Goal: Task Accomplishment & Management: Manage account settings

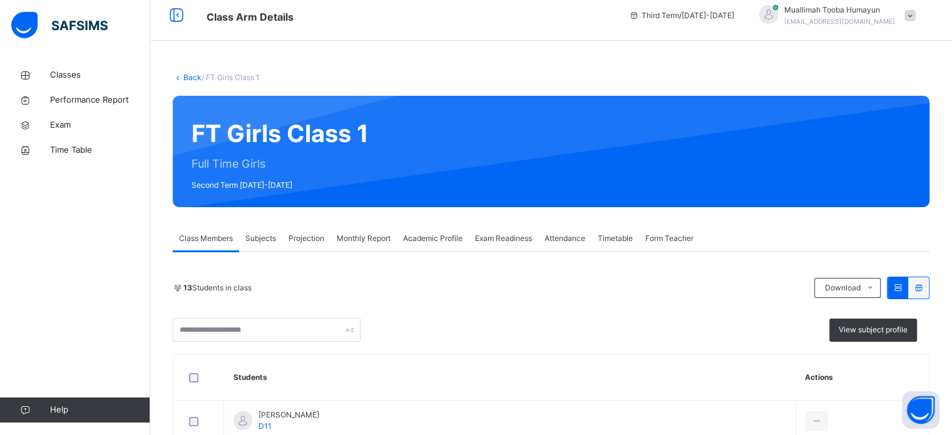
scroll to position [10, 0]
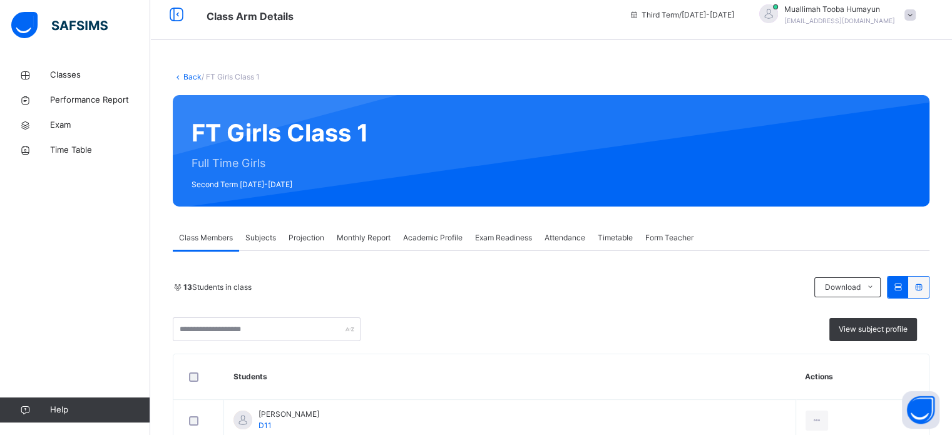
click at [801, 4] on div "Muallimah Tooba Humayun tooba.humayun85@gmail.com" at bounding box center [834, 15] width 175 height 23
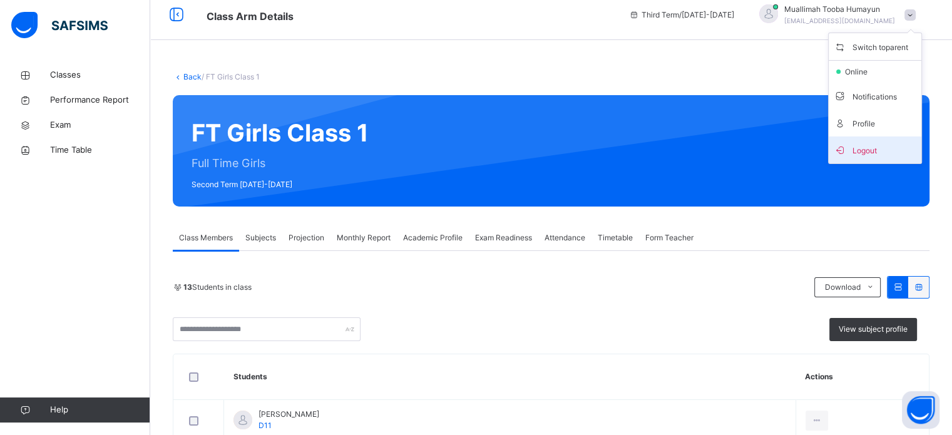
click at [892, 140] on li "Logout" at bounding box center [875, 149] width 93 height 27
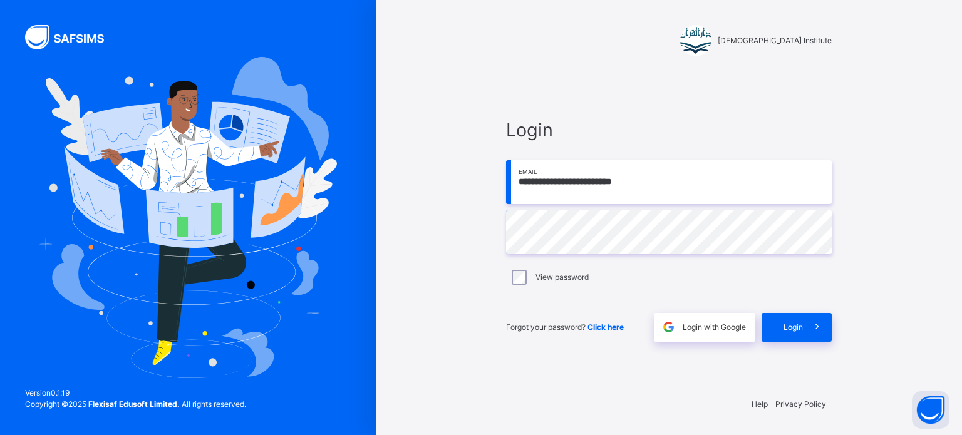
click at [724, 190] on input "**********" at bounding box center [669, 182] width 326 height 44
type input "**********"
click at [797, 326] on span "Login" at bounding box center [792, 327] width 19 height 11
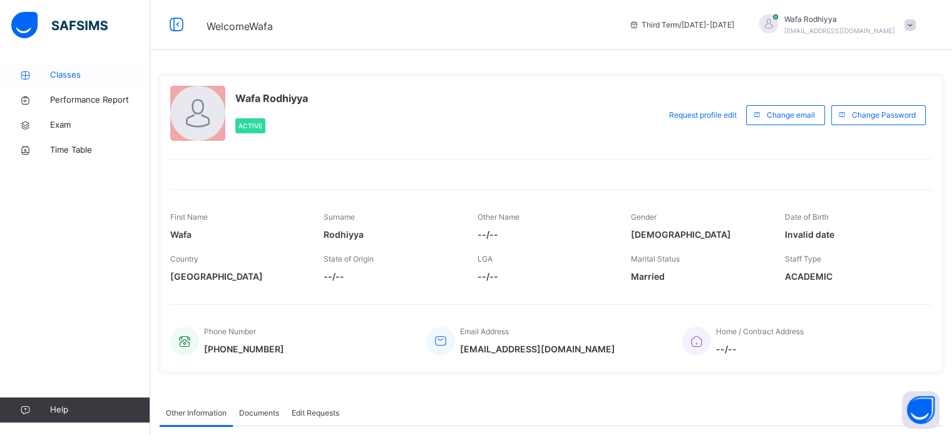
click at [69, 80] on span "Classes" at bounding box center [100, 75] width 100 height 13
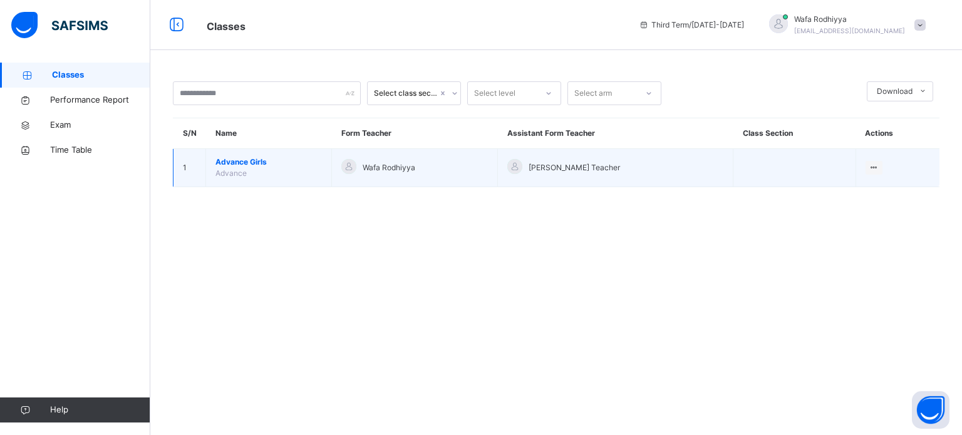
click at [255, 160] on span "Advance Girls" at bounding box center [268, 162] width 106 height 11
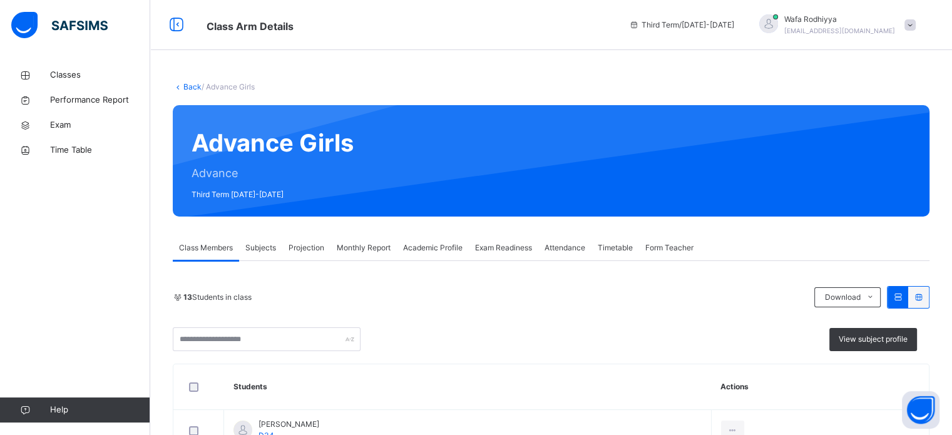
click at [581, 244] on span "Attendance" at bounding box center [565, 247] width 41 height 11
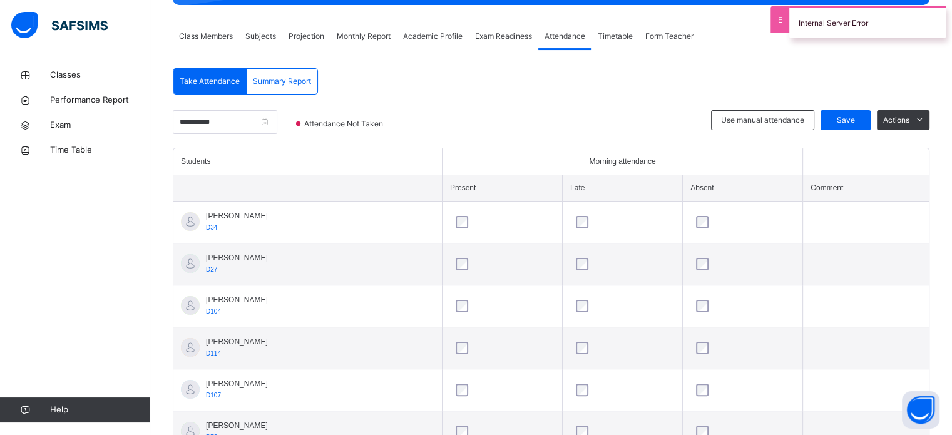
scroll to position [213, 0]
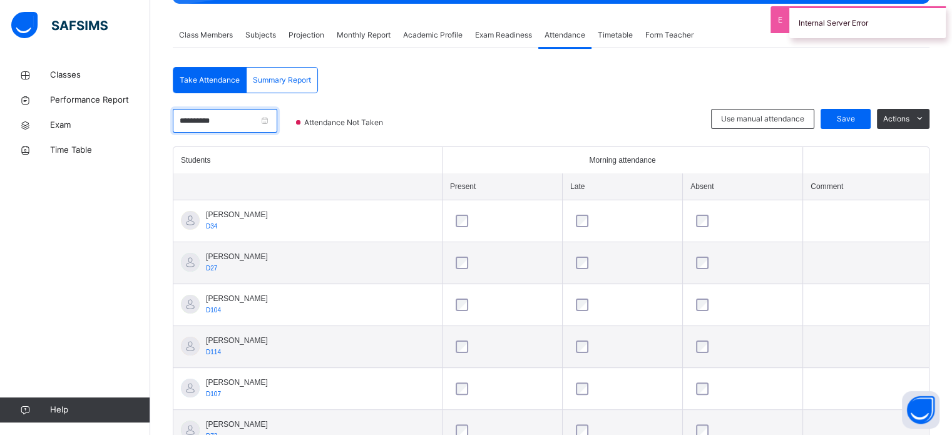
click at [277, 116] on input "**********" at bounding box center [225, 121] width 105 height 24
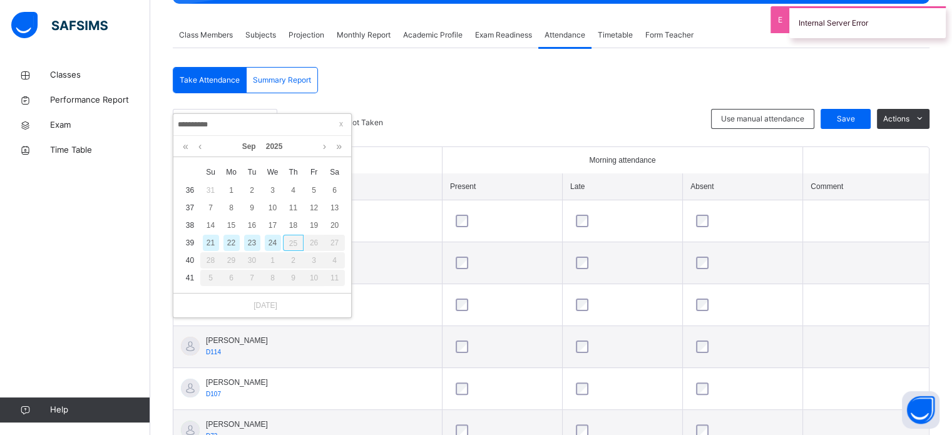
click at [252, 241] on div "23" at bounding box center [252, 243] width 16 height 16
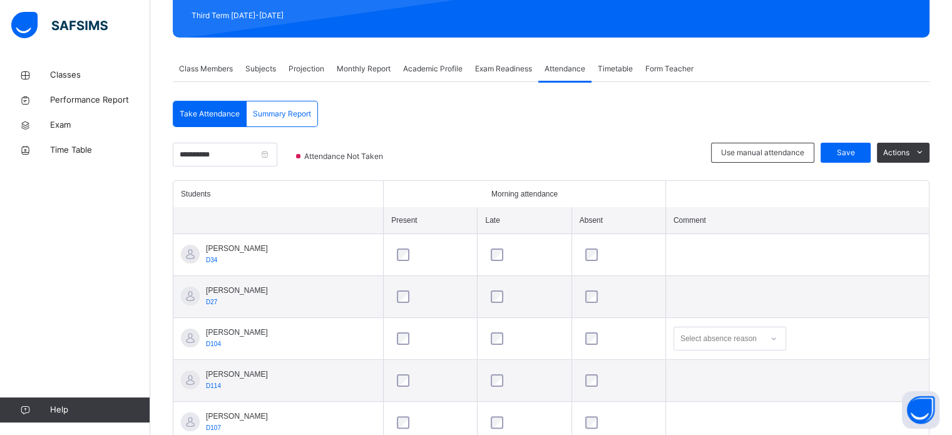
scroll to position [178, 0]
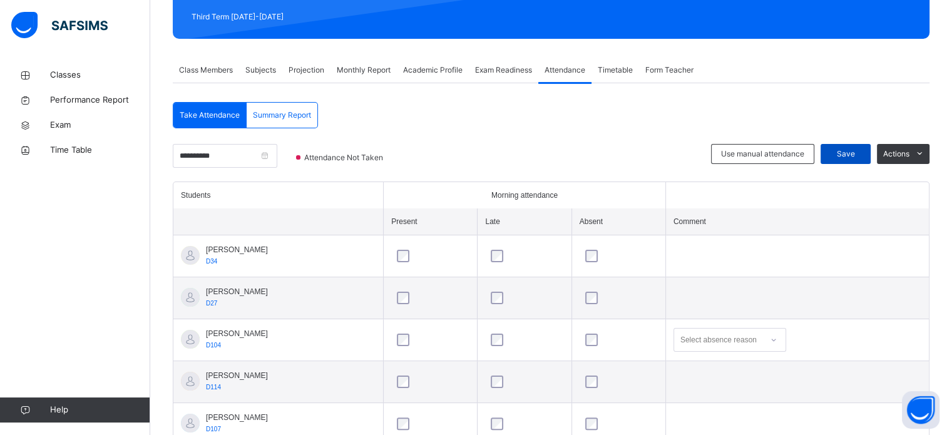
click at [851, 150] on span "Save" at bounding box center [845, 153] width 31 height 11
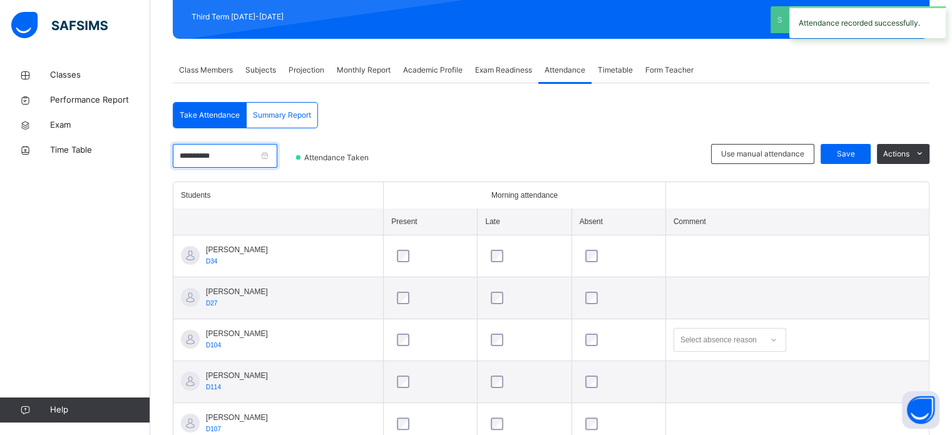
click at [277, 150] on input "**********" at bounding box center [225, 156] width 105 height 24
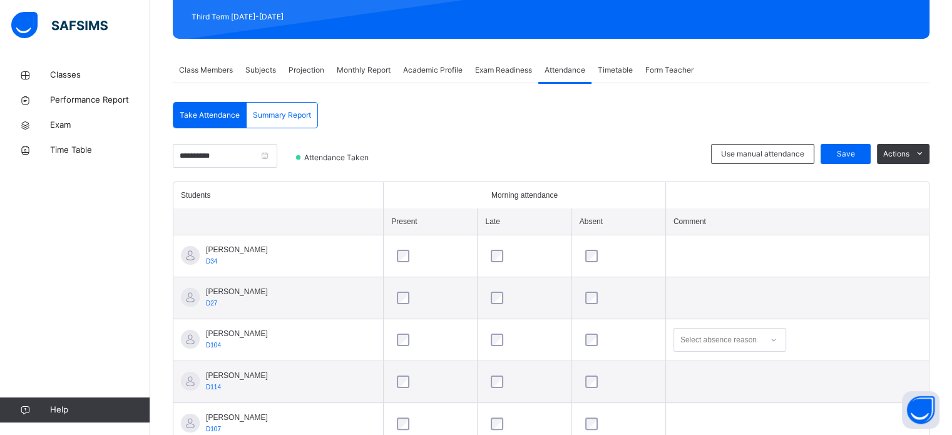
click at [633, 115] on div "**********" at bounding box center [551, 443] width 757 height 682
click at [313, 68] on span "Projection" at bounding box center [307, 69] width 36 height 11
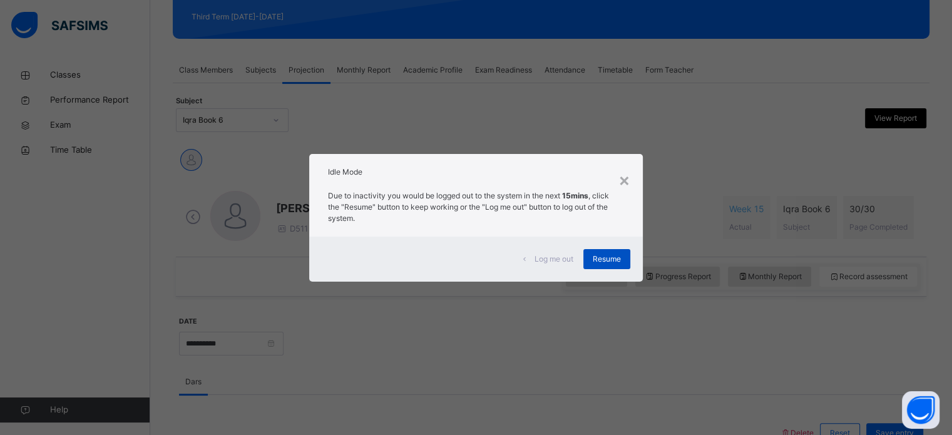
click at [620, 260] on span "Resume" at bounding box center [607, 259] width 28 height 11
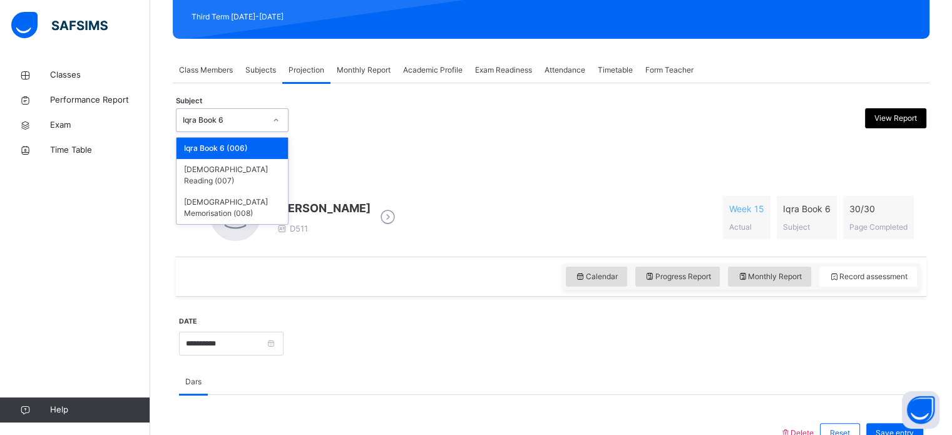
click at [260, 117] on div "Iqra Book 6" at bounding box center [224, 120] width 83 height 11
click at [254, 192] on div "Quran Memorisation (008)" at bounding box center [232, 208] width 111 height 33
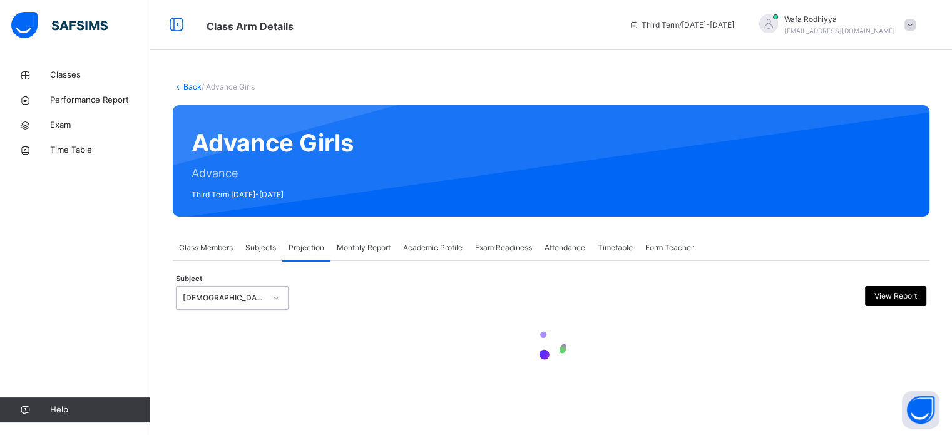
scroll to position [0, 0]
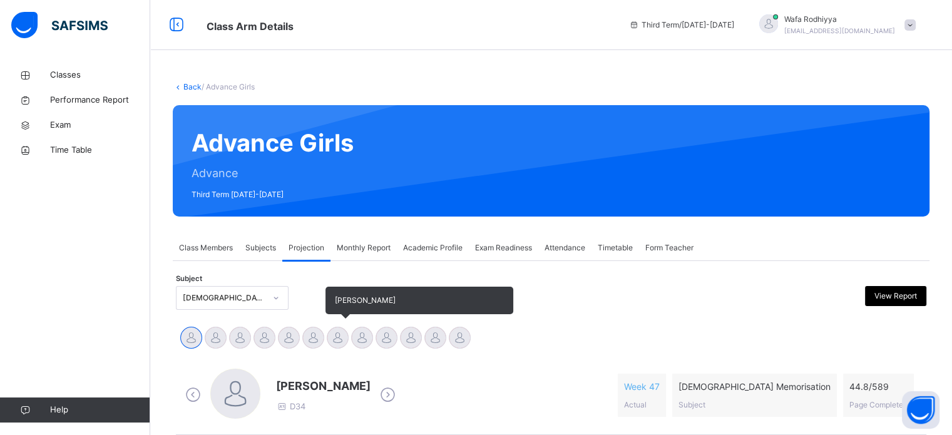
click at [336, 339] on div at bounding box center [338, 338] width 22 height 22
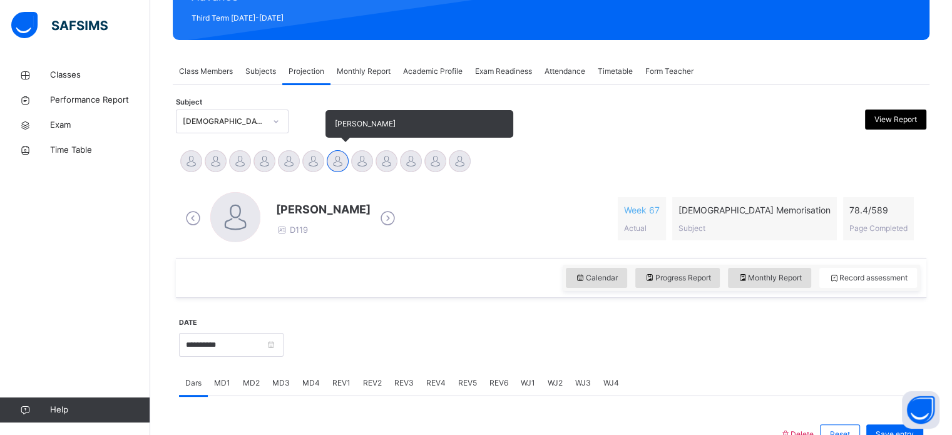
scroll to position [329, 0]
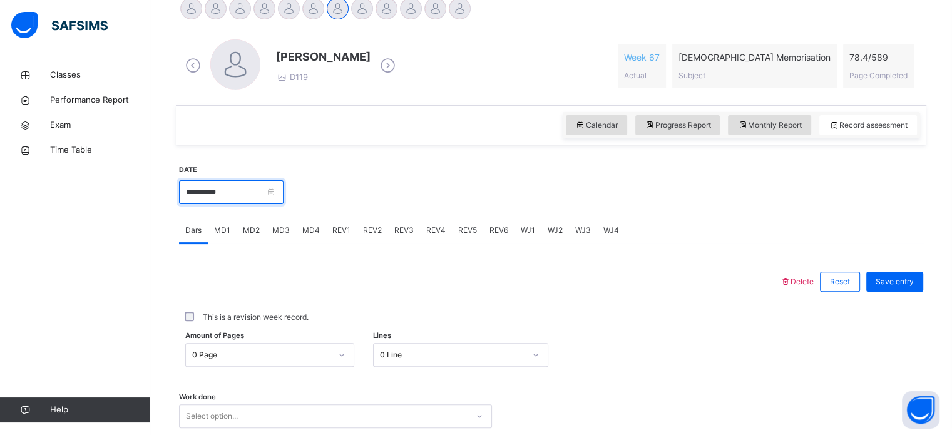
click at [259, 189] on input "**********" at bounding box center [231, 192] width 105 height 24
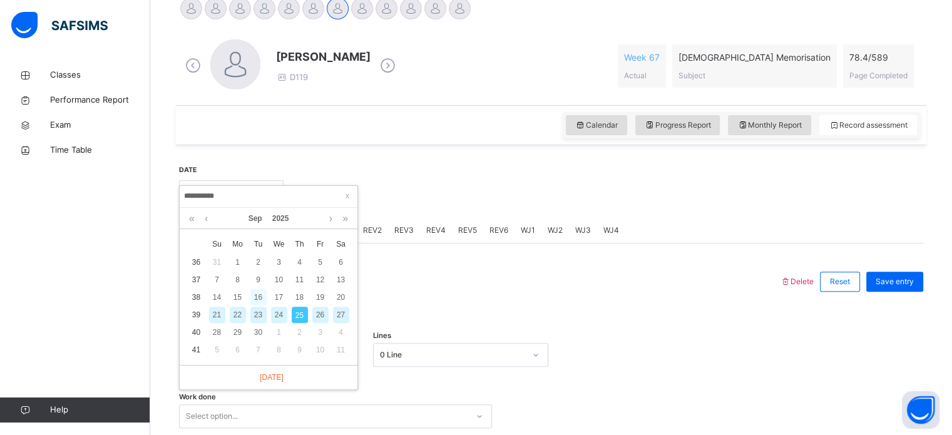
click at [250, 301] on div "16" at bounding box center [258, 297] width 16 height 16
type input "**********"
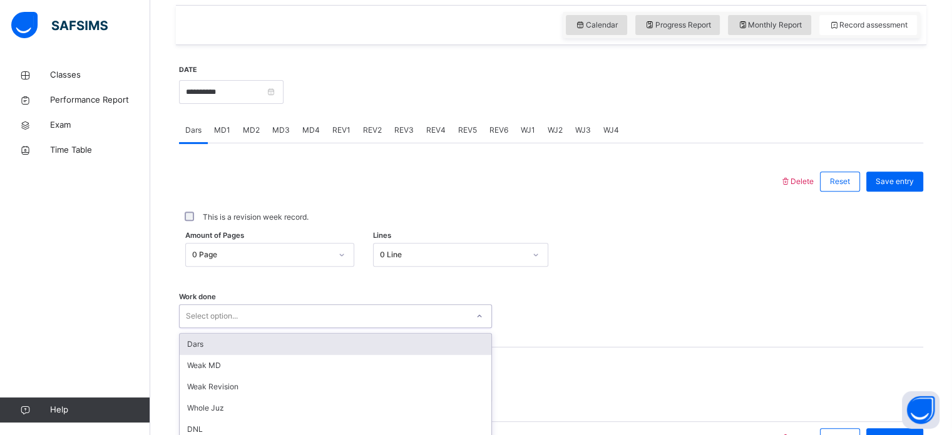
scroll to position [505, 0]
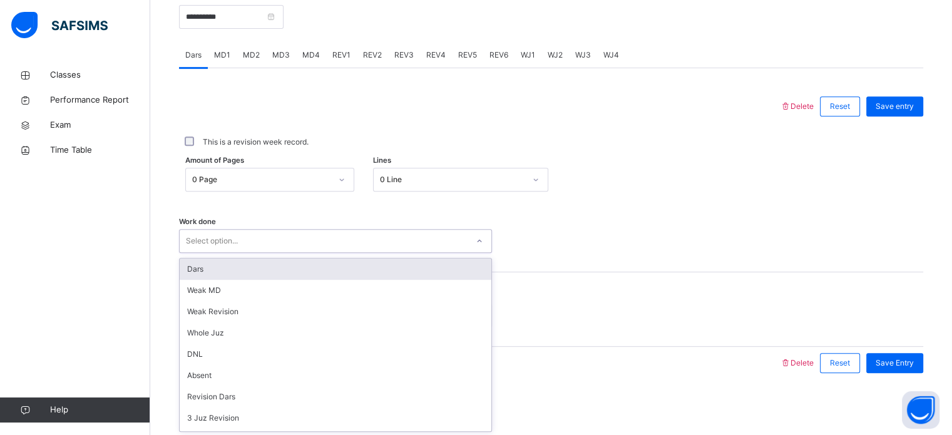
click at [292, 253] on div "option Dars focused, 1 of 14. 14 results available. Use Up and Down to choose o…" at bounding box center [335, 241] width 313 height 24
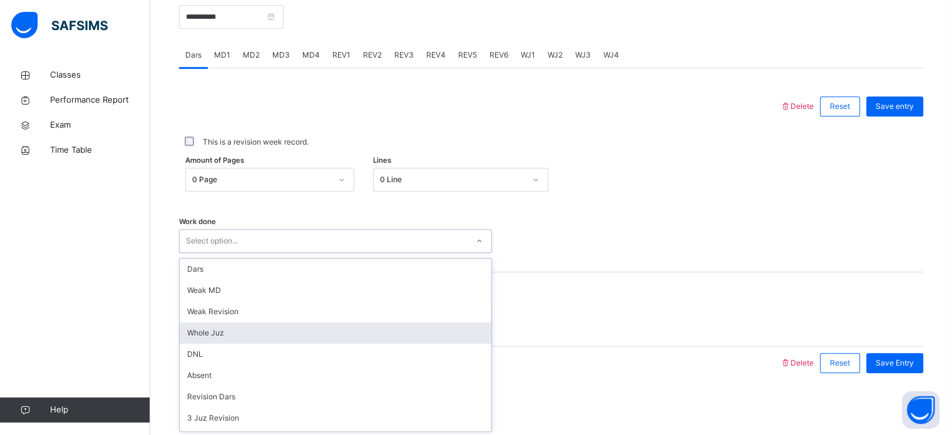
click at [383, 331] on div "Whole Juz" at bounding box center [336, 332] width 312 height 21
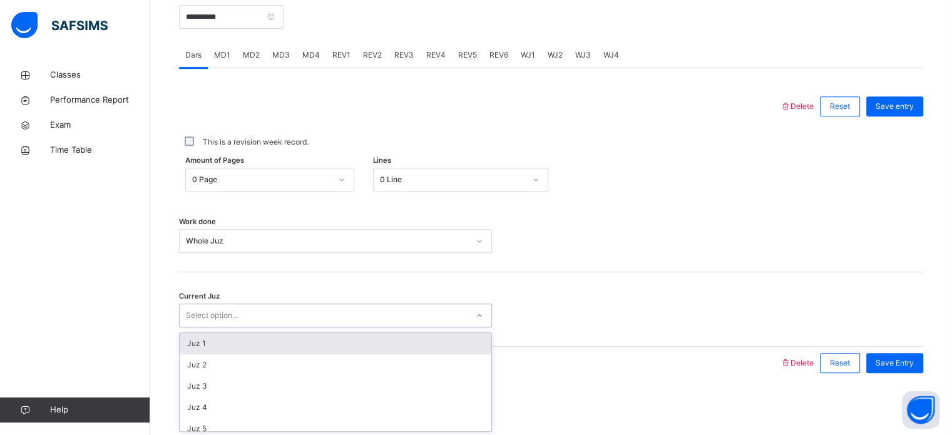
click at [386, 315] on div "Select option..." at bounding box center [324, 315] width 288 height 19
type input "**"
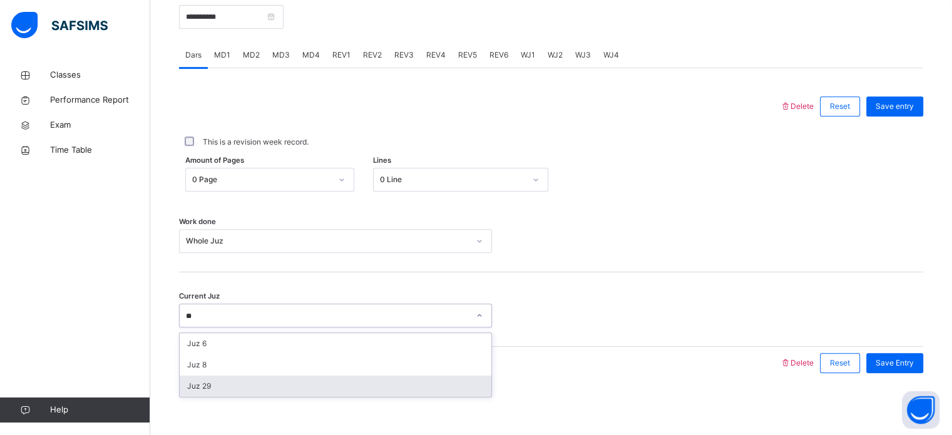
click at [341, 384] on div "Juz 29" at bounding box center [336, 386] width 312 height 21
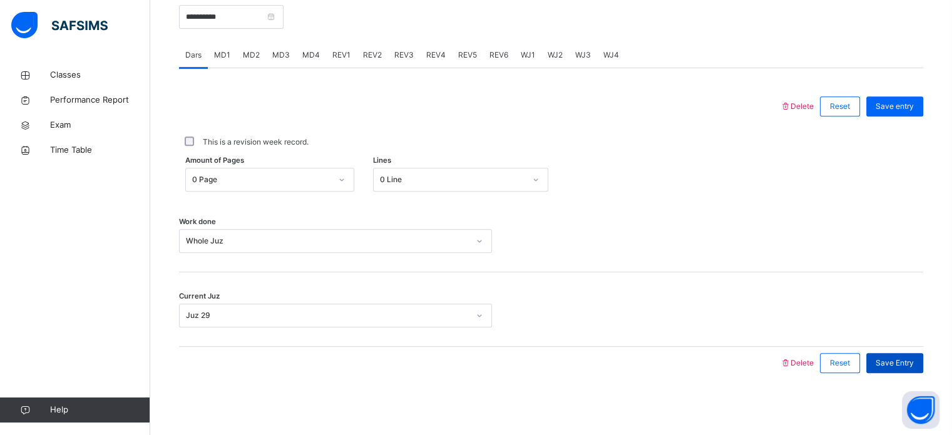
click at [900, 360] on span "Save Entry" at bounding box center [895, 362] width 38 height 11
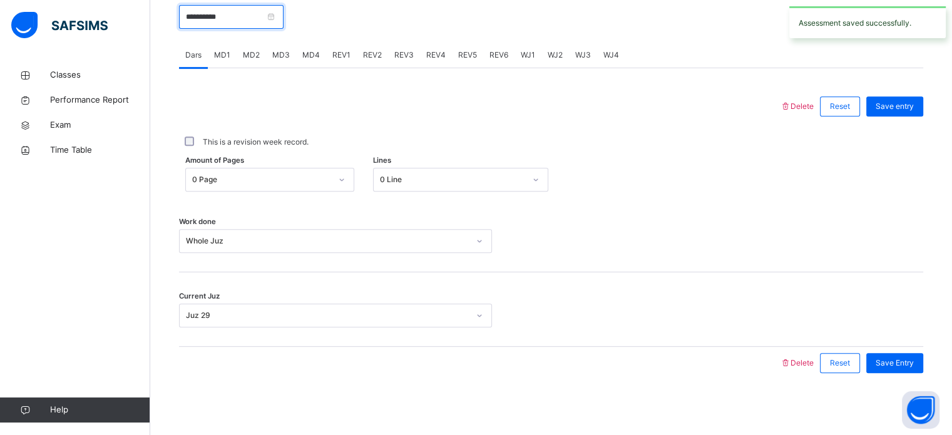
click at [264, 23] on input "**********" at bounding box center [231, 17] width 105 height 24
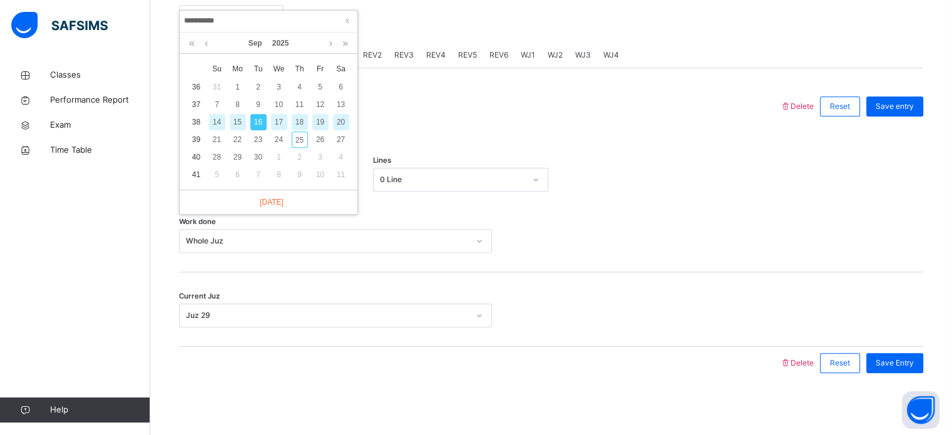
click at [301, 127] on div "18" at bounding box center [300, 122] width 16 height 16
type input "**********"
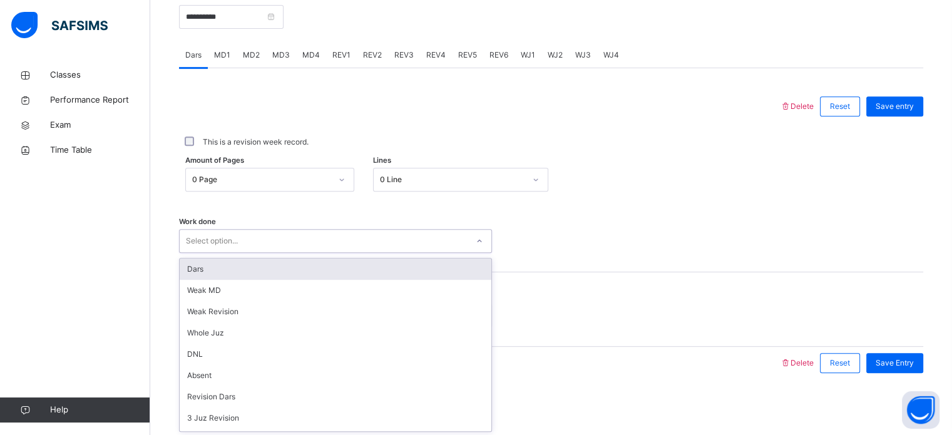
click at [261, 253] on div "option Dars focused, 1 of 14. 14 results available. Use Up and Down to choose o…" at bounding box center [335, 241] width 313 height 24
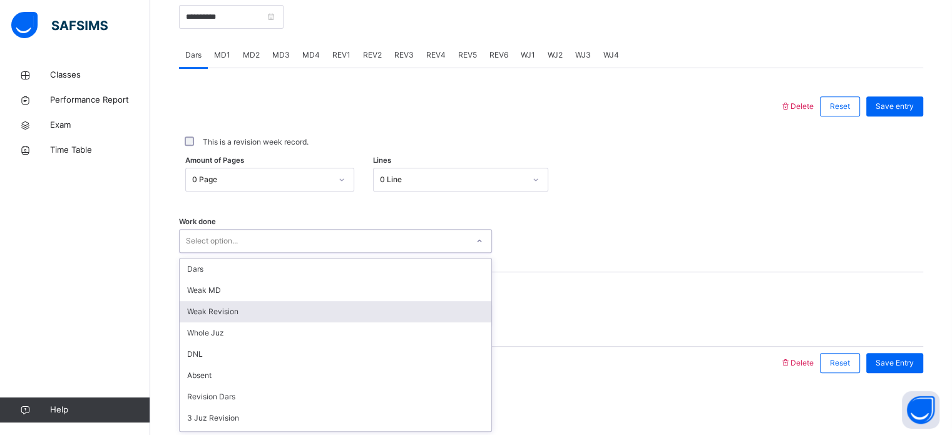
click at [265, 320] on div "Weak Revision" at bounding box center [336, 311] width 312 height 21
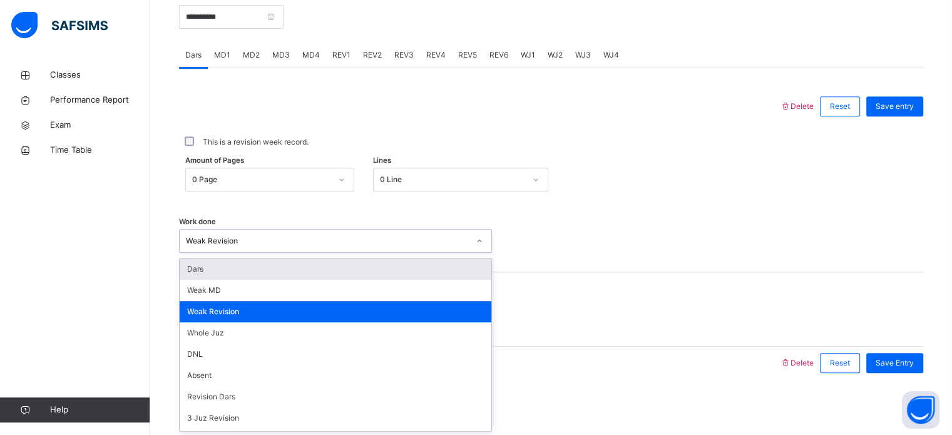
click at [272, 239] on div "Weak Revision" at bounding box center [327, 240] width 283 height 11
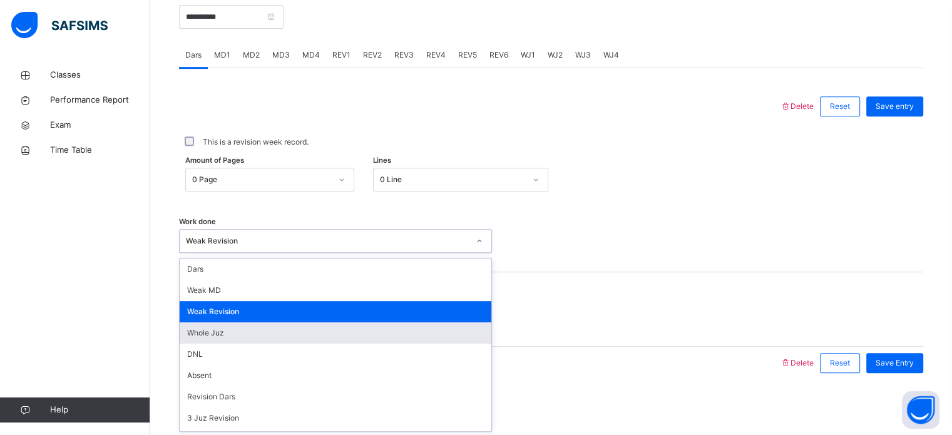
click at [278, 322] on div "Whole Juz" at bounding box center [336, 332] width 312 height 21
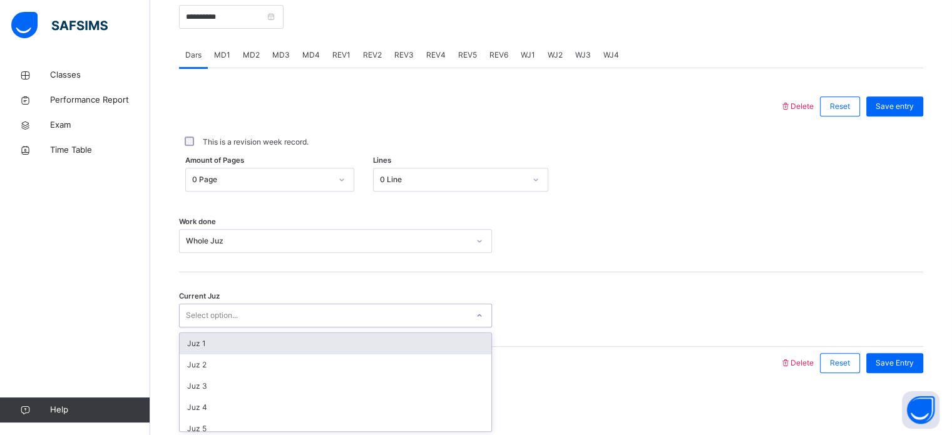
click at [278, 322] on div "Select option..." at bounding box center [324, 315] width 288 height 19
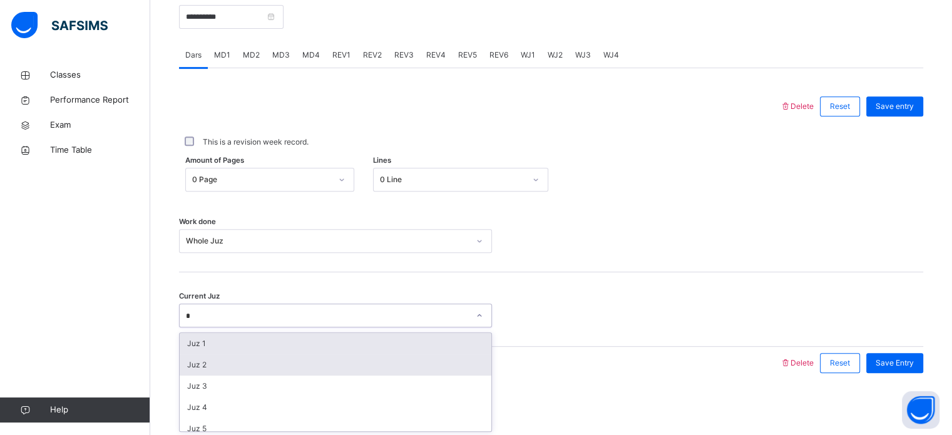
type input "**"
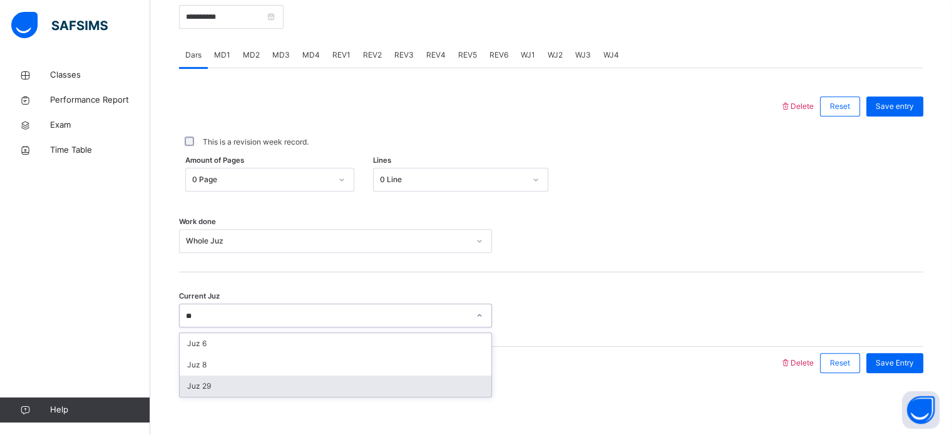
click at [292, 389] on div "Juz 29" at bounding box center [336, 386] width 312 height 21
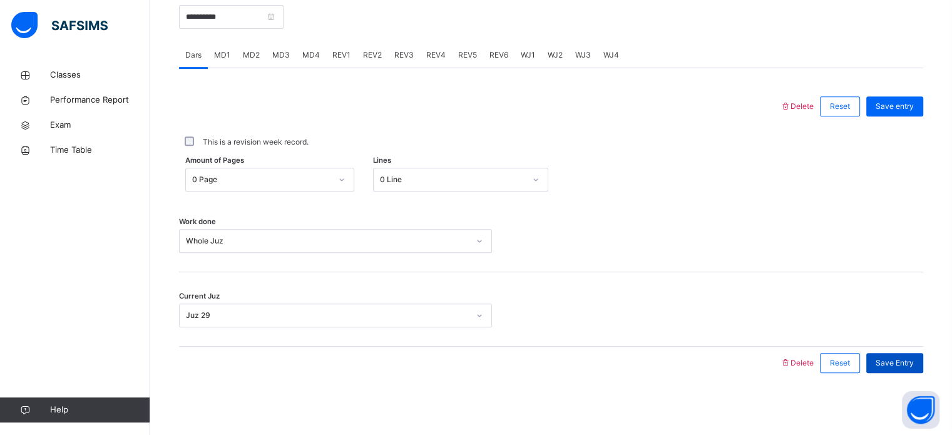
click at [896, 359] on span "Save Entry" at bounding box center [895, 362] width 38 height 11
drag, startPoint x: 280, startPoint y: 4, endPoint x: 285, endPoint y: 26, distance: 22.5
click at [284, 26] on input "**********" at bounding box center [231, 17] width 105 height 24
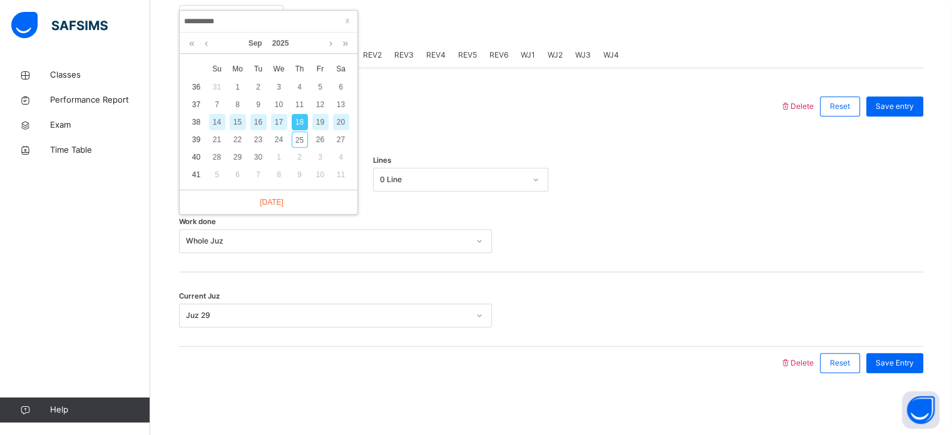
click at [285, 26] on div "**********" at bounding box center [269, 22] width 178 height 22
click at [340, 122] on div "20" at bounding box center [341, 122] width 16 height 16
type input "**********"
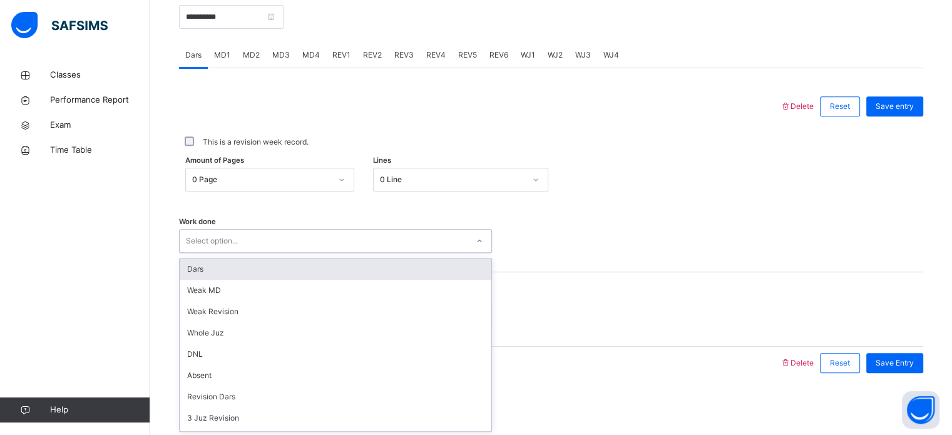
click at [338, 240] on div "Select option..." at bounding box center [324, 241] width 288 height 19
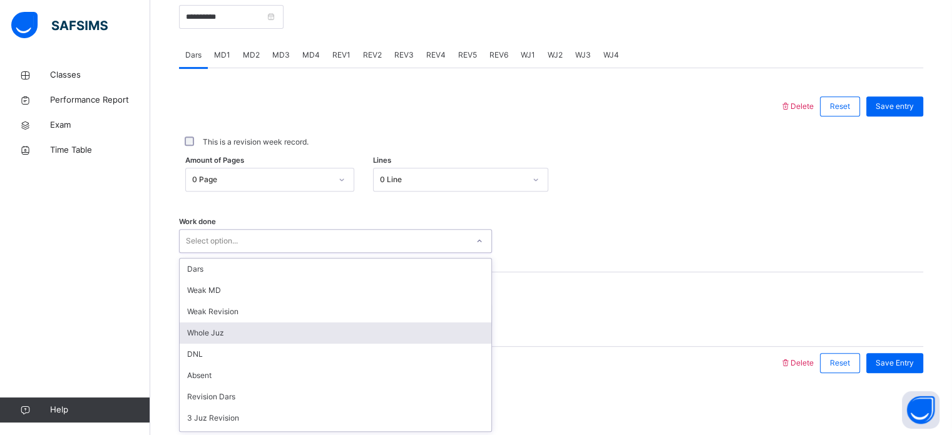
click at [311, 328] on div "Whole Juz" at bounding box center [336, 332] width 312 height 21
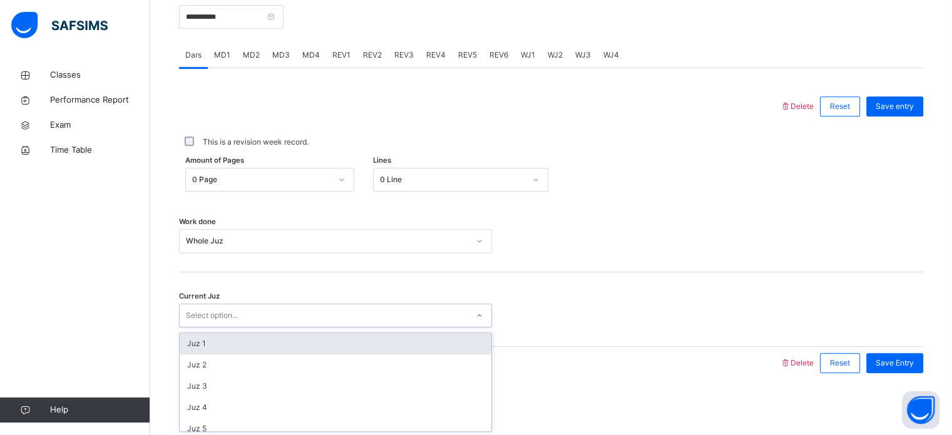
click at [311, 319] on div "Select option..." at bounding box center [324, 315] width 288 height 19
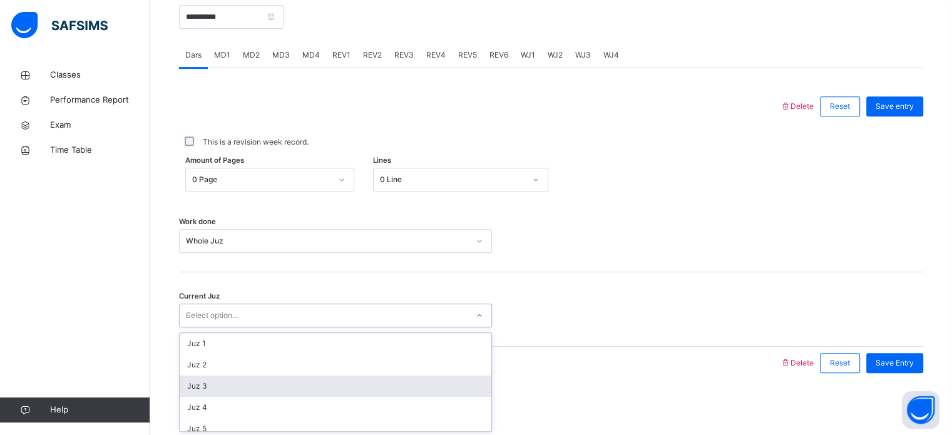
type input "**"
click at [311, 387] on div "Juz 29" at bounding box center [336, 386] width 312 height 21
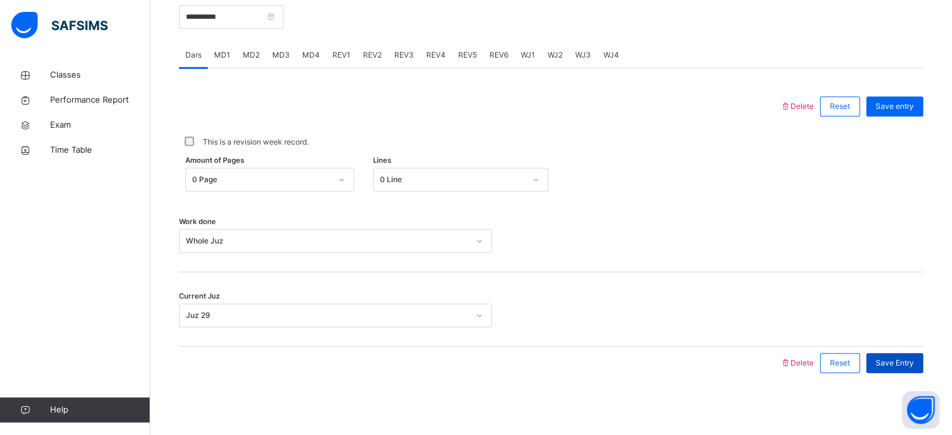
click at [895, 362] on span "Save Entry" at bounding box center [895, 362] width 38 height 11
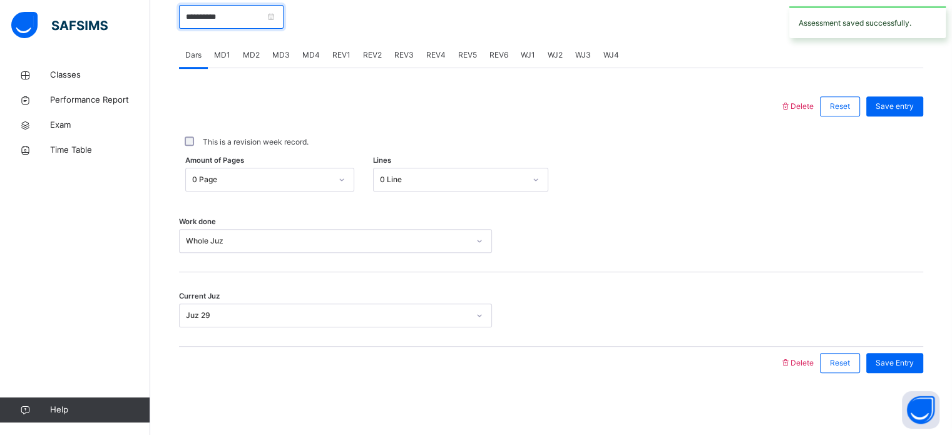
click at [265, 19] on input "**********" at bounding box center [231, 17] width 105 height 24
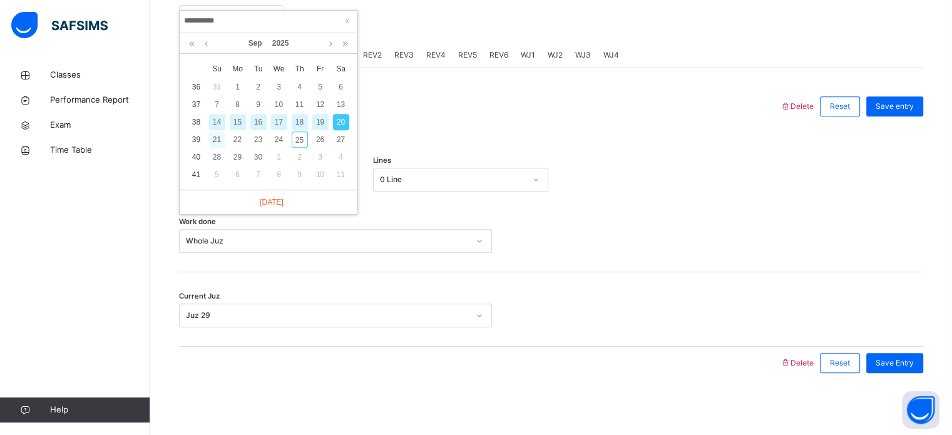
click at [222, 140] on div "21" at bounding box center [217, 139] width 16 height 16
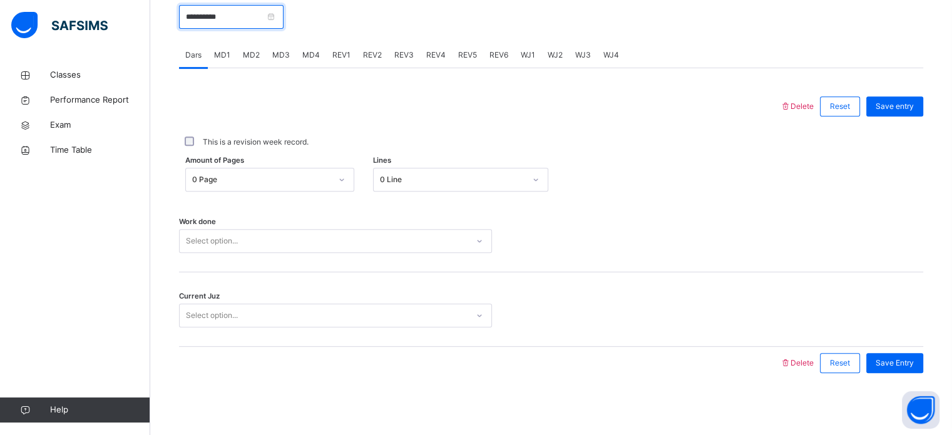
click at [226, 18] on input "**********" at bounding box center [231, 17] width 105 height 24
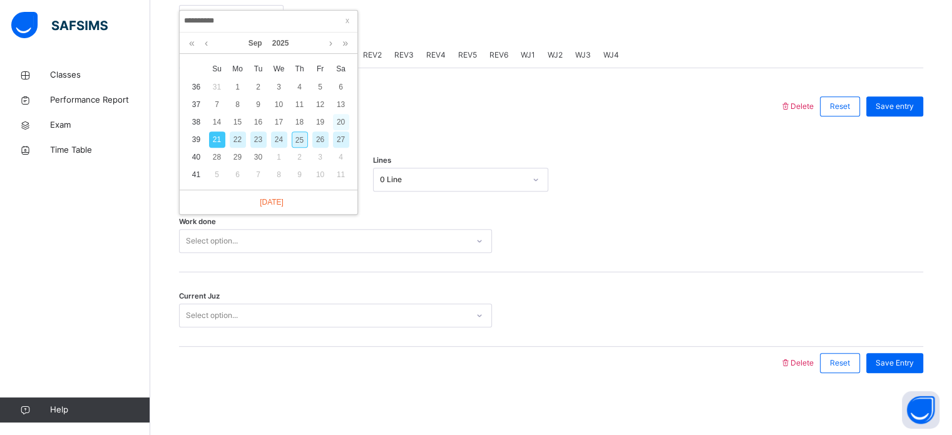
click at [335, 123] on div "20" at bounding box center [341, 122] width 16 height 16
type input "**********"
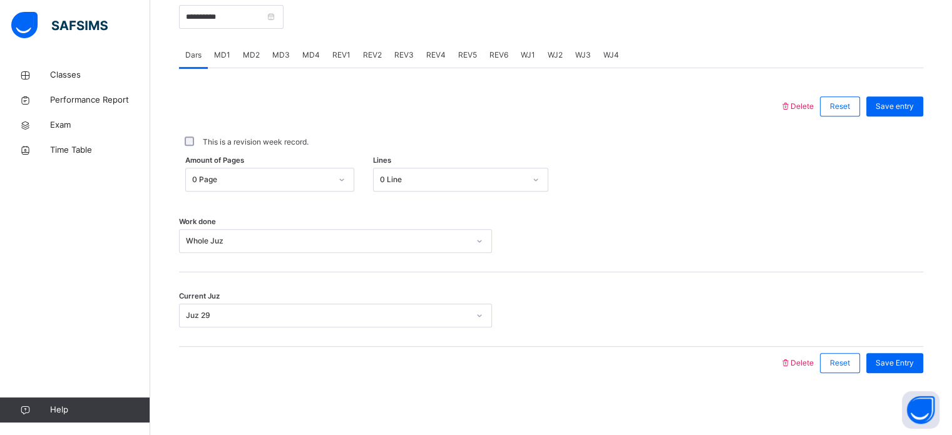
click at [319, 226] on div "Work done Whole Juz" at bounding box center [551, 235] width 744 height 75
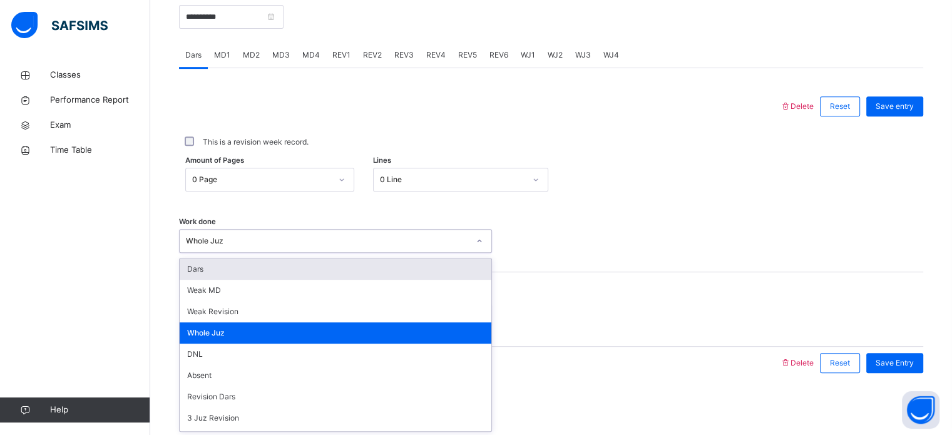
click at [319, 236] on div "Whole Juz" at bounding box center [327, 240] width 283 height 11
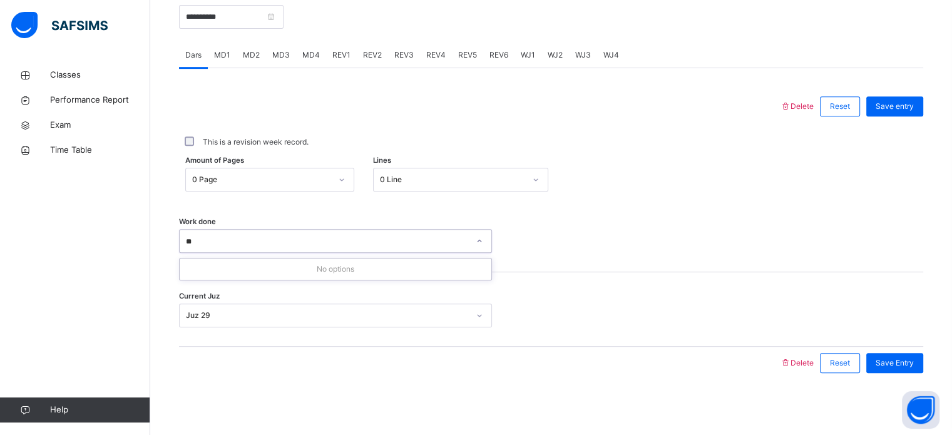
type input "*"
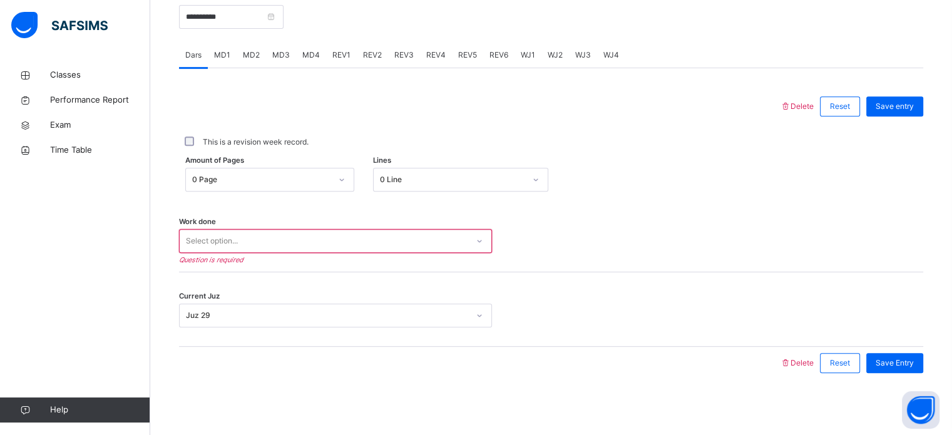
click at [813, 113] on div "Delete Reset Save entry" at bounding box center [851, 106] width 143 height 33
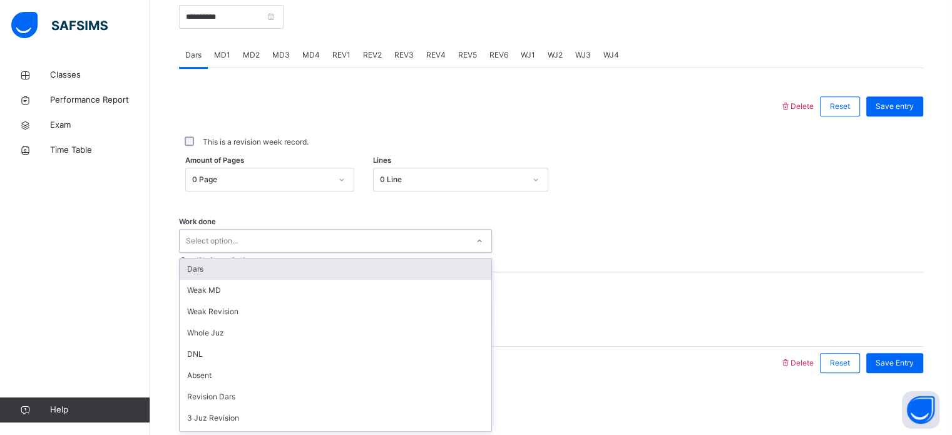
click at [396, 240] on div "Select option..." at bounding box center [324, 241] width 288 height 19
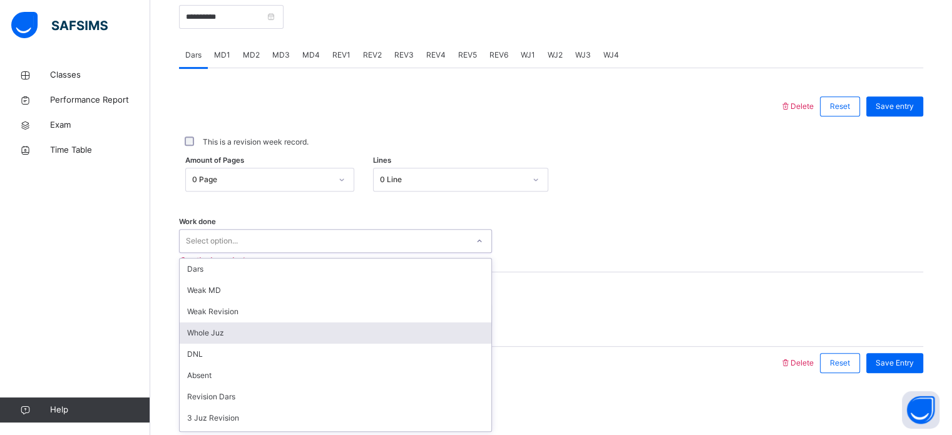
click at [331, 339] on div "Whole Juz" at bounding box center [336, 332] width 312 height 21
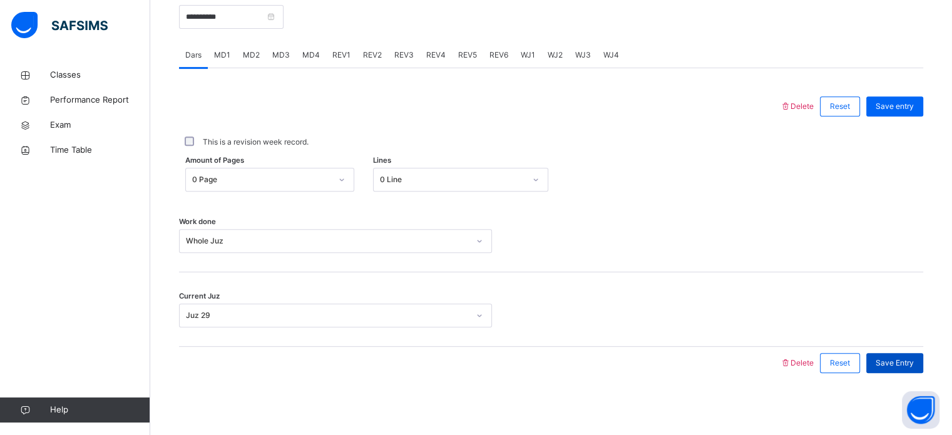
click at [921, 356] on div "Save Entry" at bounding box center [894, 363] width 57 height 20
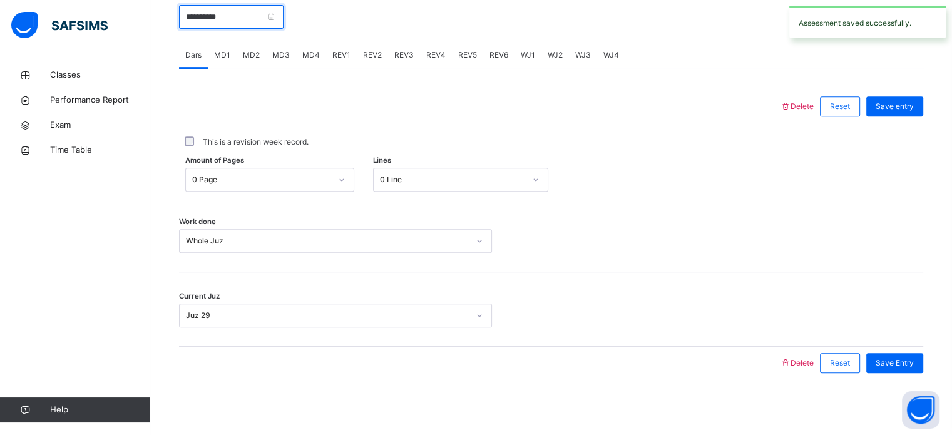
click at [256, 17] on input "**********" at bounding box center [231, 17] width 105 height 24
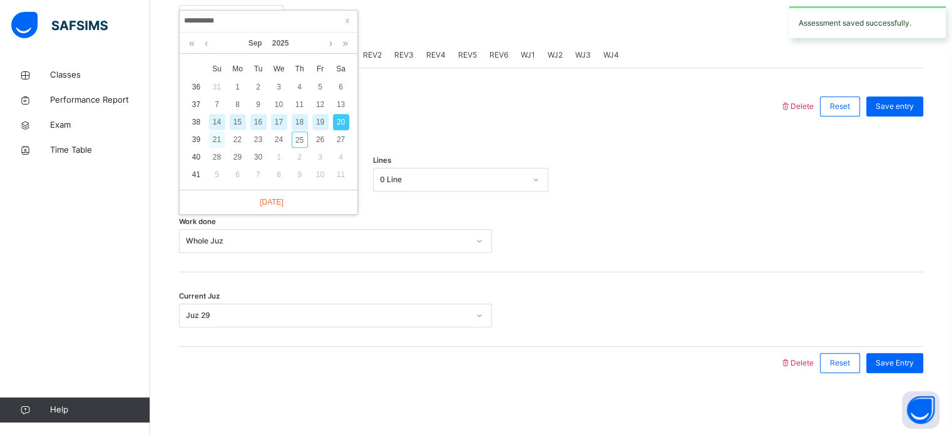
click at [220, 145] on div "21" at bounding box center [217, 139] width 16 height 16
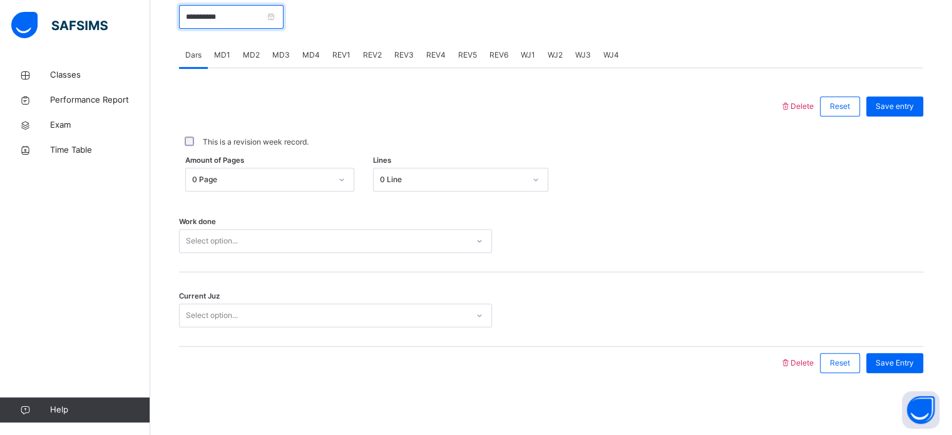
click at [264, 7] on input "**********" at bounding box center [231, 17] width 105 height 24
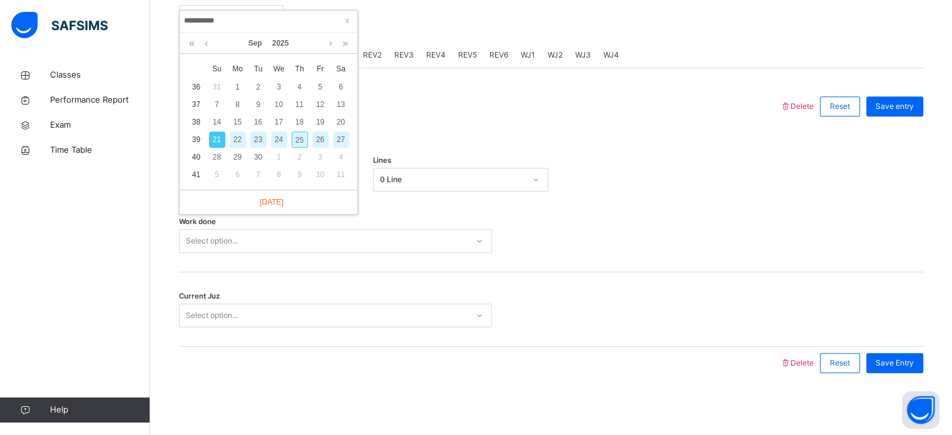
click at [253, 142] on div "23" at bounding box center [258, 139] width 16 height 16
type input "**********"
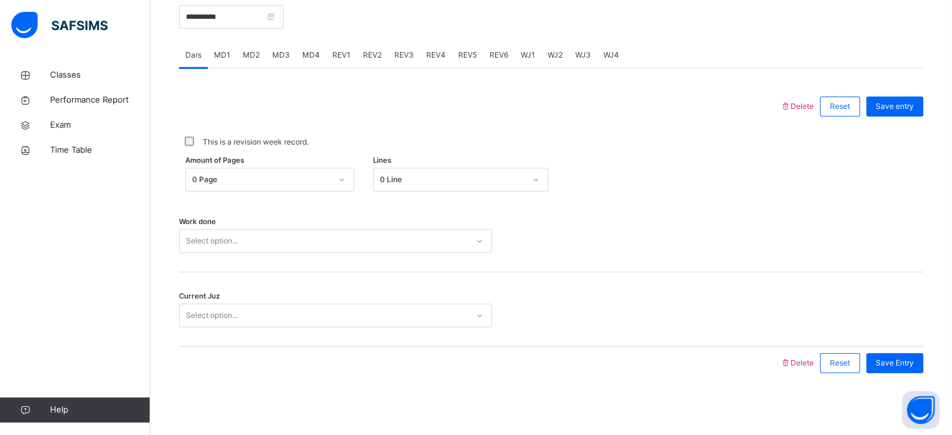
click at [253, 221] on div "Work done Select option..." at bounding box center [551, 235] width 744 height 75
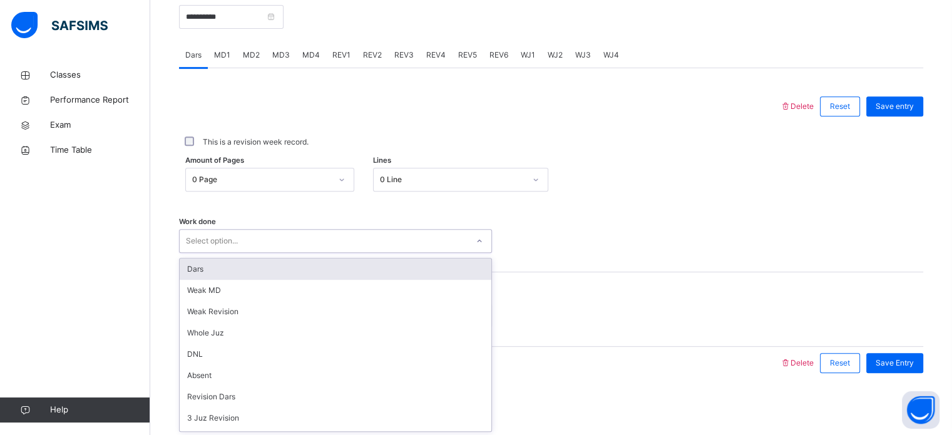
click at [255, 234] on div "Select option..." at bounding box center [324, 241] width 288 height 19
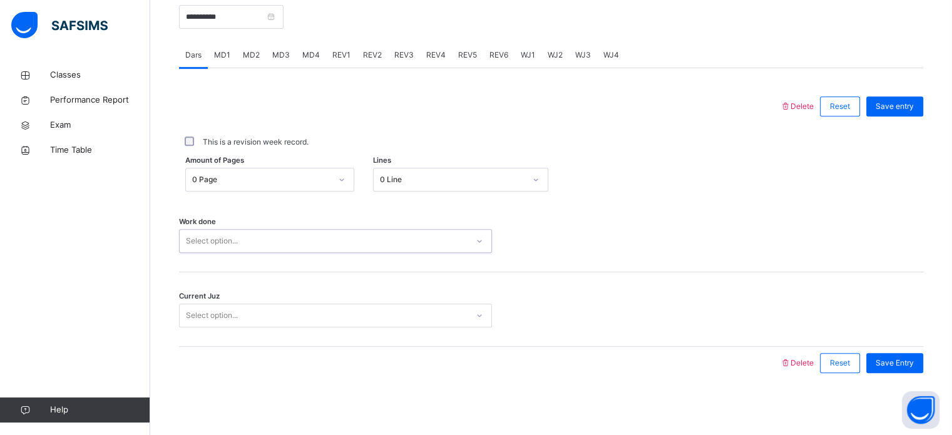
click at [255, 234] on div "Select option..." at bounding box center [324, 241] width 288 height 19
click at [255, 245] on div "Select option..." at bounding box center [324, 241] width 288 height 19
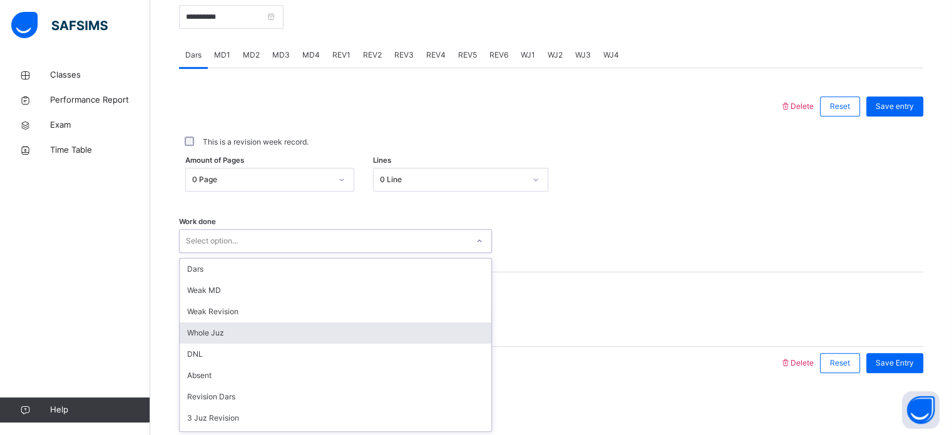
click at [247, 326] on div "Whole Juz" at bounding box center [336, 332] width 312 height 21
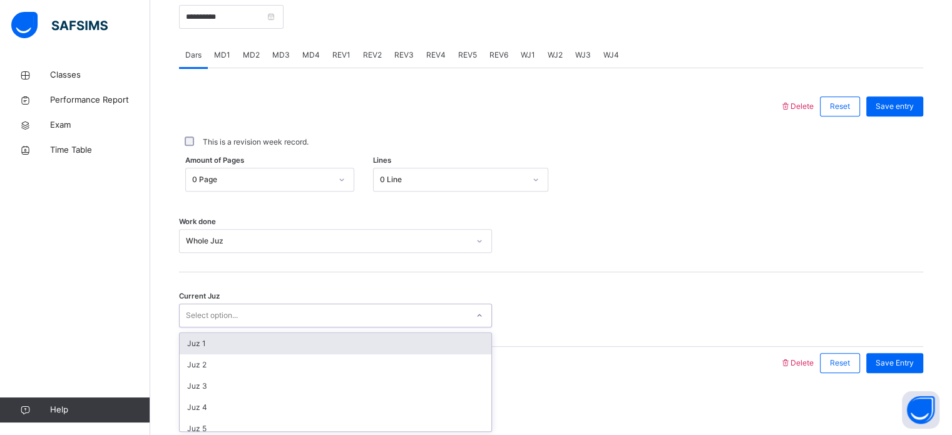
click at [247, 326] on div "Select option..." at bounding box center [335, 316] width 313 height 24
type input "**"
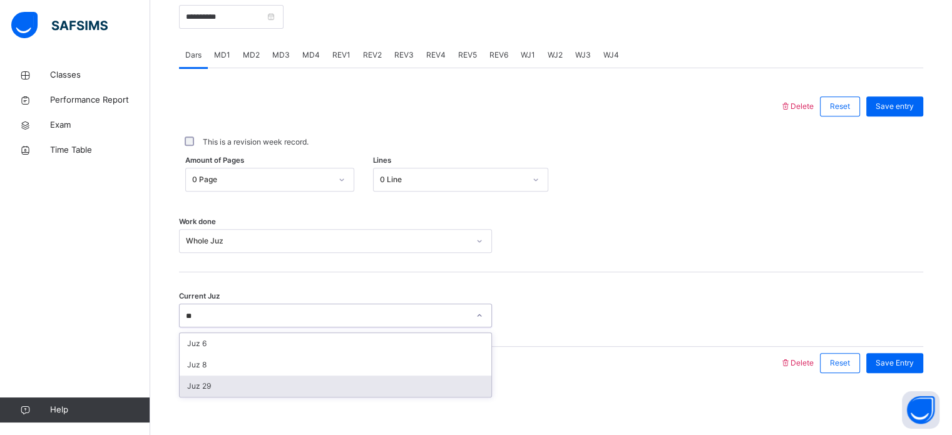
click at [242, 384] on div "Juz 29" at bounding box center [336, 386] width 312 height 21
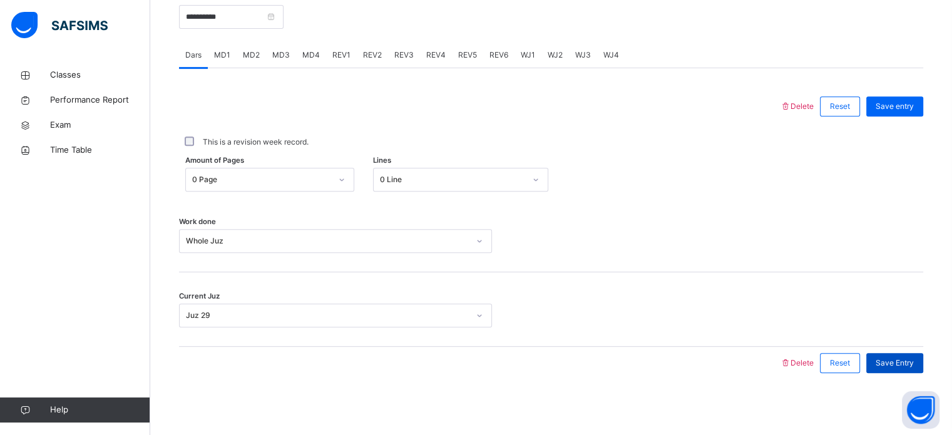
click at [901, 364] on span "Save Entry" at bounding box center [895, 362] width 38 height 11
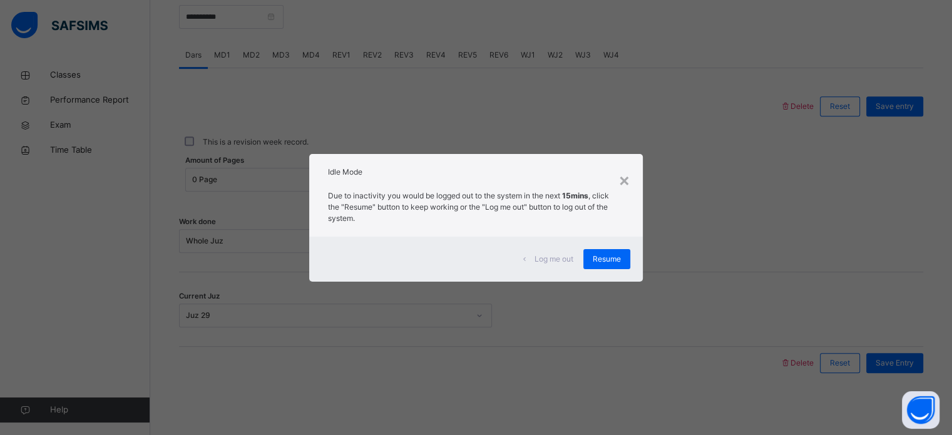
click at [641, 170] on div "Idle Mode" at bounding box center [475, 169] width 333 height 30
click at [622, 187] on div "×" at bounding box center [625, 180] width 12 height 26
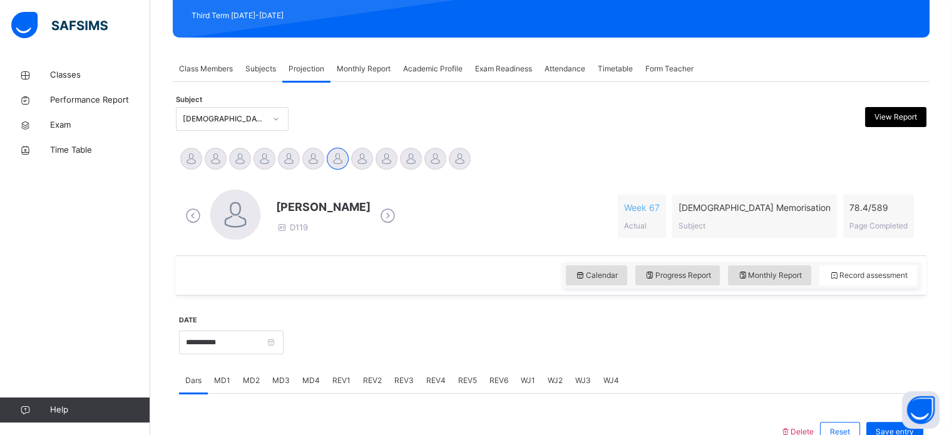
scroll to position [180, 0]
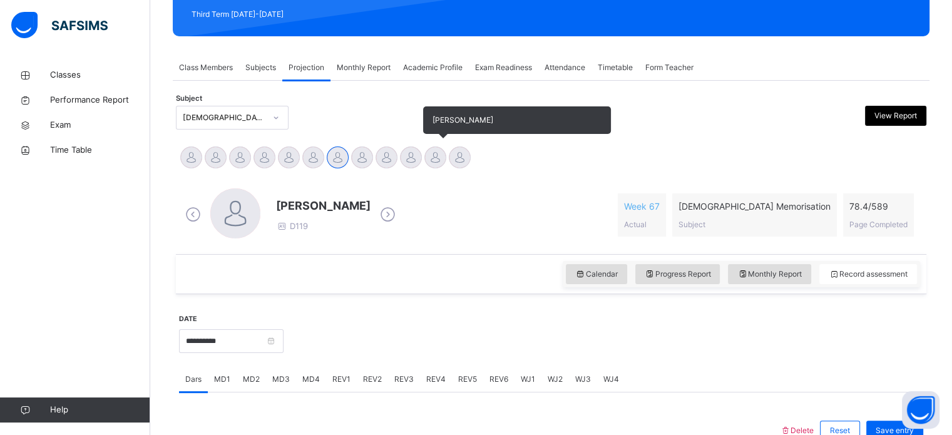
click at [441, 157] on div at bounding box center [435, 157] width 22 height 22
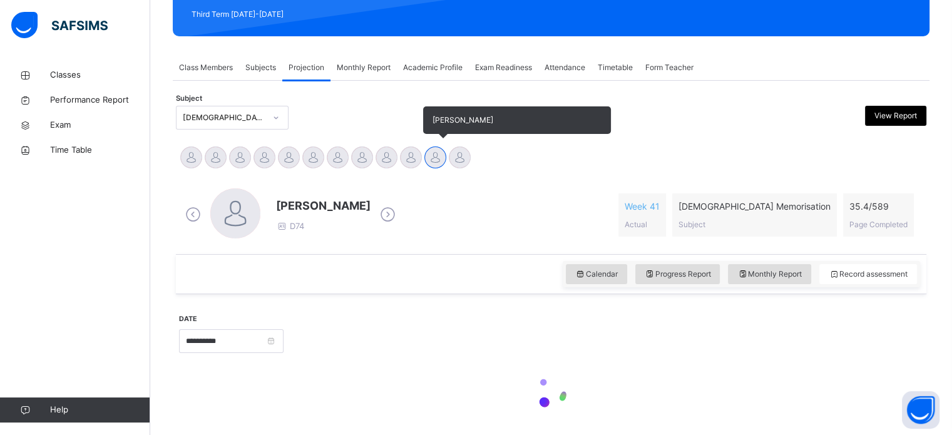
scroll to position [221, 0]
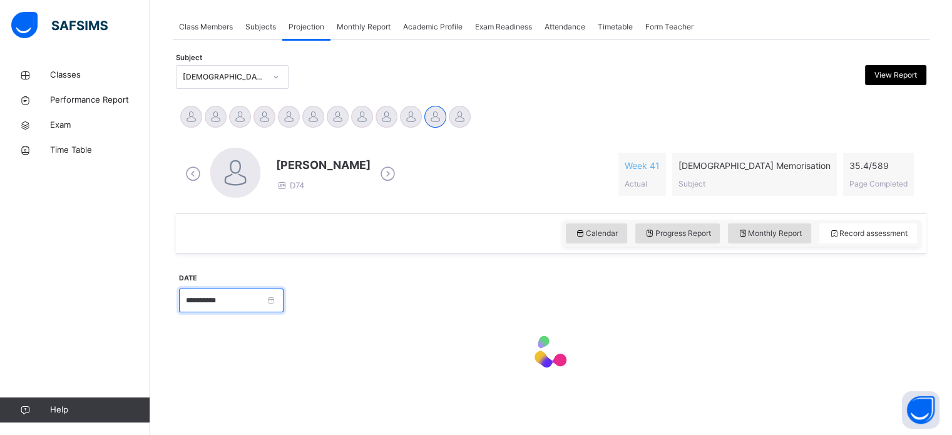
click at [249, 289] on input "**********" at bounding box center [231, 301] width 105 height 24
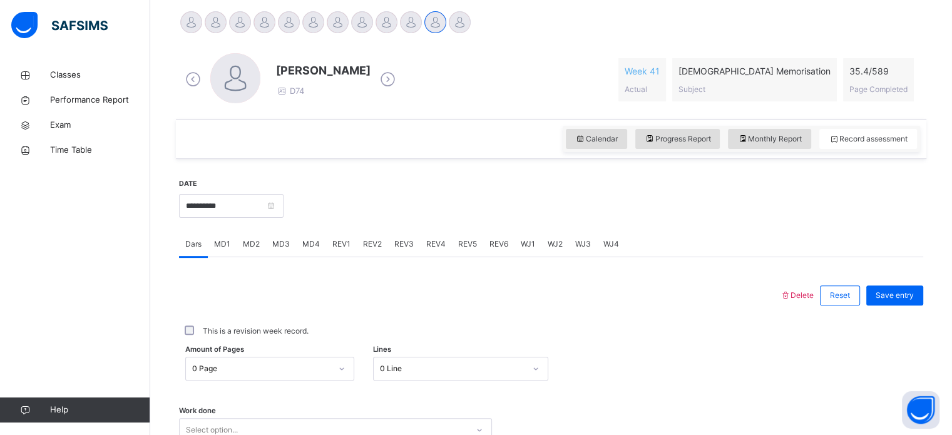
scroll to position [316, 0]
click at [258, 208] on input "**********" at bounding box center [231, 205] width 105 height 24
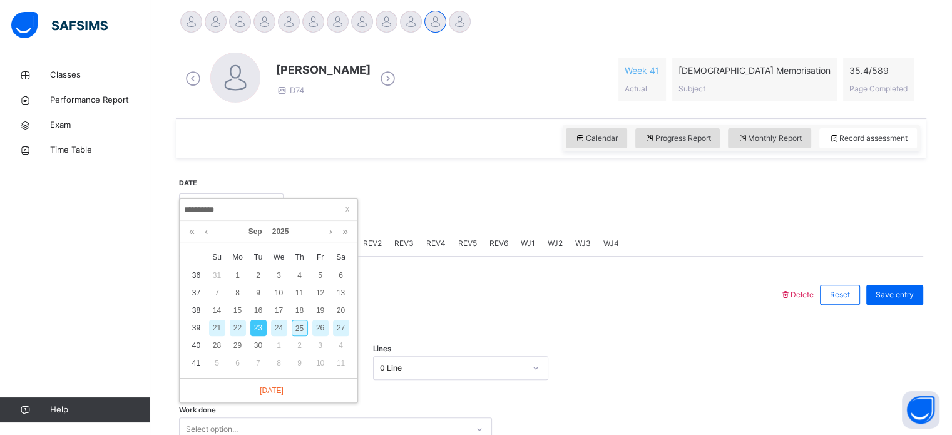
click at [210, 325] on div "21" at bounding box center [217, 328] width 16 height 16
type input "**********"
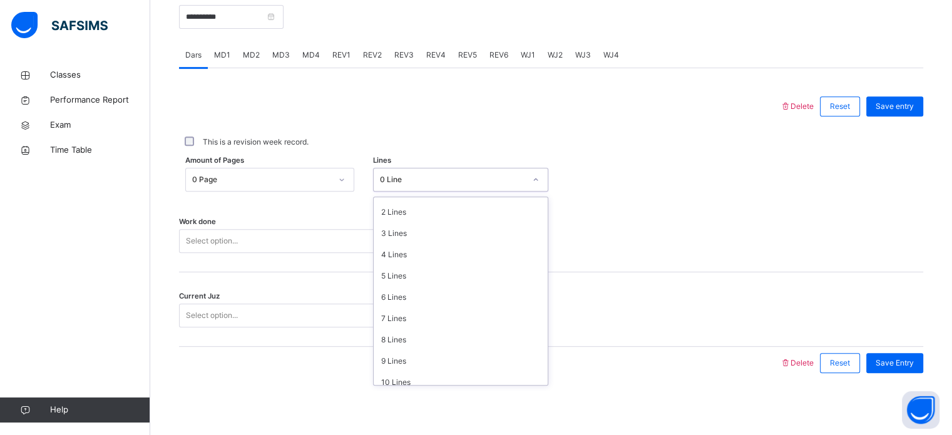
scroll to position [45, 0]
click at [391, 358] on div "9 Lines" at bounding box center [461, 354] width 174 height 21
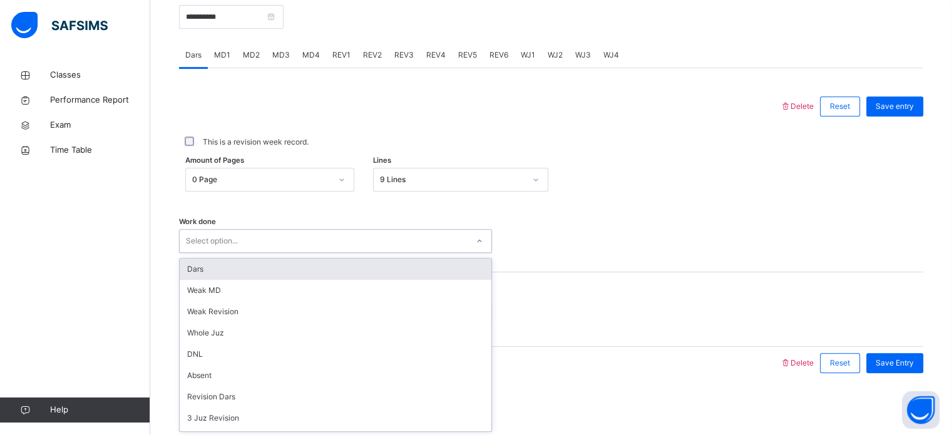
click at [302, 264] on div "Dars" at bounding box center [336, 269] width 312 height 21
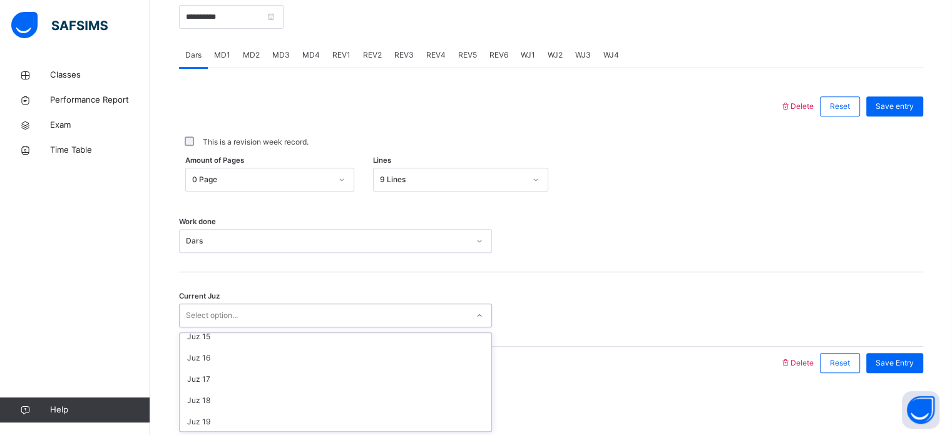
scroll to position [540, 0]
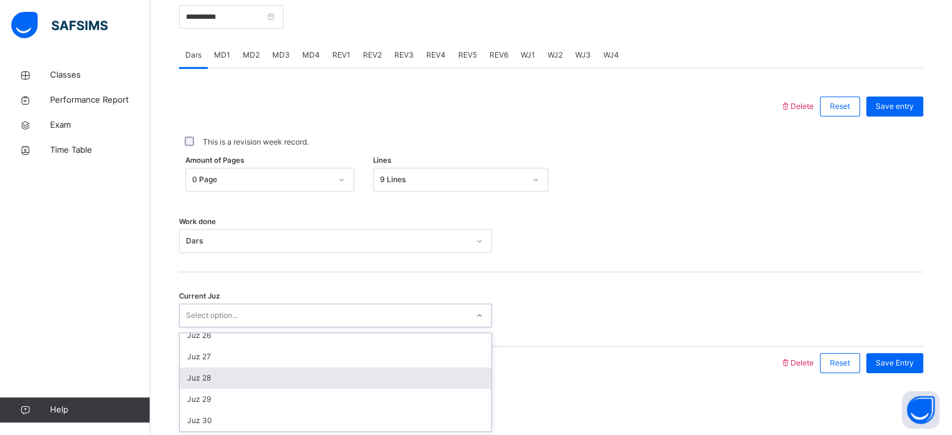
click at [202, 375] on div "Juz 28" at bounding box center [336, 378] width 312 height 21
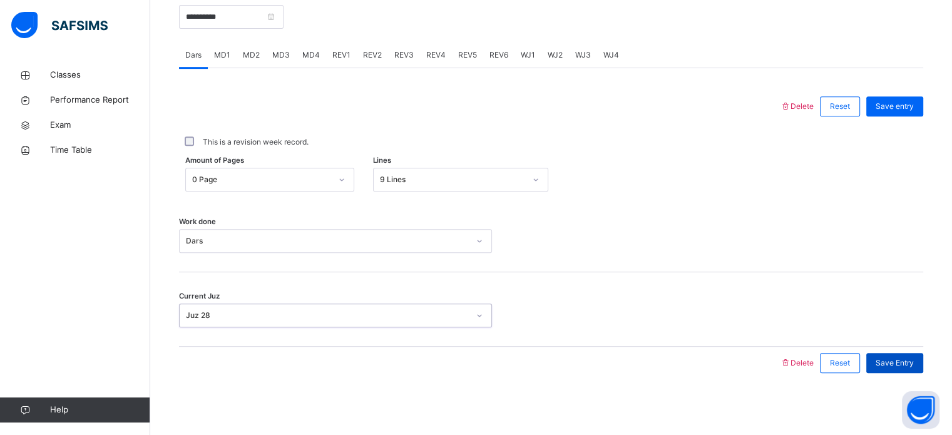
click at [908, 358] on span "Save Entry" at bounding box center [895, 362] width 38 height 11
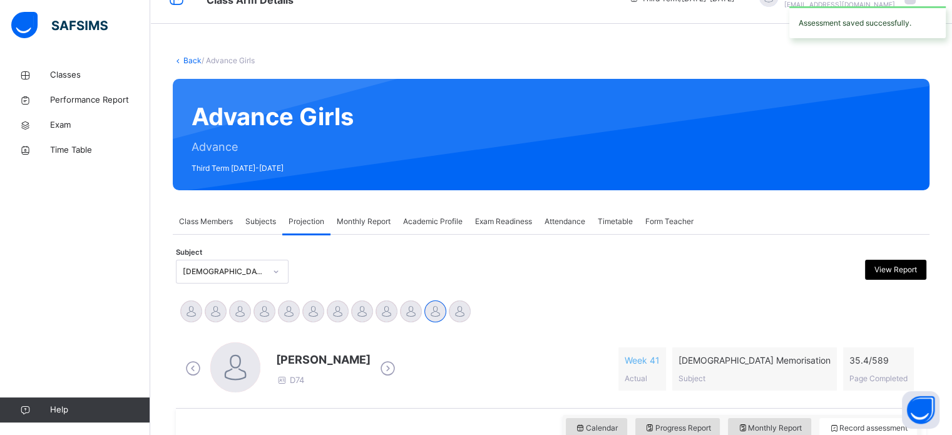
scroll to position [25, 0]
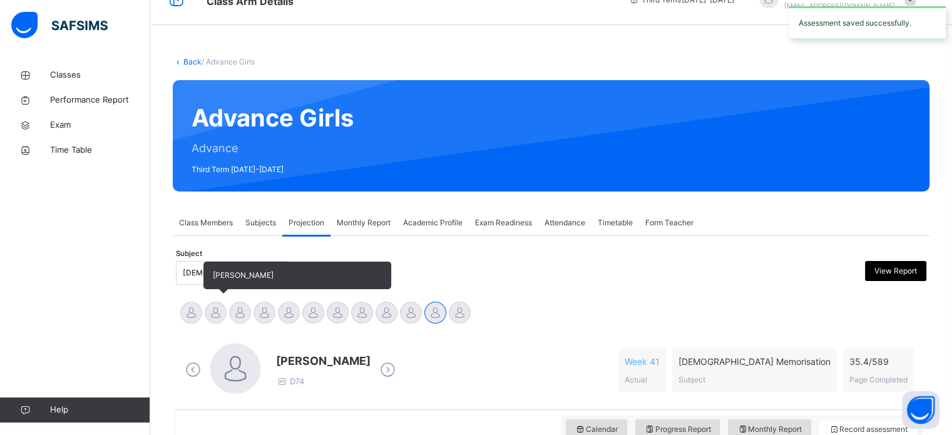
click at [215, 312] on div at bounding box center [216, 313] width 22 height 22
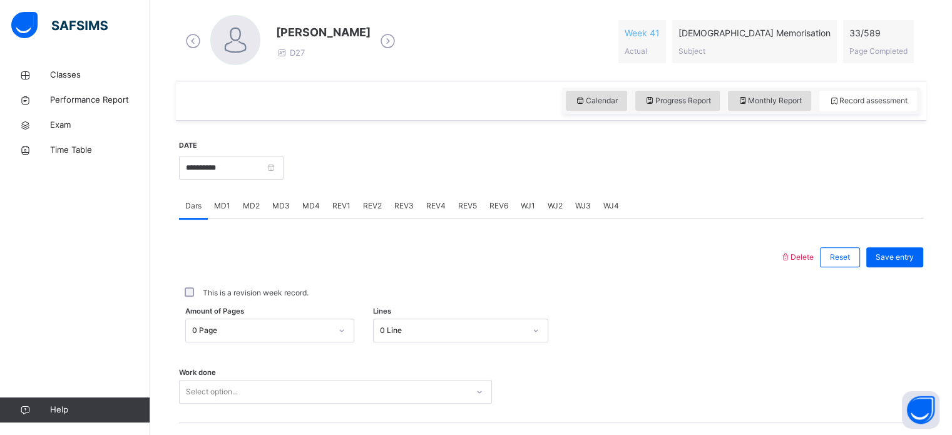
scroll to position [355, 0]
click at [336, 206] on span "REV1" at bounding box center [341, 204] width 18 height 11
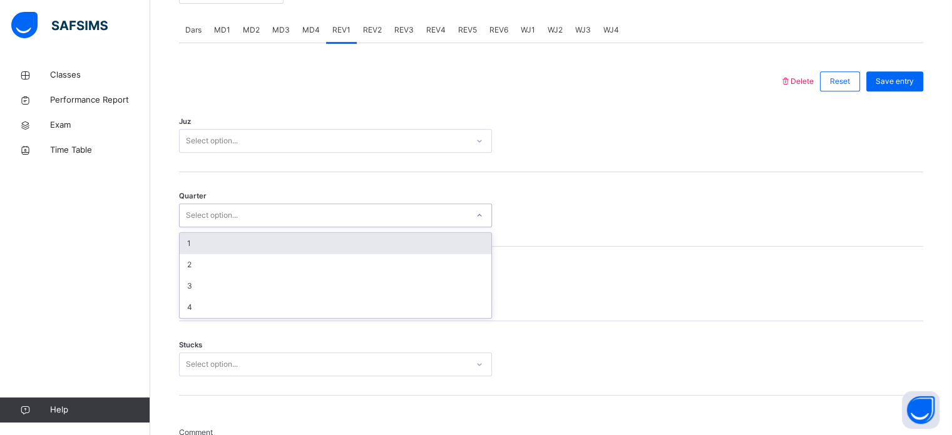
scroll to position [530, 0]
click at [405, 159] on div "Juz Select option..." at bounding box center [551, 134] width 744 height 75
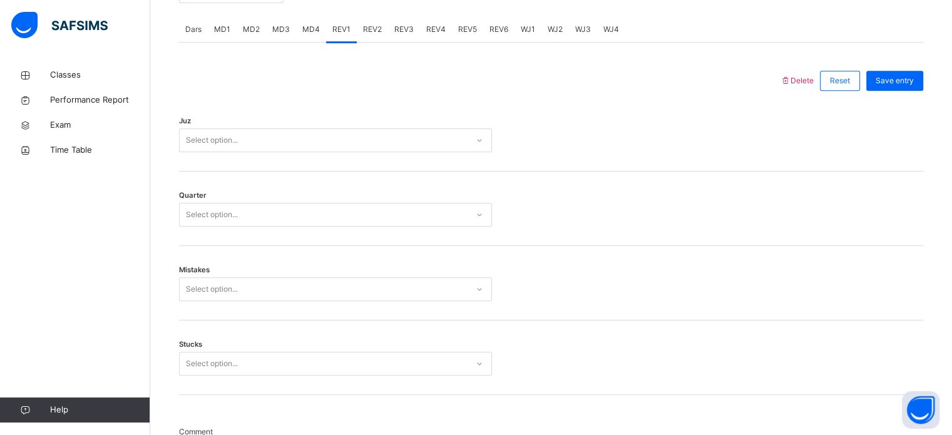
click at [395, 114] on div "Juz Select option..." at bounding box center [551, 134] width 744 height 75
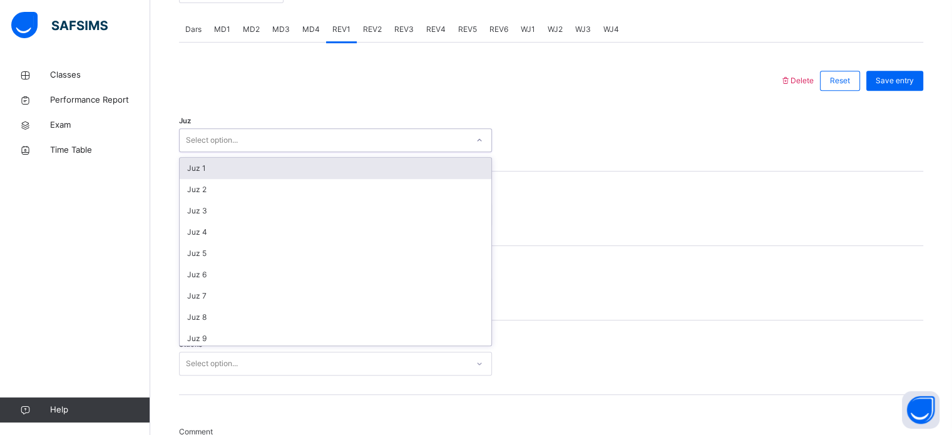
scroll to position [451, 0]
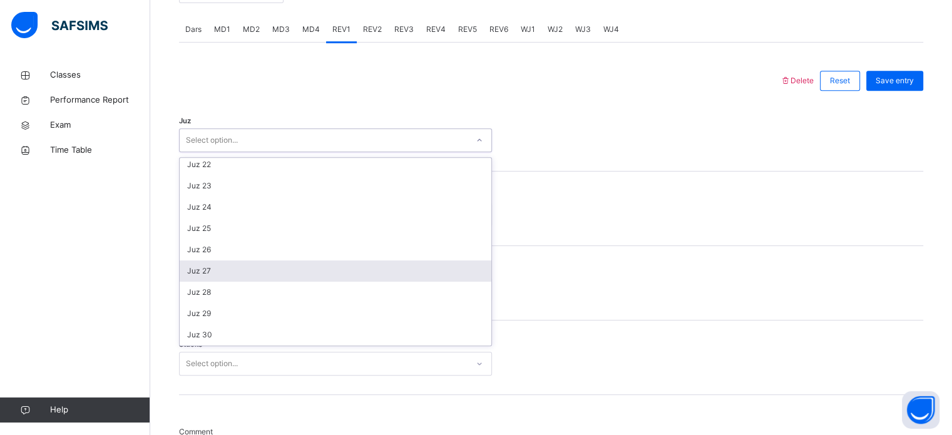
click at [207, 269] on div "Juz 27" at bounding box center [336, 270] width 312 height 21
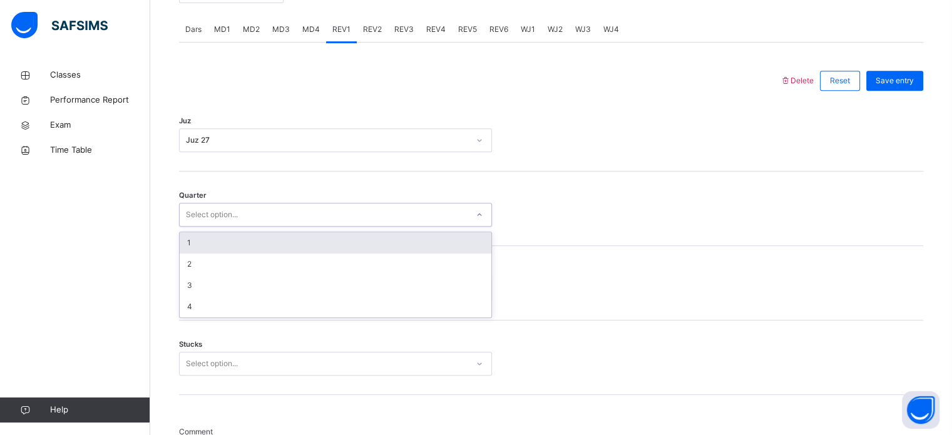
click at [205, 240] on div "1" at bounding box center [336, 242] width 312 height 21
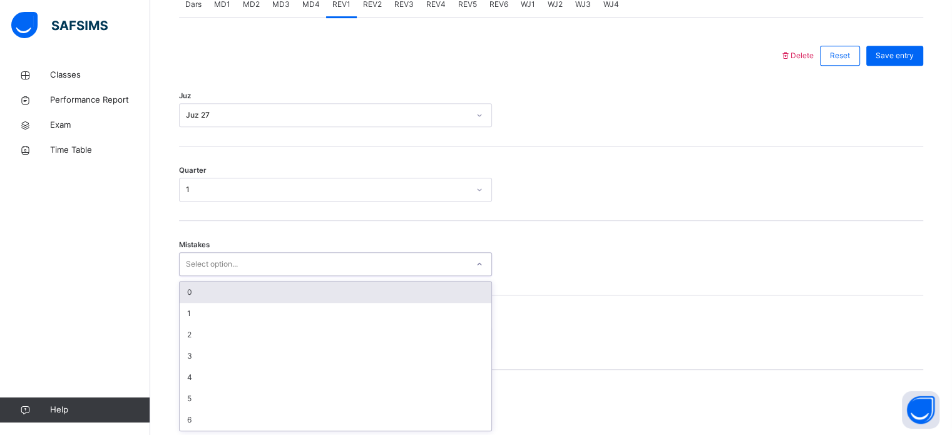
scroll to position [556, 0]
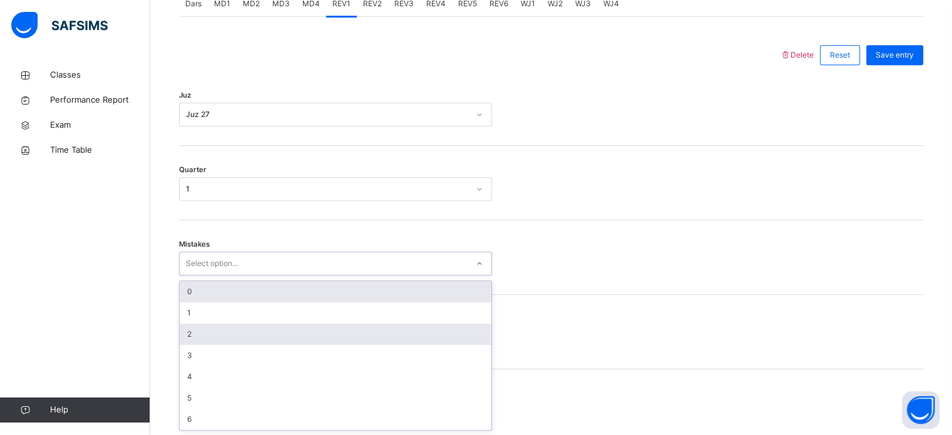
click at [188, 331] on div "2" at bounding box center [336, 334] width 312 height 21
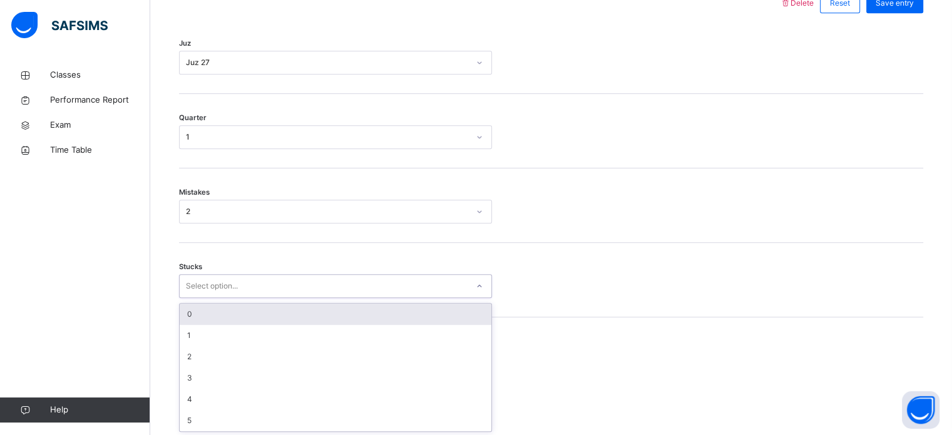
scroll to position [609, 0]
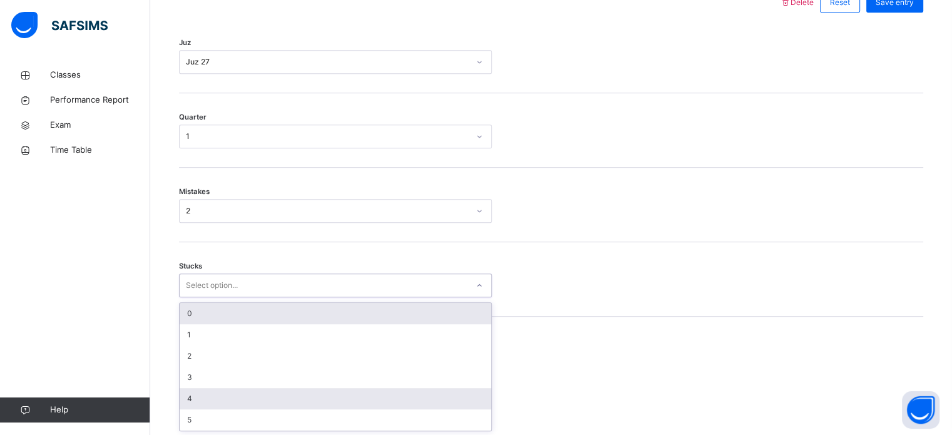
click at [188, 401] on div "4" at bounding box center [336, 398] width 312 height 21
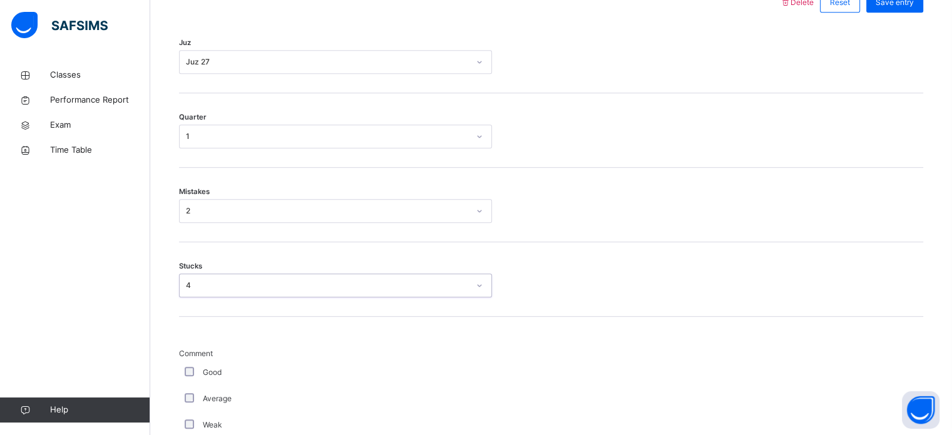
click at [202, 398] on div "Average" at bounding box center [335, 398] width 307 height 11
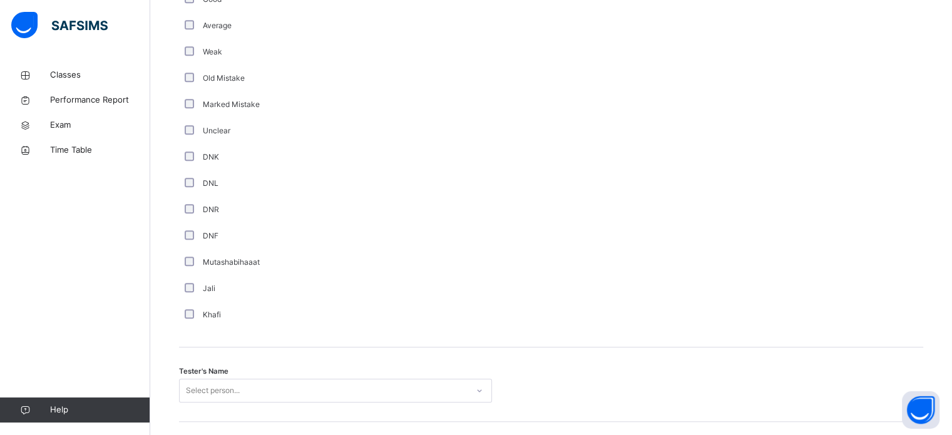
scroll to position [1131, 0]
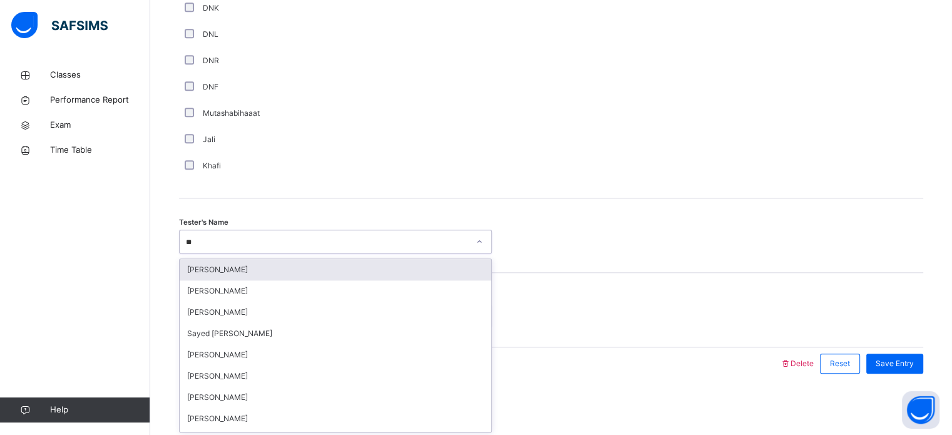
type input "***"
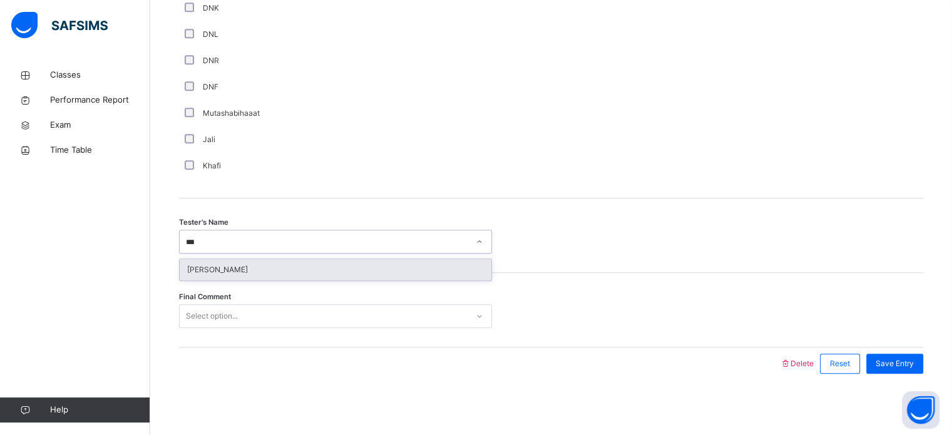
click at [351, 277] on div "[PERSON_NAME]" at bounding box center [336, 269] width 312 height 21
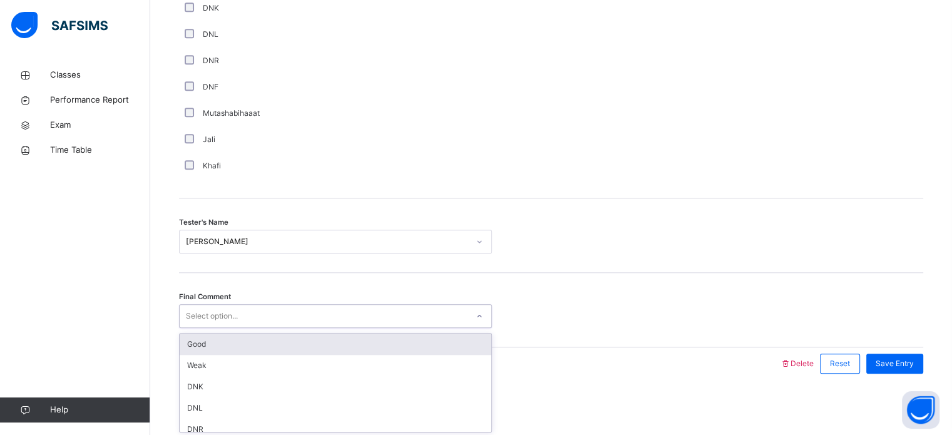
click at [243, 337] on div "Good" at bounding box center [336, 344] width 312 height 21
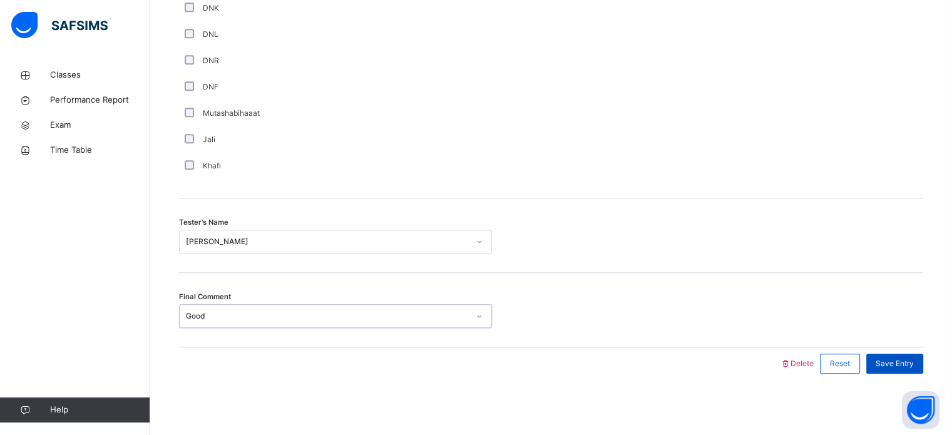
click at [912, 367] on span "Save Entry" at bounding box center [895, 363] width 38 height 11
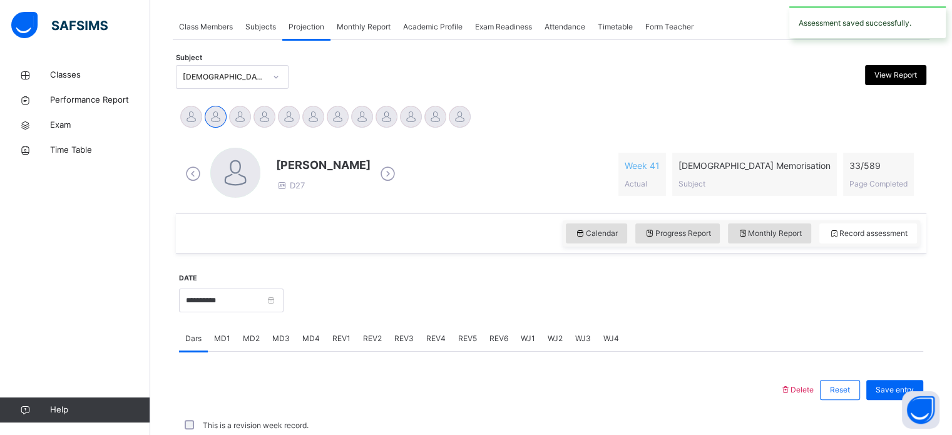
scroll to position [505, 0]
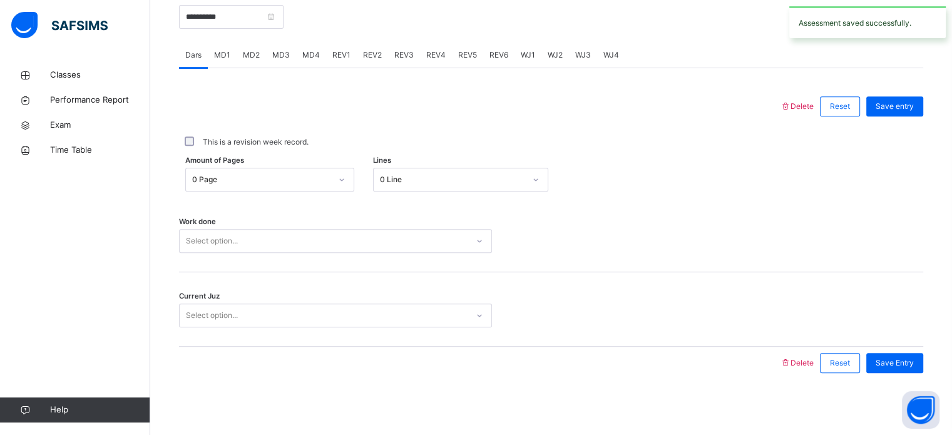
click at [272, 36] on div "**********" at bounding box center [231, 16] width 105 height 54
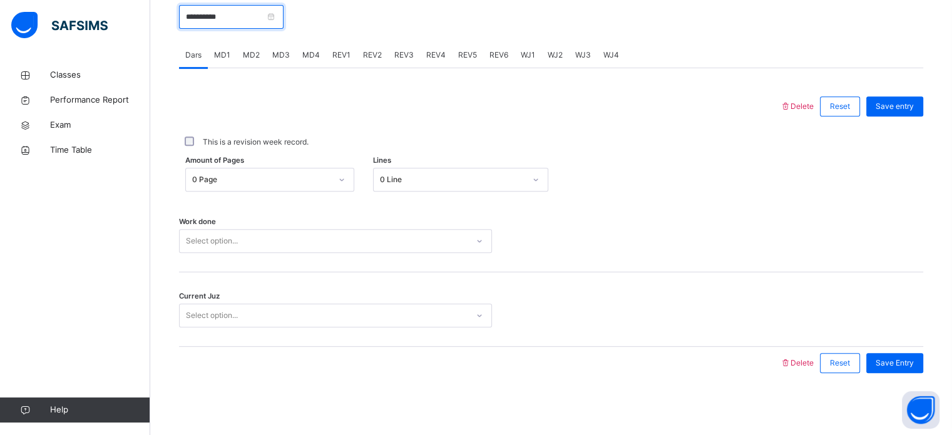
drag, startPoint x: 272, startPoint y: 17, endPoint x: 272, endPoint y: 24, distance: 6.9
click at [272, 24] on input "**********" at bounding box center [231, 17] width 105 height 24
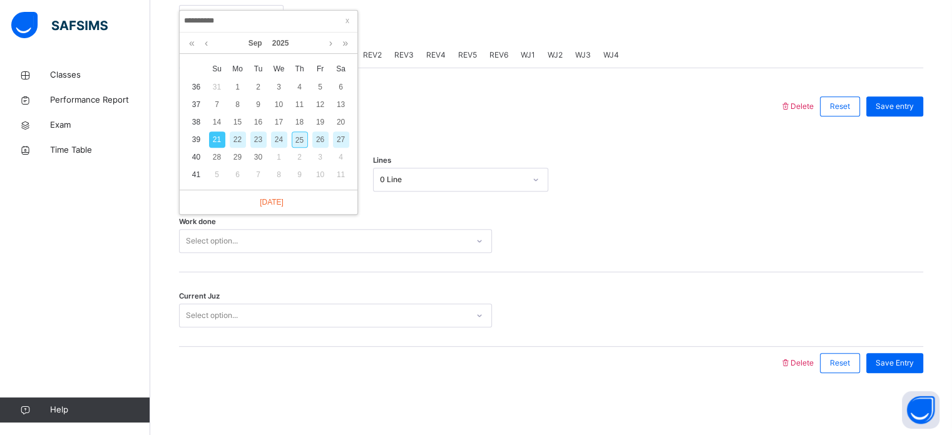
click at [277, 135] on div "24" at bounding box center [279, 139] width 16 height 16
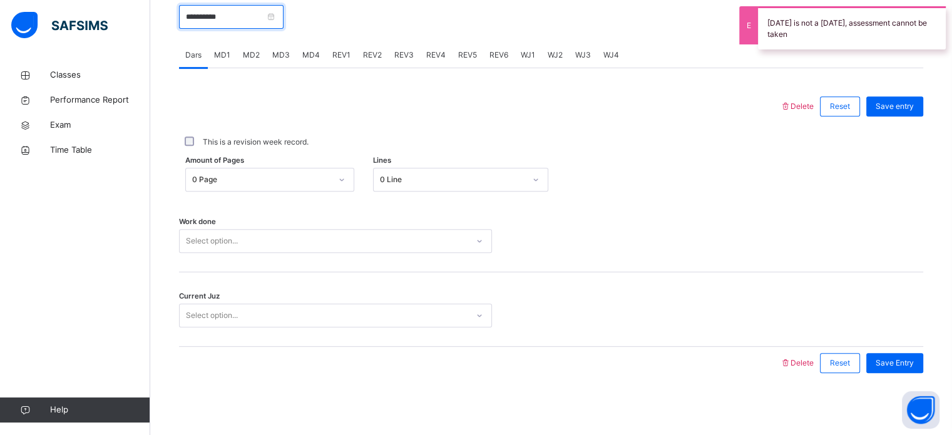
click at [228, 23] on input "**********" at bounding box center [231, 17] width 105 height 24
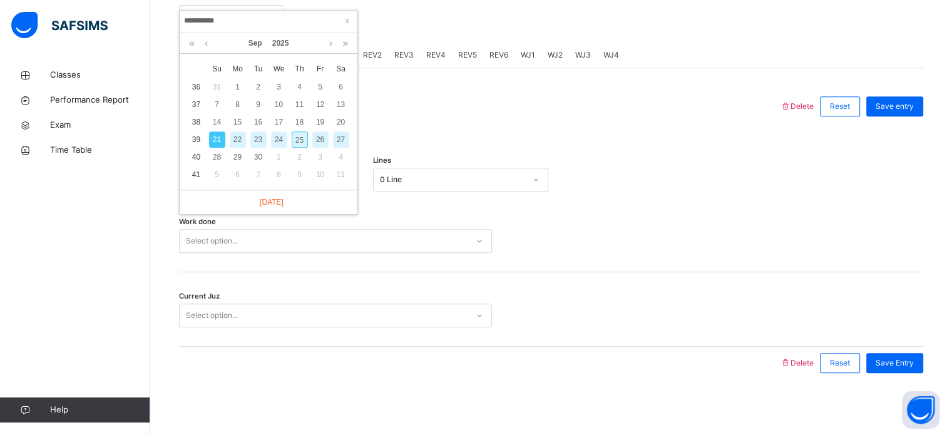
click at [273, 136] on div "24" at bounding box center [279, 139] width 16 height 16
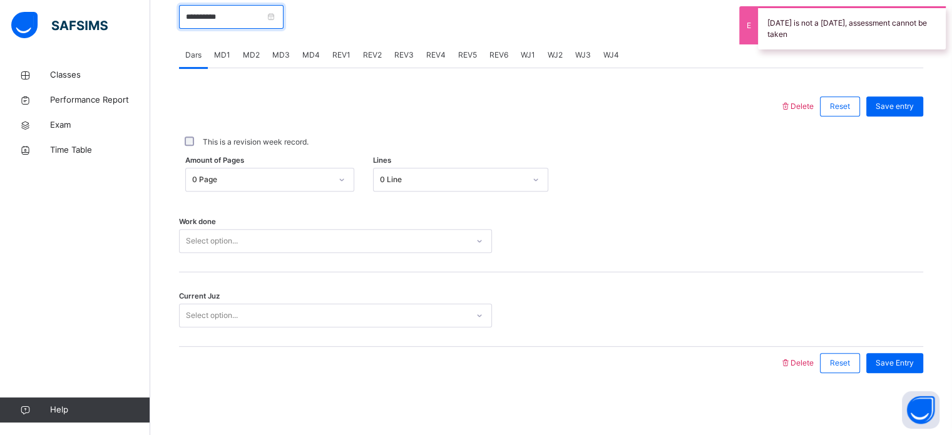
click at [250, 9] on input "**********" at bounding box center [231, 17] width 105 height 24
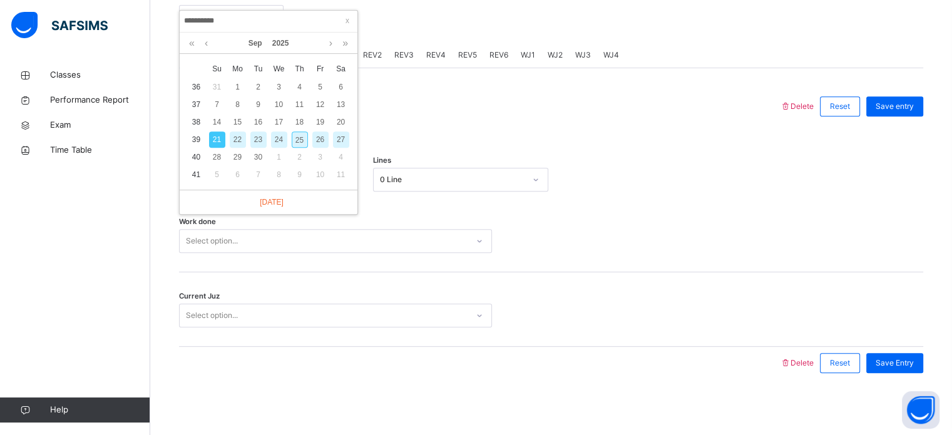
click at [255, 142] on div "23" at bounding box center [258, 139] width 16 height 16
type input "**********"
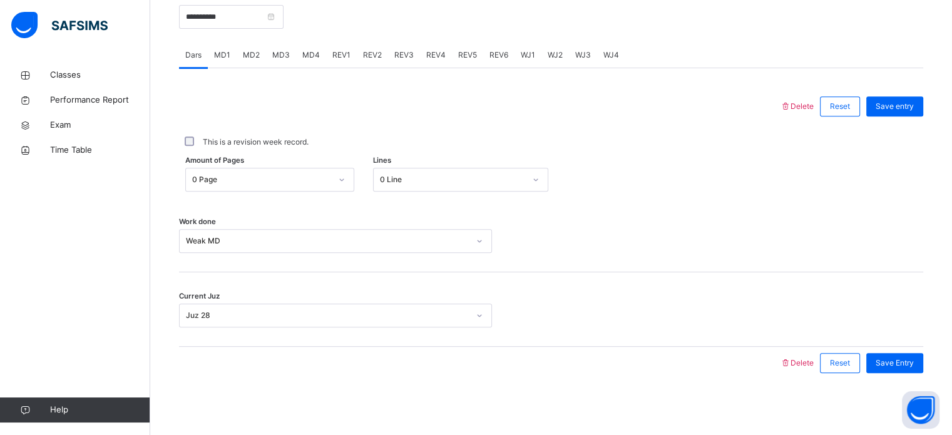
scroll to position [124, 0]
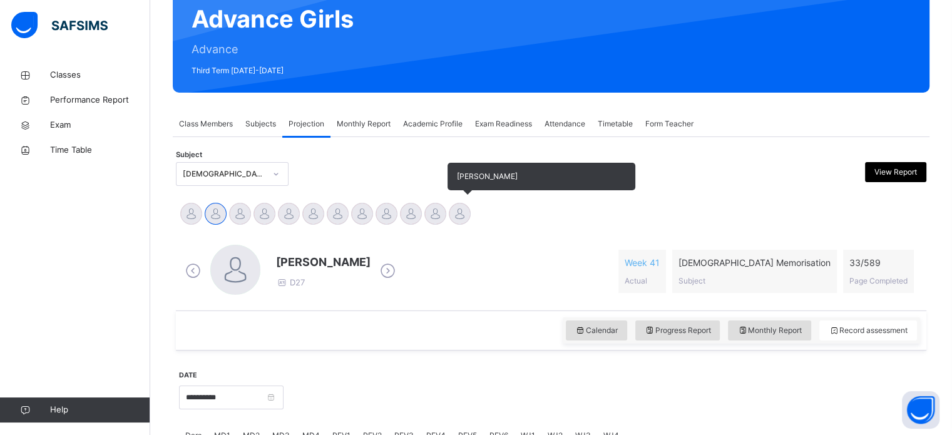
click at [466, 215] on div at bounding box center [460, 214] width 22 height 22
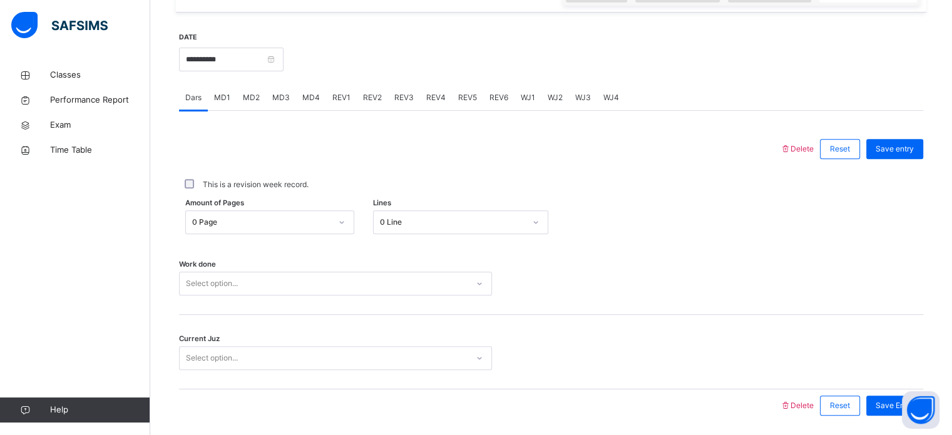
scroll to position [505, 0]
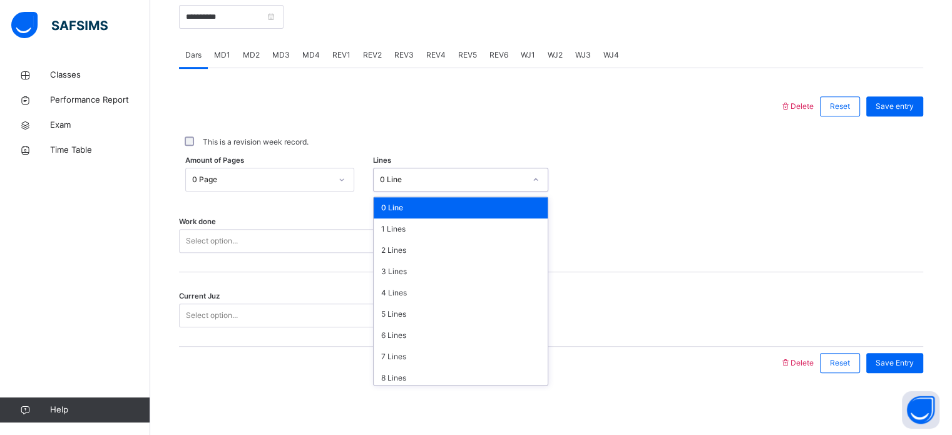
click at [457, 179] on div "0 Line" at bounding box center [452, 179] width 145 height 11
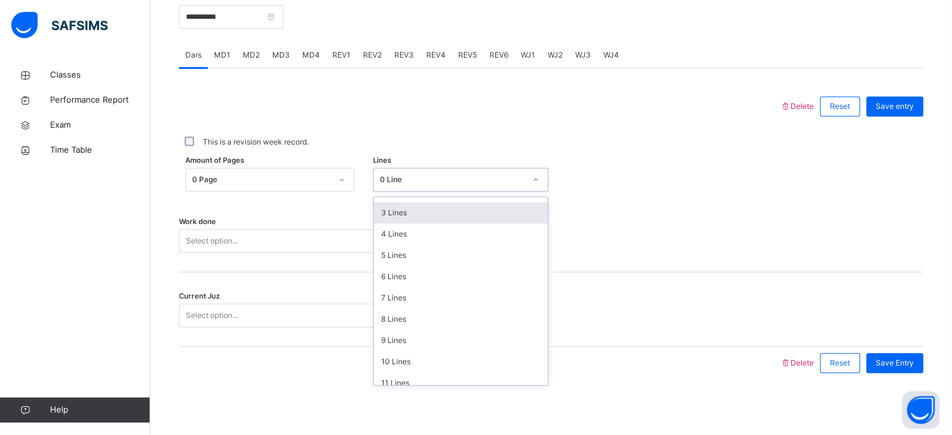
scroll to position [65, 0]
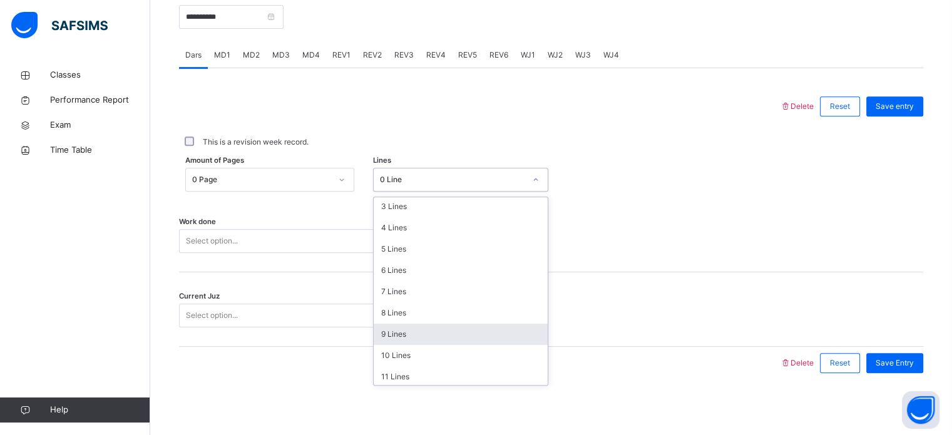
click at [433, 339] on div "9 Lines" at bounding box center [461, 334] width 174 height 21
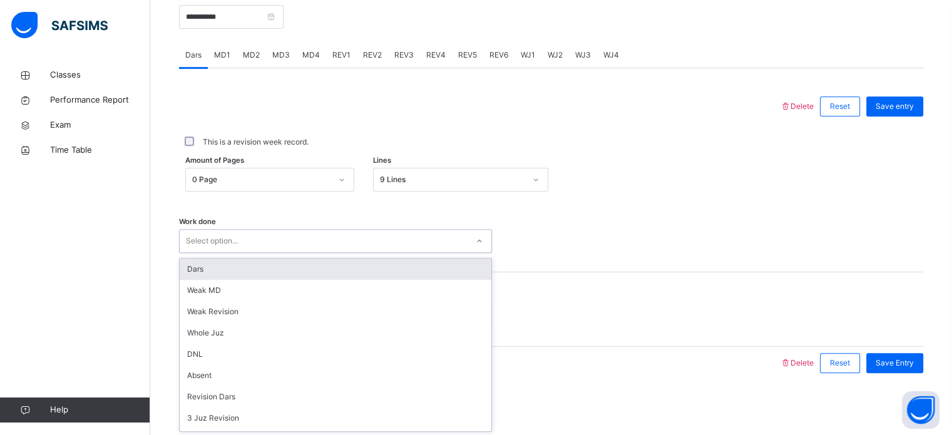
click at [352, 237] on div "Select option..." at bounding box center [324, 241] width 288 height 19
click at [348, 265] on div "Dars" at bounding box center [336, 269] width 312 height 21
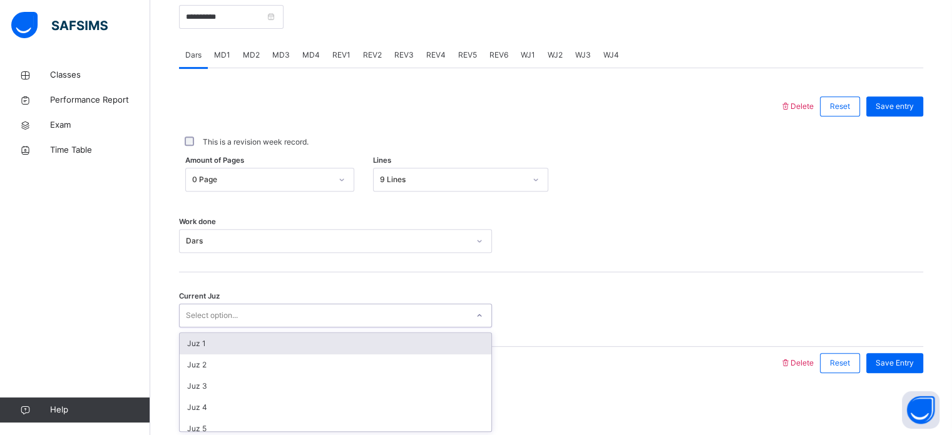
click at [321, 315] on div "Select option..." at bounding box center [324, 315] width 288 height 19
type input "**"
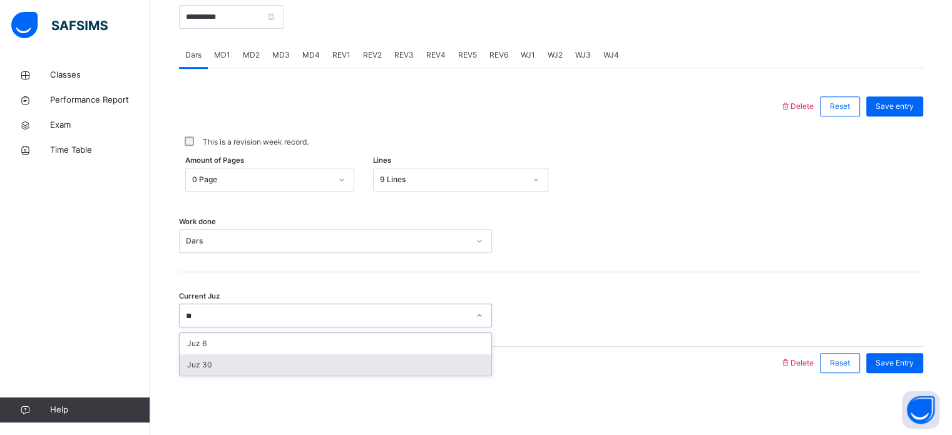
click at [302, 365] on div "Juz 30" at bounding box center [336, 364] width 312 height 21
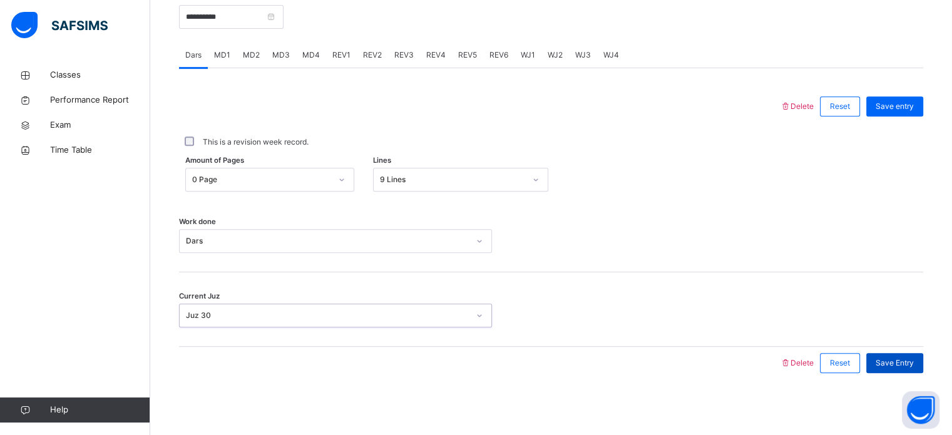
click at [904, 357] on span "Save Entry" at bounding box center [895, 362] width 38 height 11
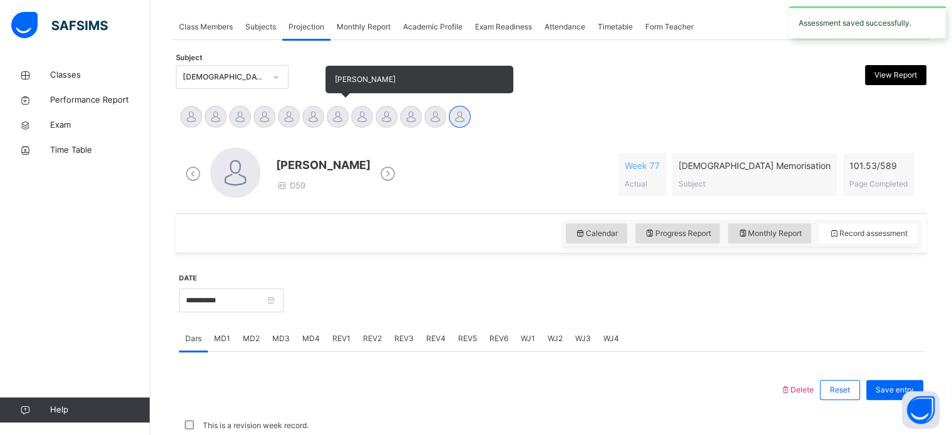
scroll to position [505, 0]
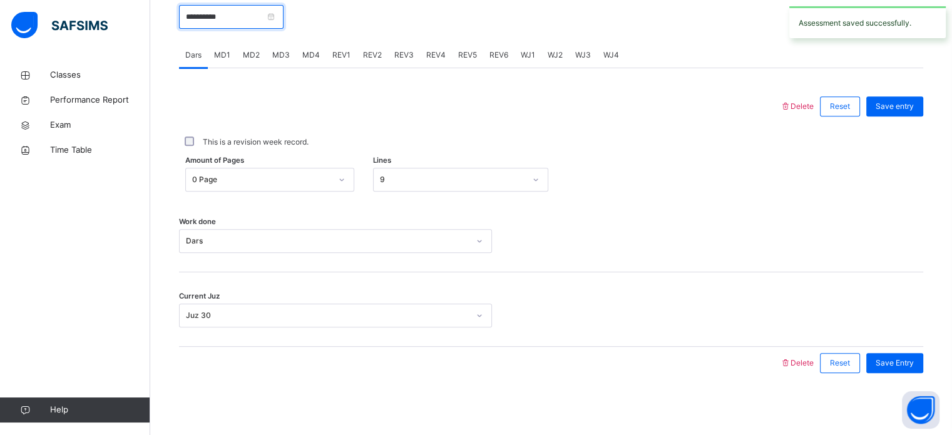
click at [284, 22] on input "**********" at bounding box center [231, 17] width 105 height 24
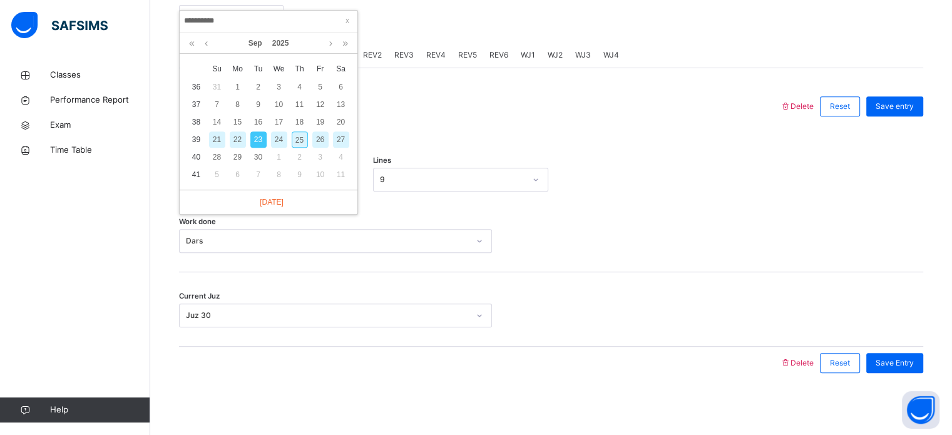
click at [298, 140] on div "25" at bounding box center [300, 139] width 16 height 16
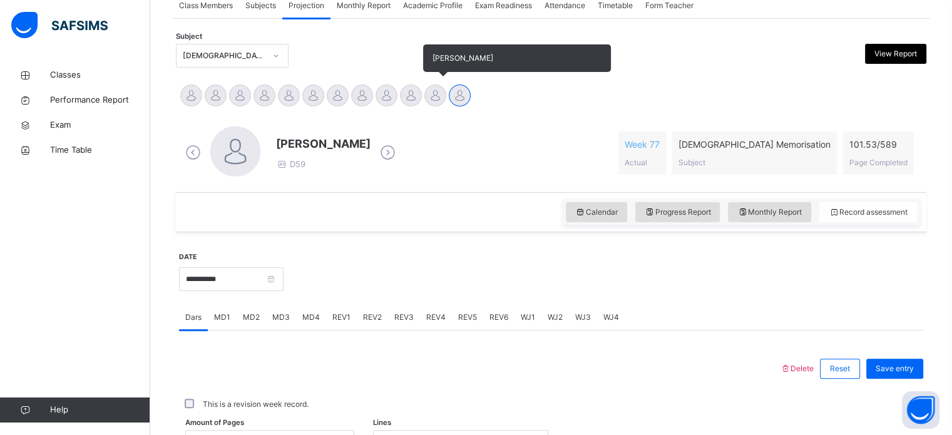
click at [428, 101] on div at bounding box center [435, 96] width 22 height 22
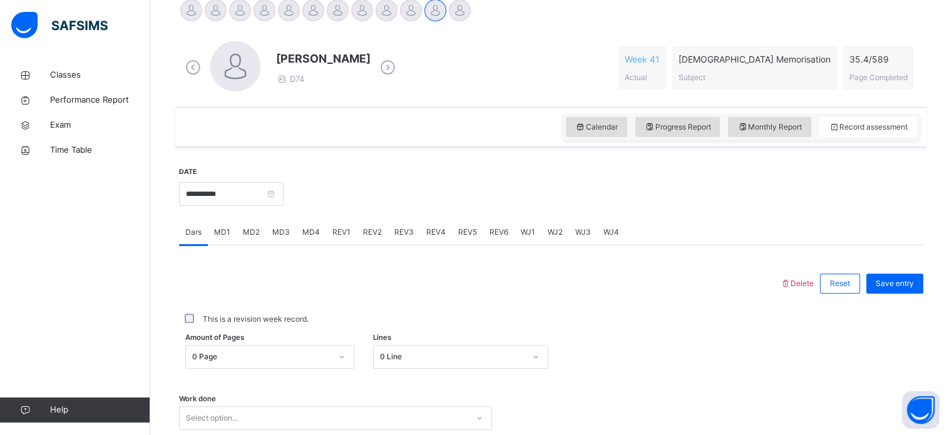
scroll to position [337, 0]
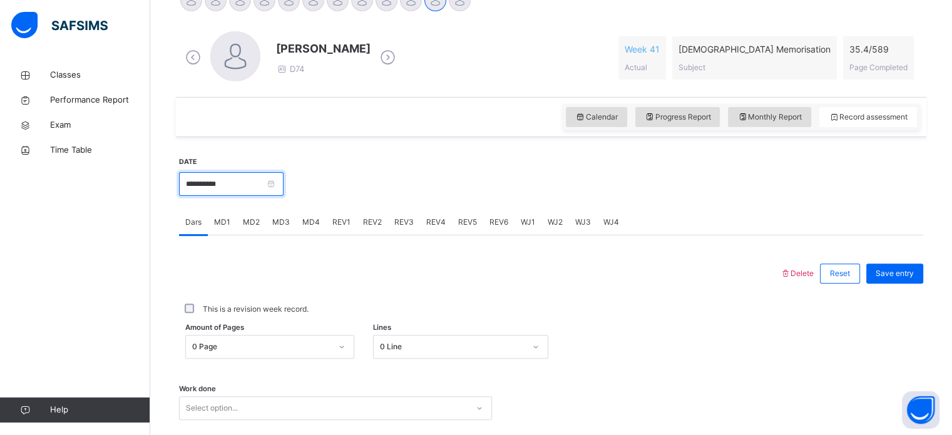
click at [260, 186] on input "**********" at bounding box center [231, 184] width 105 height 24
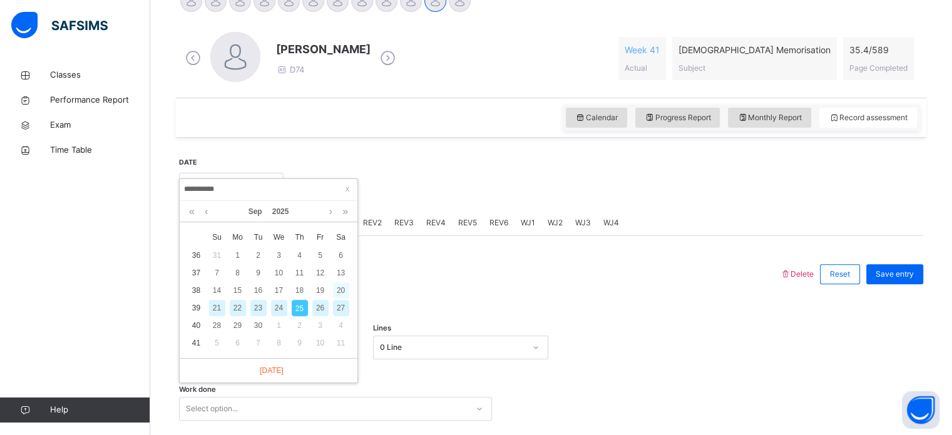
click at [340, 289] on div "20" at bounding box center [341, 290] width 16 height 16
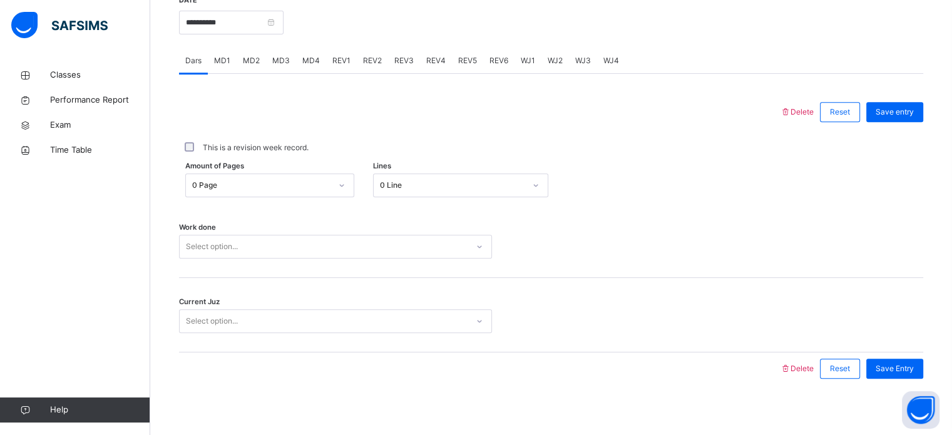
scroll to position [505, 0]
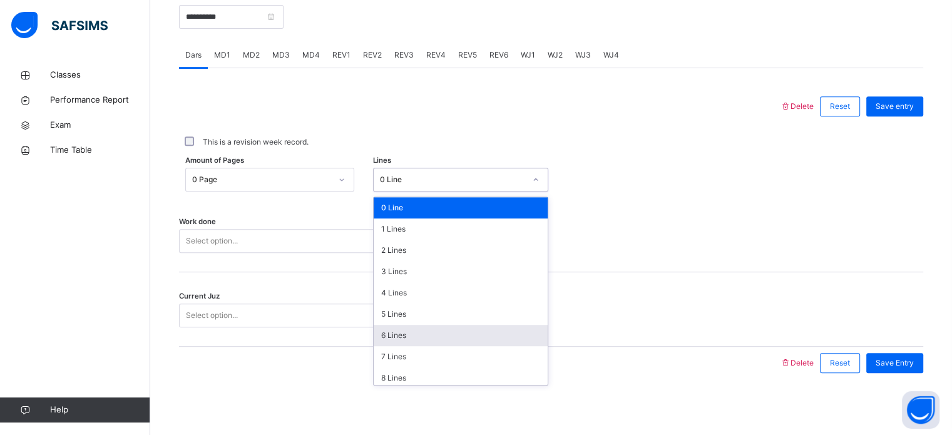
click at [378, 341] on div "6 Lines" at bounding box center [461, 335] width 174 height 21
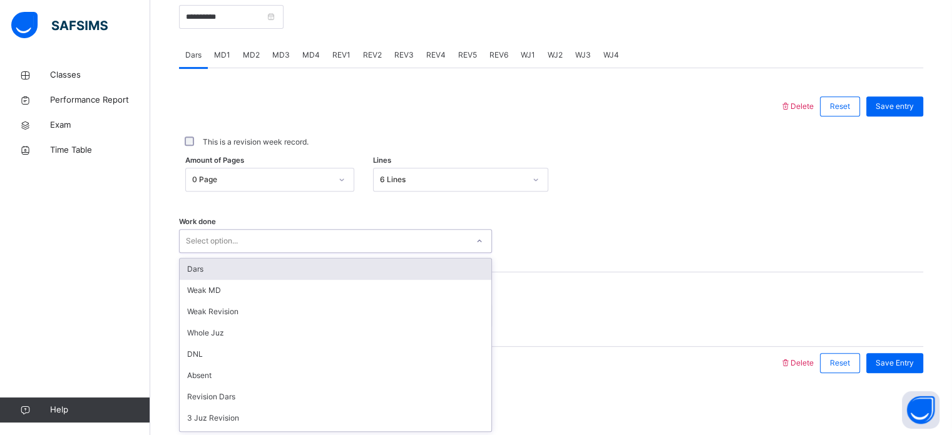
click at [261, 272] on div "Dars" at bounding box center [336, 269] width 312 height 21
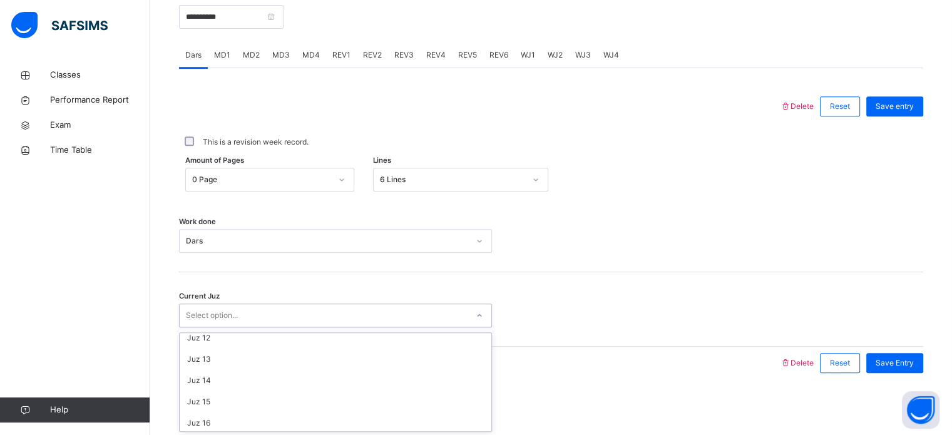
scroll to position [540, 0]
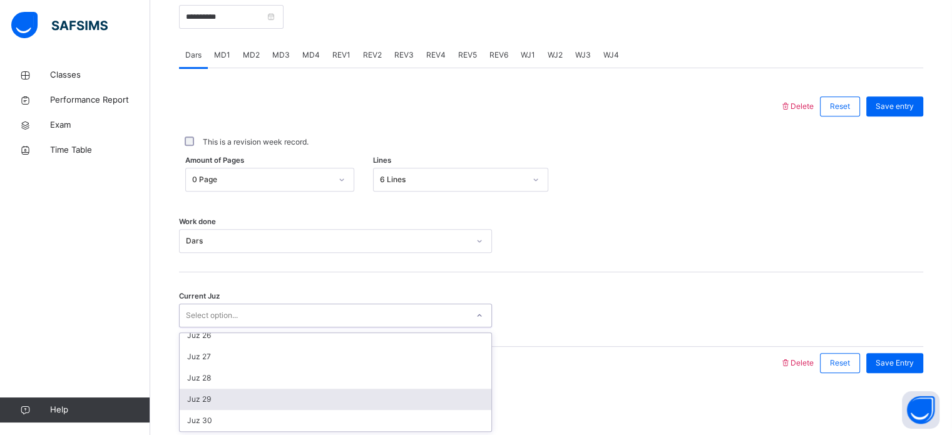
click at [198, 389] on div "Juz 29" at bounding box center [336, 399] width 312 height 21
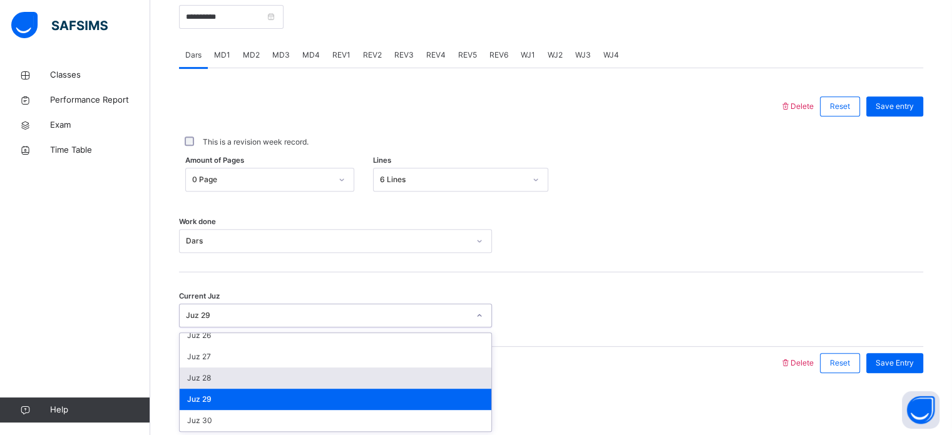
click at [203, 378] on div "Juz 28" at bounding box center [336, 378] width 312 height 21
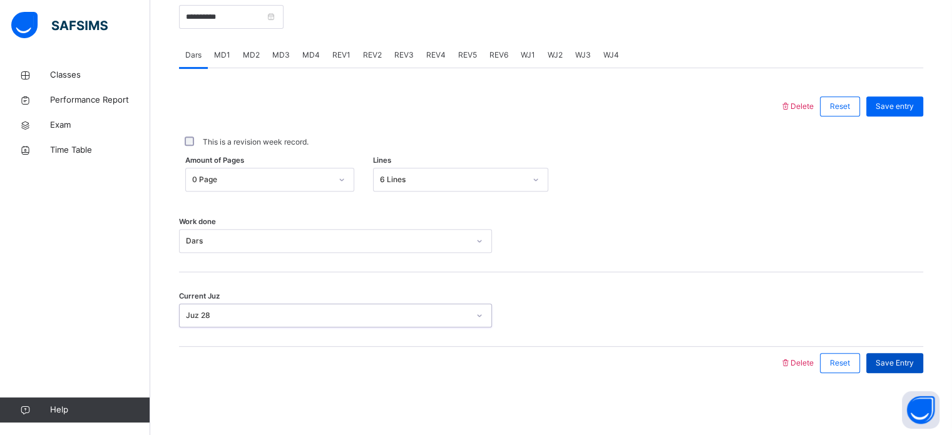
click at [909, 371] on div "Save Entry" at bounding box center [894, 363] width 57 height 20
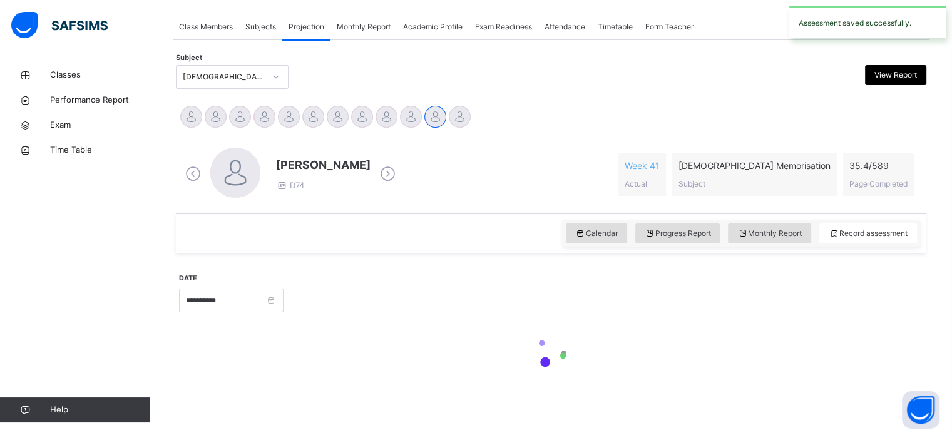
scroll to position [505, 0]
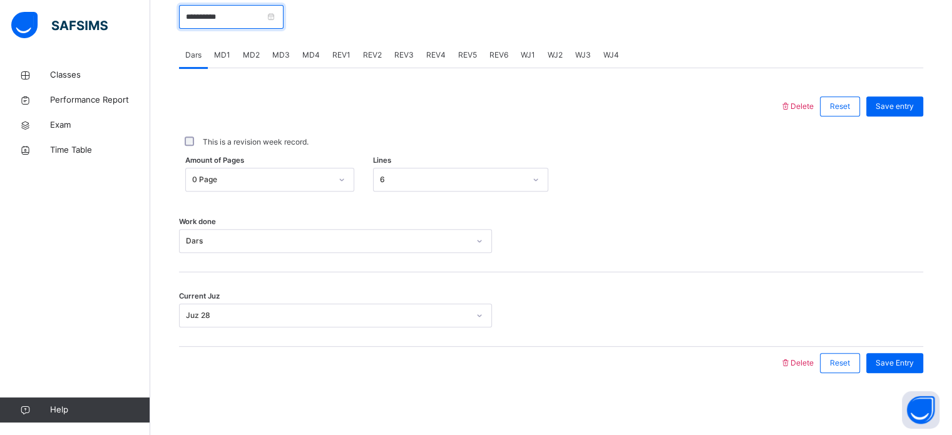
click at [228, 16] on input "**********" at bounding box center [231, 17] width 105 height 24
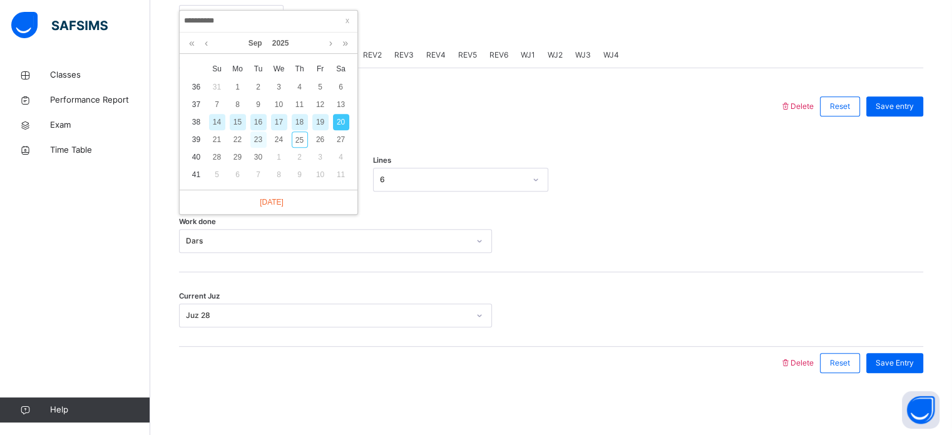
click at [256, 140] on div "23" at bounding box center [258, 139] width 16 height 16
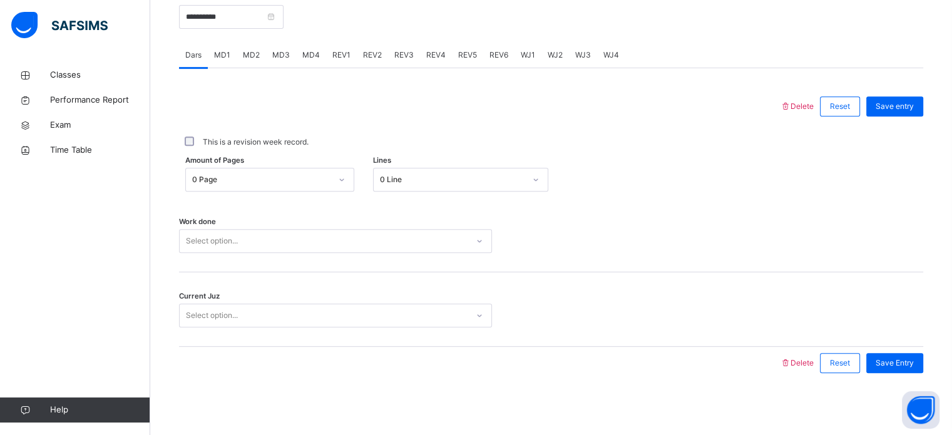
click at [431, 146] on div "This is a revision week record." at bounding box center [551, 141] width 738 height 11
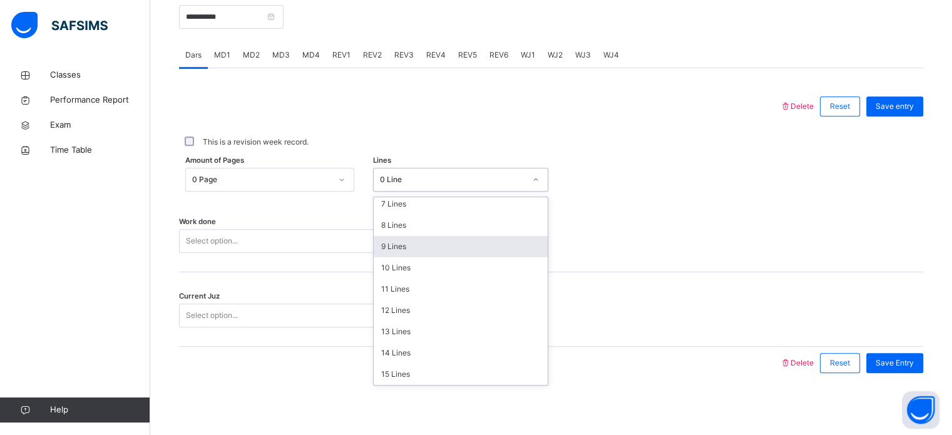
click at [399, 247] on div "9 Lines" at bounding box center [461, 246] width 174 height 21
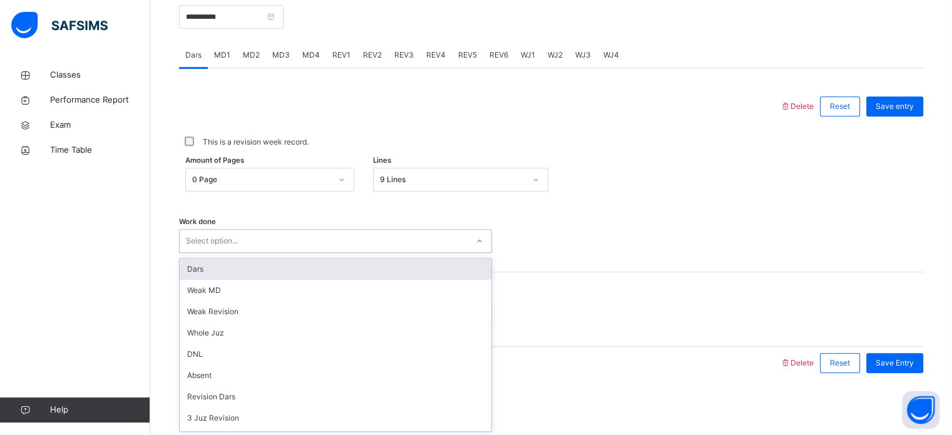
click at [242, 260] on div "Dars" at bounding box center [336, 269] width 312 height 21
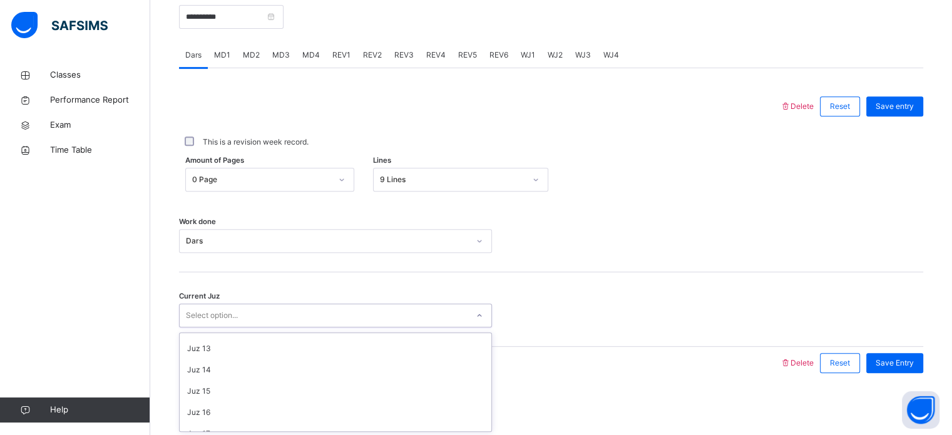
scroll to position [540, 0]
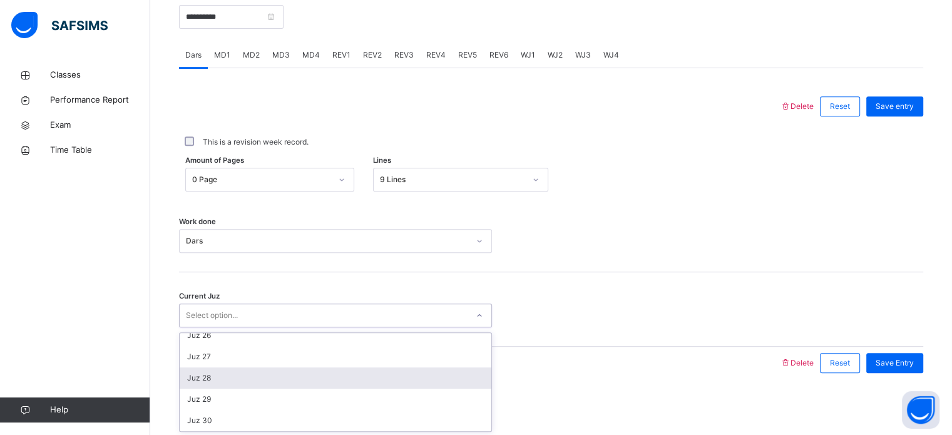
click at [202, 371] on div "Juz 28" at bounding box center [336, 378] width 312 height 21
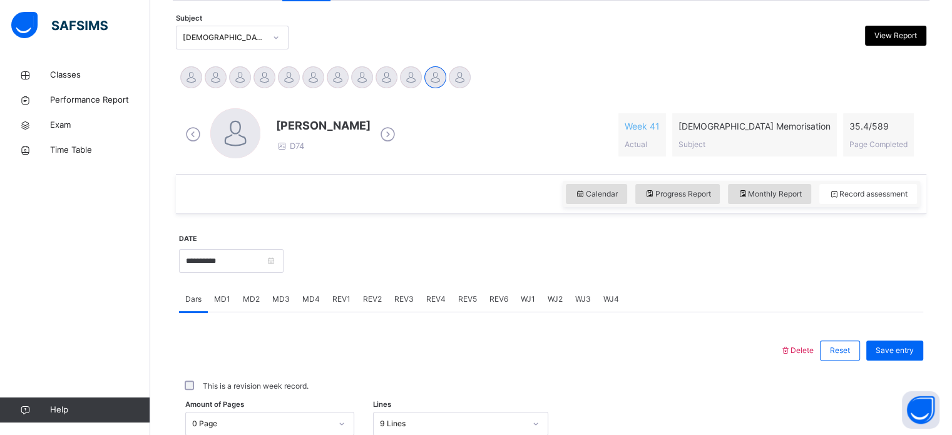
scroll to position [505, 0]
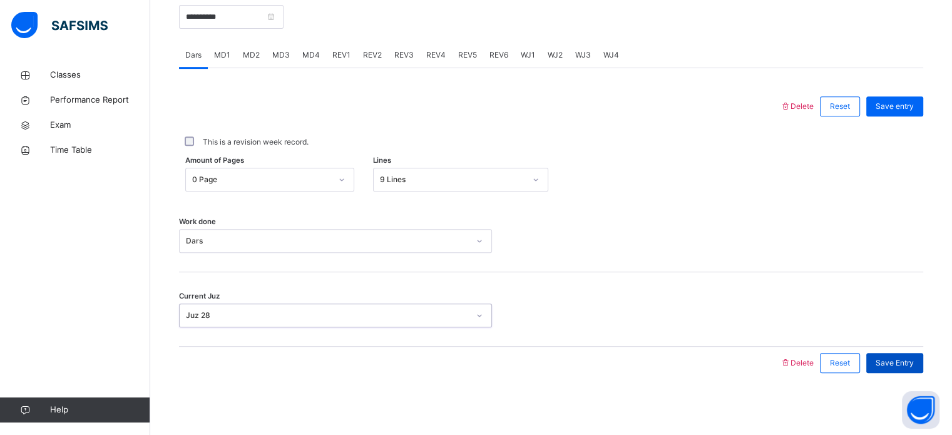
click at [904, 366] on span "Save Entry" at bounding box center [895, 362] width 38 height 11
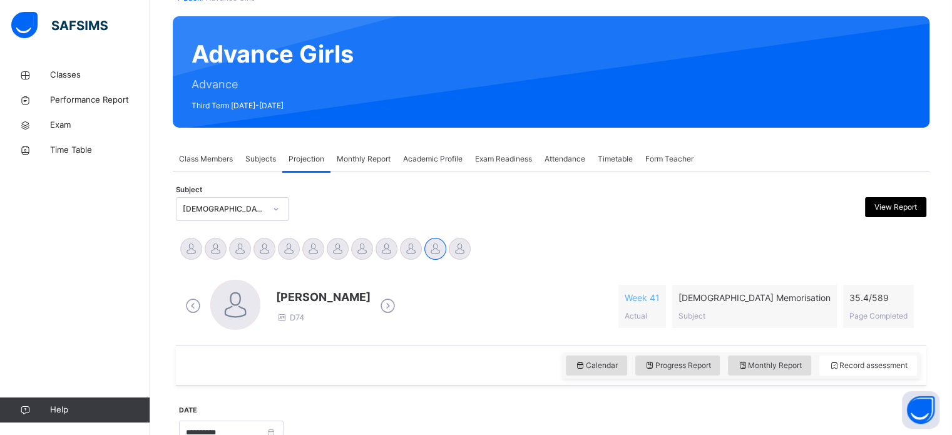
scroll to position [54, 0]
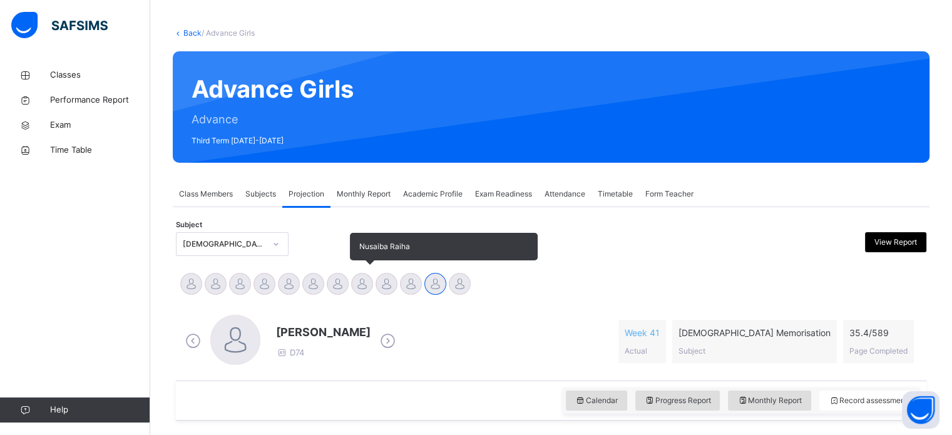
click at [363, 279] on div at bounding box center [362, 284] width 22 height 22
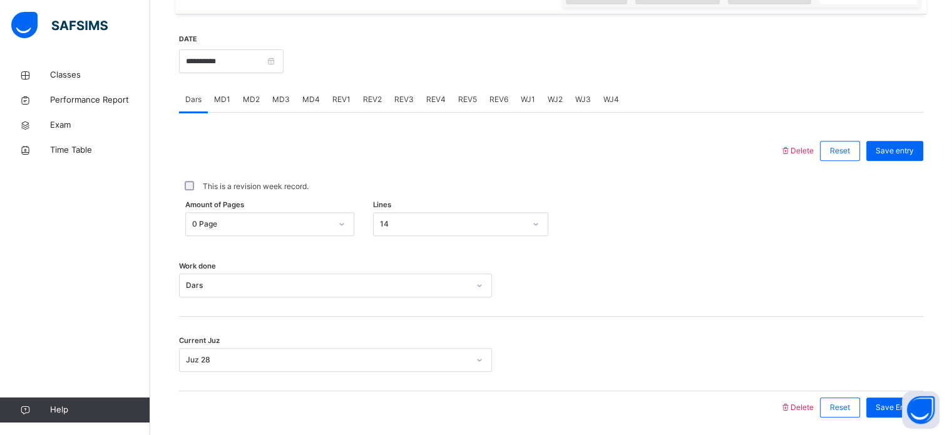
scroll to position [480, 0]
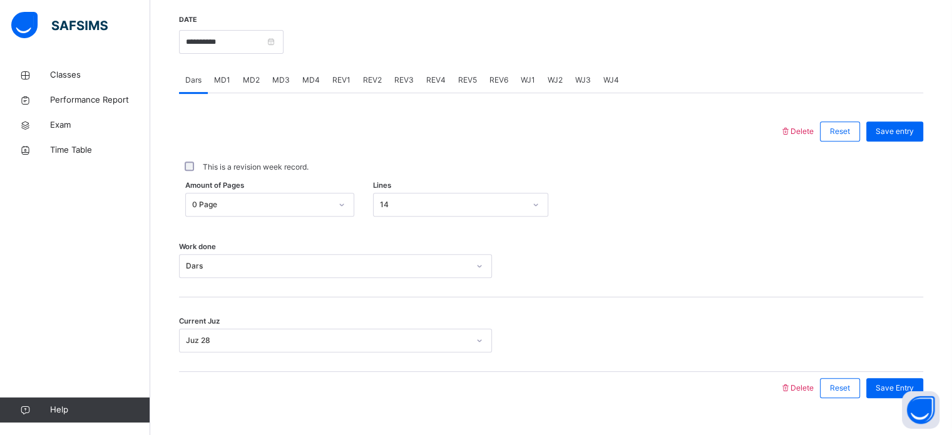
click at [250, 75] on span "MD2" at bounding box center [251, 80] width 17 height 11
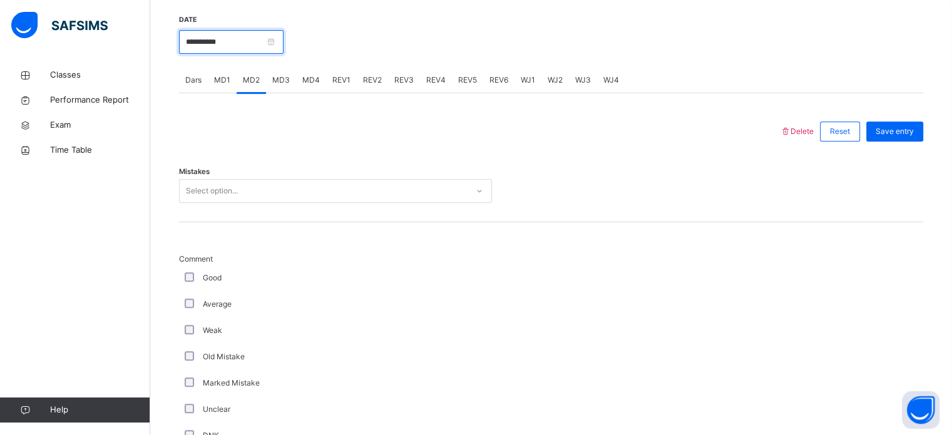
click at [263, 43] on input "**********" at bounding box center [231, 42] width 105 height 24
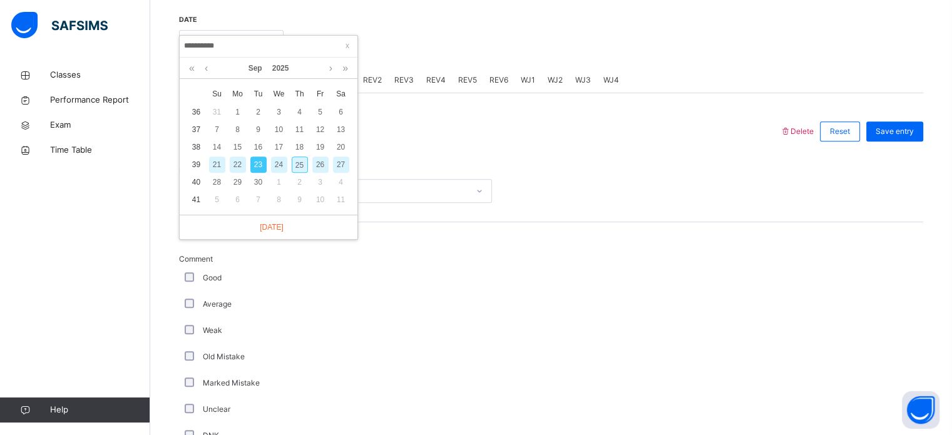
click at [297, 166] on div "25" at bounding box center [300, 165] width 16 height 16
type input "**********"
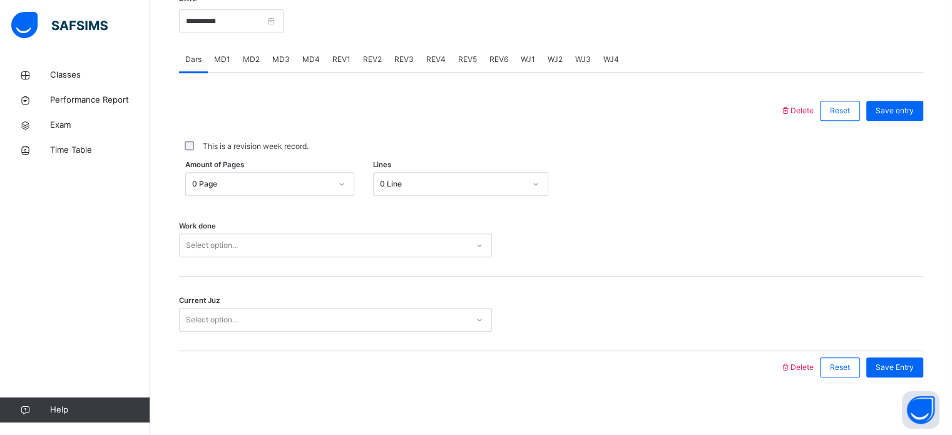
scroll to position [505, 0]
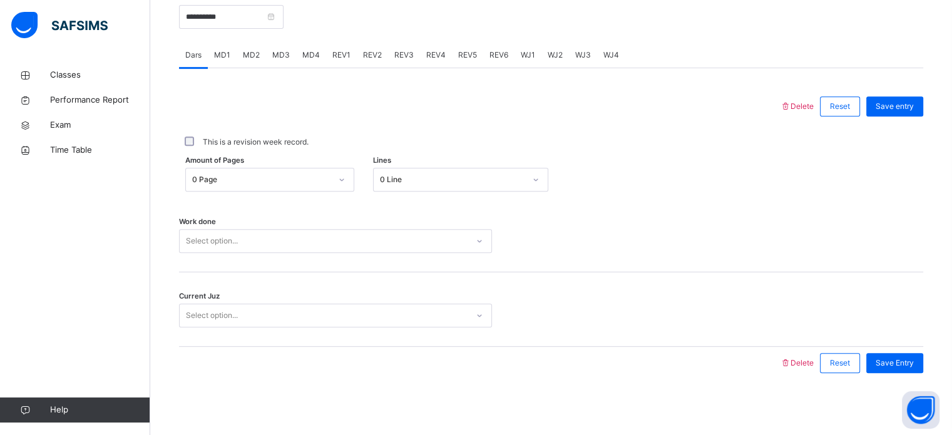
click at [254, 55] on span "MD2" at bounding box center [251, 54] width 17 height 11
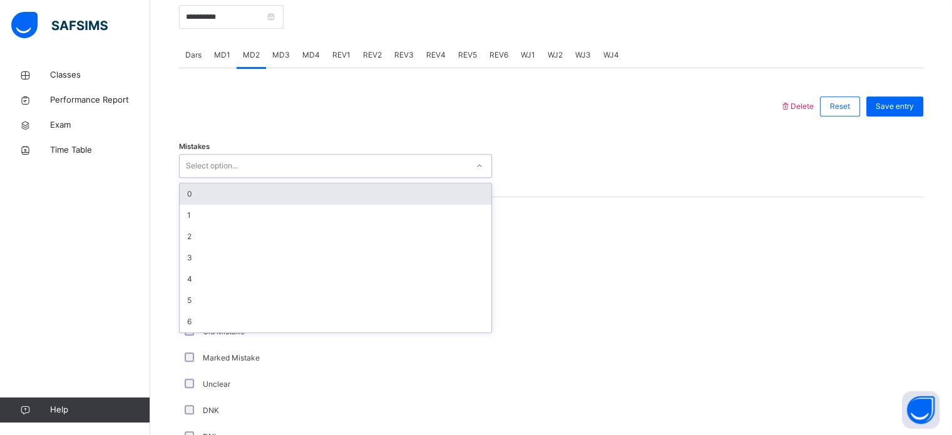
click at [333, 171] on div "Select option..." at bounding box center [324, 166] width 288 height 19
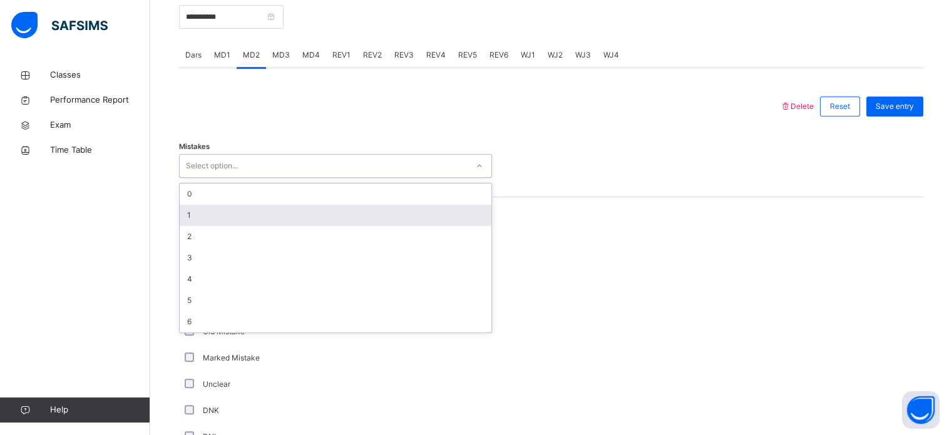
click at [236, 223] on div "1" at bounding box center [336, 215] width 312 height 21
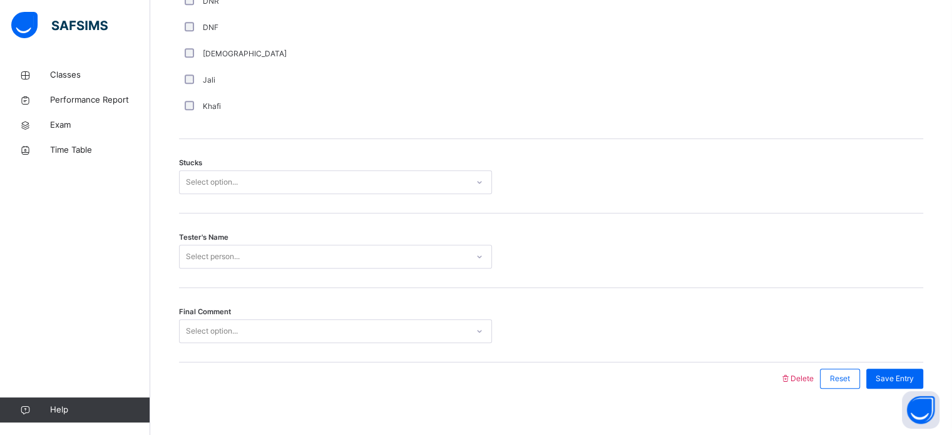
scroll to position [982, 0]
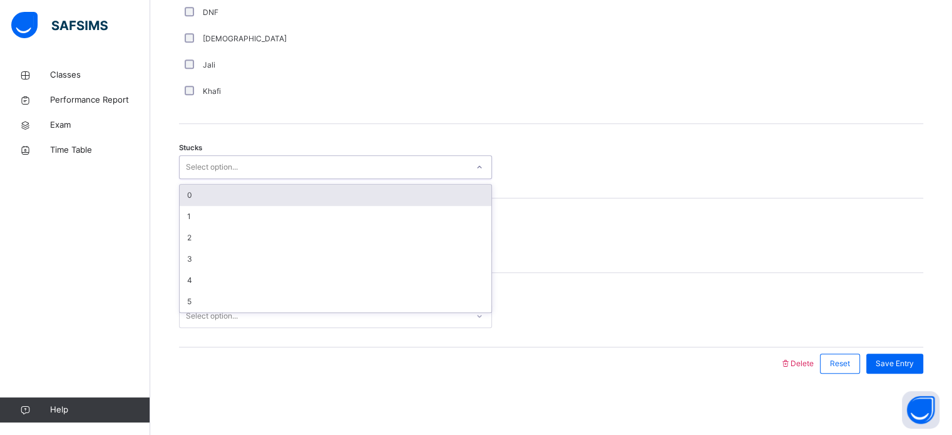
click at [302, 158] on div "Select option..." at bounding box center [324, 167] width 288 height 19
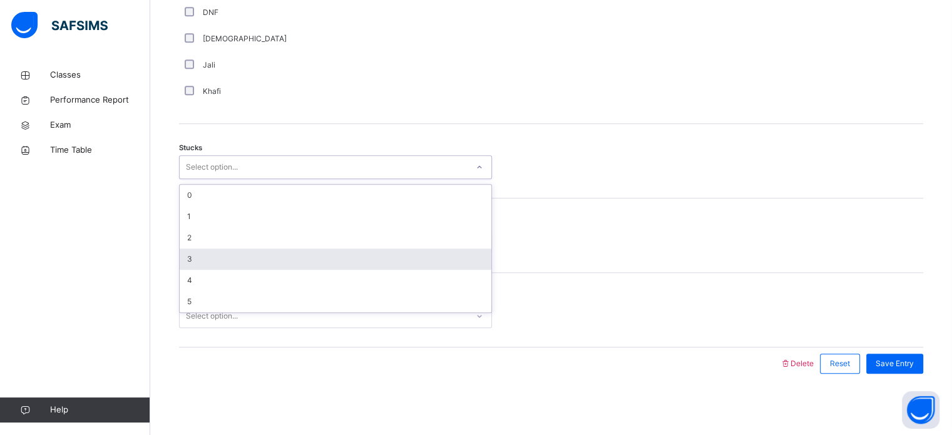
click at [194, 257] on div "3" at bounding box center [336, 259] width 312 height 21
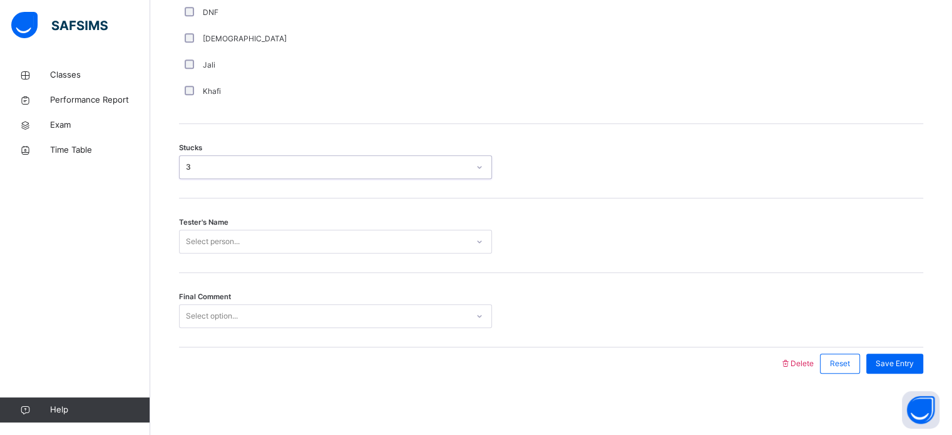
click at [220, 238] on div "Select person..." at bounding box center [213, 242] width 54 height 24
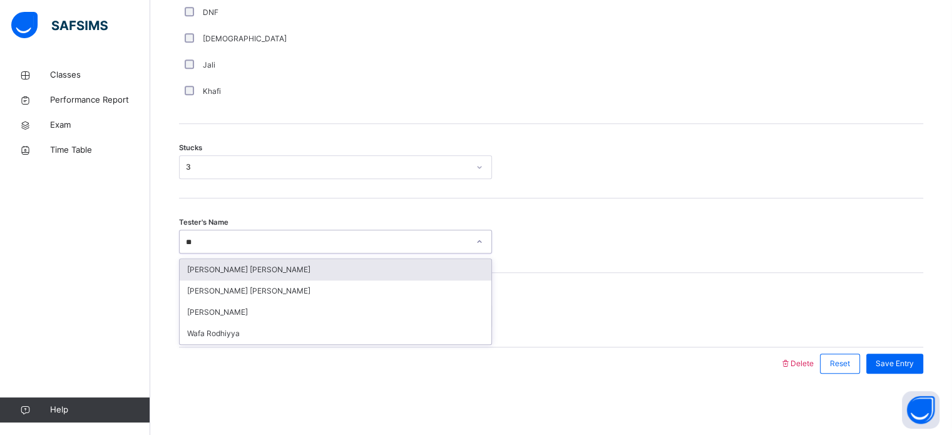
type input "***"
click at [213, 272] on div "[PERSON_NAME]" at bounding box center [336, 269] width 312 height 21
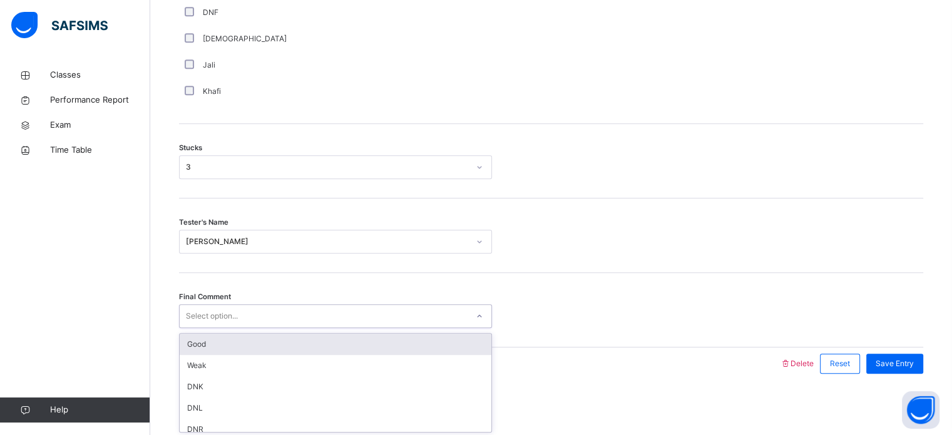
drag, startPoint x: 236, startPoint y: 314, endPoint x: 189, endPoint y: 348, distance: 58.2
click at [189, 328] on div "option Good focused, 1 of 6. 6 results available. Use Up and Down to choose opt…" at bounding box center [335, 316] width 313 height 24
click at [189, 348] on div "Good" at bounding box center [336, 344] width 312 height 21
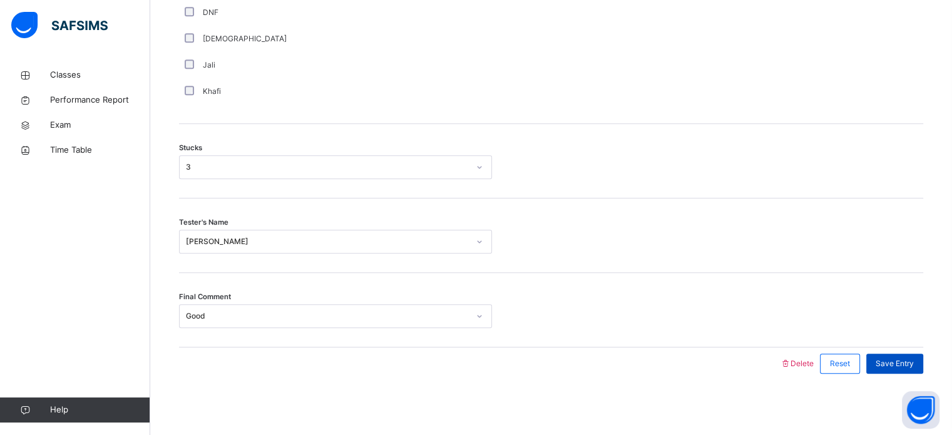
click at [914, 360] on span "Save Entry" at bounding box center [895, 363] width 38 height 11
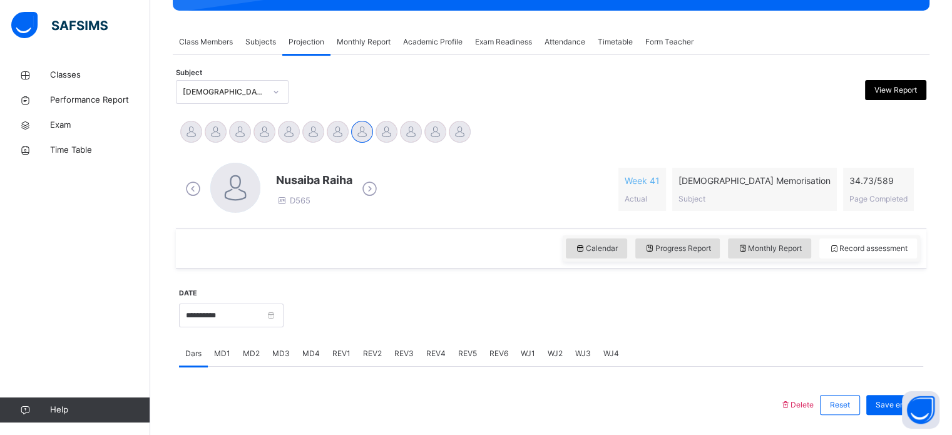
scroll to position [204, 0]
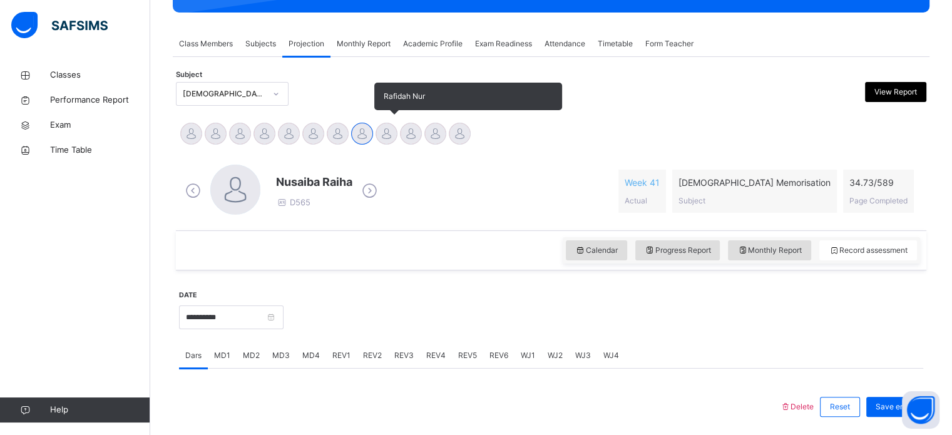
click at [380, 141] on div at bounding box center [387, 134] width 22 height 22
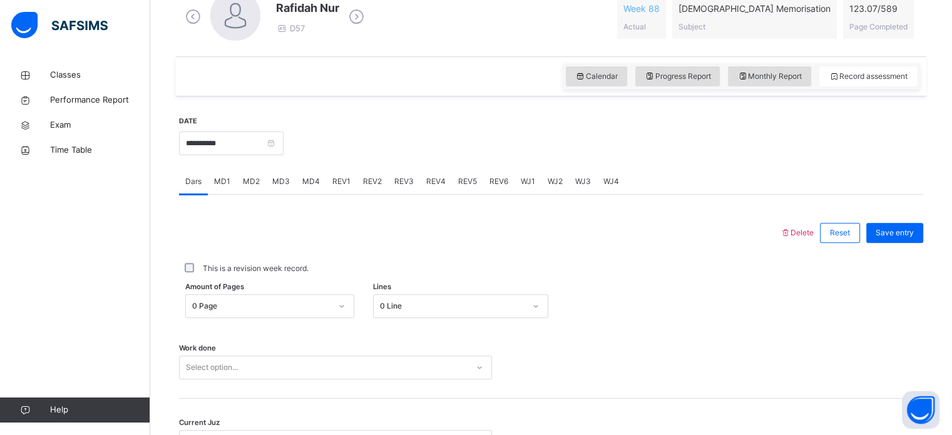
scroll to position [480, 0]
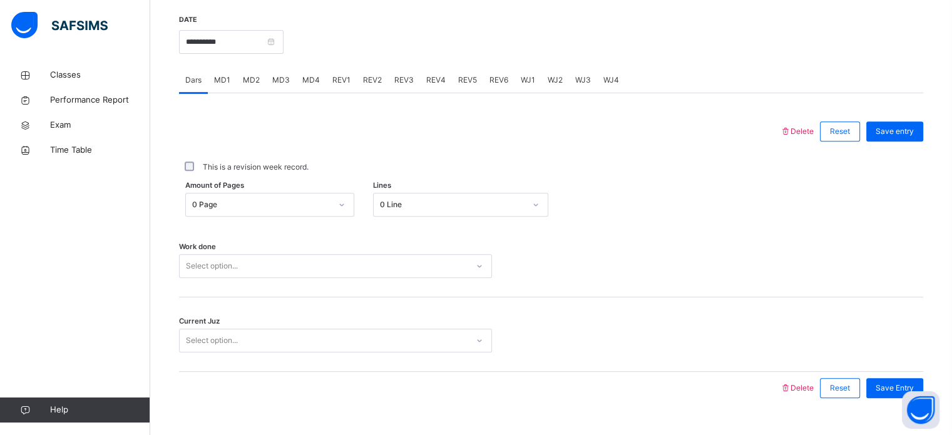
click at [338, 84] on span "REV1" at bounding box center [341, 80] width 18 height 11
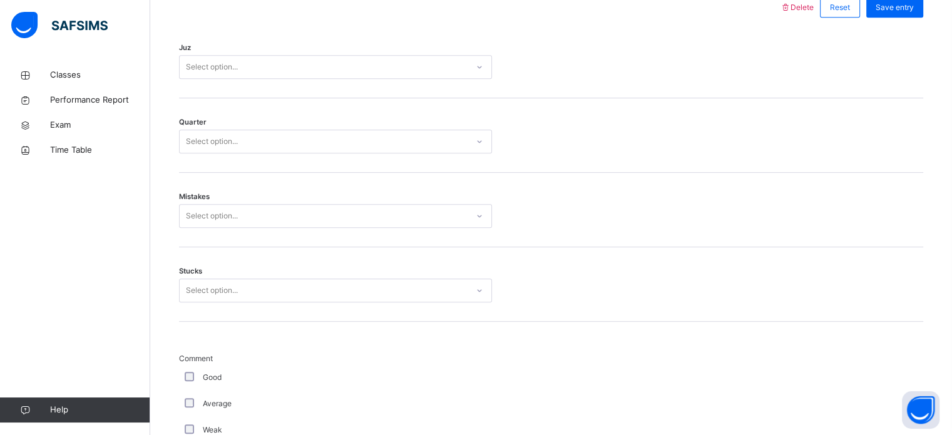
scroll to position [605, 0]
drag, startPoint x: 351, startPoint y: 77, endPoint x: 353, endPoint y: 70, distance: 7.1
click at [353, 70] on div "Juz Select option..." at bounding box center [551, 60] width 744 height 75
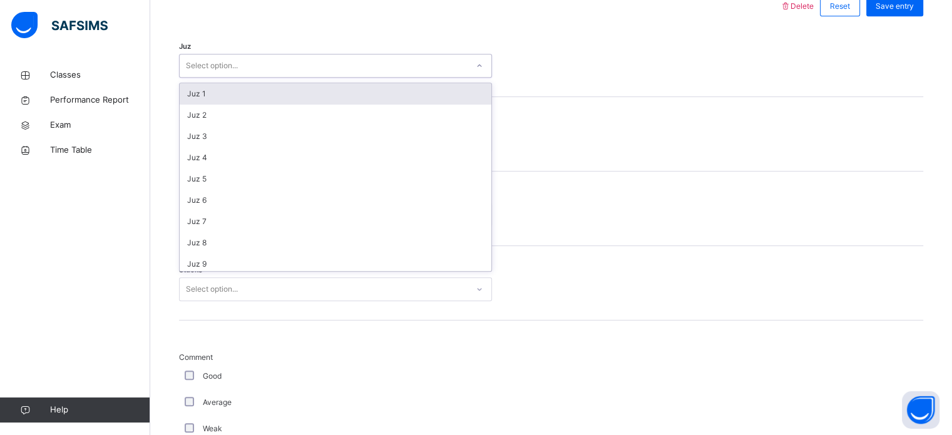
click at [353, 70] on div "Select option..." at bounding box center [324, 65] width 288 height 19
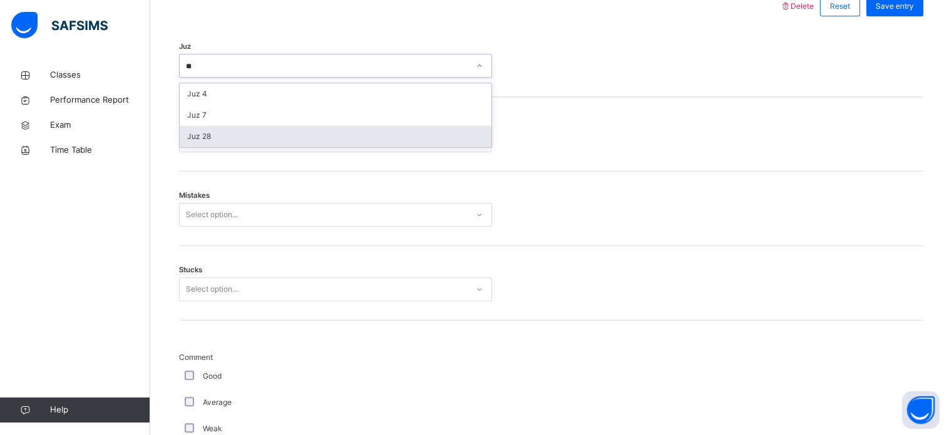
type input "**"
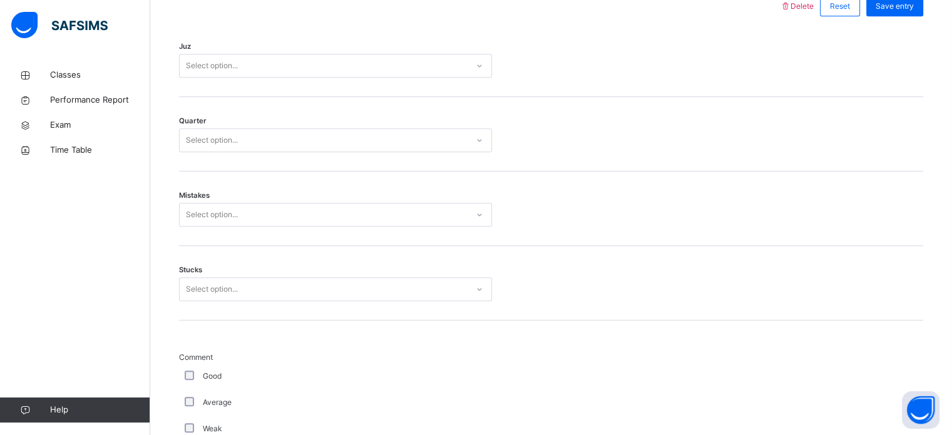
click at [681, 163] on div "Quarter Select option..." at bounding box center [551, 134] width 744 height 75
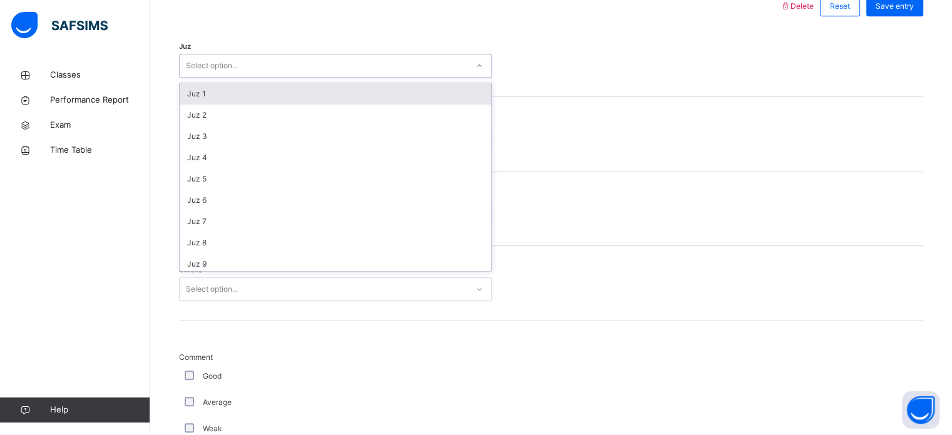
click at [349, 57] on div "Select option..." at bounding box center [324, 65] width 288 height 19
type input "**"
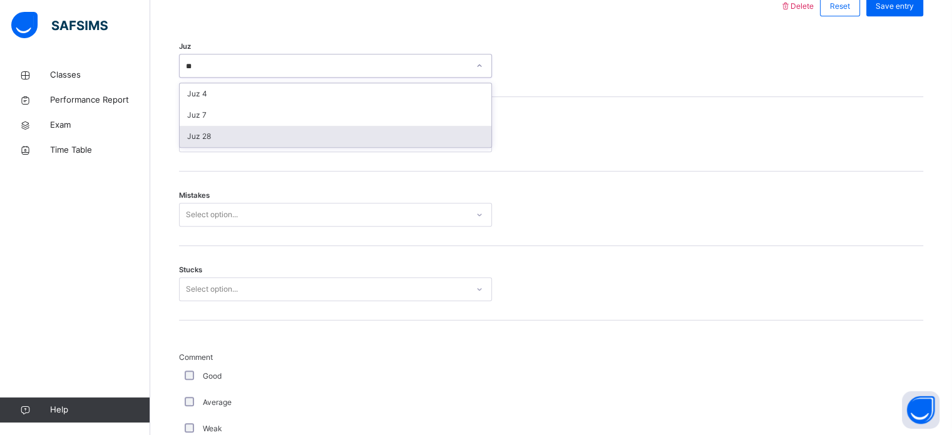
click at [334, 129] on div "Juz 28" at bounding box center [336, 136] width 312 height 21
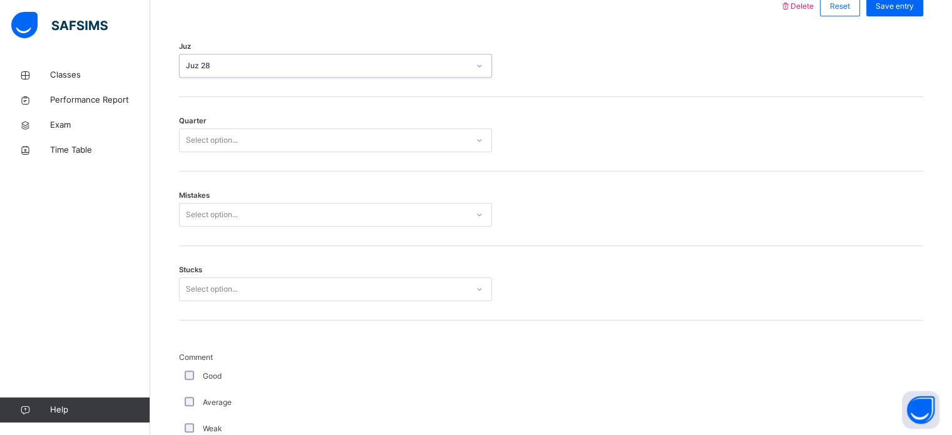
click at [334, 129] on div "Select option..." at bounding box center [335, 140] width 313 height 24
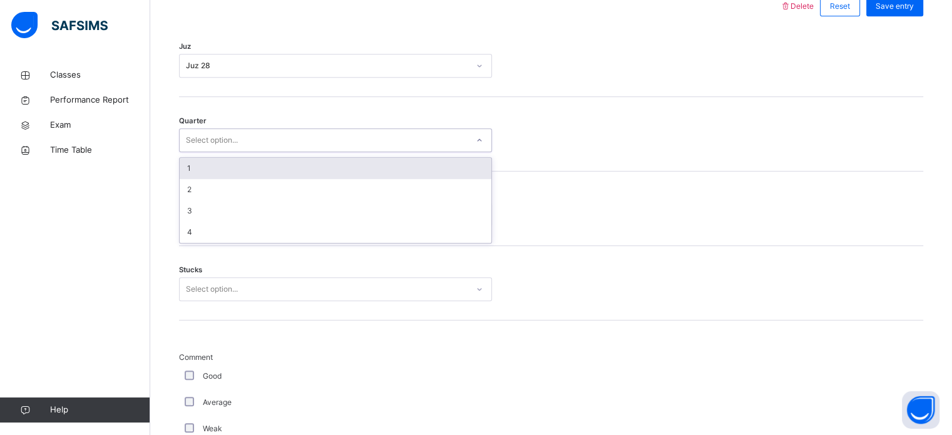
click at [332, 172] on div "1" at bounding box center [336, 168] width 312 height 21
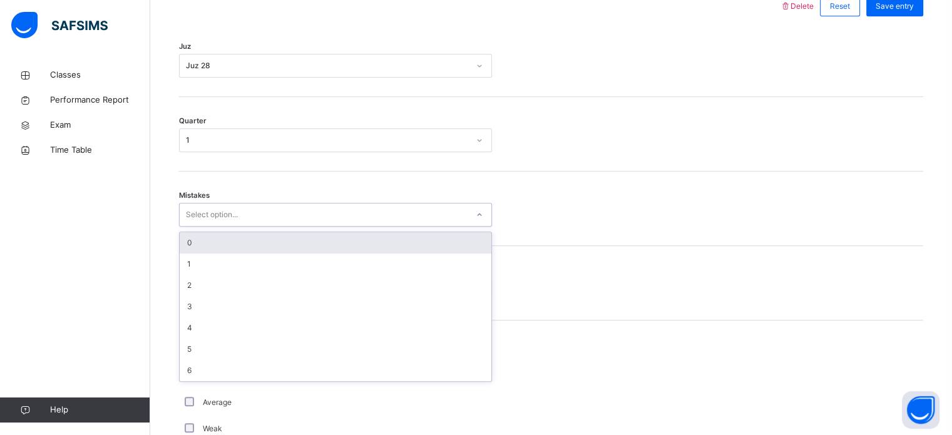
click at [332, 213] on div "Select option..." at bounding box center [324, 214] width 288 height 19
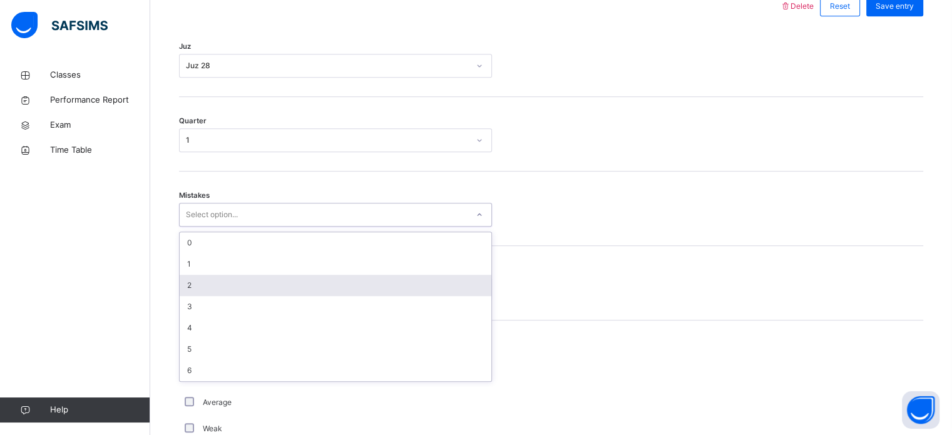
click at [334, 285] on div "2" at bounding box center [336, 285] width 312 height 21
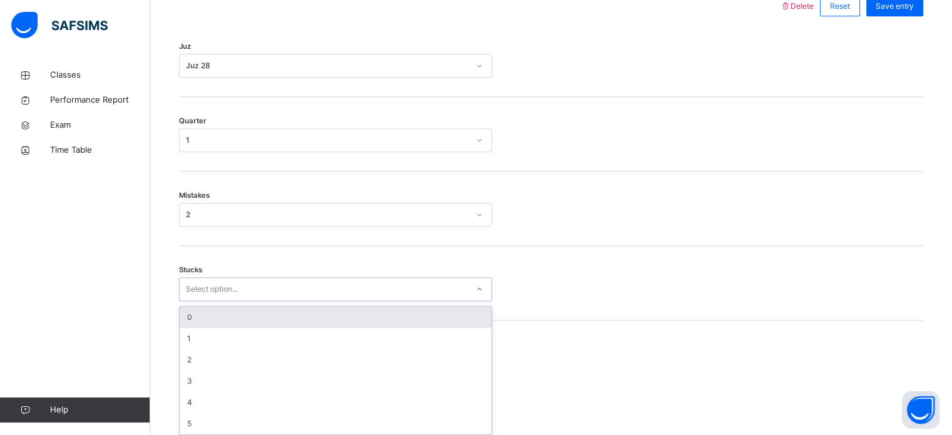
click at [334, 285] on div "Select option..." at bounding box center [324, 289] width 288 height 19
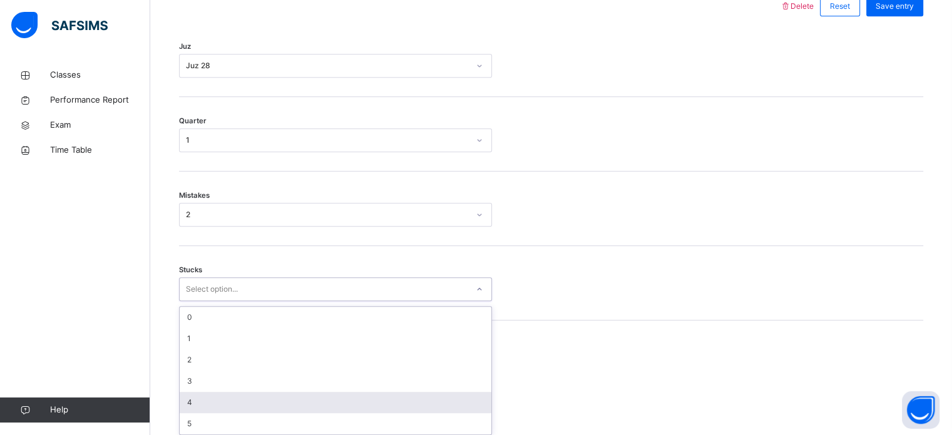
click at [322, 402] on div "4" at bounding box center [336, 402] width 312 height 21
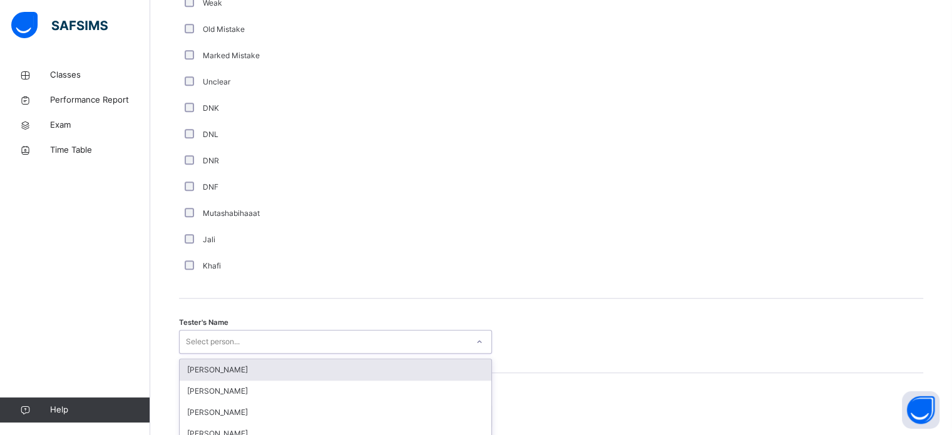
scroll to position [1131, 0]
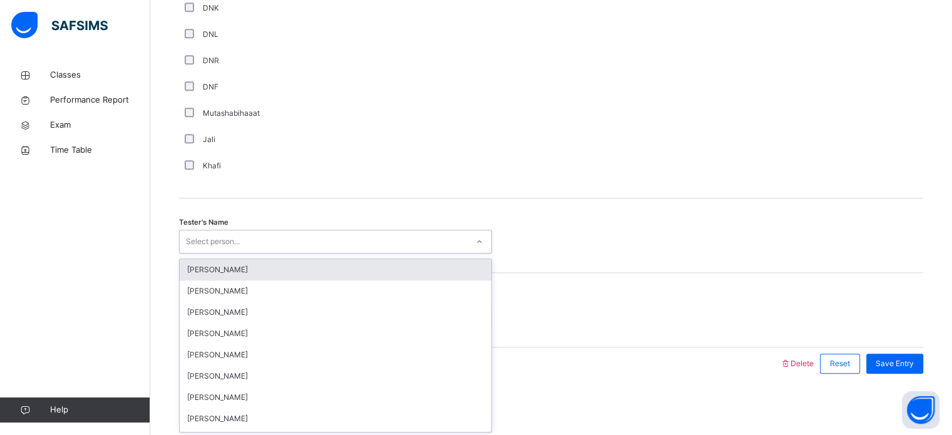
click at [203, 254] on div "option Mariha Binte Mamun focused, 1 of 88. 88 results available. Use Up and Do…" at bounding box center [335, 242] width 313 height 24
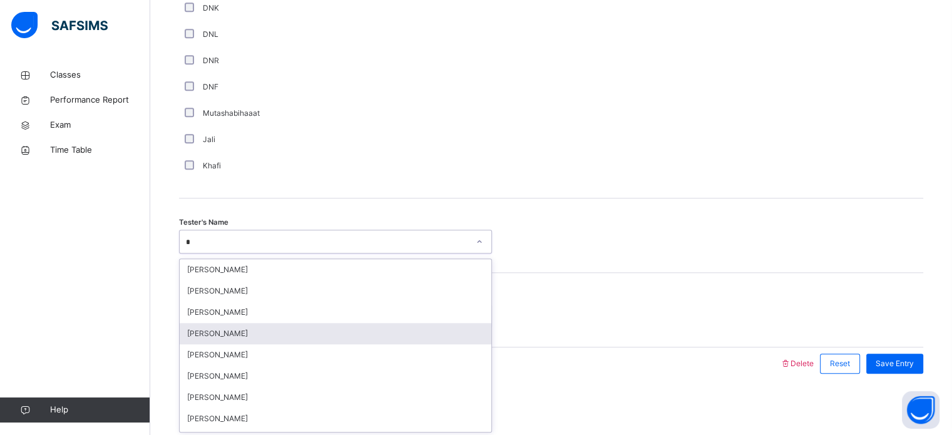
type input "**"
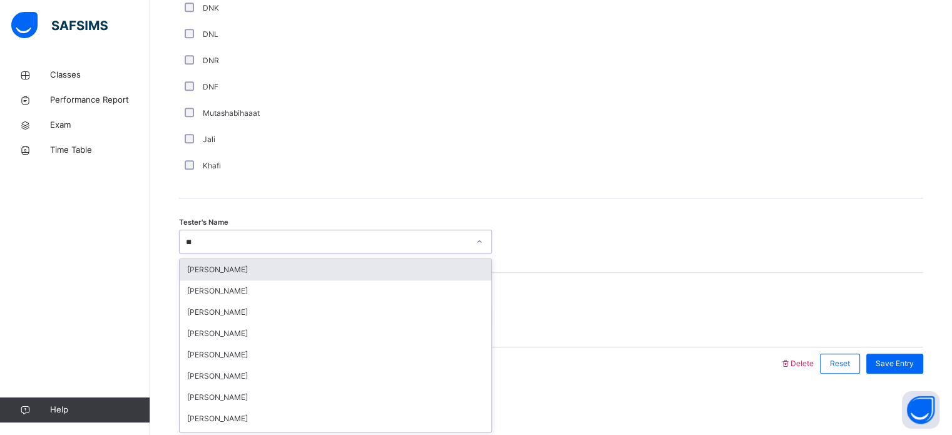
click at [228, 260] on div "[PERSON_NAME]" at bounding box center [336, 269] width 312 height 21
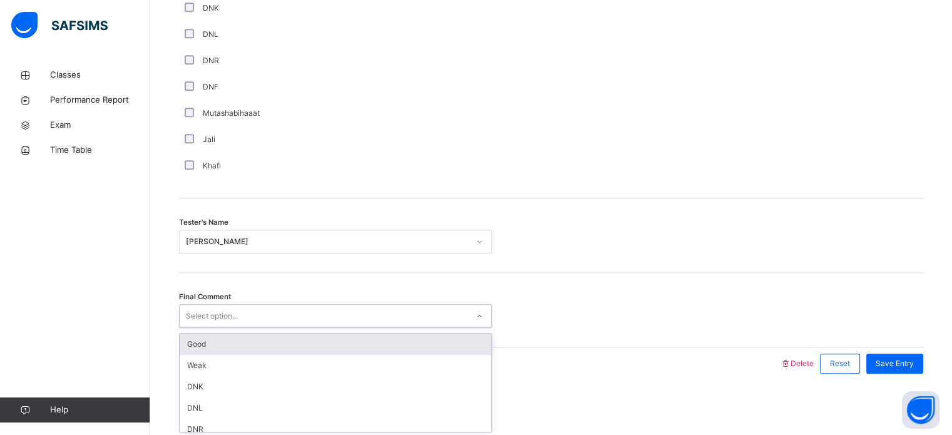
click at [252, 307] on div "Select option..." at bounding box center [324, 316] width 288 height 19
click at [250, 342] on div "Good" at bounding box center [336, 344] width 312 height 21
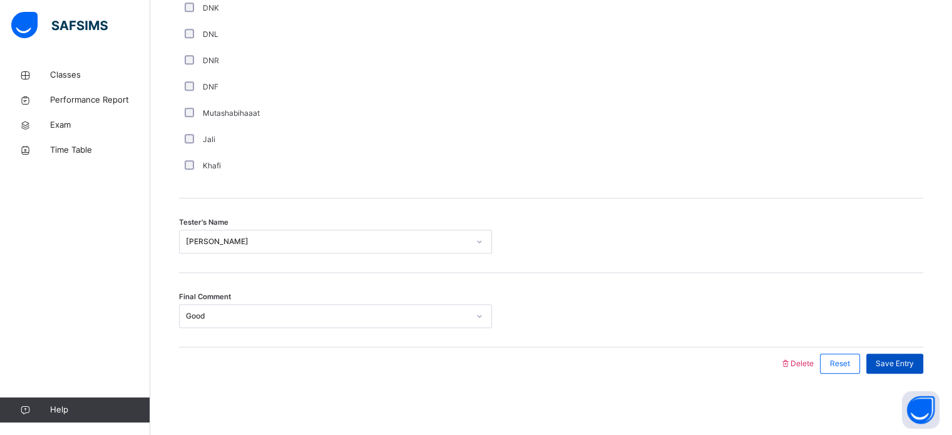
click at [910, 364] on span "Save Entry" at bounding box center [895, 363] width 38 height 11
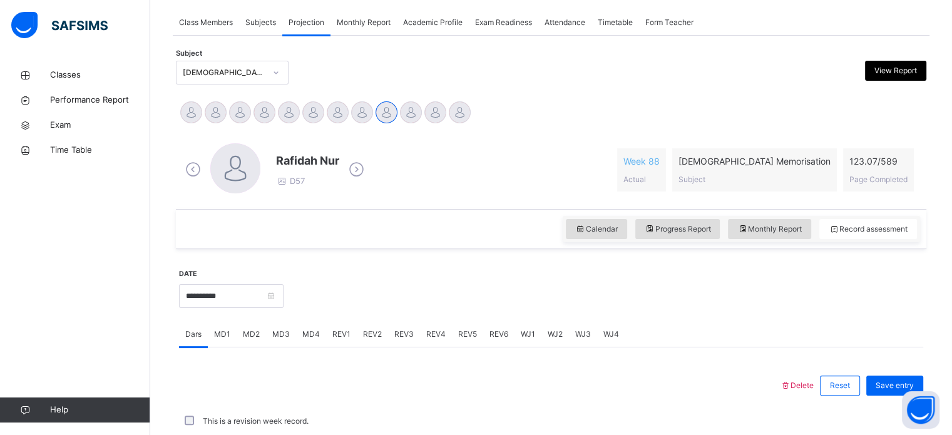
scroll to position [225, 0]
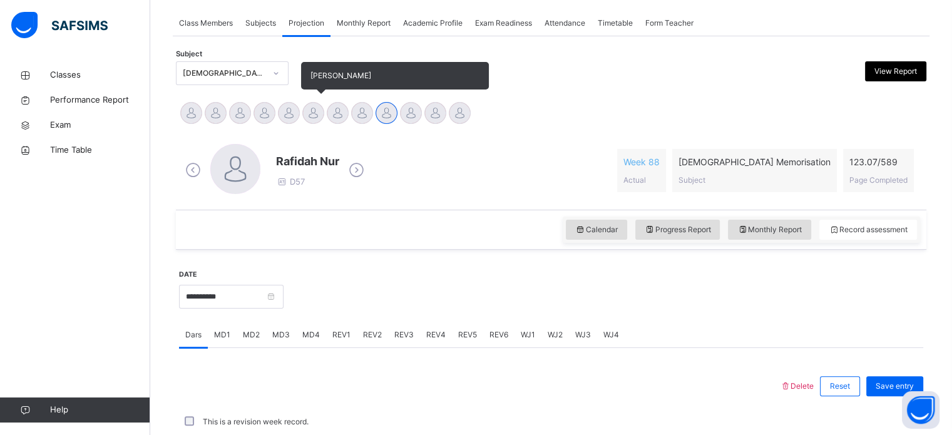
click at [306, 117] on div at bounding box center [313, 113] width 22 height 22
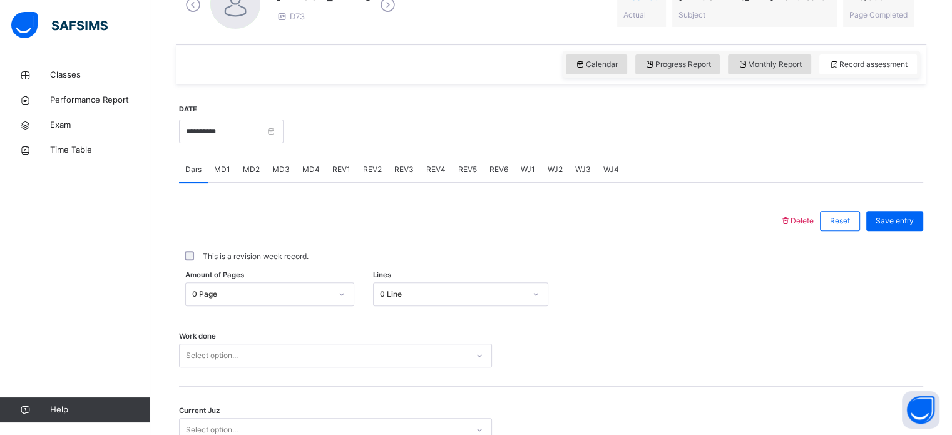
scroll to position [415, 0]
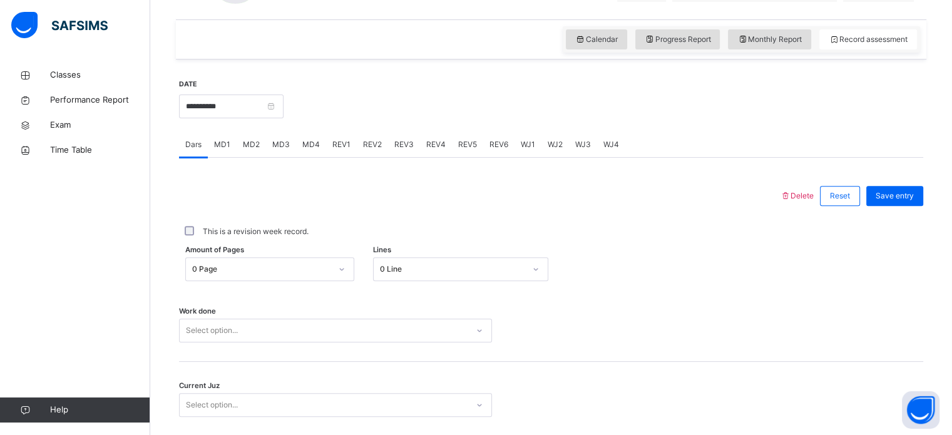
click at [327, 133] on div "REV1" at bounding box center [341, 144] width 31 height 25
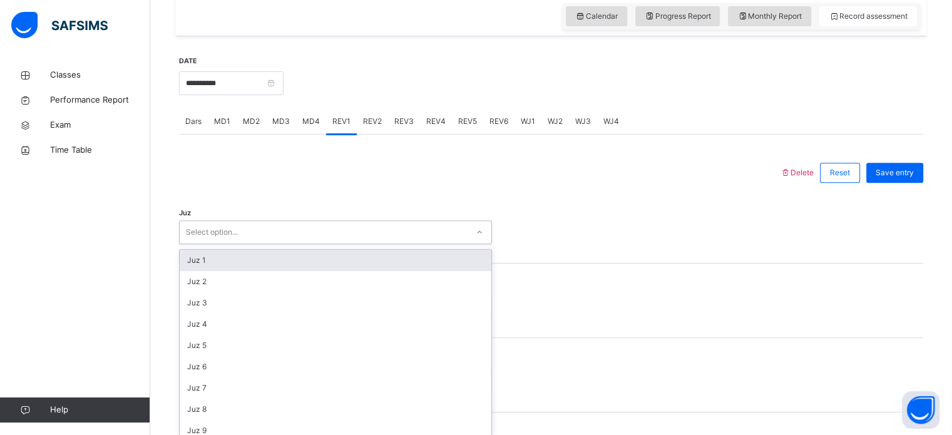
scroll to position [446, 0]
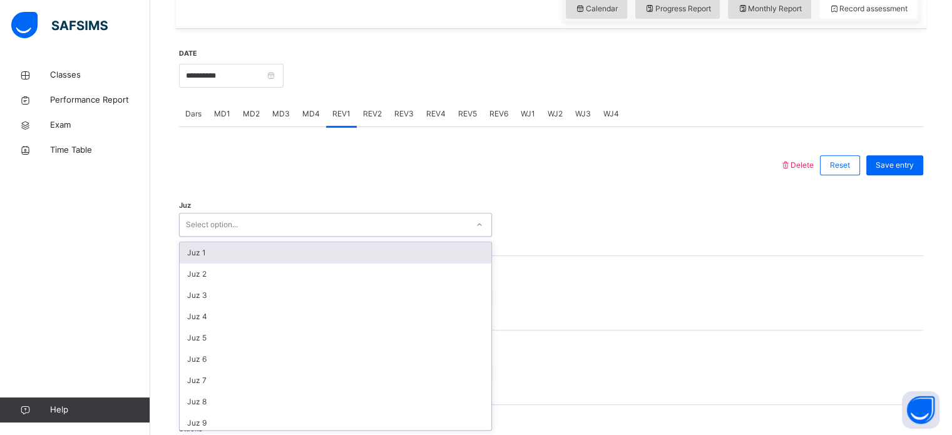
click at [306, 237] on div "option Juz 1 focused, 1 of 30. 30 results available. Use Up and Down to choose …" at bounding box center [335, 225] width 313 height 24
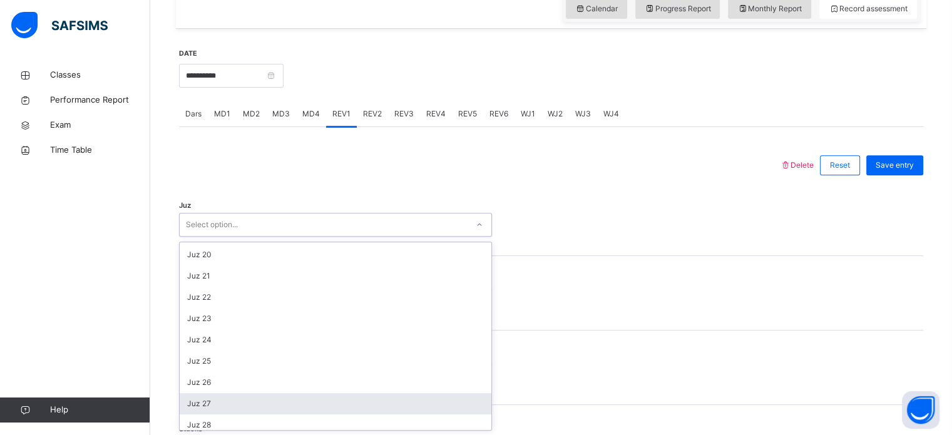
scroll to position [451, 0]
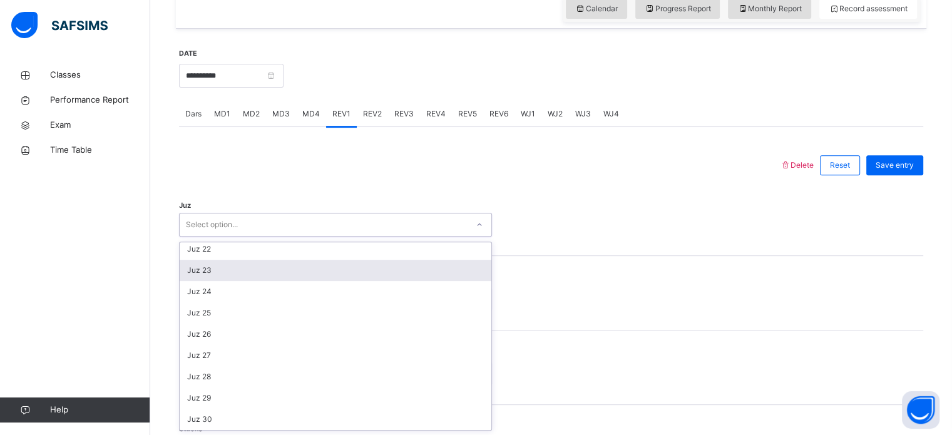
drag, startPoint x: 209, startPoint y: 413, endPoint x: 238, endPoint y: 264, distance: 151.1
click at [238, 264] on div "Juz 1 Juz 2 Juz 3 Juz 4 Juz 5 Juz 6 Juz 7 Juz 8 Juz 9 Juz 10 Juz 11 Juz 12 Juz …" at bounding box center [336, 336] width 312 height 188
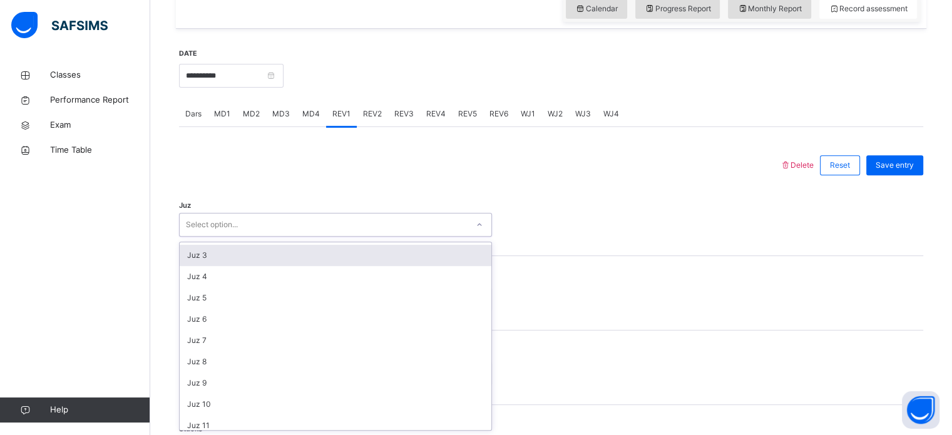
scroll to position [0, 0]
click at [204, 247] on div "Juz 1" at bounding box center [336, 252] width 312 height 21
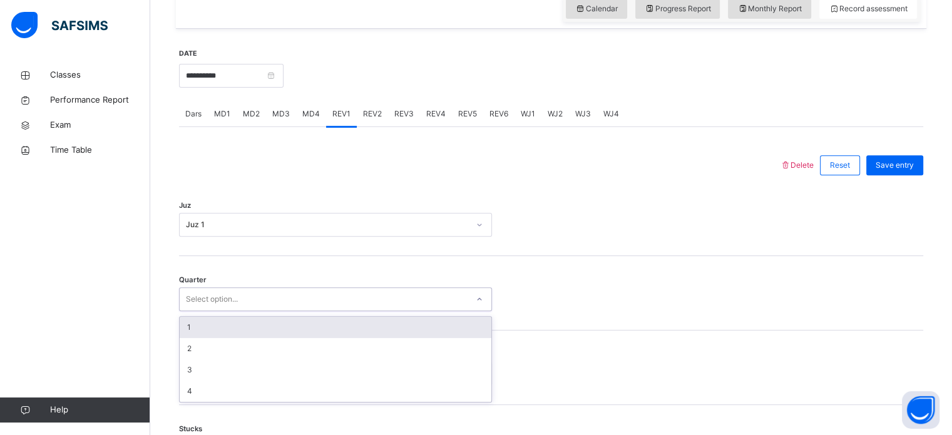
drag, startPoint x: 218, startPoint y: 306, endPoint x: 197, endPoint y: 336, distance: 36.5
click at [197, 311] on div "option 1 focused, 1 of 4. 4 results available. Use Up and Down to choose option…" at bounding box center [335, 299] width 313 height 24
click at [197, 336] on div "1" at bounding box center [336, 327] width 312 height 21
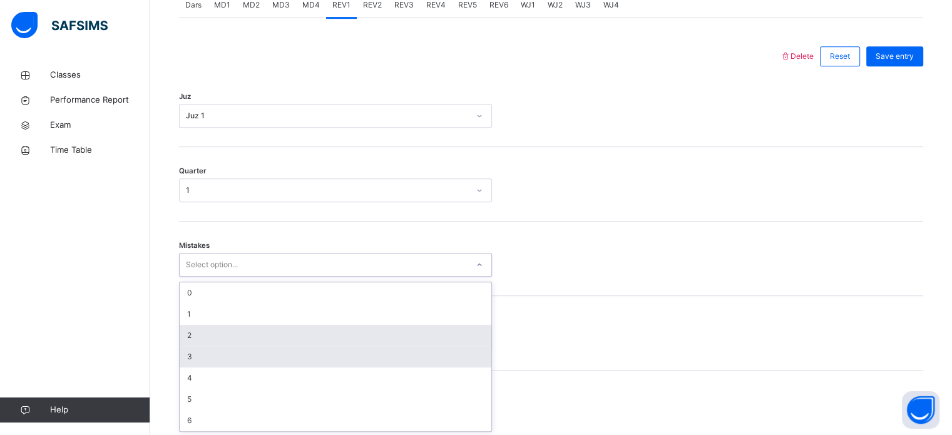
scroll to position [556, 0]
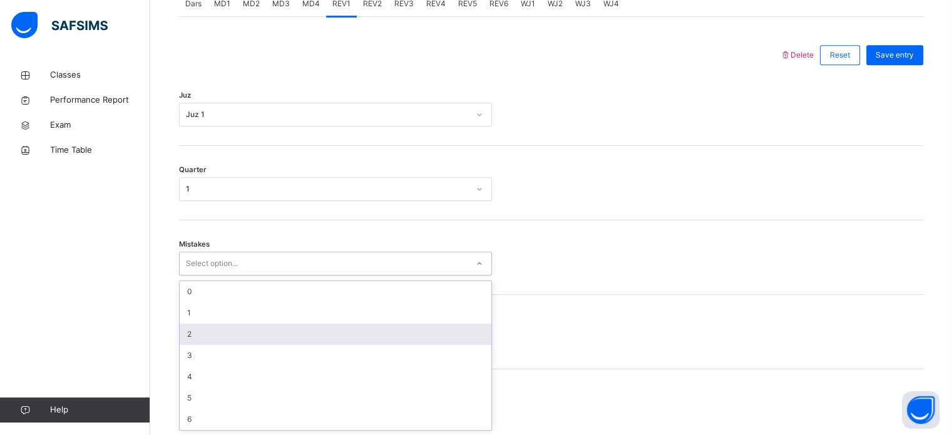
drag, startPoint x: 219, startPoint y: 365, endPoint x: 207, endPoint y: 329, distance: 38.4
click at [207, 275] on div "option 2 focused, 3 of 7. 7 results available. Use Up and Down to choose option…" at bounding box center [335, 264] width 313 height 24
click at [207, 329] on div "2" at bounding box center [336, 334] width 312 height 21
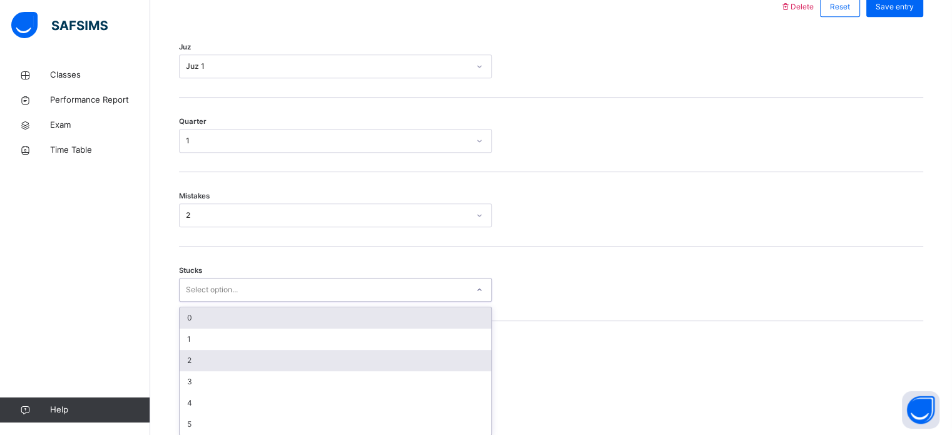
scroll to position [609, 0]
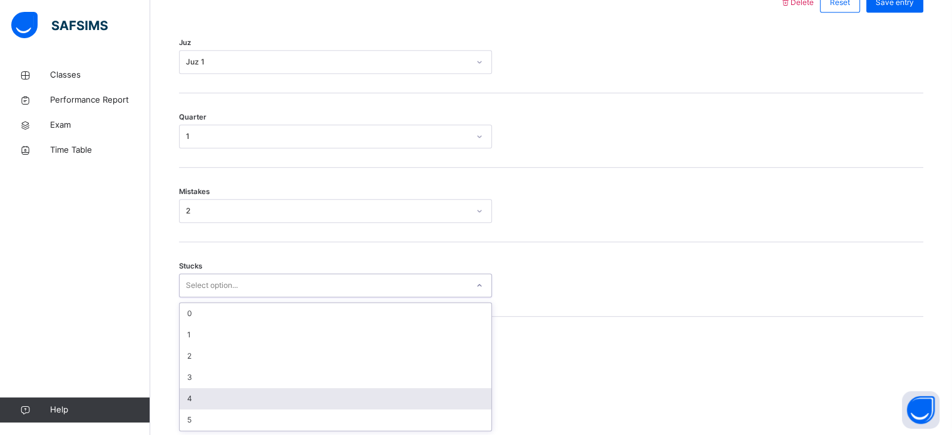
drag, startPoint x: 206, startPoint y: 333, endPoint x: 202, endPoint y: 401, distance: 68.3
click at [202, 297] on div "option 4 focused, 5 of 6. 6 results available. Use Up and Down to choose option…" at bounding box center [335, 286] width 313 height 24
click at [202, 401] on div "4" at bounding box center [336, 398] width 312 height 21
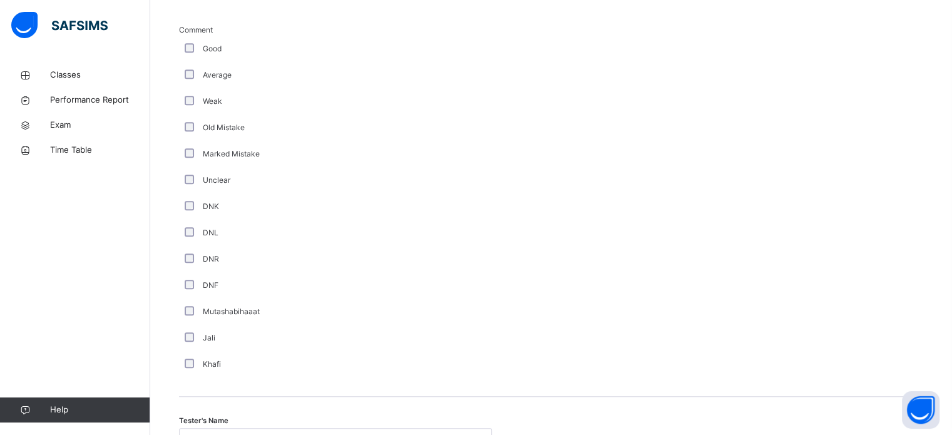
scroll to position [1131, 0]
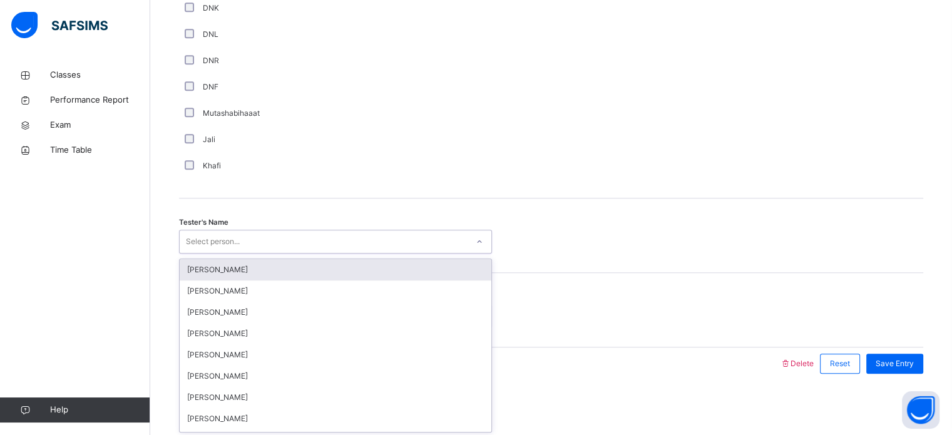
click at [235, 240] on div "Select person..." at bounding box center [213, 242] width 54 height 24
type input "****"
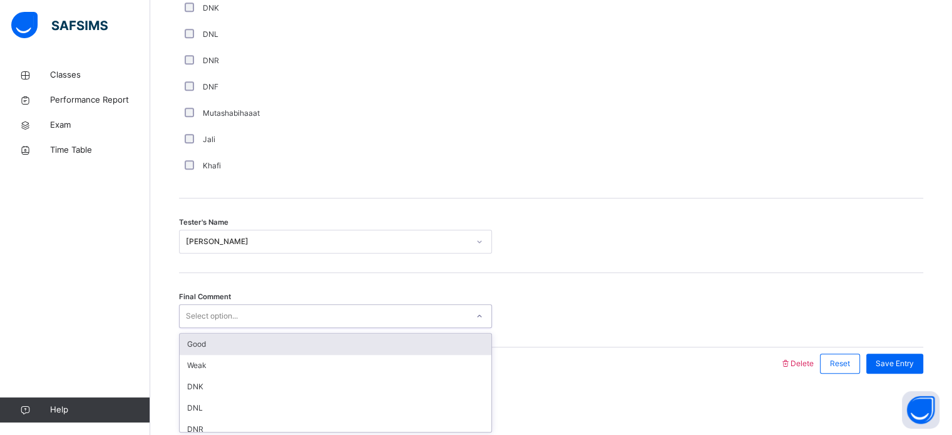
click at [228, 314] on div "Select option..." at bounding box center [212, 316] width 52 height 24
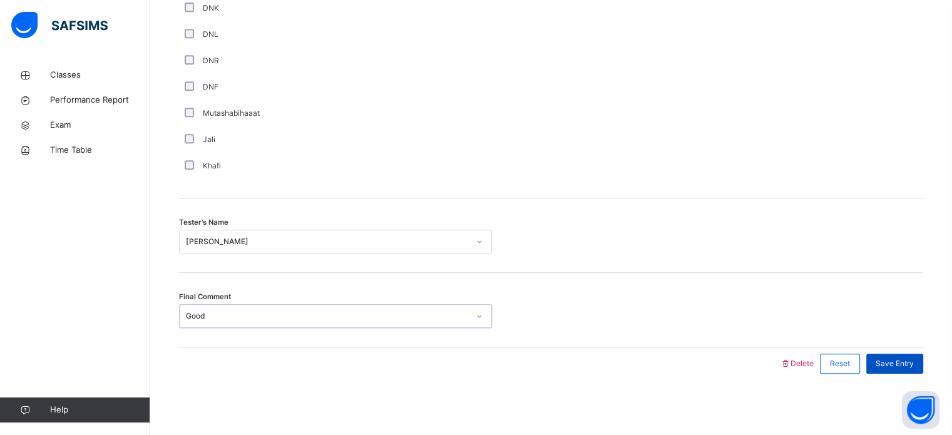
click at [902, 356] on div "Save Entry" at bounding box center [894, 364] width 57 height 20
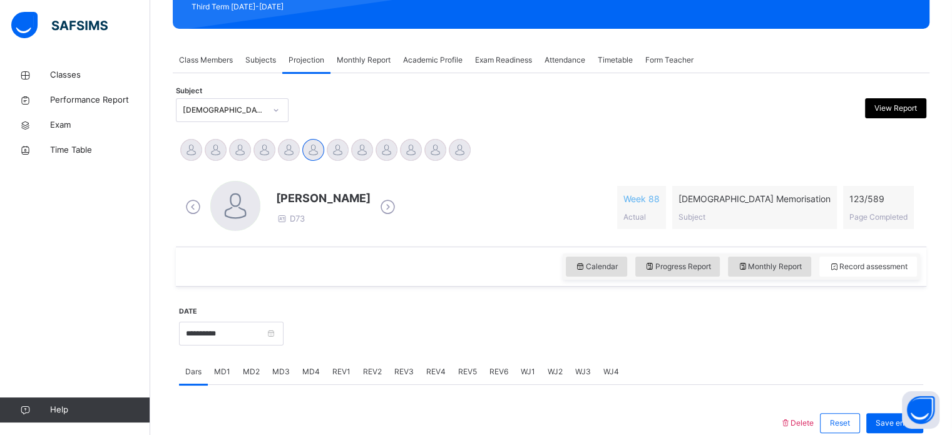
scroll to position [195, 0]
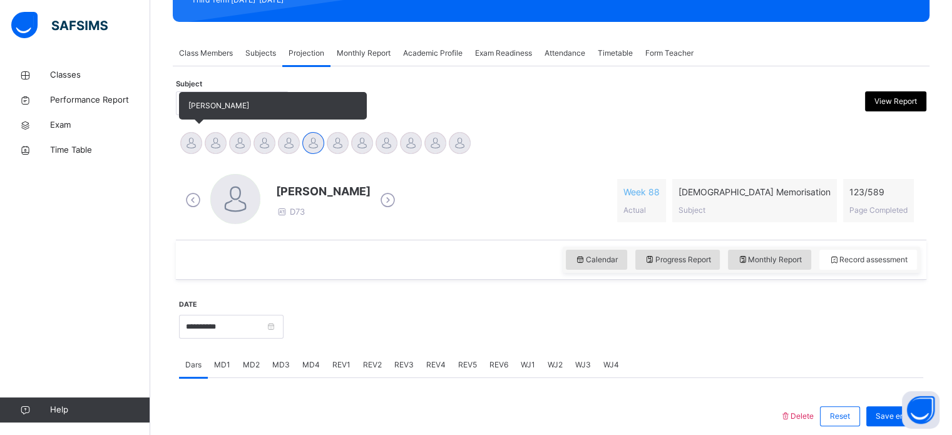
click at [202, 141] on div "[PERSON_NAME]" at bounding box center [191, 145] width 24 height 28
click at [197, 141] on div at bounding box center [191, 143] width 22 height 22
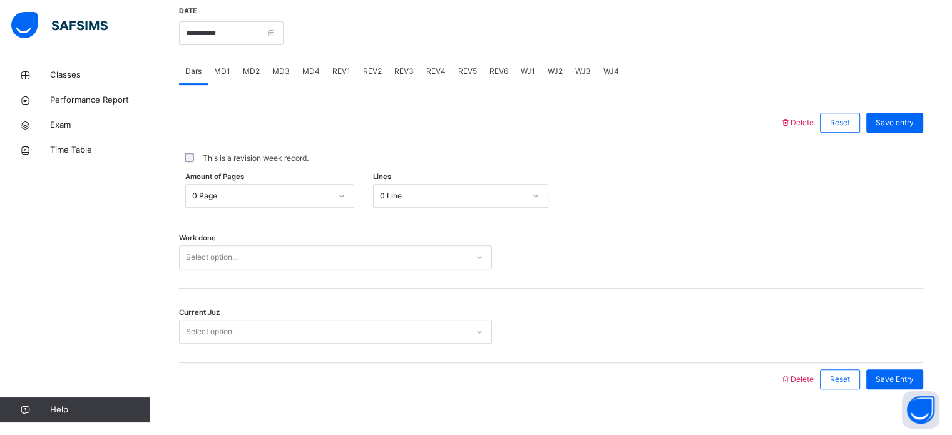
scroll to position [496, 0]
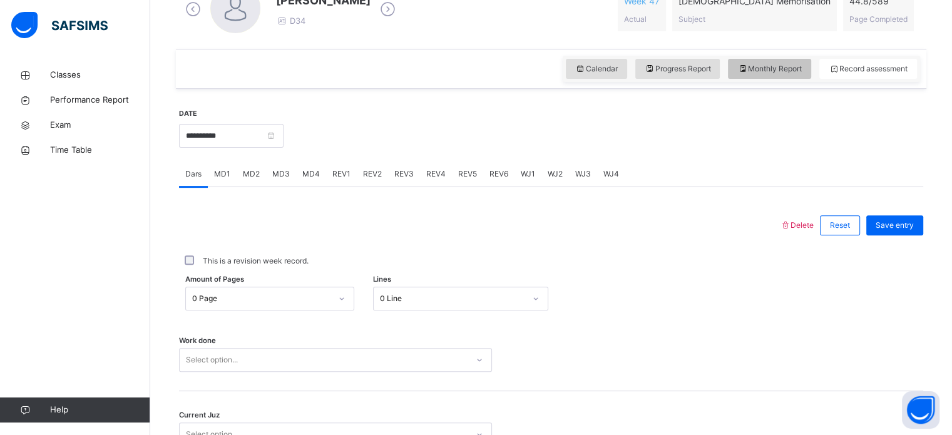
click at [774, 63] on div "Monthly Report" at bounding box center [769, 69] width 83 height 20
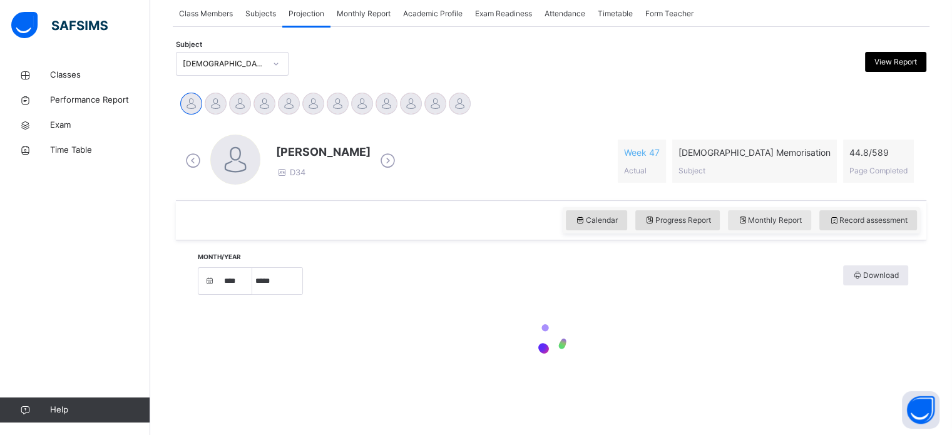
select select "****"
select select "*"
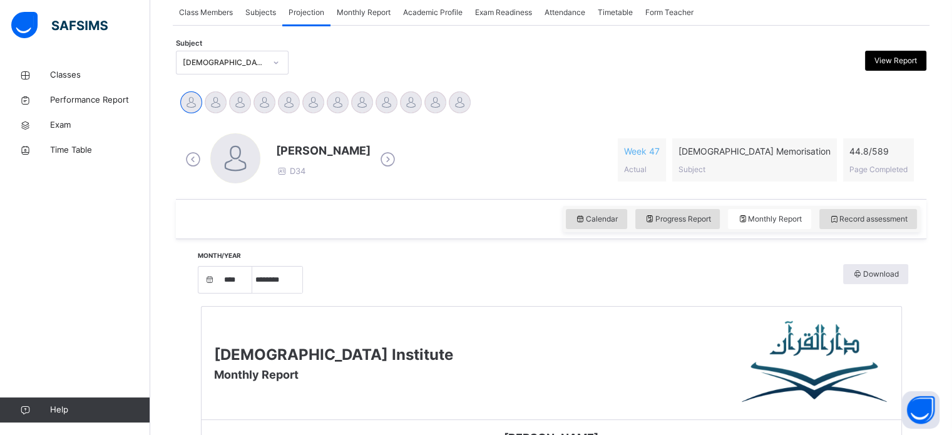
scroll to position [233, 0]
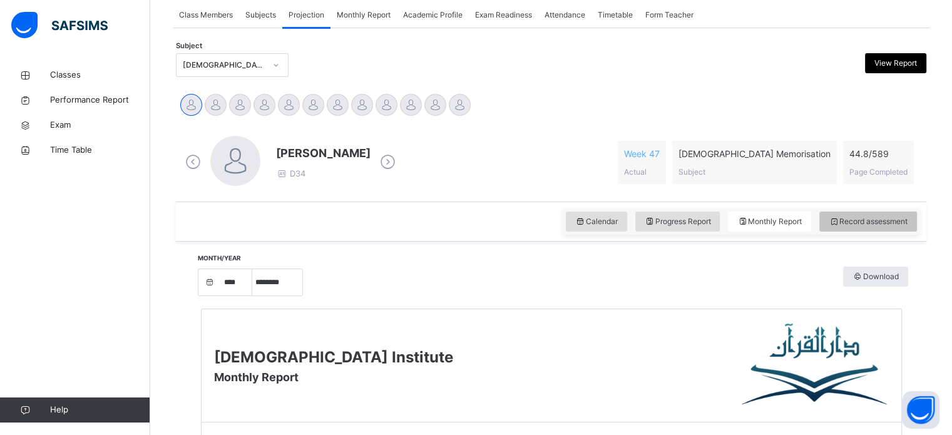
click at [848, 229] on div "Record assessment" at bounding box center [869, 222] width 98 height 20
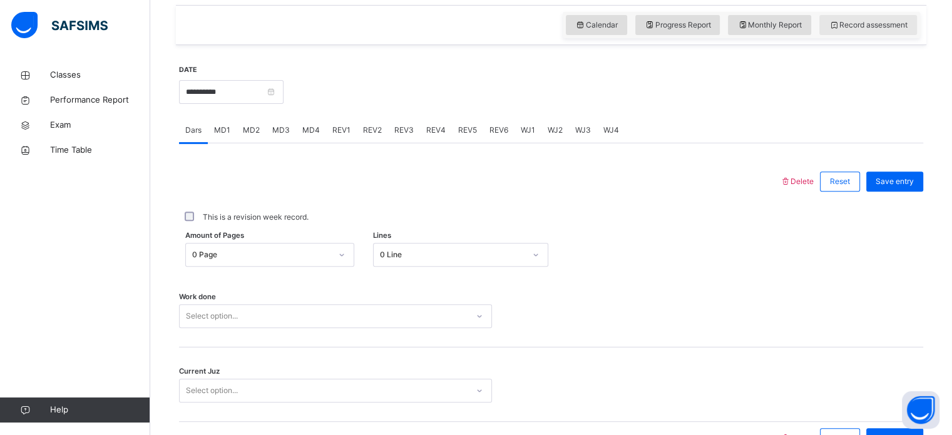
scroll to position [431, 0]
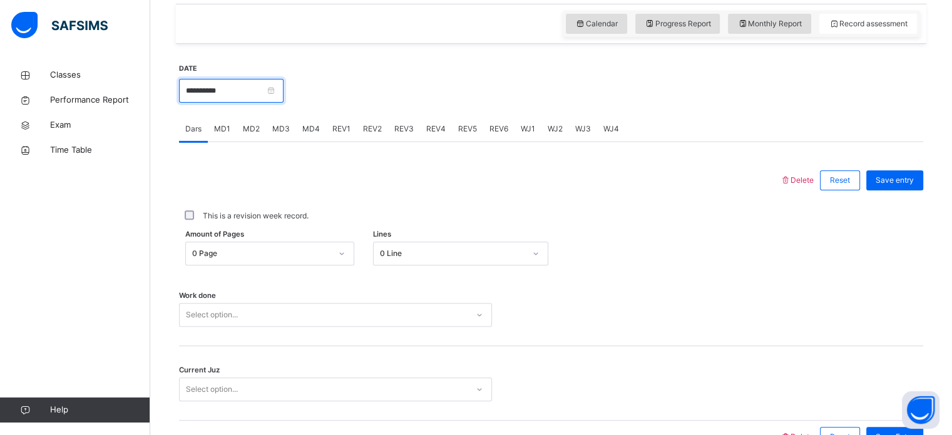
click at [270, 95] on input "**********" at bounding box center [231, 91] width 105 height 24
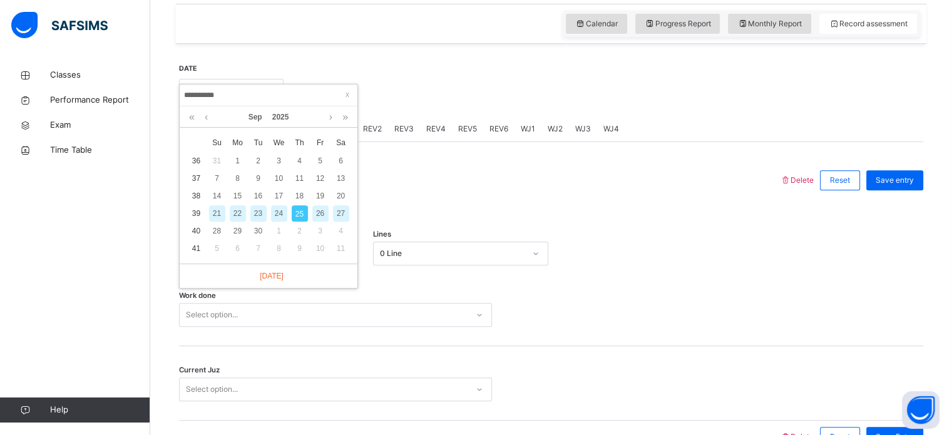
click at [218, 215] on div "21" at bounding box center [217, 213] width 16 height 16
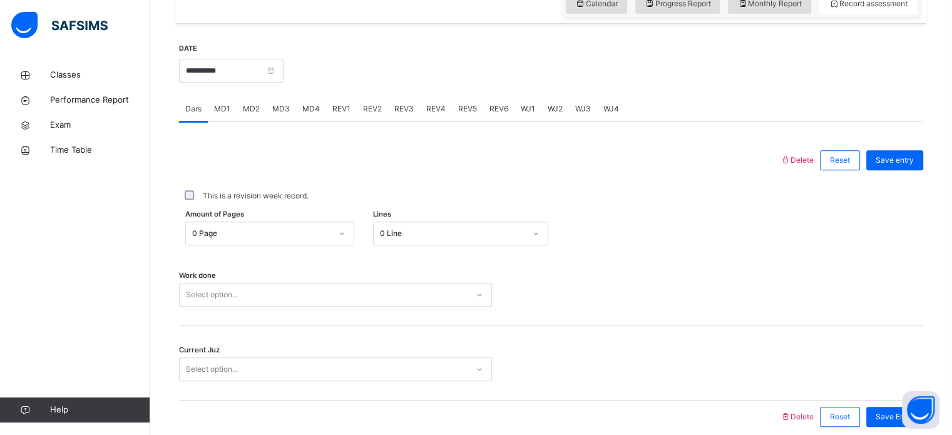
scroll to position [451, 0]
click at [255, 61] on input "**********" at bounding box center [231, 70] width 105 height 24
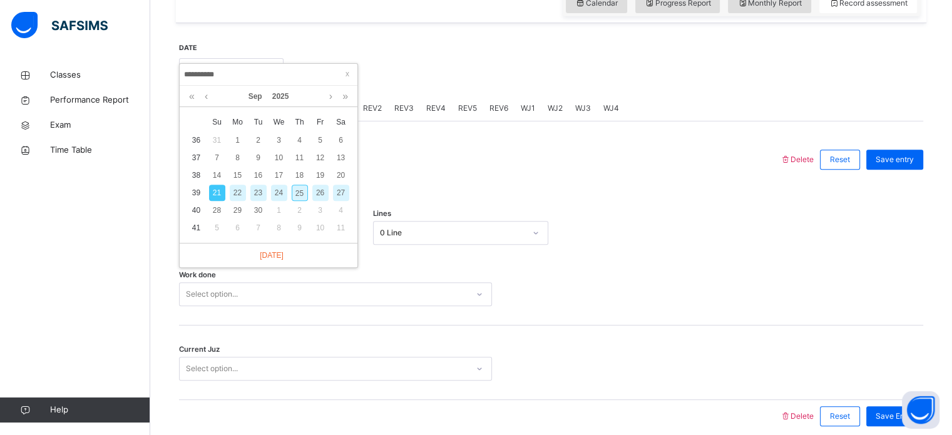
click at [295, 193] on div "25" at bounding box center [300, 193] width 16 height 16
type input "**********"
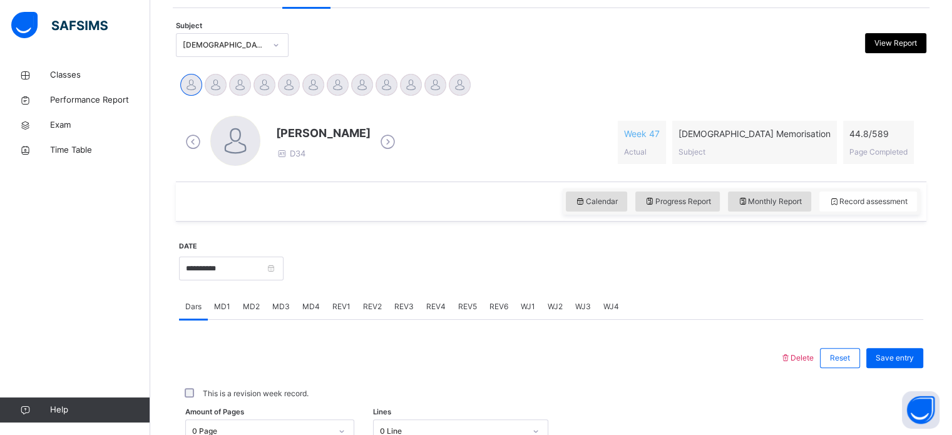
scroll to position [254, 0]
click at [611, 208] on div "Calendar" at bounding box center [596, 200] width 61 height 20
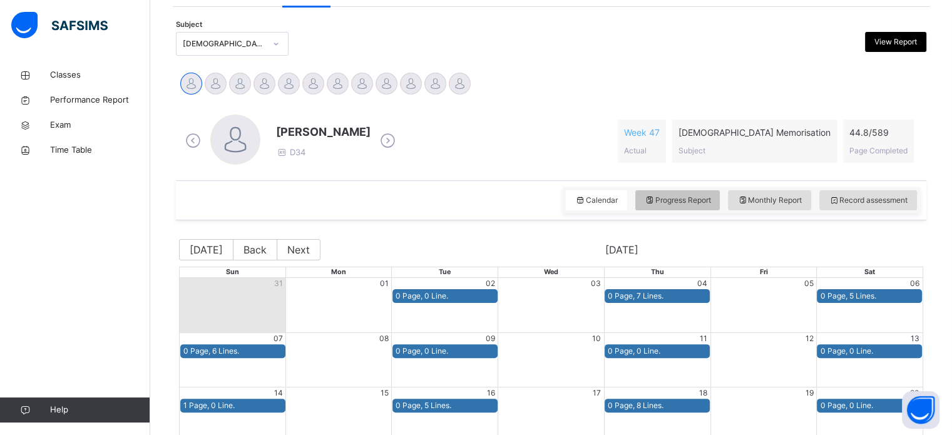
click at [662, 197] on span "Progress Report" at bounding box center [678, 200] width 66 height 11
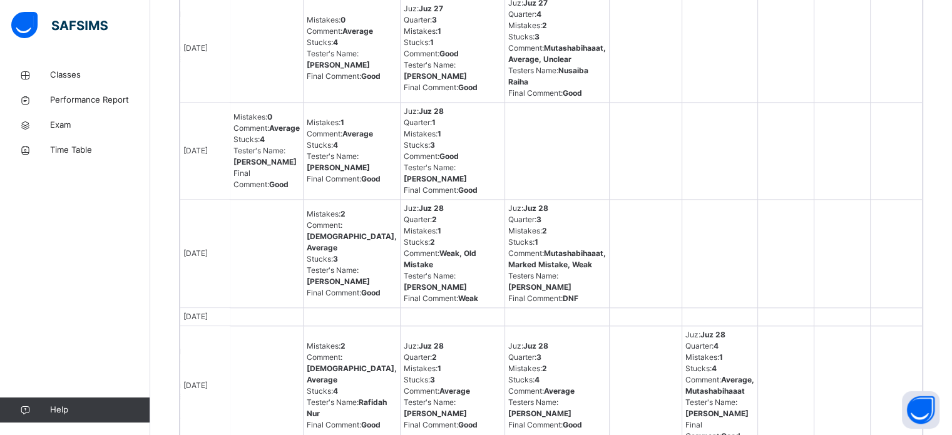
scroll to position [1456, 0]
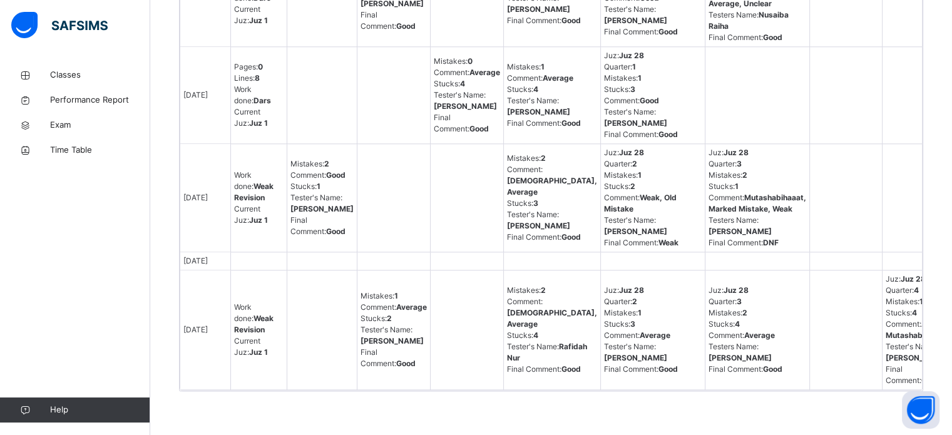
scroll to position [1866, 0]
click at [275, 252] on td at bounding box center [258, 261] width 56 height 18
click at [272, 252] on td at bounding box center [258, 261] width 56 height 18
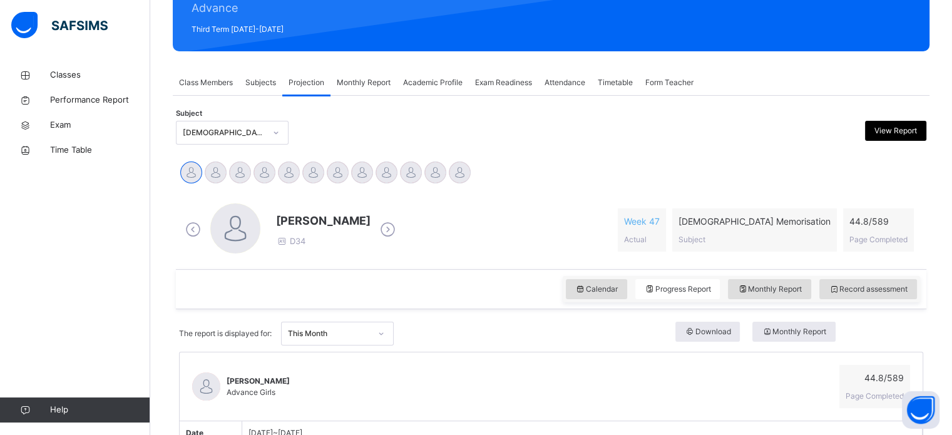
scroll to position [165, 0]
click at [76, 106] on link "Performance Report" at bounding box center [75, 100] width 150 height 25
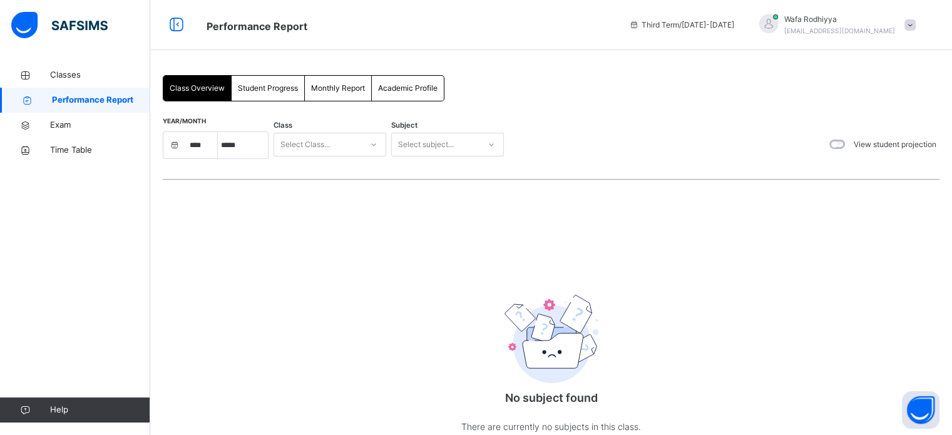
select select "****"
select select "*"
click at [65, 82] on link "Classes" at bounding box center [75, 75] width 150 height 25
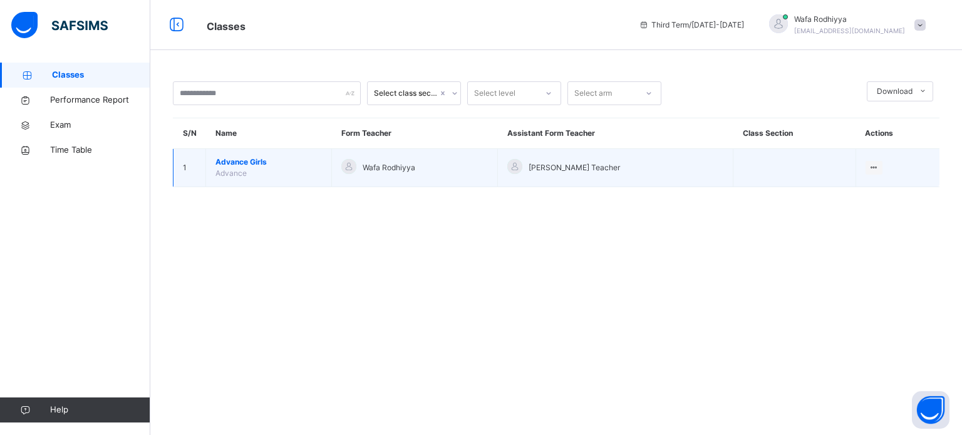
click at [304, 180] on td "Advance Girls Advance" at bounding box center [269, 168] width 126 height 38
click at [322, 158] on span "Advance Girls" at bounding box center [268, 162] width 106 height 11
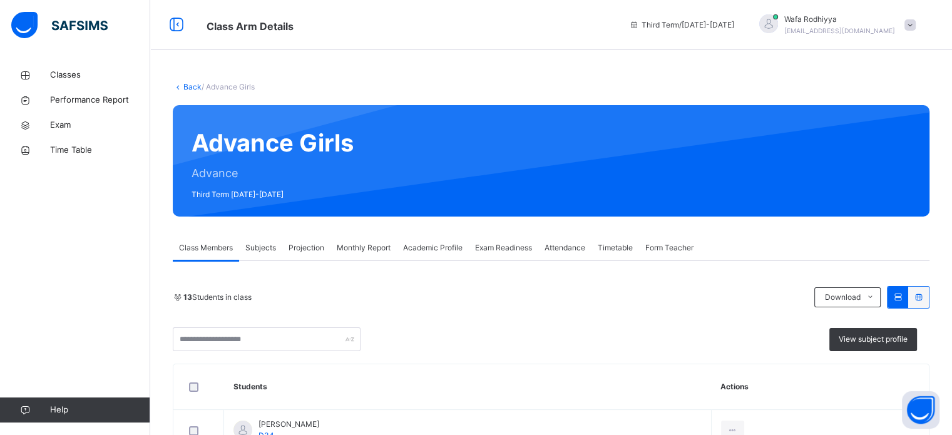
scroll to position [207, 0]
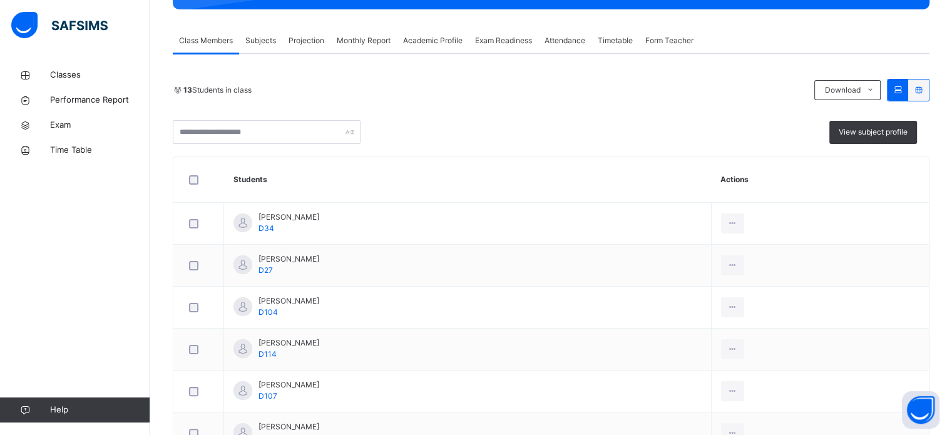
click at [314, 48] on div "Projection" at bounding box center [306, 40] width 48 height 25
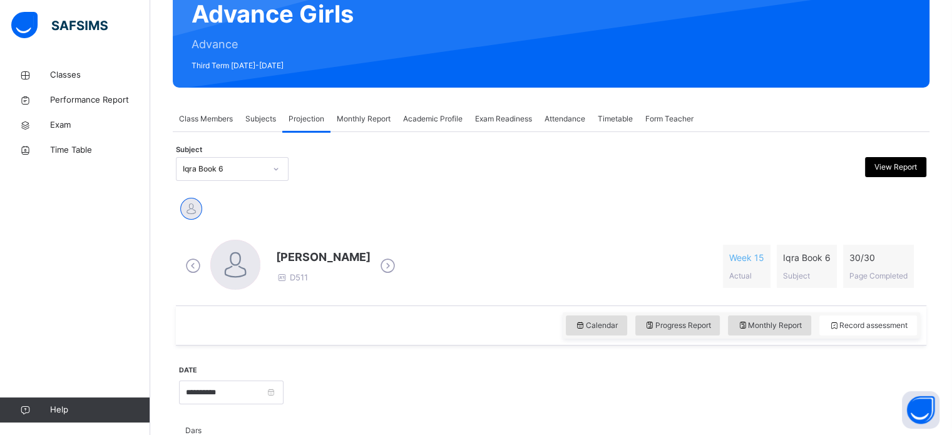
scroll to position [128, 0]
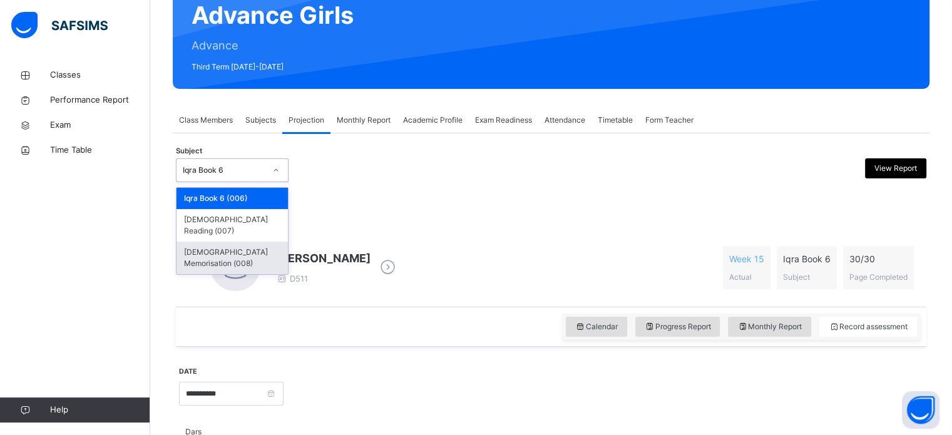
click at [266, 242] on div "Quran Memorisation (008)" at bounding box center [232, 258] width 111 height 33
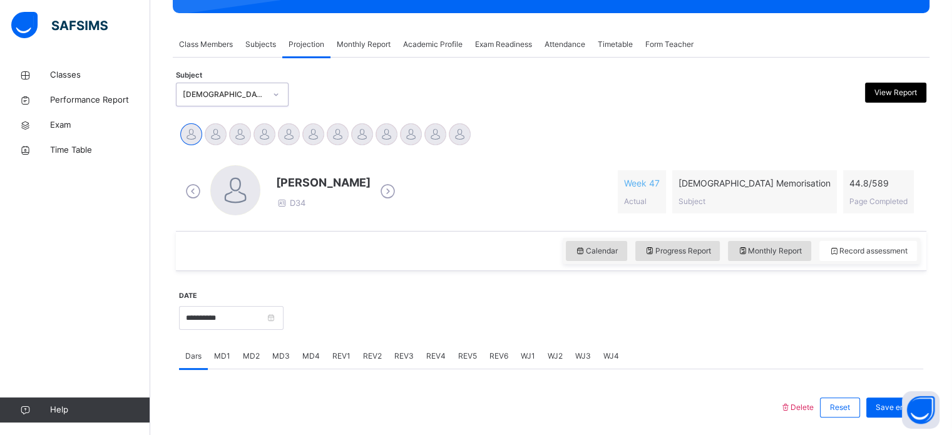
scroll to position [195, 0]
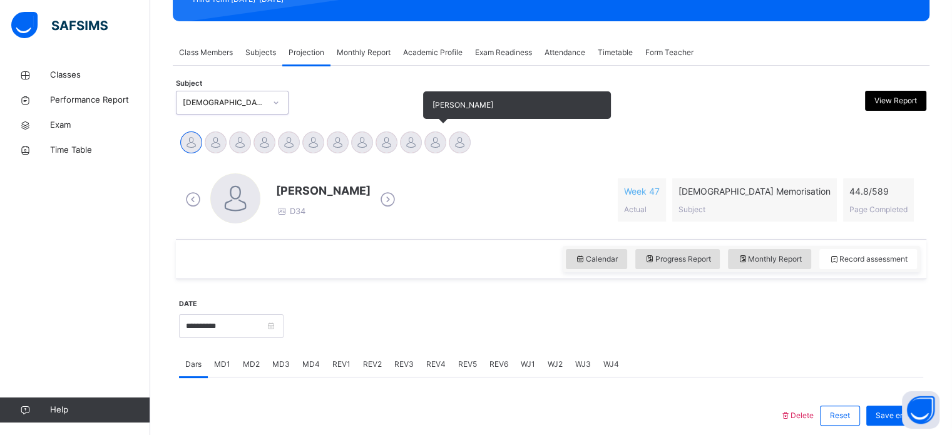
click at [441, 146] on div at bounding box center [435, 142] width 22 height 22
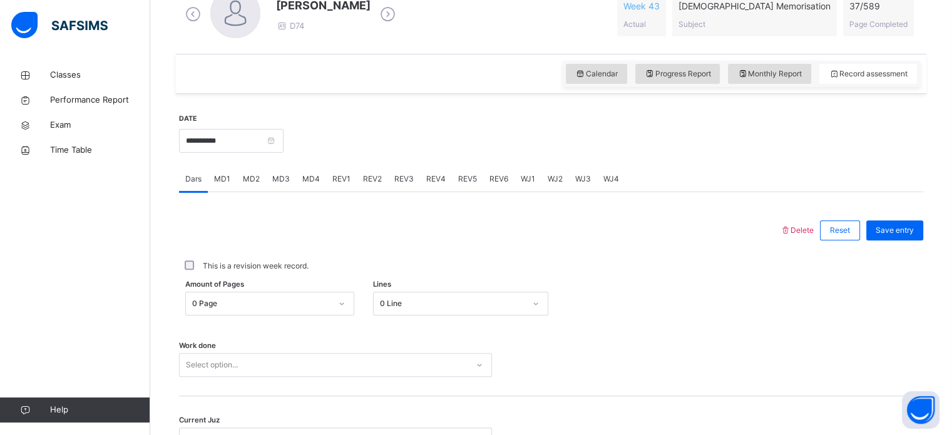
scroll to position [396, 0]
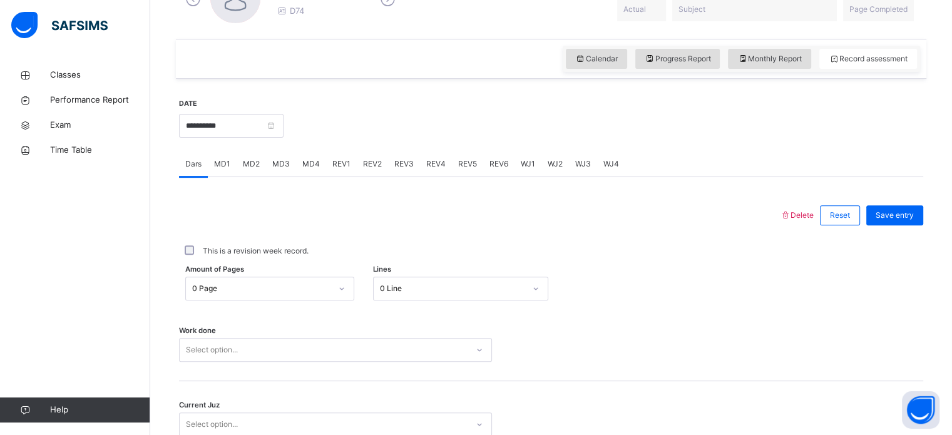
click at [227, 167] on span "MD1" at bounding box center [222, 163] width 16 height 11
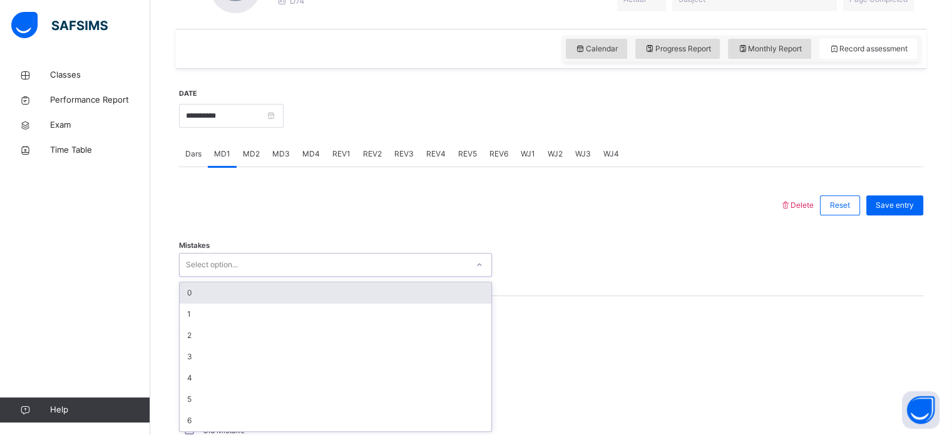
click at [266, 277] on div "option 0 focused, 1 of 7. 7 results available. Use Up and Down to choose option…" at bounding box center [335, 265] width 313 height 24
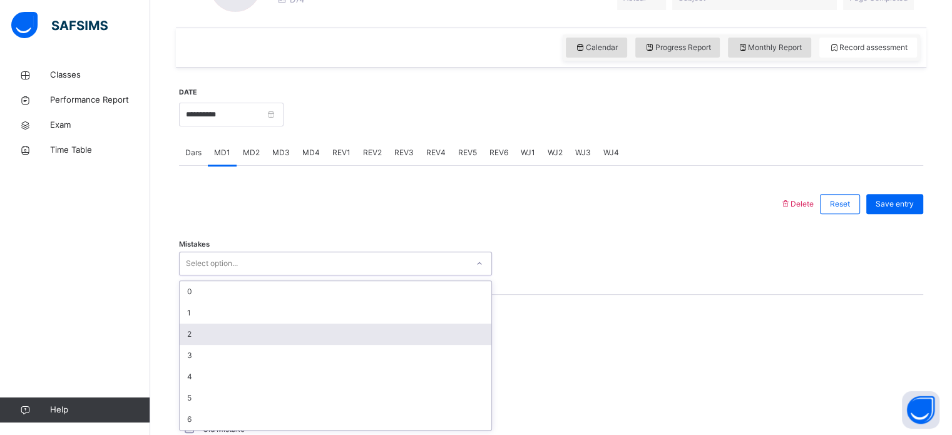
click at [203, 327] on div "2" at bounding box center [336, 334] width 312 height 21
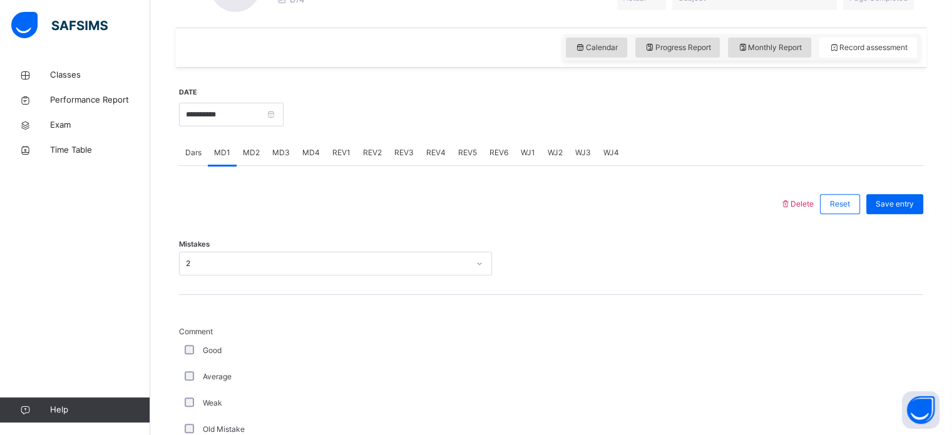
click at [183, 374] on div "Average" at bounding box center [335, 376] width 307 height 11
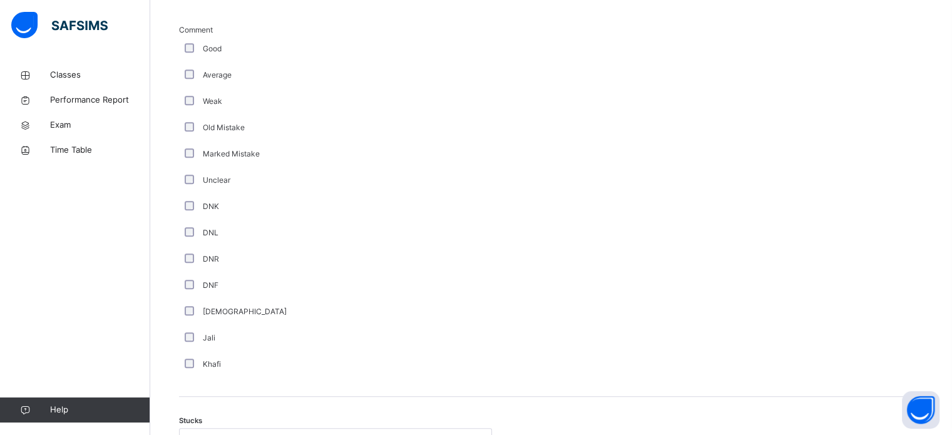
scroll to position [982, 0]
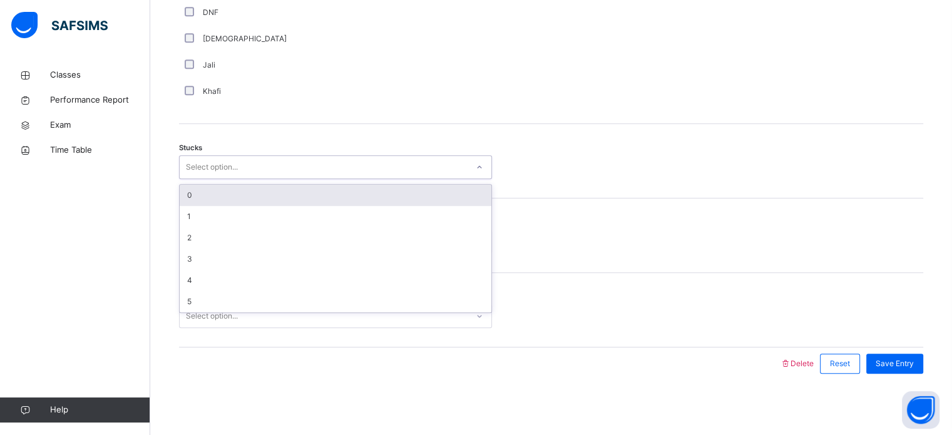
click at [223, 163] on div "Select option..." at bounding box center [212, 167] width 52 height 24
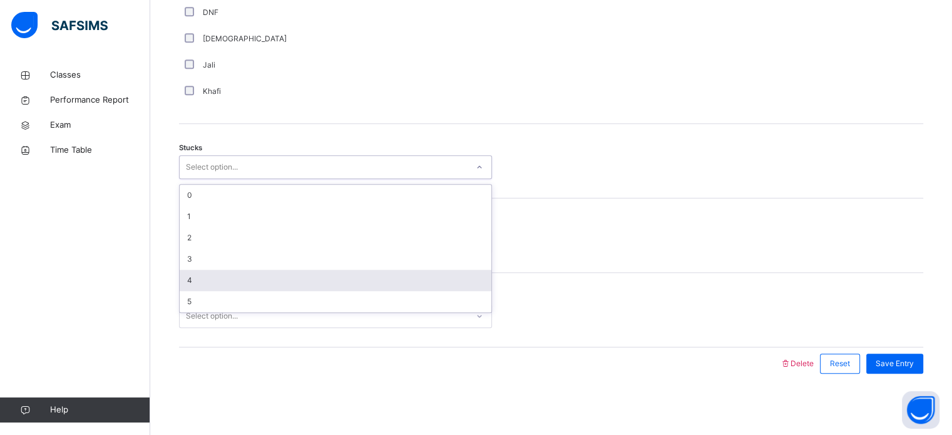
click at [183, 280] on div "4" at bounding box center [336, 280] width 312 height 21
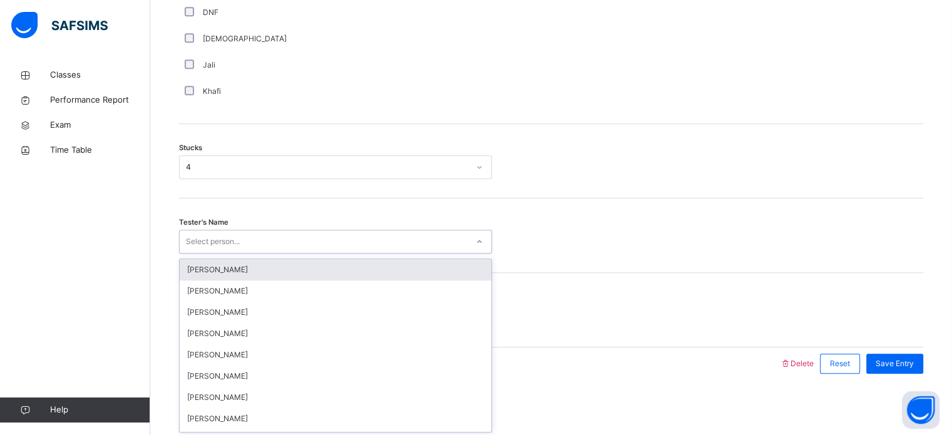
click at [213, 240] on div "Select person..." at bounding box center [213, 242] width 54 height 24
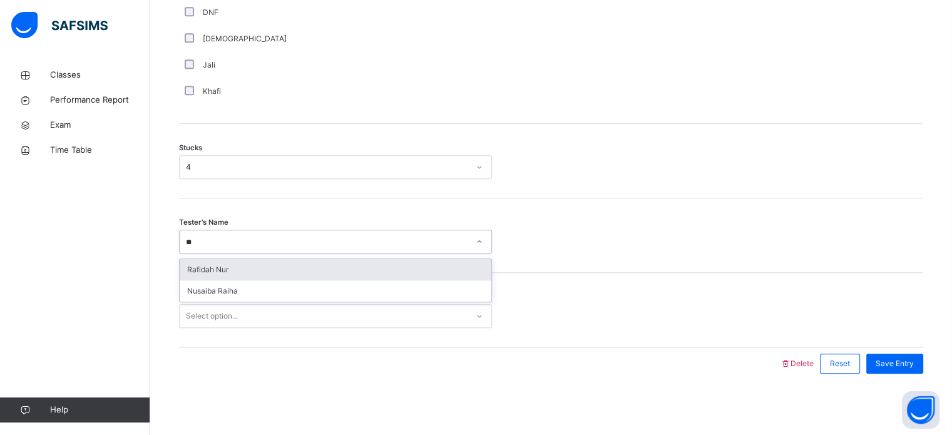
type input "***"
click at [224, 269] on div "Nusaiba Raiha" at bounding box center [336, 269] width 312 height 21
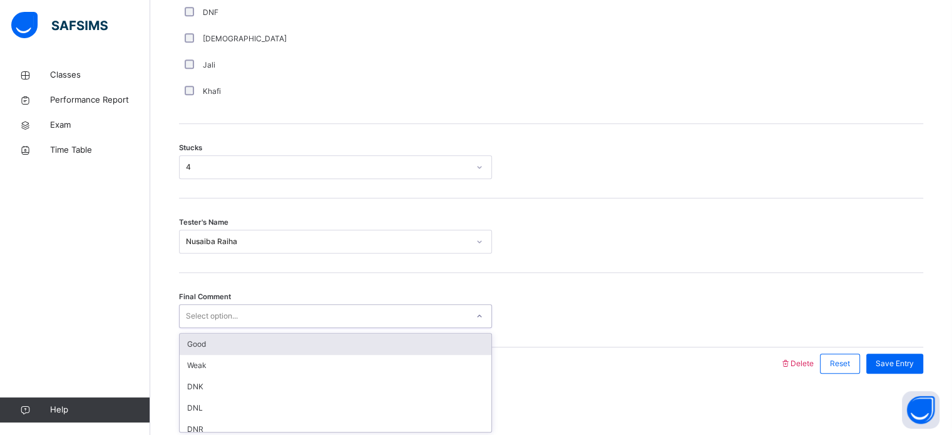
click at [221, 313] on div "Select option..." at bounding box center [212, 316] width 52 height 24
click at [217, 342] on div "Good" at bounding box center [336, 344] width 312 height 21
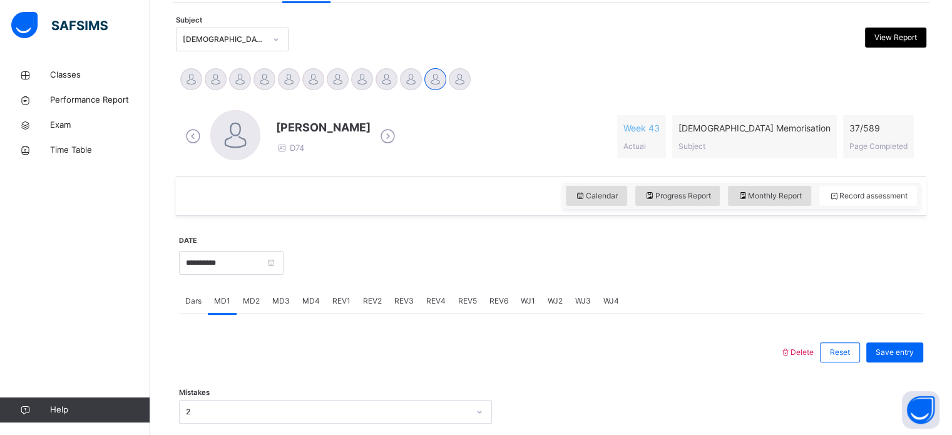
scroll to position [252, 0]
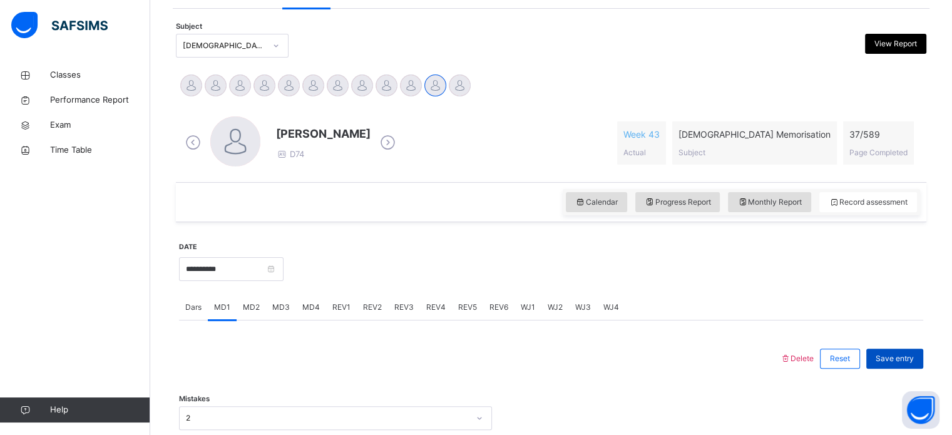
click at [905, 357] on span "Save entry" at bounding box center [895, 358] width 38 height 11
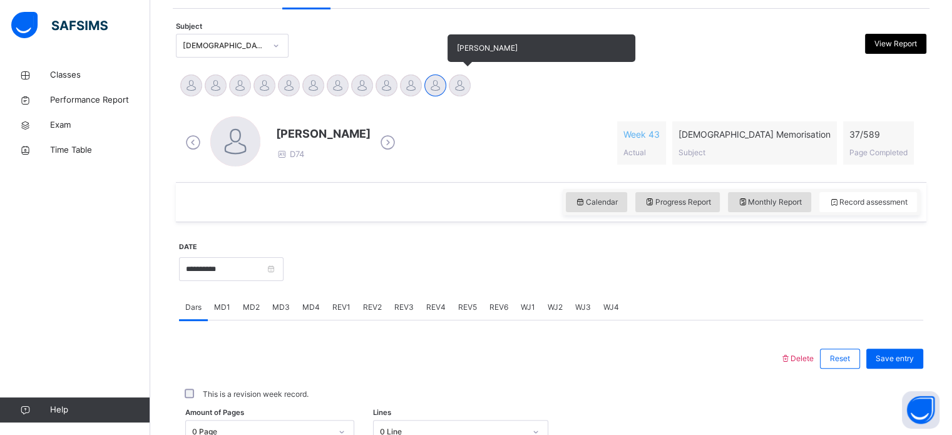
click at [464, 80] on div at bounding box center [460, 86] width 22 height 22
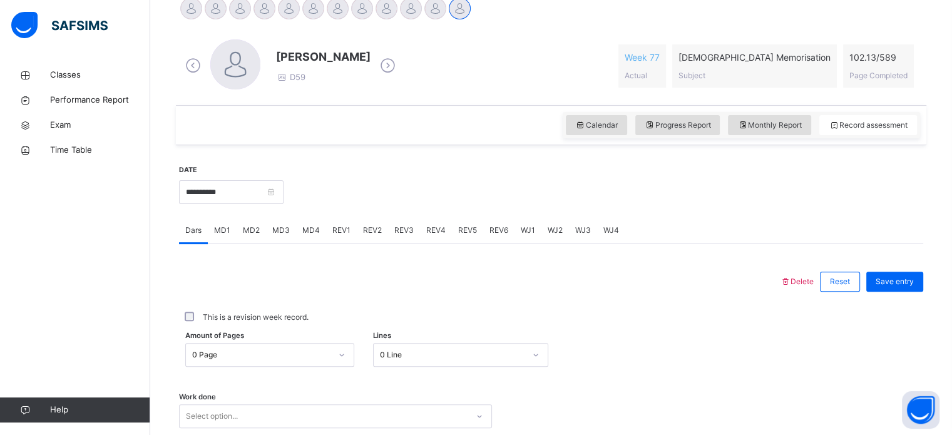
scroll to position [333, 0]
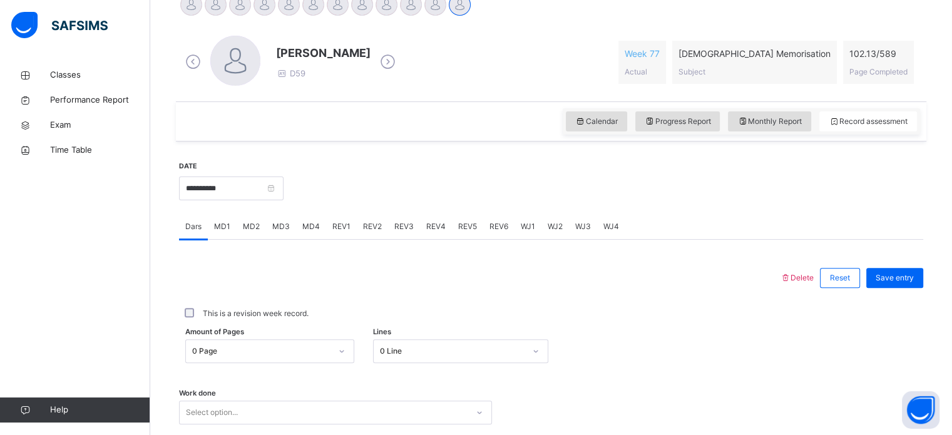
click at [344, 234] on div "REV1" at bounding box center [341, 226] width 31 height 25
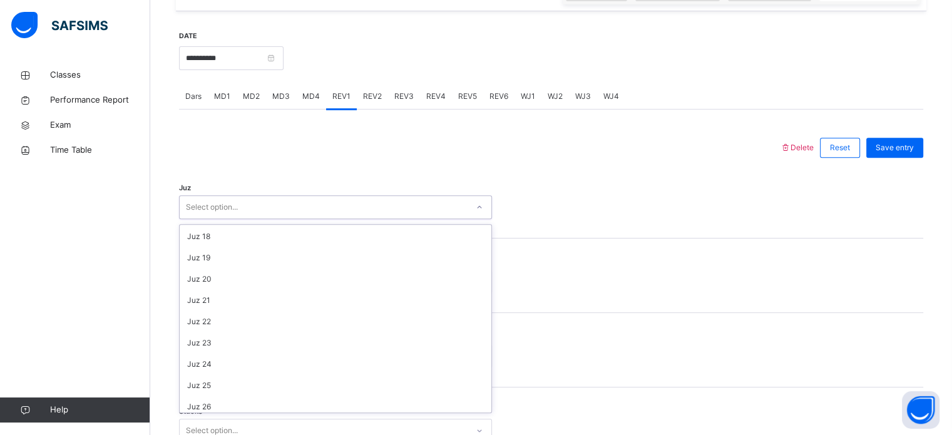
scroll to position [451, 0]
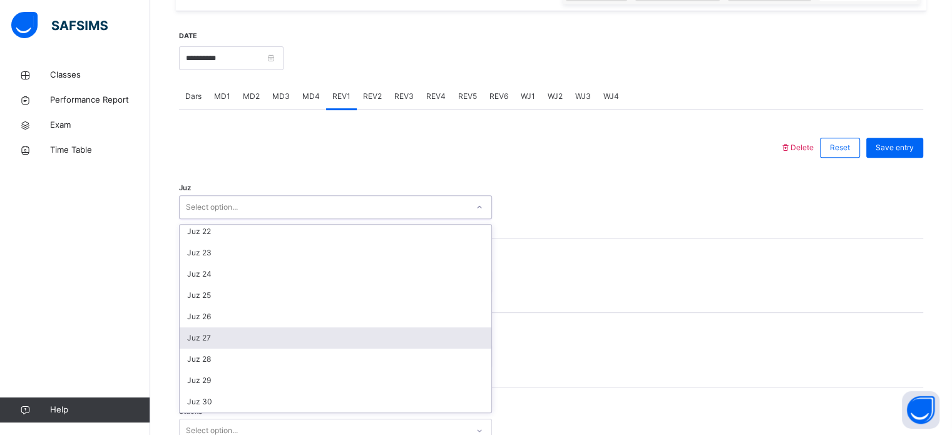
click at [220, 337] on div "Juz 27" at bounding box center [336, 337] width 312 height 21
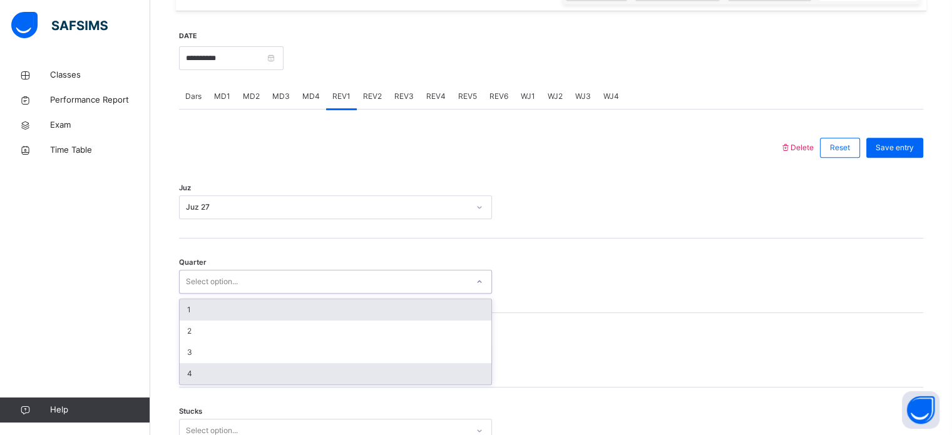
click at [247, 364] on div "4" at bounding box center [336, 373] width 312 height 21
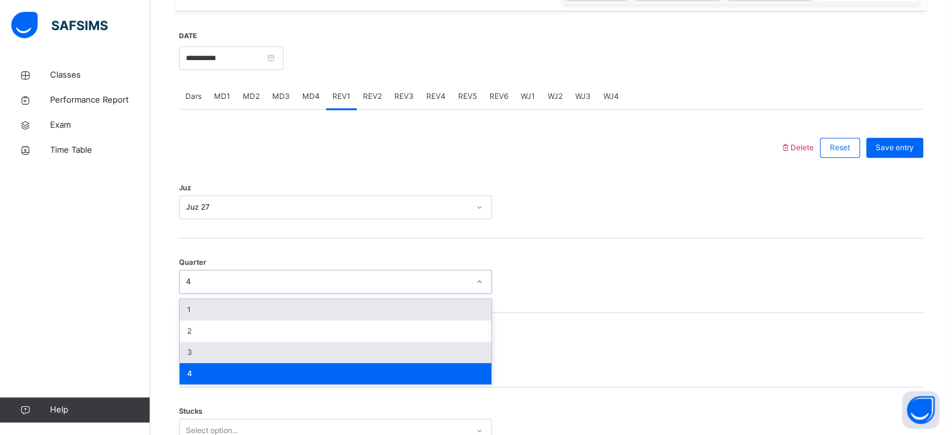
click at [257, 354] on div "3" at bounding box center [336, 352] width 312 height 21
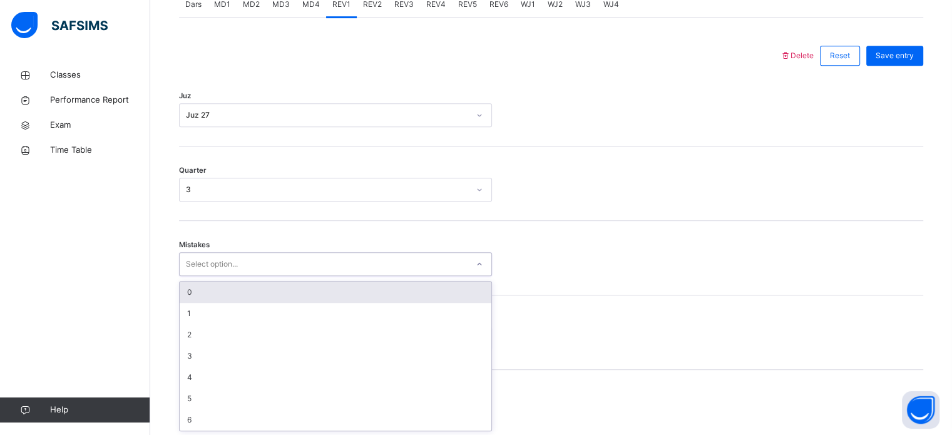
scroll to position [556, 0]
click at [253, 292] on div "0" at bounding box center [336, 291] width 312 height 21
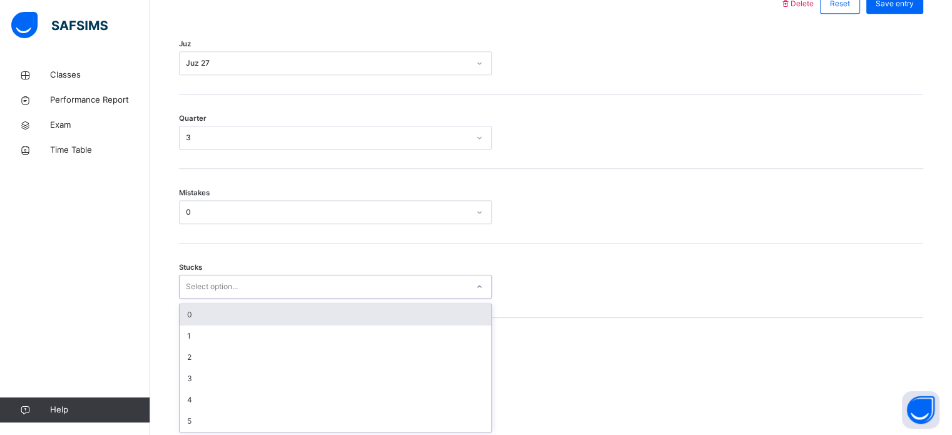
scroll to position [609, 0]
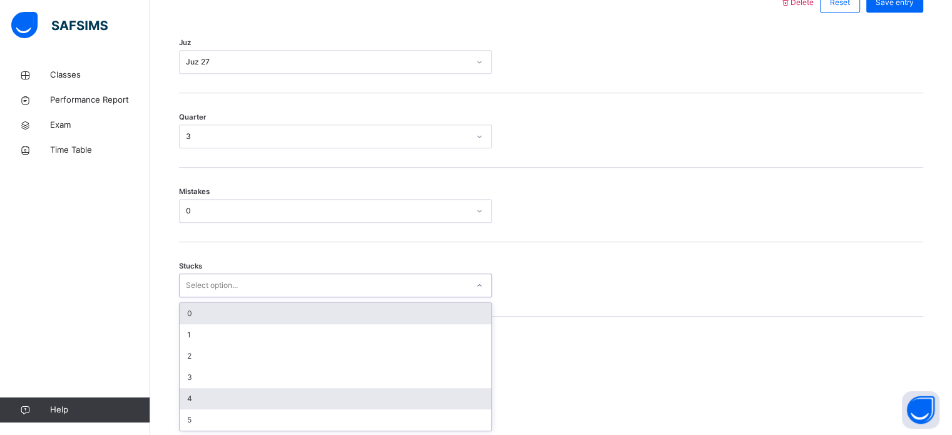
click at [206, 394] on div "4" at bounding box center [336, 398] width 312 height 21
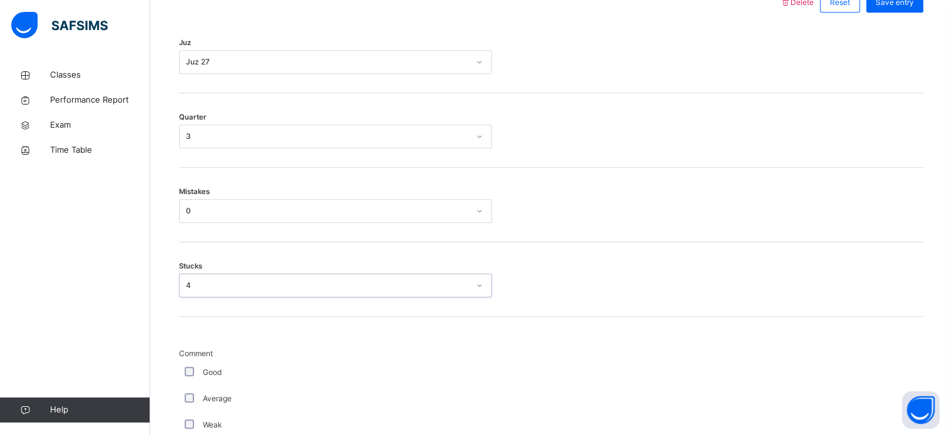
click at [202, 393] on div "Average" at bounding box center [335, 398] width 307 height 11
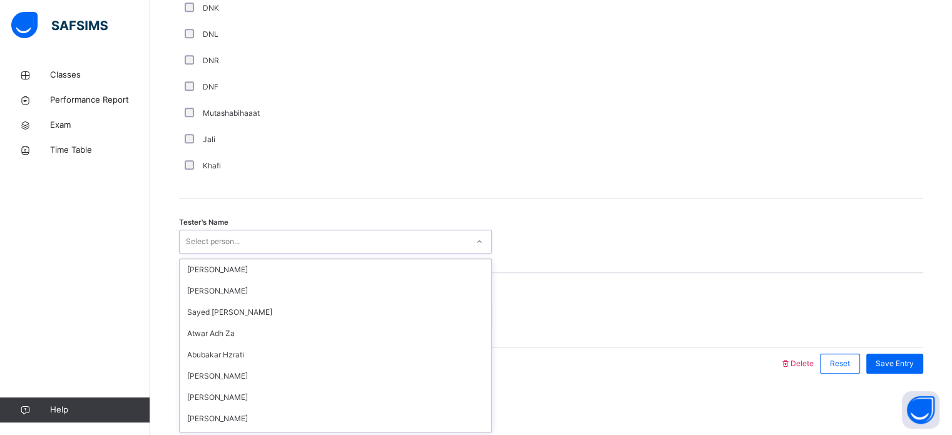
scroll to position [0, 0]
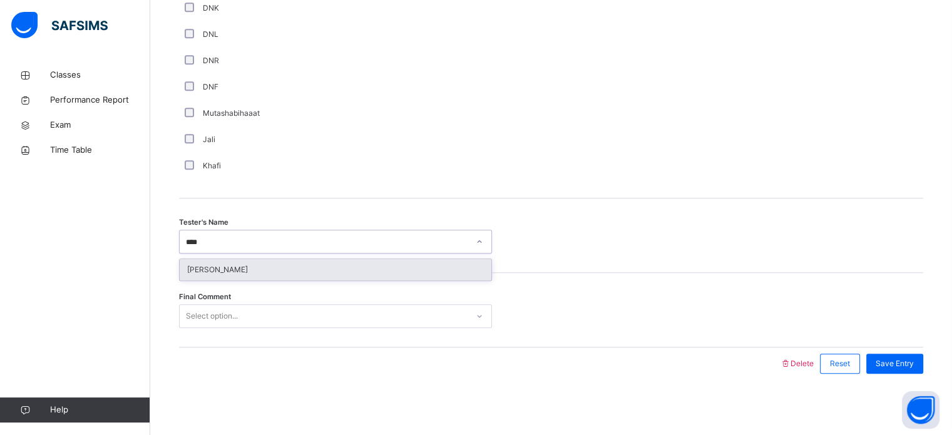
type input "*****"
click at [371, 260] on div "[PERSON_NAME]" at bounding box center [336, 269] width 312 height 21
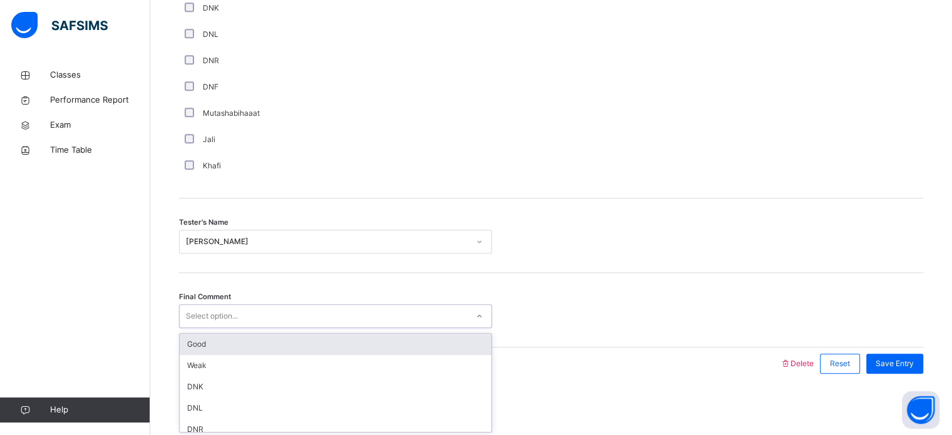
click at [311, 341] on div "Good" at bounding box center [336, 344] width 312 height 21
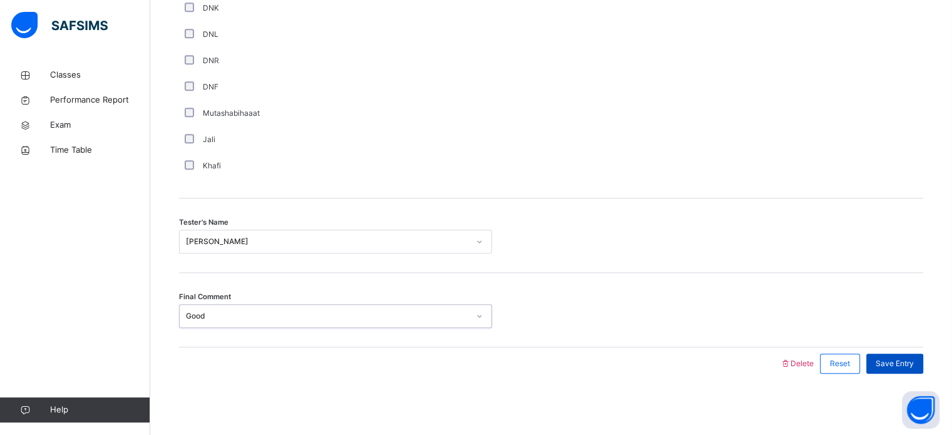
click at [894, 371] on div "Save Entry" at bounding box center [894, 364] width 57 height 20
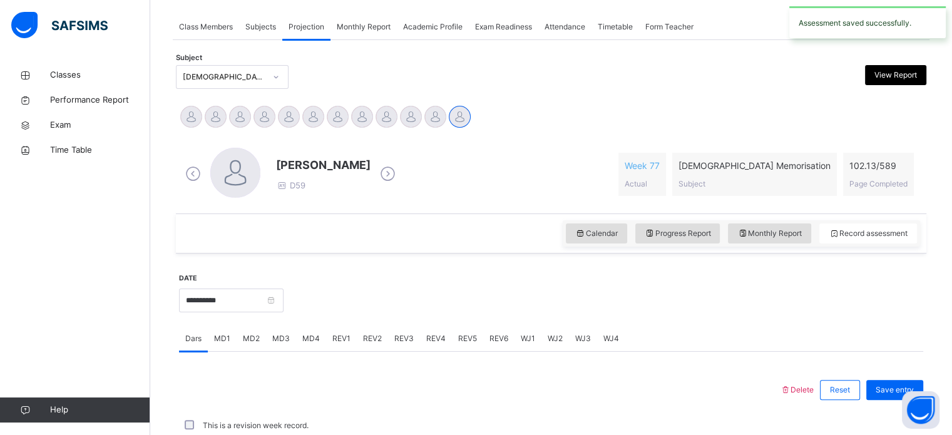
scroll to position [505, 0]
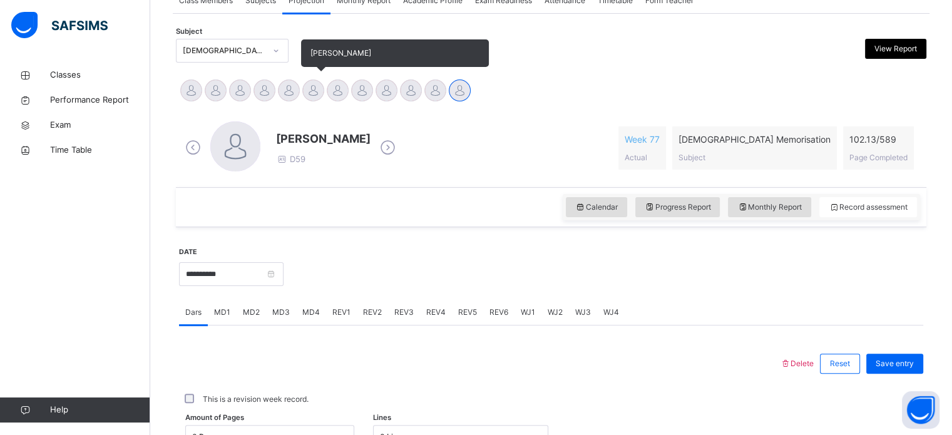
click at [313, 88] on div at bounding box center [313, 91] width 22 height 22
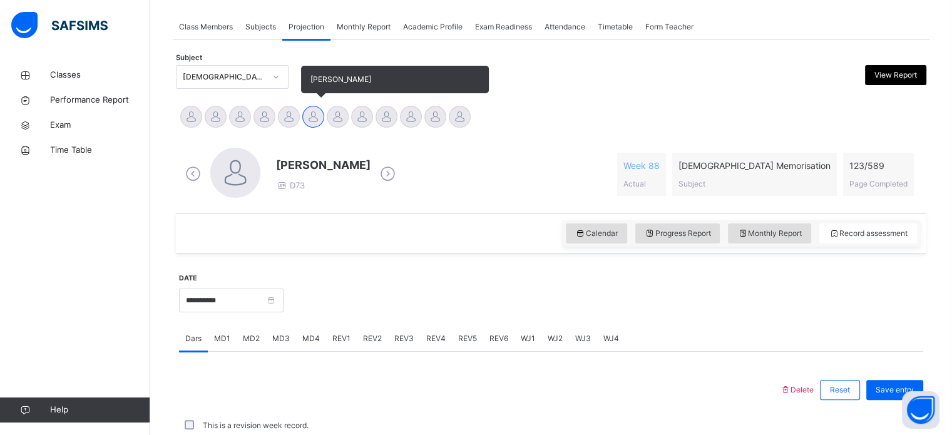
scroll to position [247, 0]
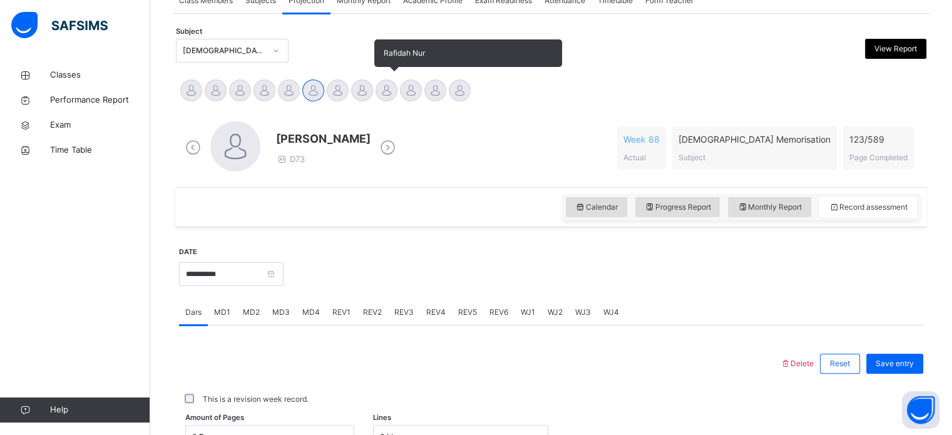
click at [392, 91] on div at bounding box center [387, 91] width 22 height 22
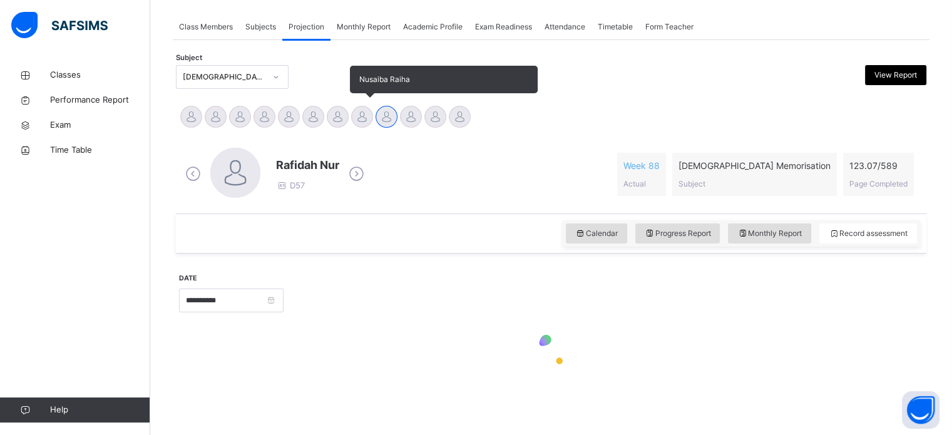
click at [357, 115] on div at bounding box center [362, 117] width 22 height 22
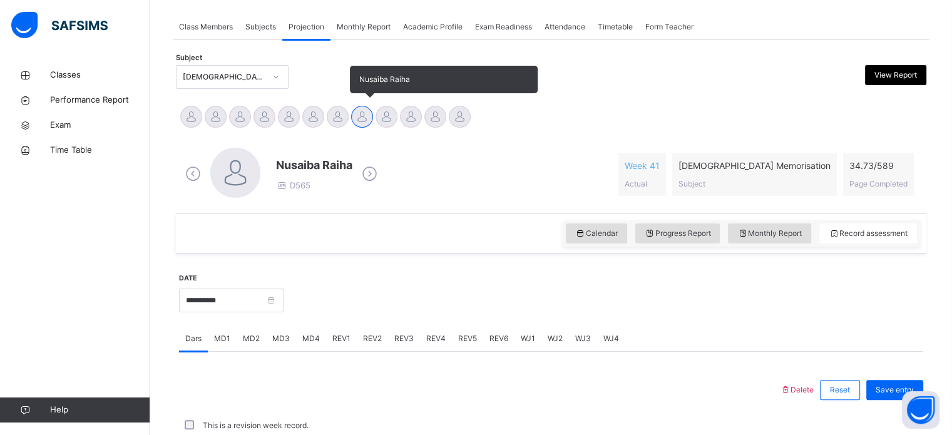
scroll to position [247, 0]
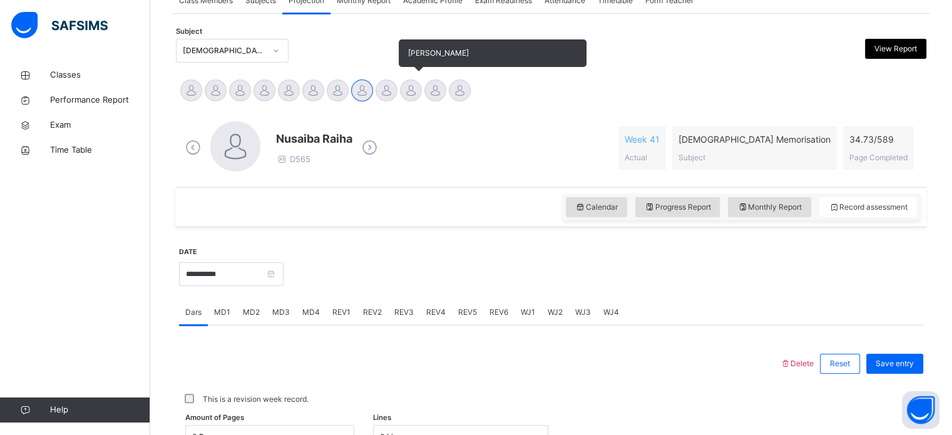
click at [410, 91] on div at bounding box center [411, 91] width 22 height 22
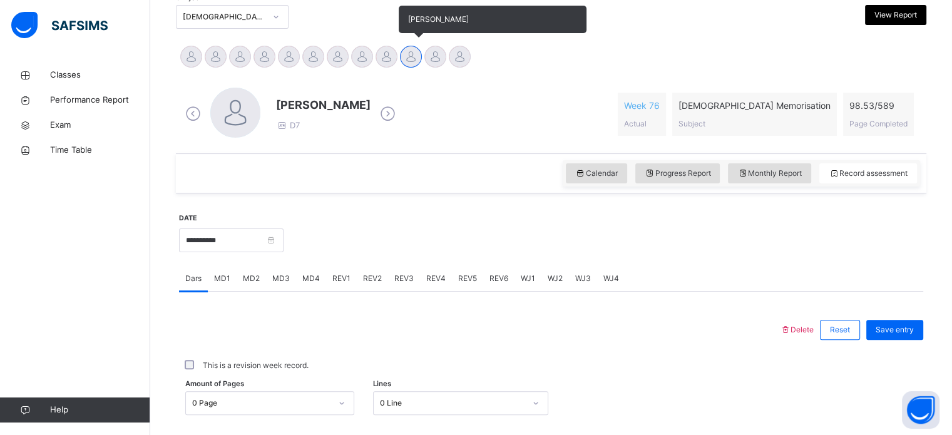
scroll to position [311, 0]
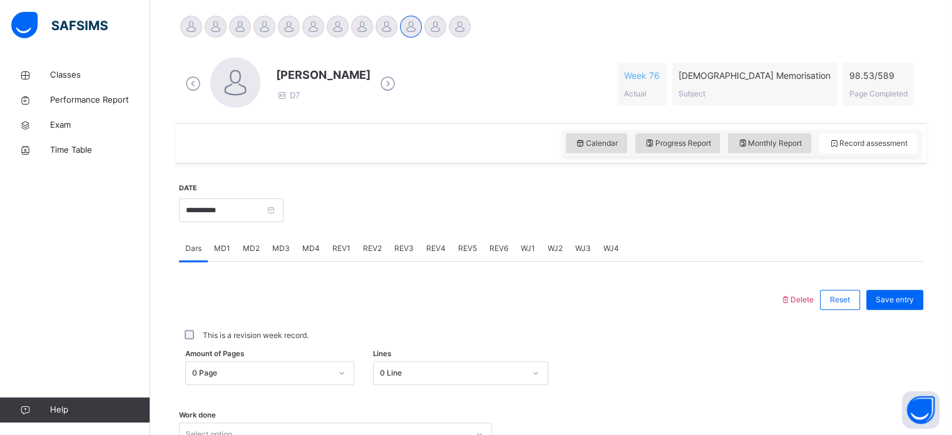
click at [339, 245] on span "REV1" at bounding box center [341, 248] width 18 height 11
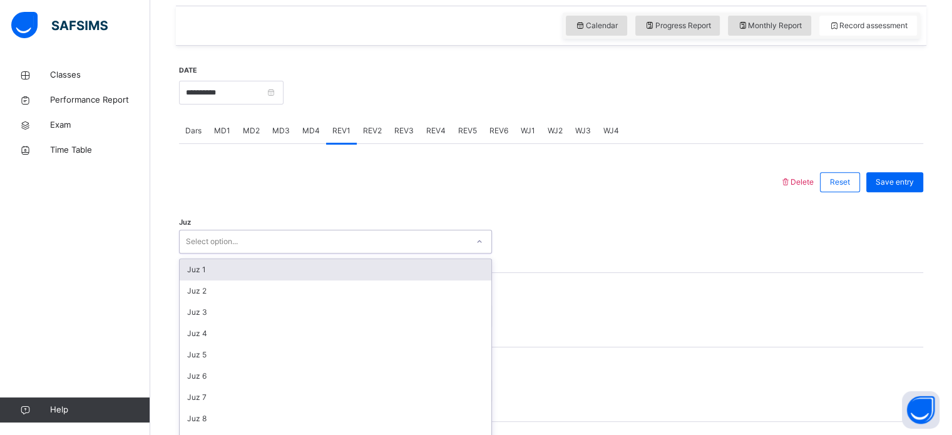
scroll to position [446, 0]
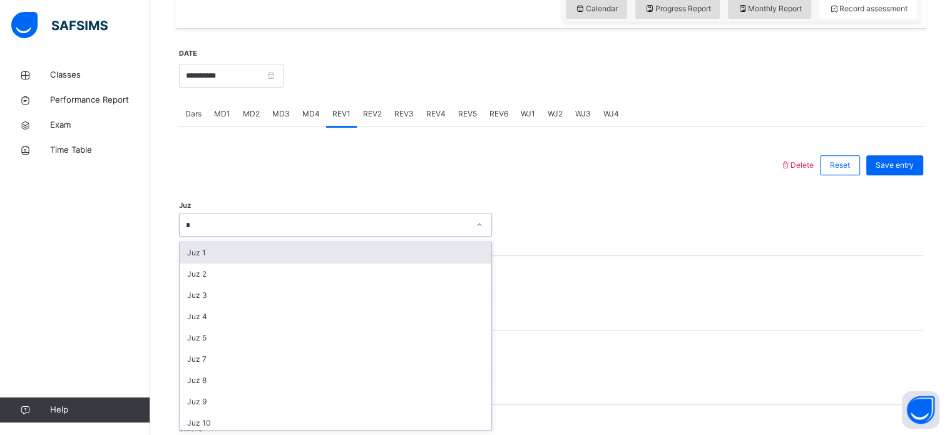
type input "**"
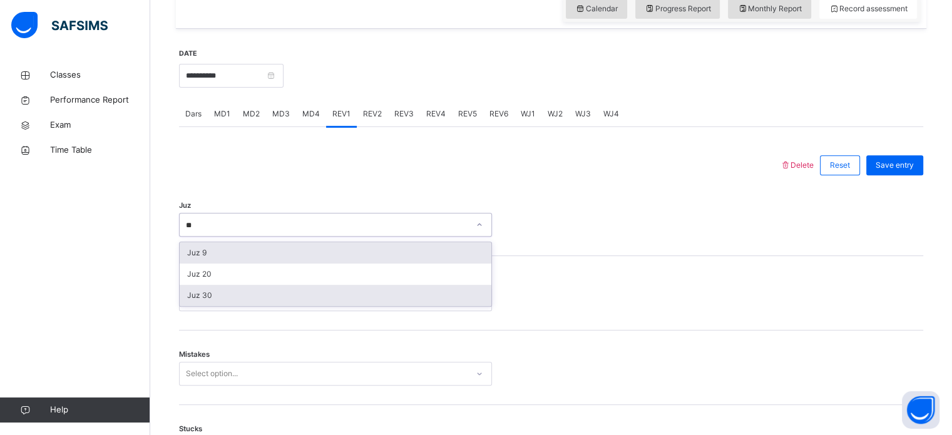
click at [201, 300] on div "Juz 30" at bounding box center [336, 295] width 312 height 21
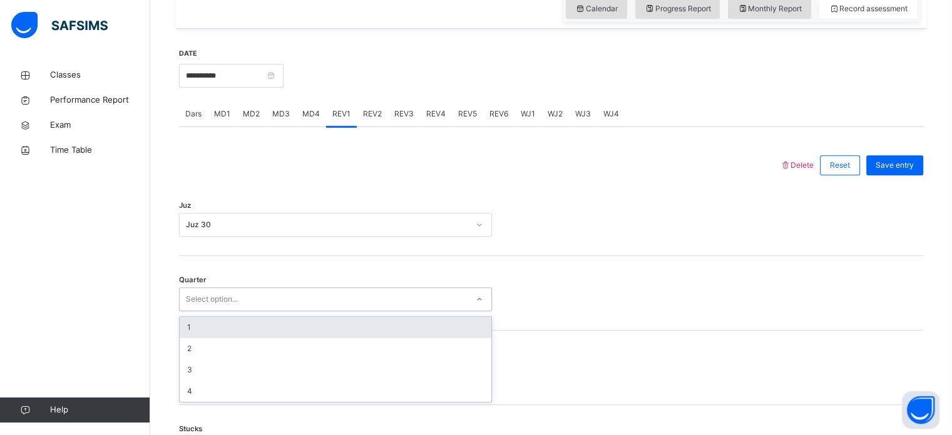
click at [188, 337] on div "1" at bounding box center [336, 327] width 312 height 21
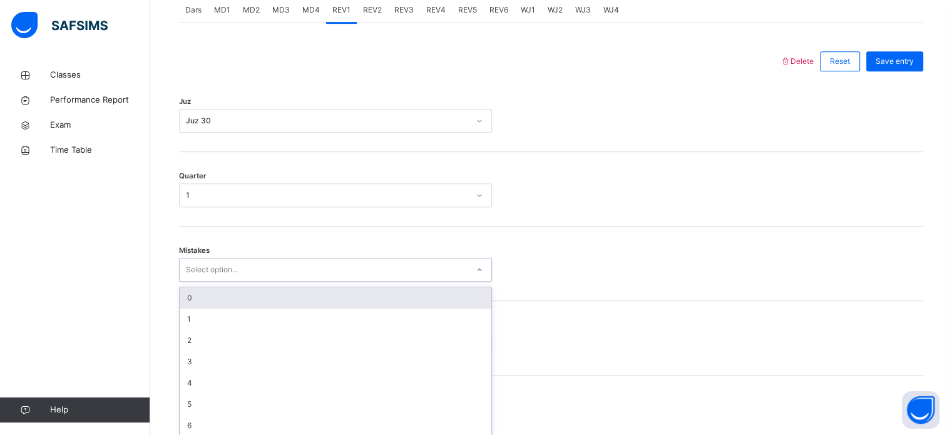
scroll to position [556, 0]
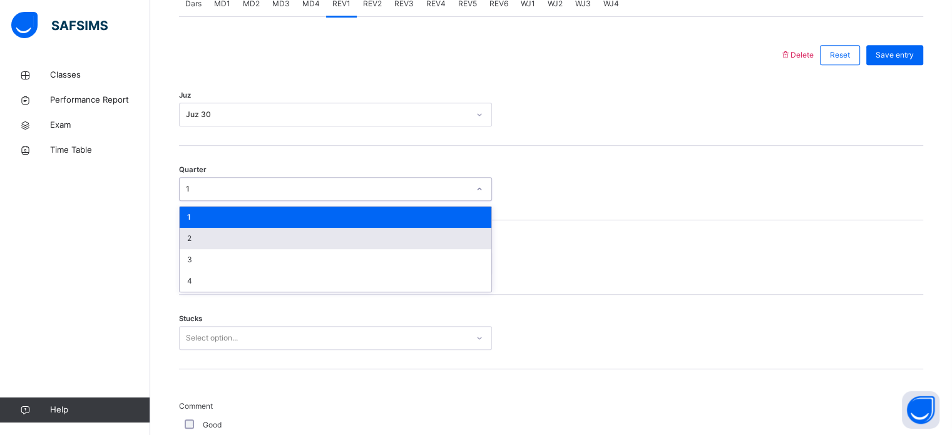
click at [190, 235] on div "2" at bounding box center [336, 238] width 312 height 21
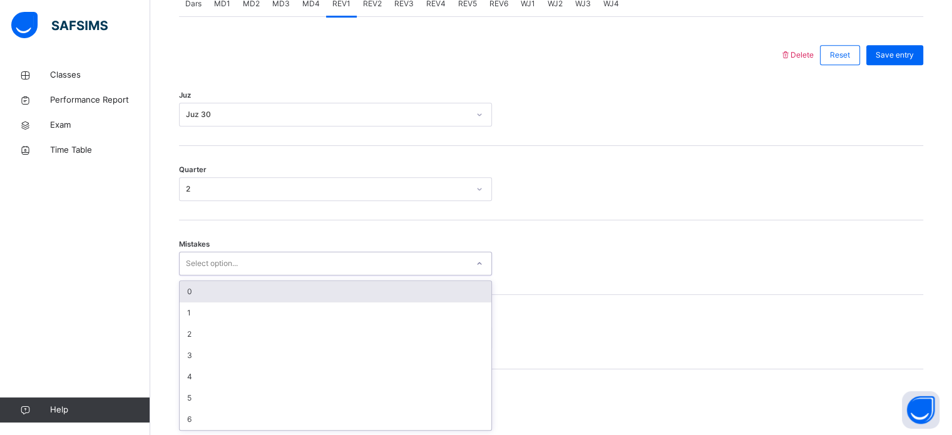
click at [200, 283] on div "0" at bounding box center [336, 291] width 312 height 21
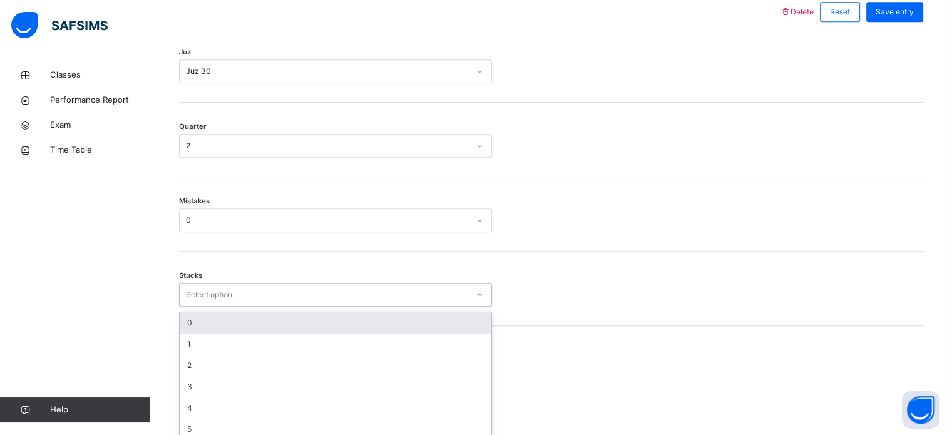
scroll to position [609, 0]
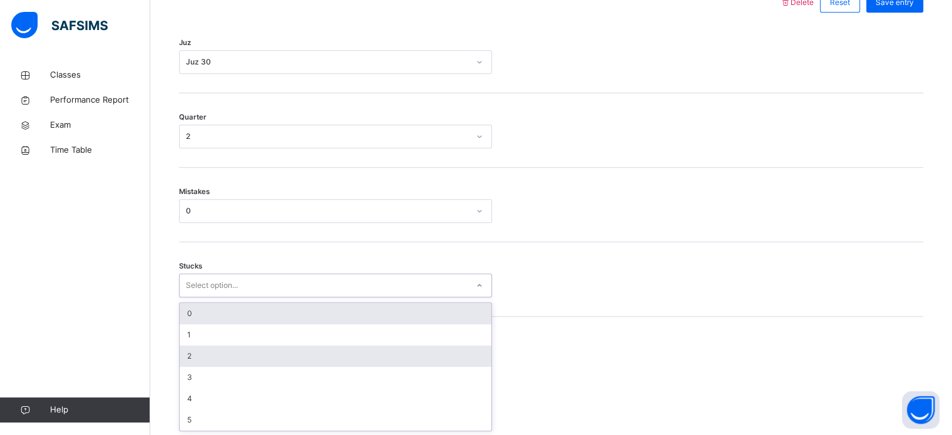
click at [184, 358] on div "2" at bounding box center [336, 356] width 312 height 21
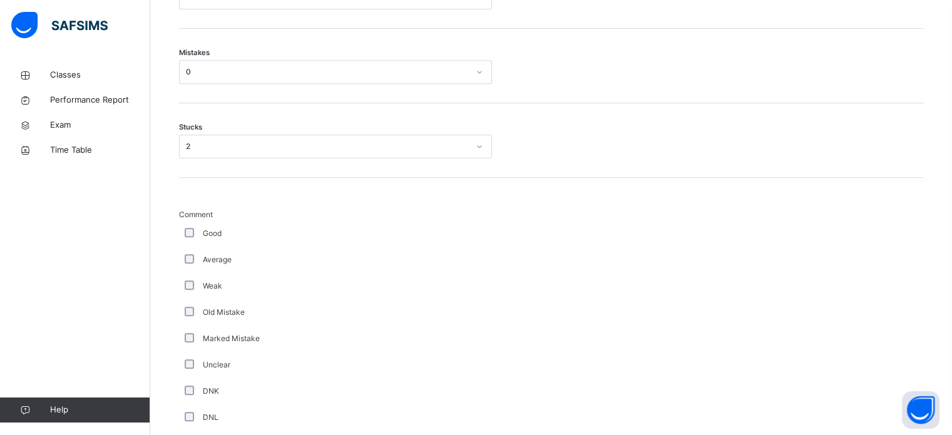
scroll to position [1131, 0]
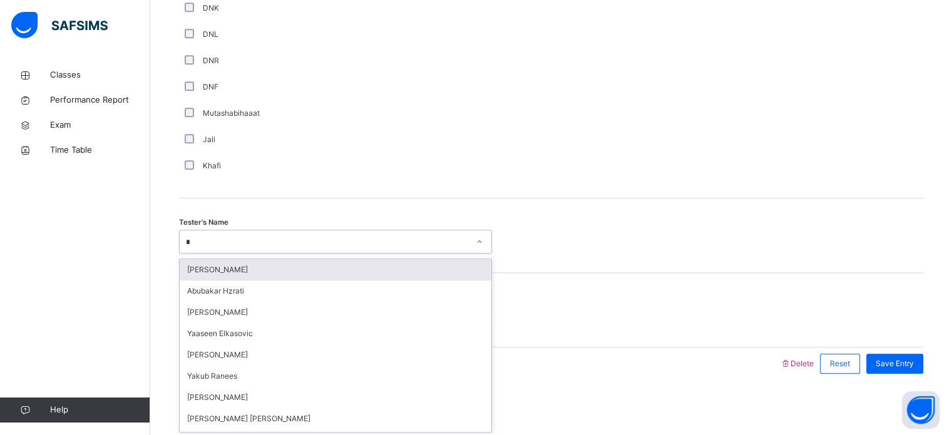
type input "**"
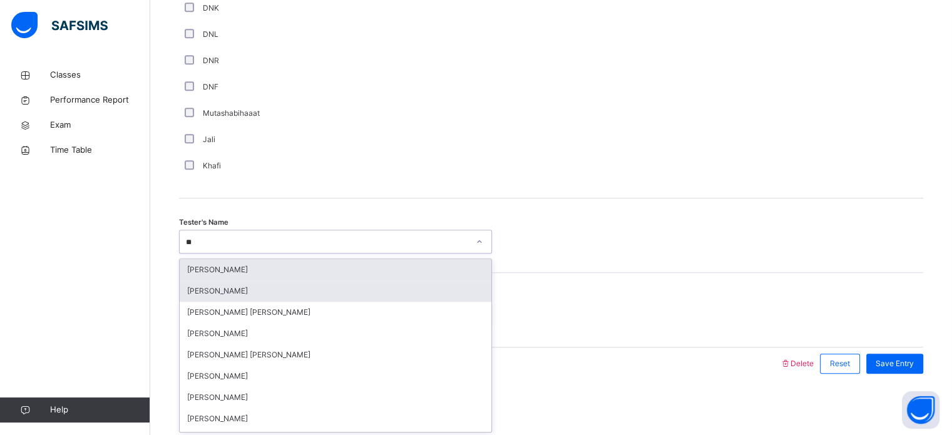
click at [207, 293] on div "[PERSON_NAME]" at bounding box center [336, 290] width 312 height 21
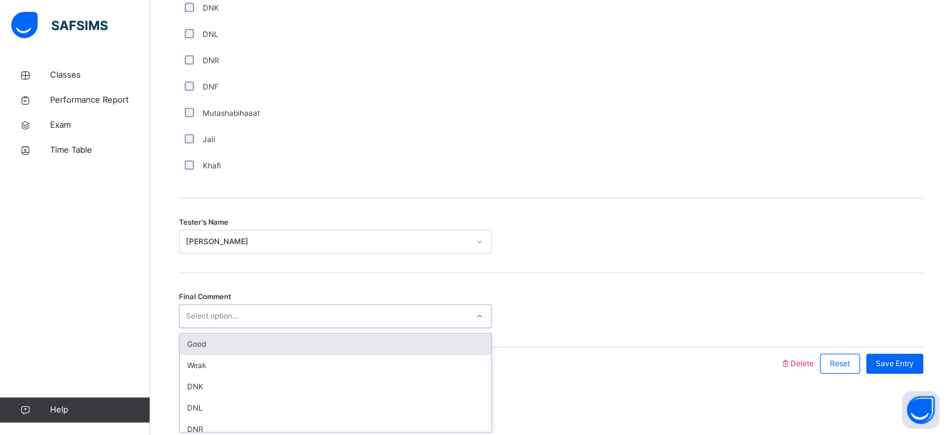
click at [198, 341] on div "Good" at bounding box center [336, 344] width 312 height 21
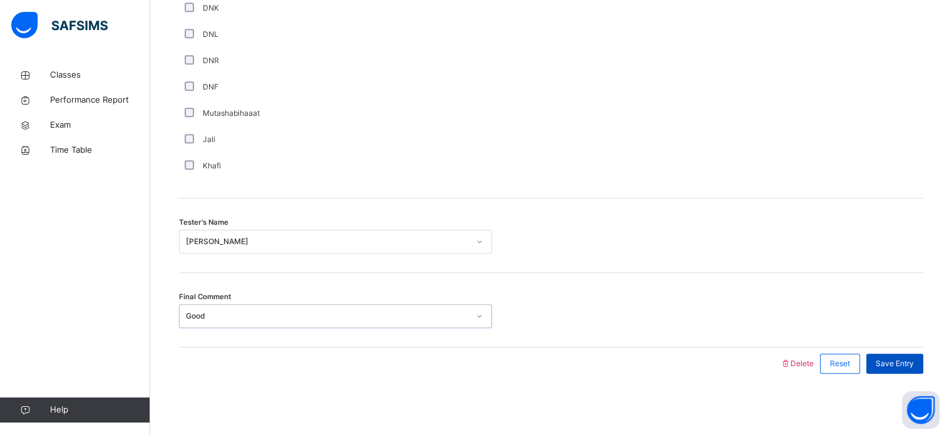
click at [899, 367] on span "Save Entry" at bounding box center [895, 363] width 38 height 11
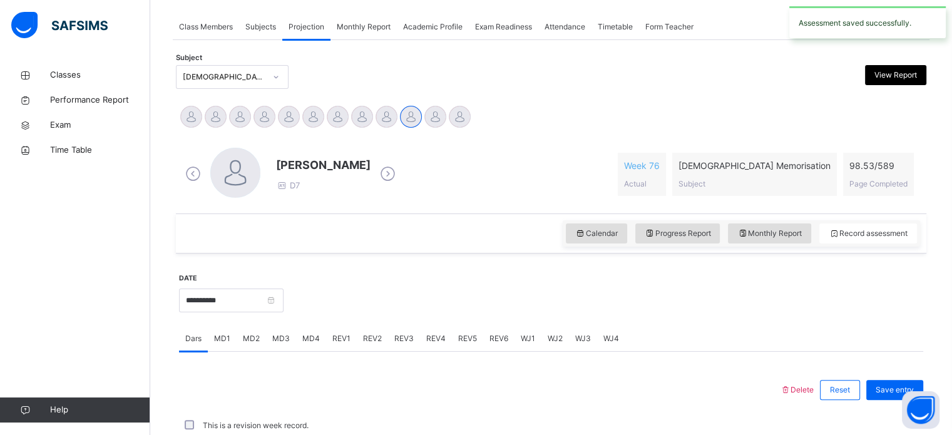
scroll to position [505, 0]
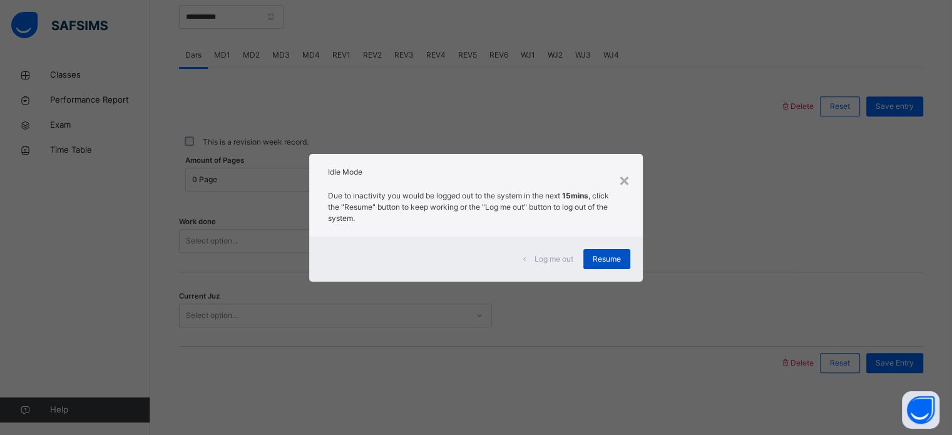
click at [614, 264] on span "Resume" at bounding box center [607, 259] width 28 height 11
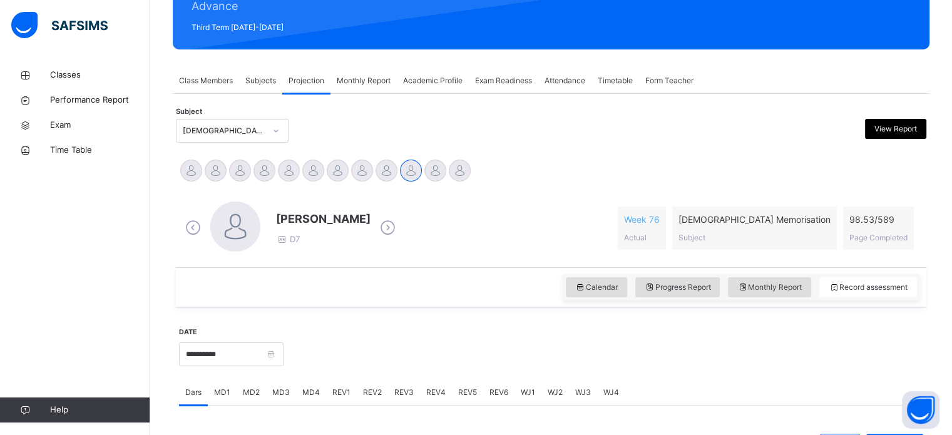
scroll to position [168, 0]
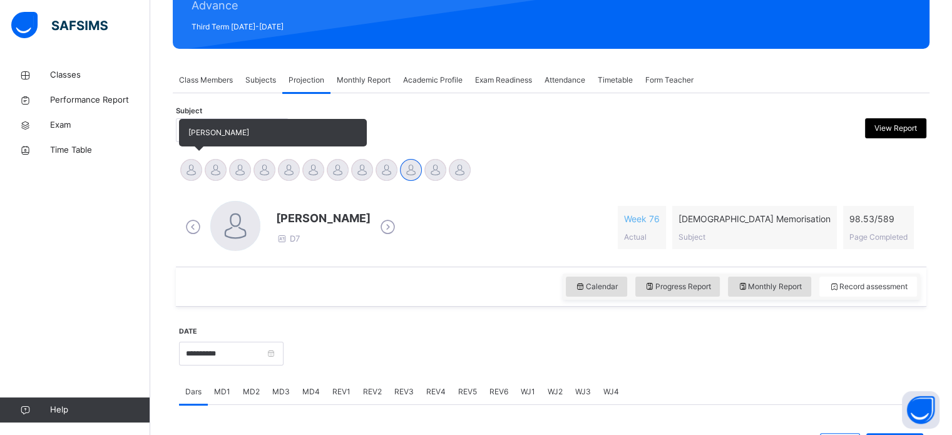
click at [194, 183] on div "[PERSON_NAME]" at bounding box center [191, 172] width 24 height 28
click at [183, 172] on div at bounding box center [191, 170] width 22 height 22
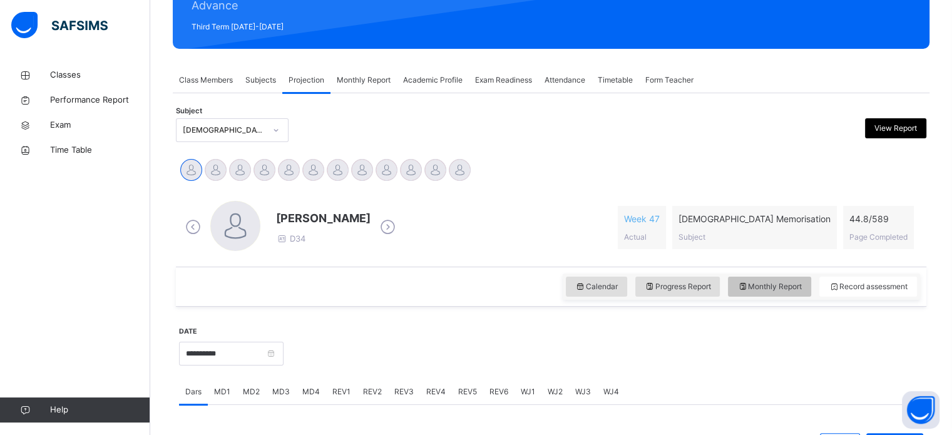
click at [786, 285] on span "Monthly Report" at bounding box center [770, 286] width 64 height 11
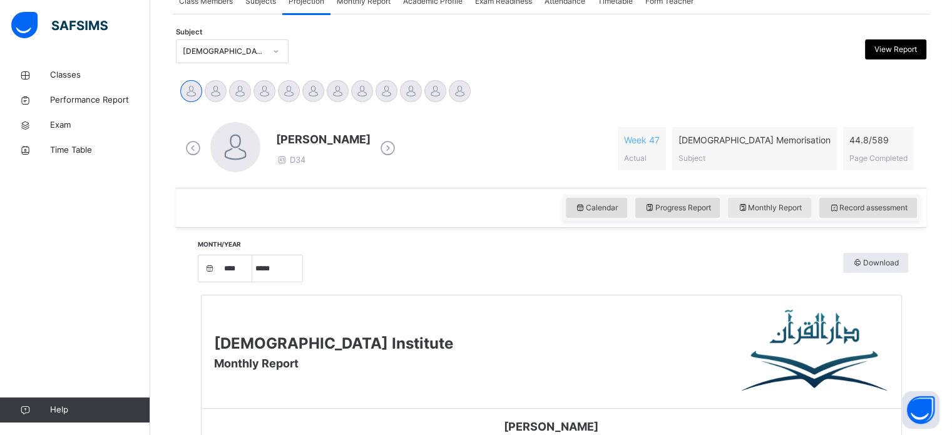
select select "****"
select select "*"
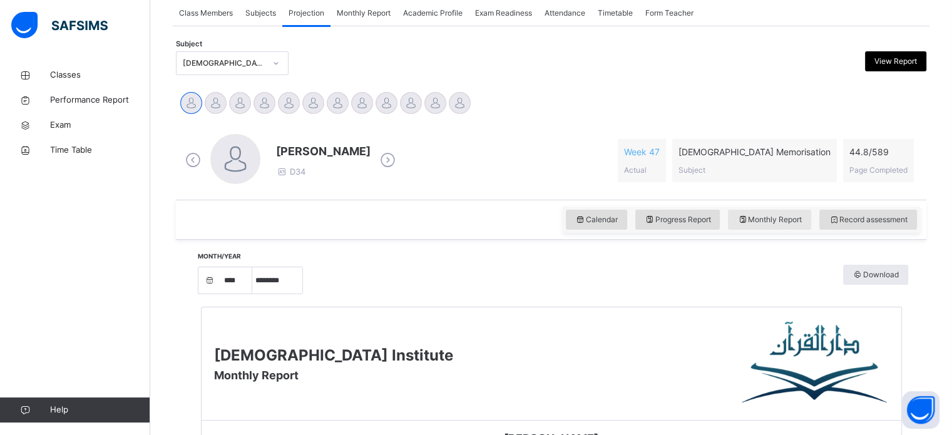
scroll to position [234, 0]
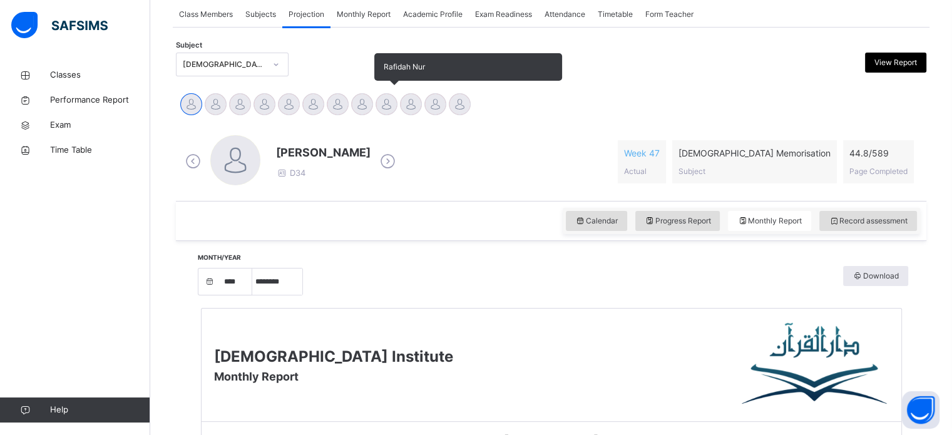
click at [374, 100] on div "Rafidah Nur" at bounding box center [386, 106] width 24 height 28
click at [387, 107] on div at bounding box center [387, 104] width 22 height 22
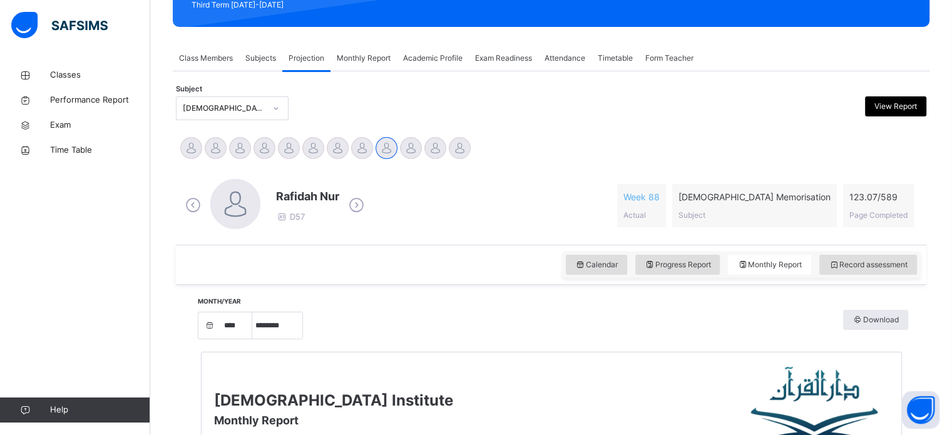
scroll to position [185, 0]
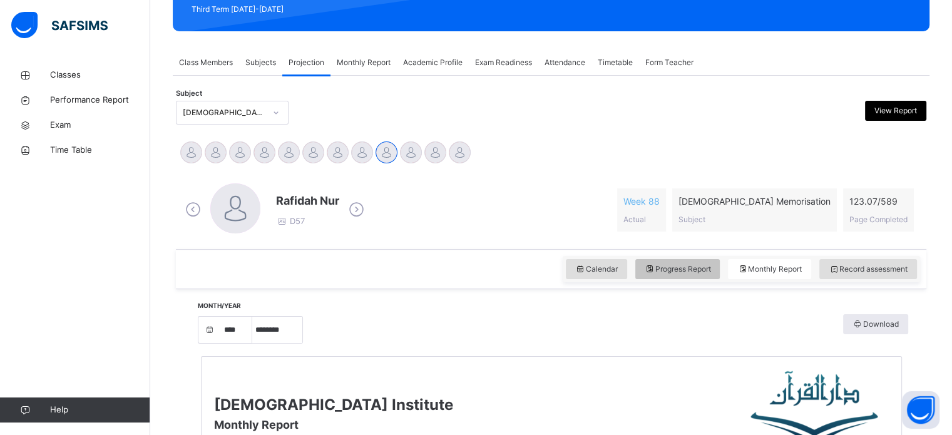
click at [662, 272] on span "Progress Report" at bounding box center [678, 269] width 66 height 11
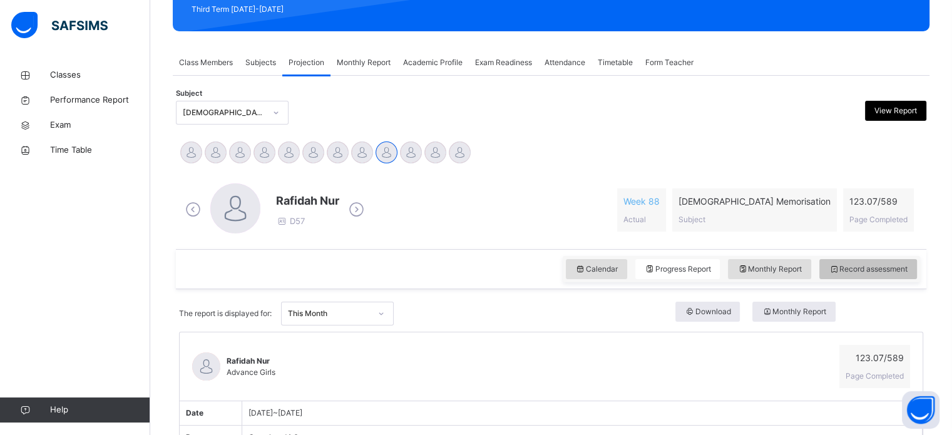
click at [851, 267] on span "Record assessment" at bounding box center [868, 269] width 79 height 11
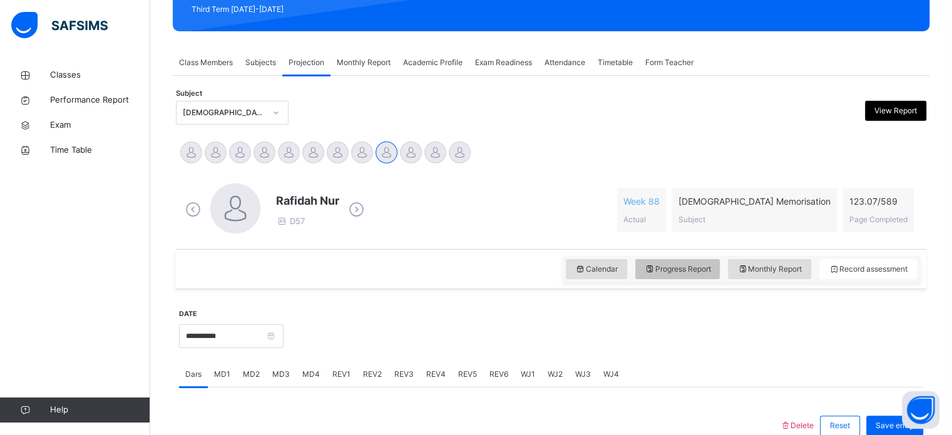
click at [695, 267] on span "Progress Report" at bounding box center [678, 269] width 66 height 11
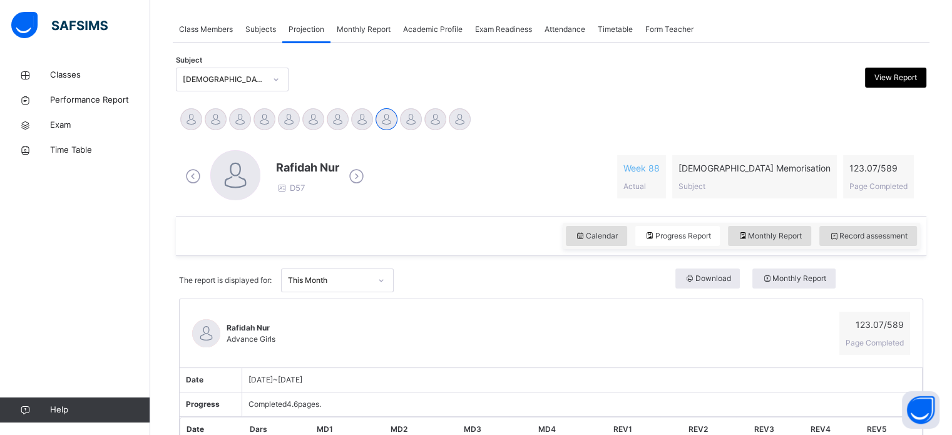
scroll to position [0, 0]
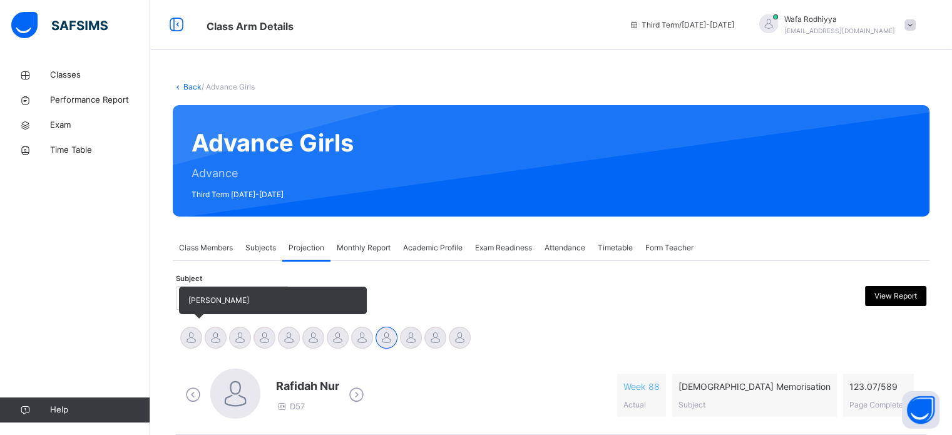
drag, startPoint x: 178, startPoint y: 332, endPoint x: 187, endPoint y: 331, distance: 8.4
click at [187, 331] on div "[PERSON_NAME]" at bounding box center [191, 340] width 24 height 28
click at [187, 331] on div at bounding box center [191, 338] width 22 height 22
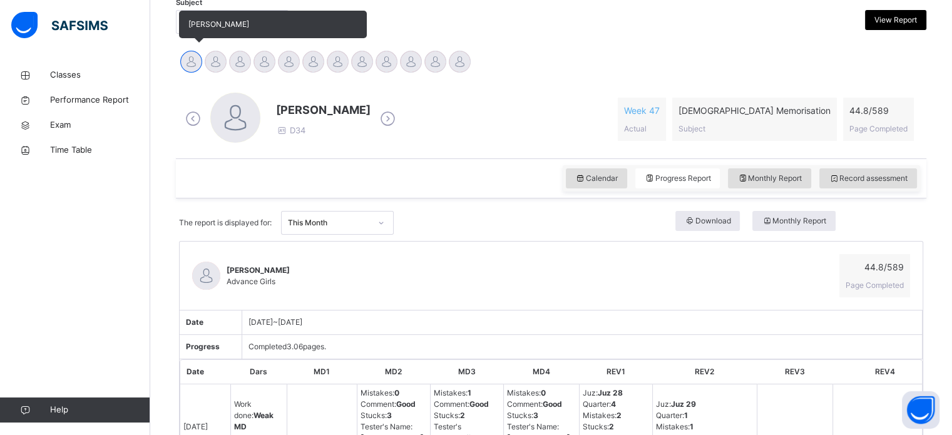
scroll to position [290, 0]
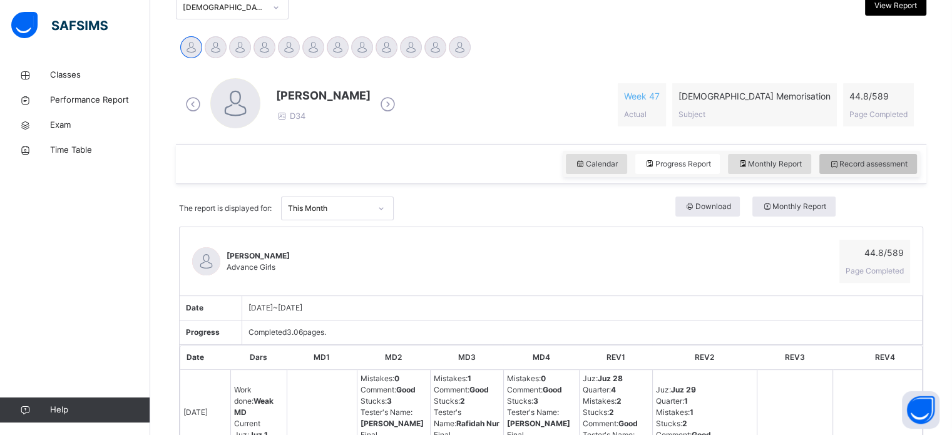
click at [863, 163] on span "Record assessment" at bounding box center [868, 163] width 79 height 11
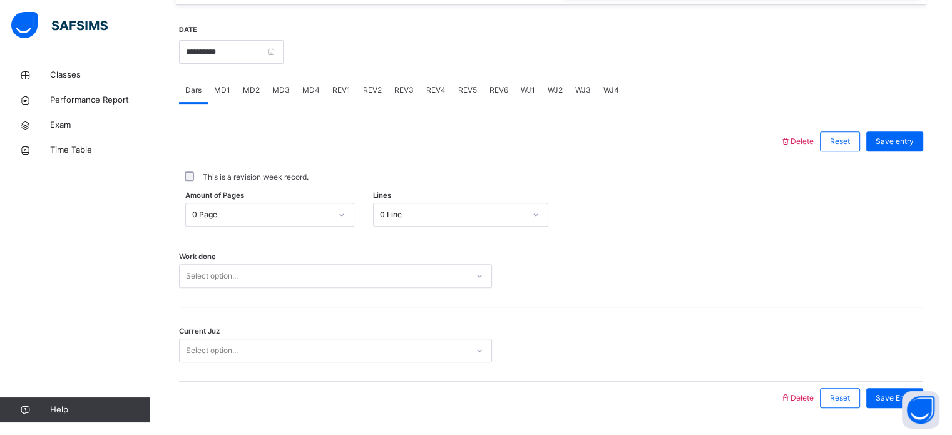
scroll to position [471, 0]
click at [346, 87] on span "REV1" at bounding box center [341, 88] width 18 height 11
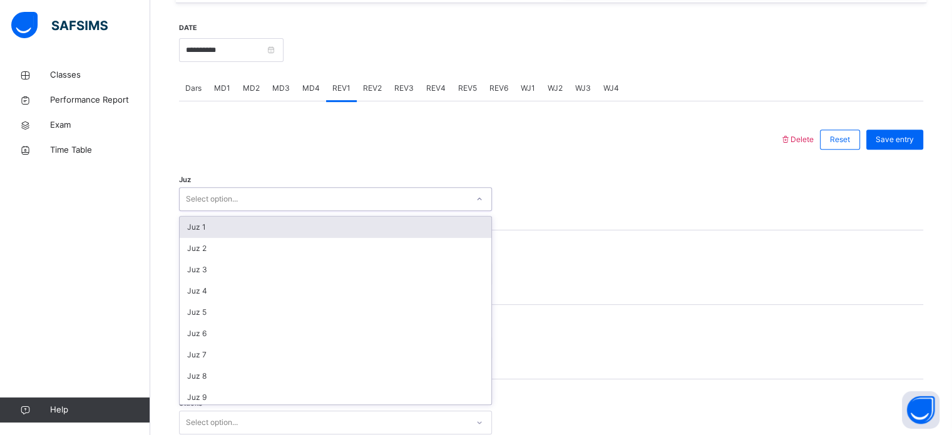
click at [326, 190] on div "Select option..." at bounding box center [324, 199] width 288 height 19
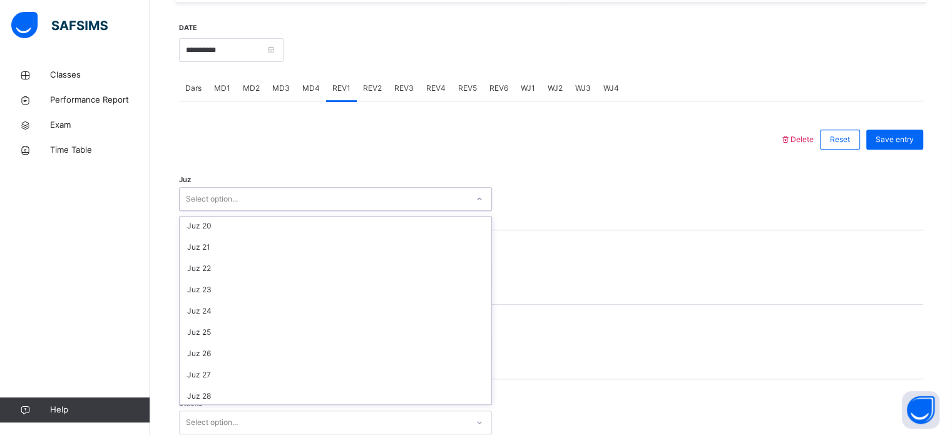
scroll to position [451, 0]
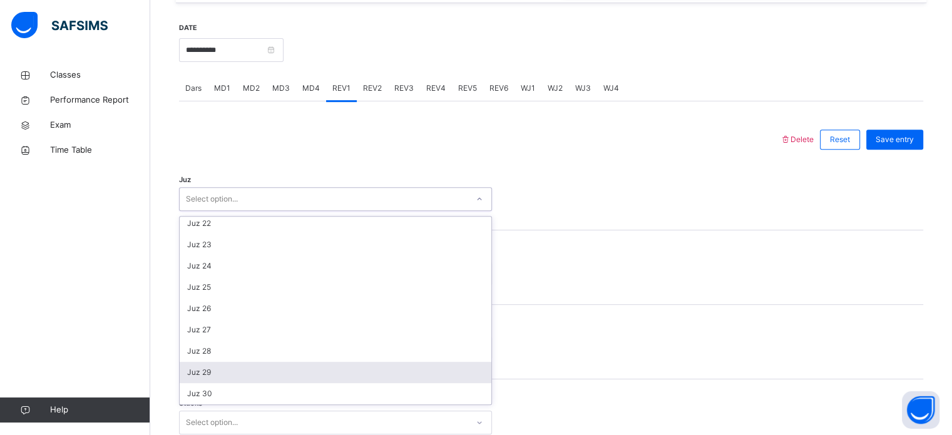
click at [227, 378] on div "Juz 29" at bounding box center [336, 372] width 312 height 21
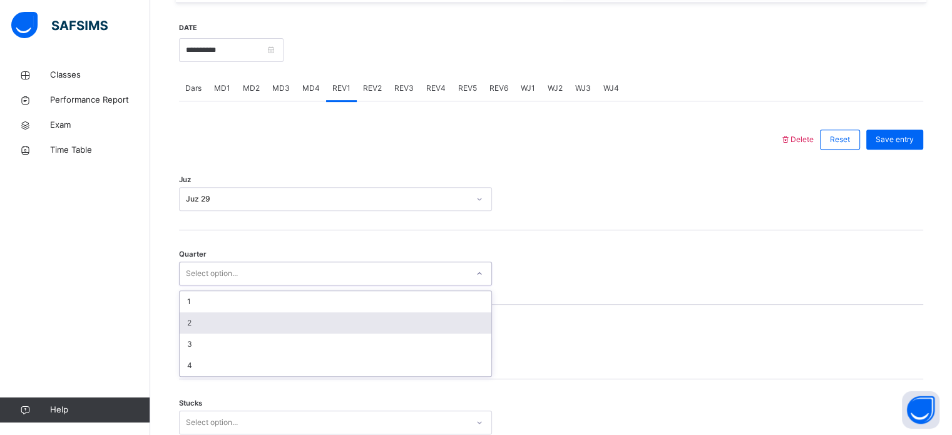
drag, startPoint x: 242, startPoint y: 274, endPoint x: 231, endPoint y: 316, distance: 43.4
click at [231, 285] on div "option 2 focused, 2 of 4. 4 results available. Use Up and Down to choose option…" at bounding box center [335, 274] width 313 height 24
click at [230, 317] on div "2" at bounding box center [336, 322] width 312 height 21
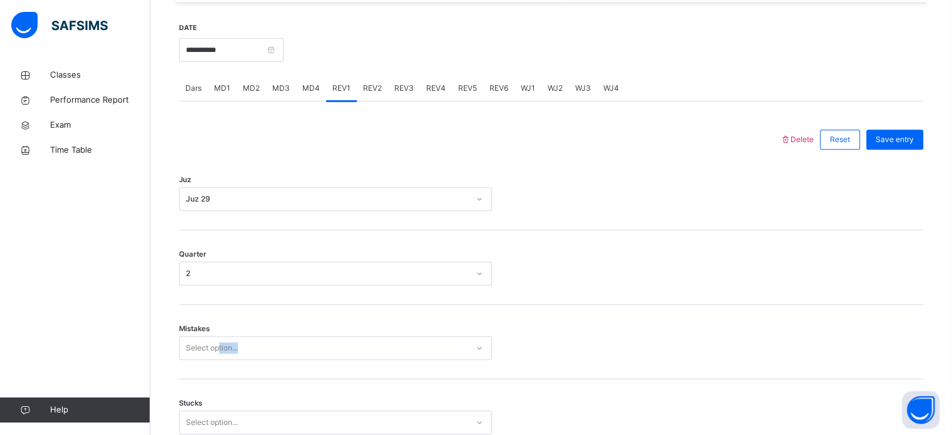
drag, startPoint x: 230, startPoint y: 317, endPoint x: 218, endPoint y: 342, distance: 28.3
click at [218, 342] on div "Mistakes Select option..." at bounding box center [551, 342] width 744 height 75
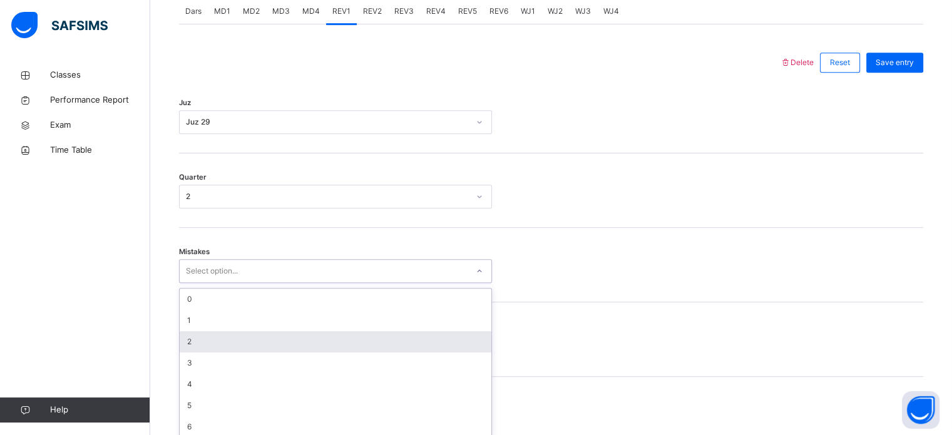
click at [218, 283] on div "option 2 focused, 3 of 7. 7 results available. Use Up and Down to choose option…" at bounding box center [335, 271] width 313 height 24
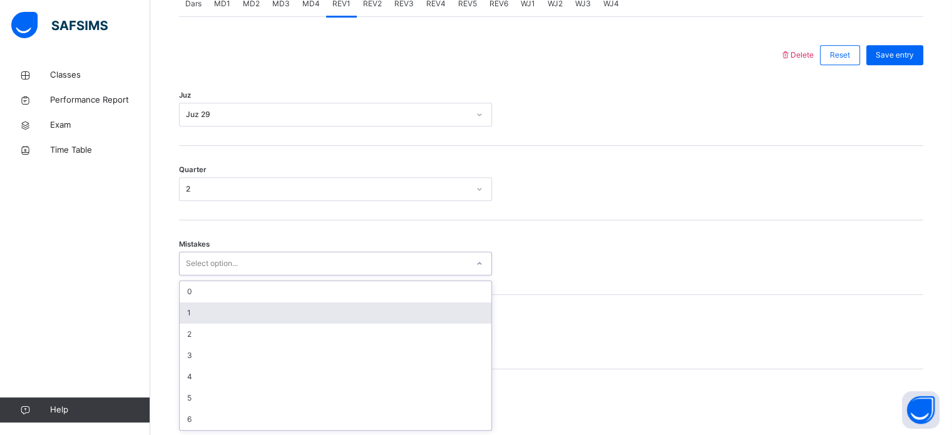
click at [219, 305] on div "1" at bounding box center [336, 312] width 312 height 21
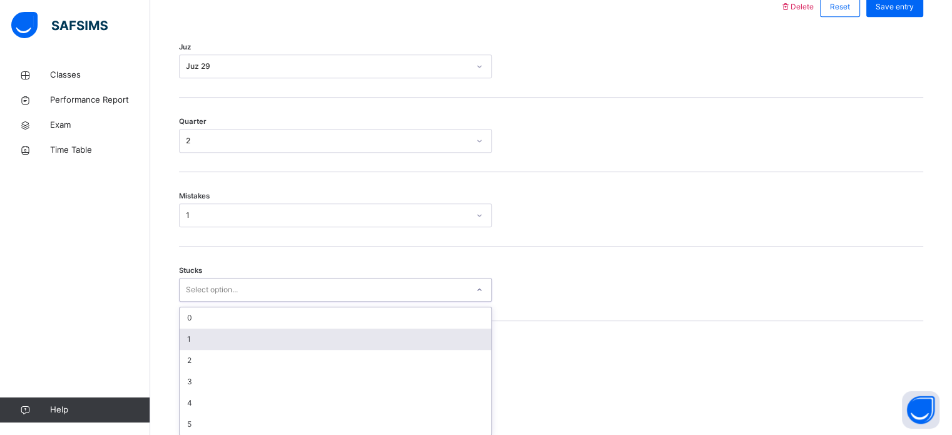
scroll to position [609, 0]
click at [207, 297] on div "option 1 focused, 2 of 6. 6 results available. Use Up and Down to choose option…" at bounding box center [335, 286] width 313 height 24
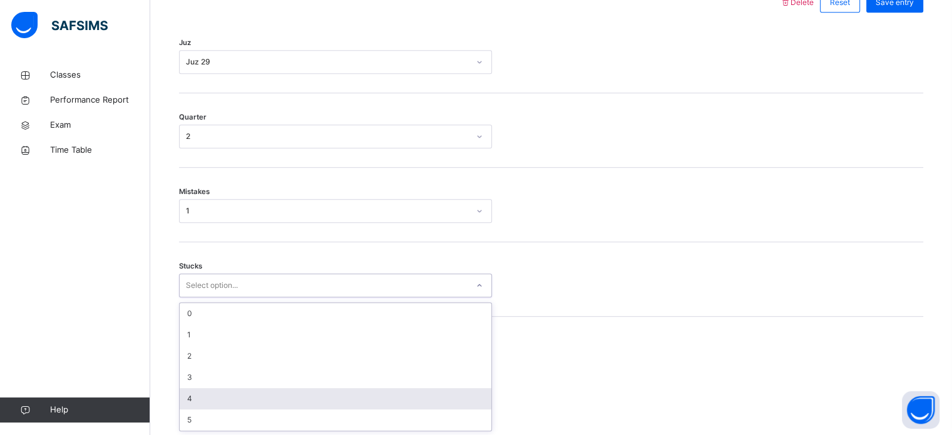
click at [213, 398] on div "4" at bounding box center [336, 398] width 312 height 21
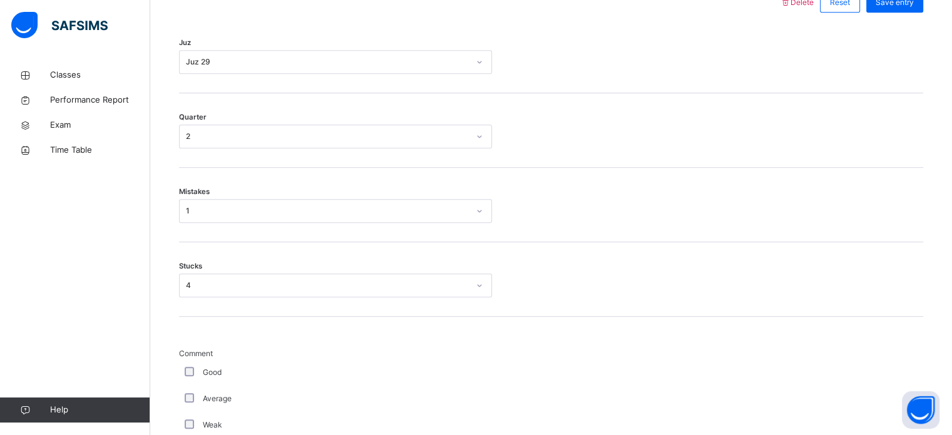
scroll to position [1131, 0]
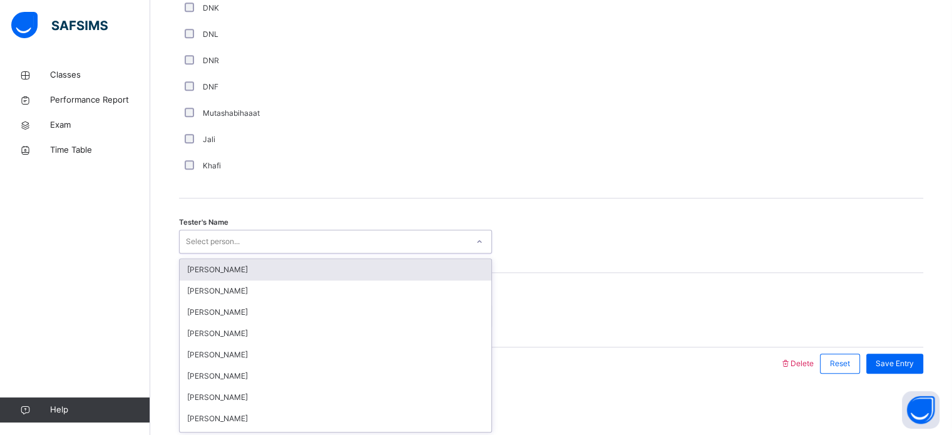
click at [232, 241] on div "Select person..." at bounding box center [213, 242] width 54 height 24
type input "*"
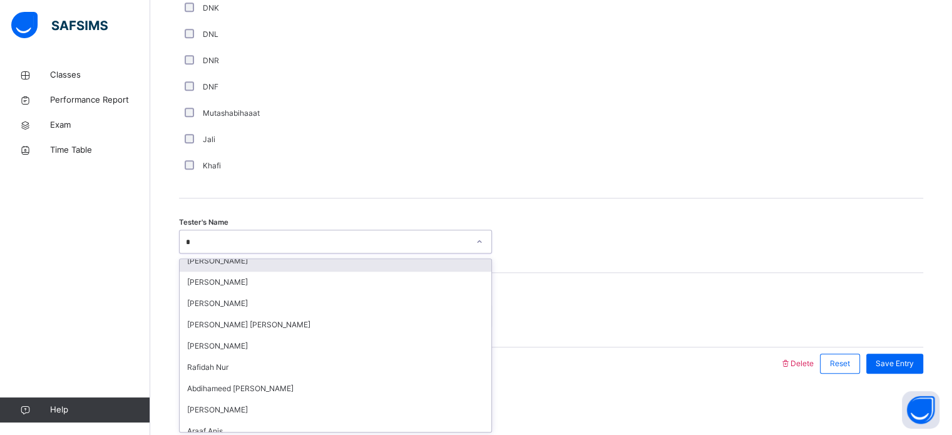
scroll to position [250, 0]
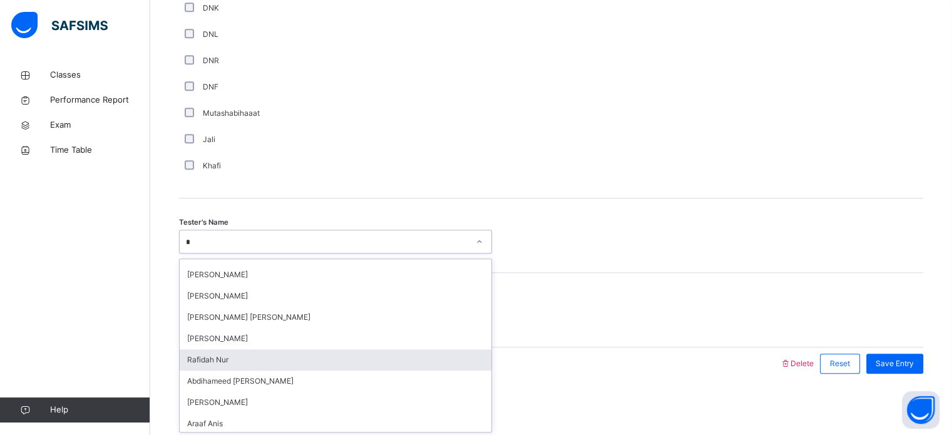
click at [230, 359] on div "Rafidah Nur" at bounding box center [336, 359] width 312 height 21
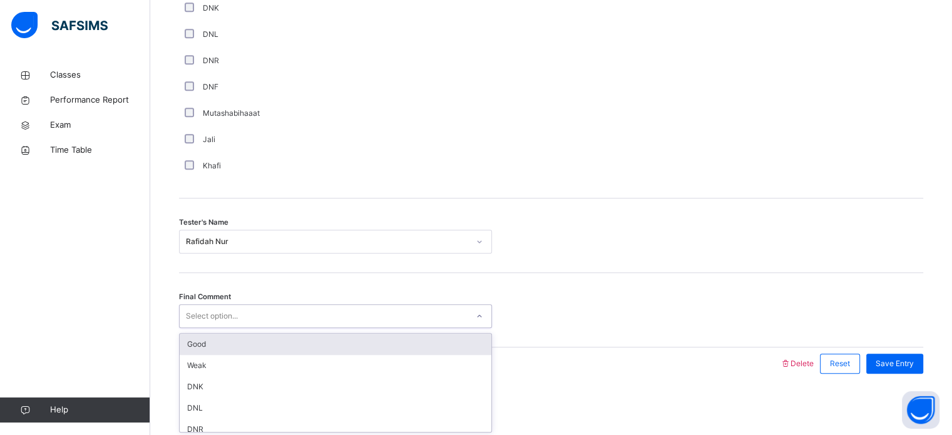
drag, startPoint x: 268, startPoint y: 315, endPoint x: 255, endPoint y: 344, distance: 32.0
click at [255, 328] on div "option Good focused, 1 of 6. 6 results available. Use Up and Down to choose opt…" at bounding box center [335, 316] width 313 height 24
click at [255, 344] on div "Good" at bounding box center [336, 344] width 312 height 21
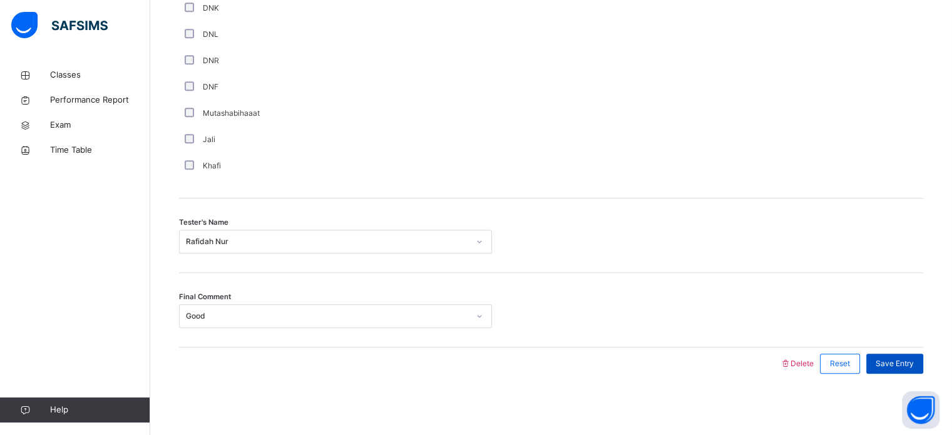
click at [891, 362] on span "Save Entry" at bounding box center [895, 363] width 38 height 11
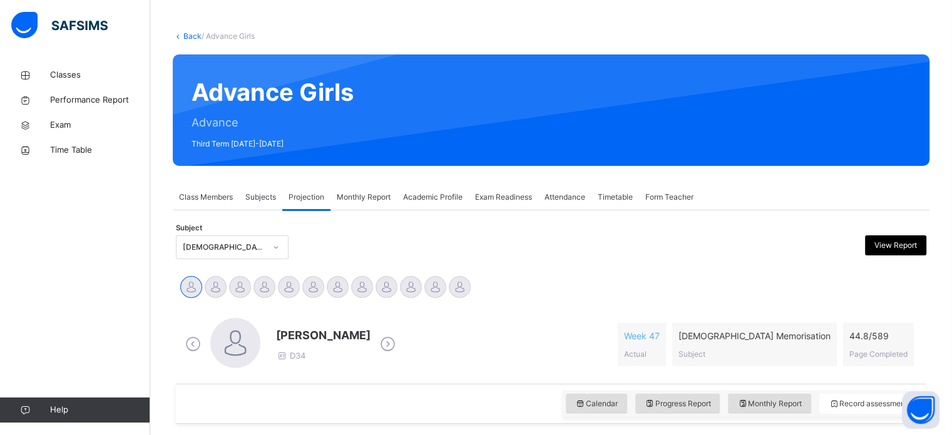
scroll to position [44, 0]
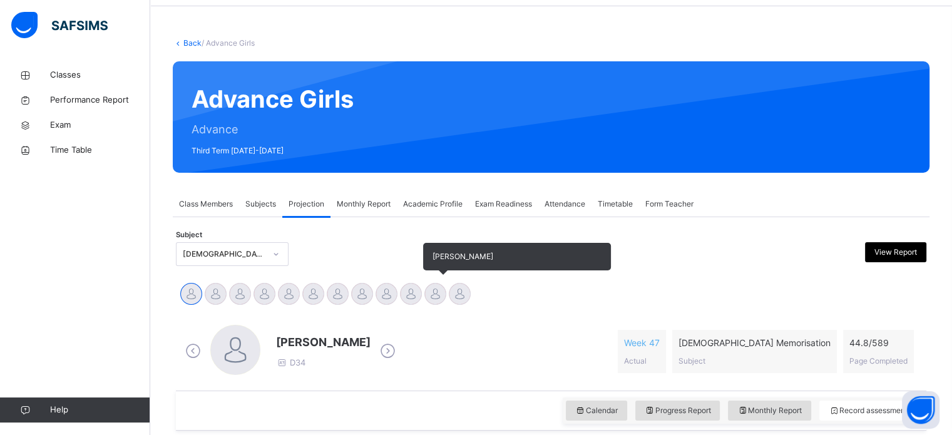
click at [428, 288] on div at bounding box center [435, 294] width 22 height 22
click at [466, 290] on div at bounding box center [460, 294] width 22 height 22
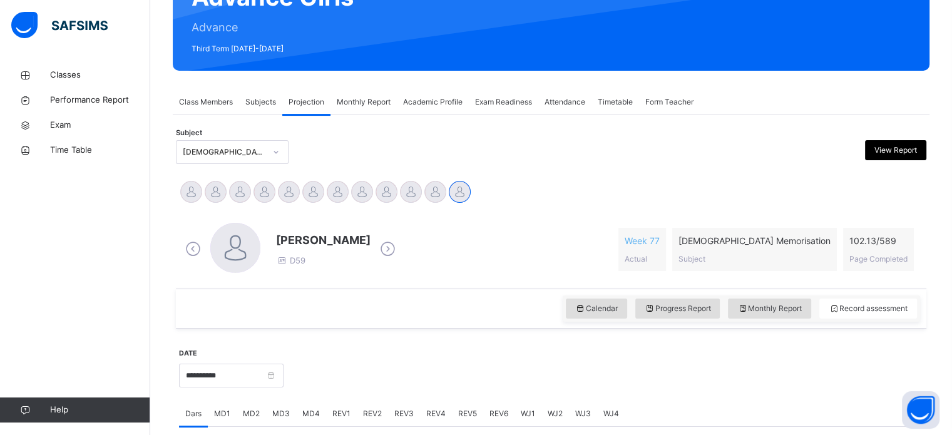
scroll to position [146, 0]
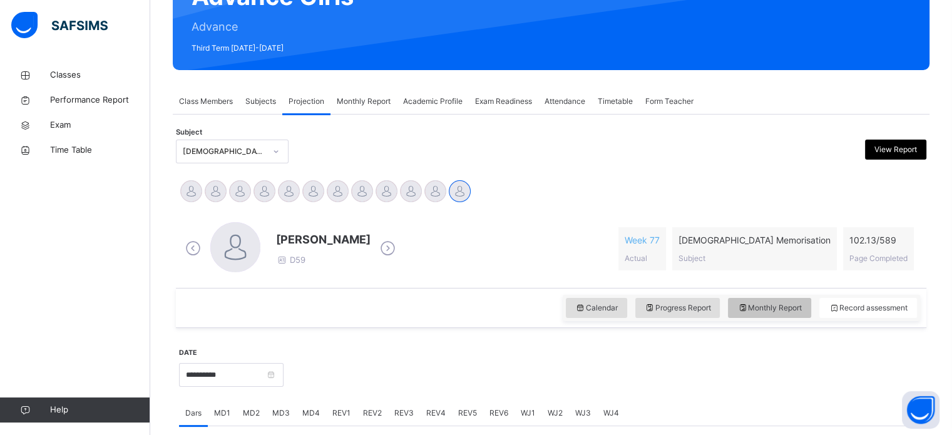
click at [786, 307] on span "Monthly Report" at bounding box center [770, 307] width 64 height 11
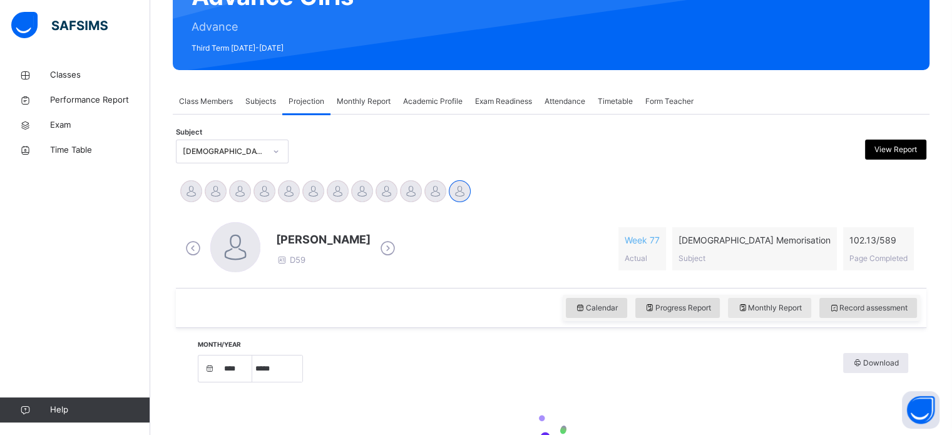
select select "****"
select select "*"
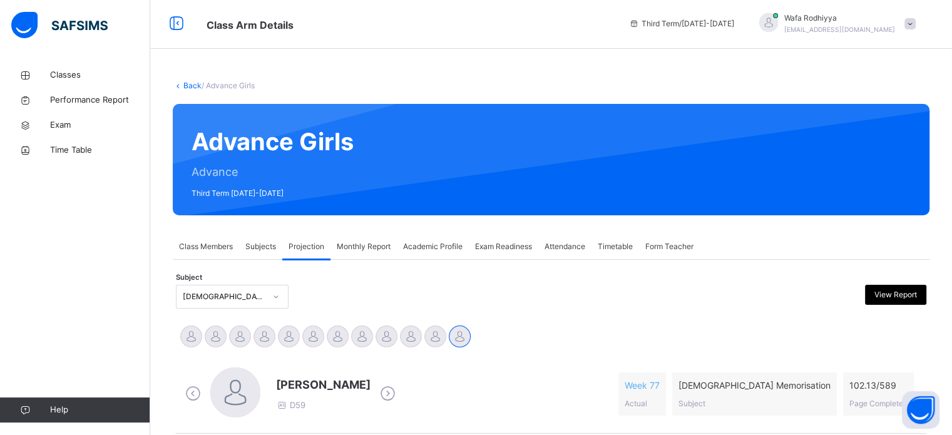
scroll to position [0, 0]
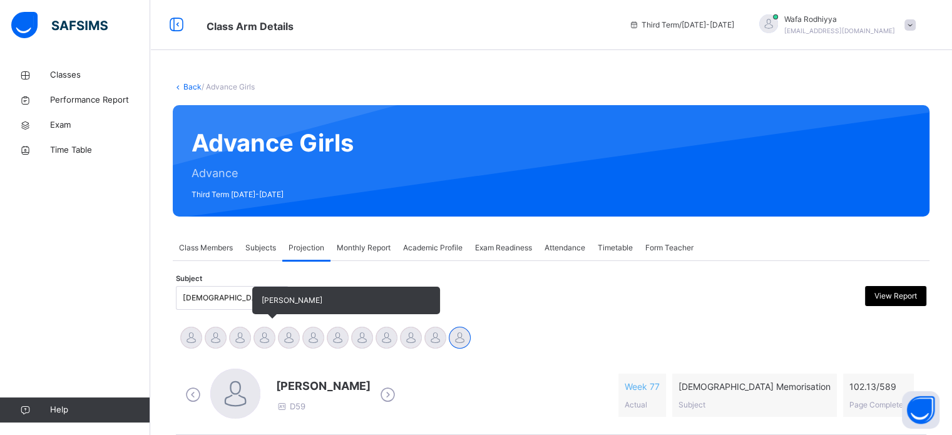
click at [269, 346] on div at bounding box center [265, 338] width 22 height 22
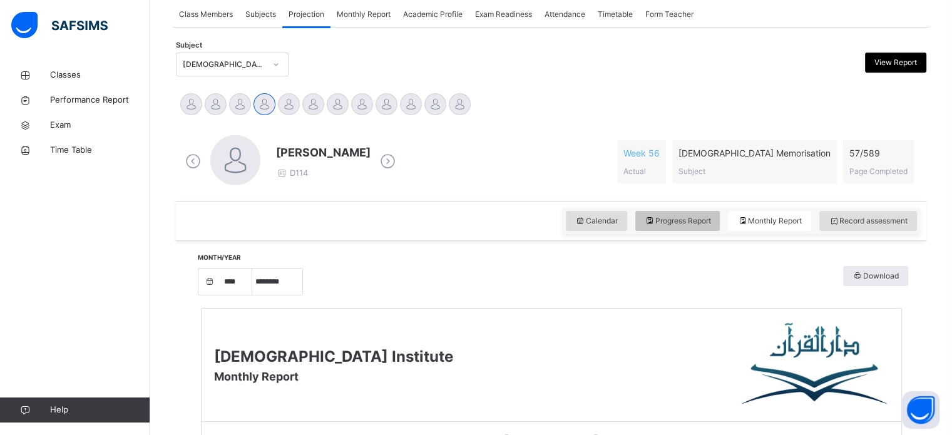
click at [674, 218] on span "Progress Report" at bounding box center [678, 220] width 66 height 11
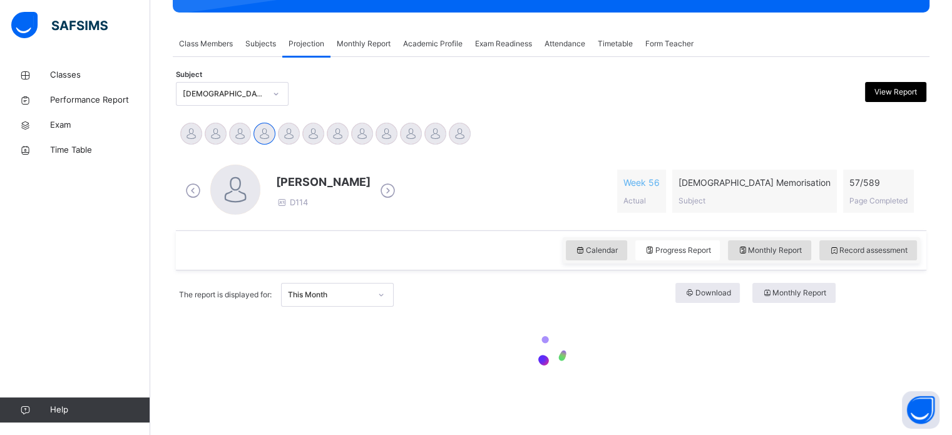
click at [853, 277] on div "The report is displayed for: This Month Download Monthly Report" at bounding box center [551, 295] width 744 height 36
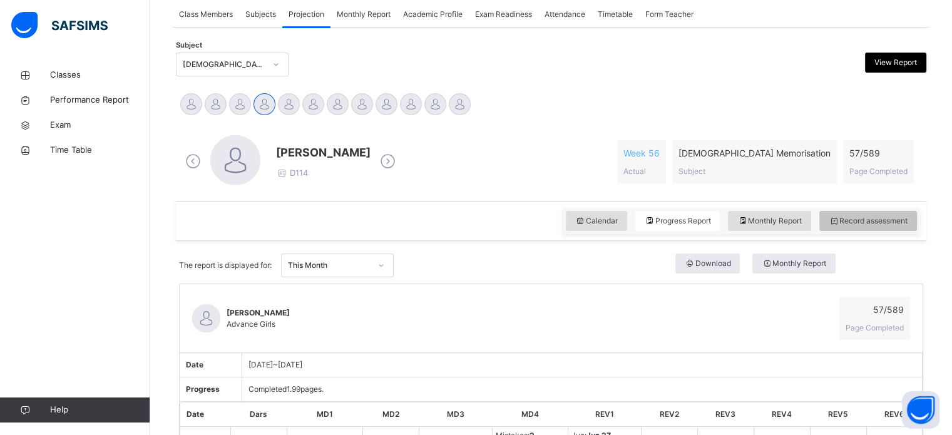
click at [855, 216] on span "Record assessment" at bounding box center [868, 220] width 79 height 11
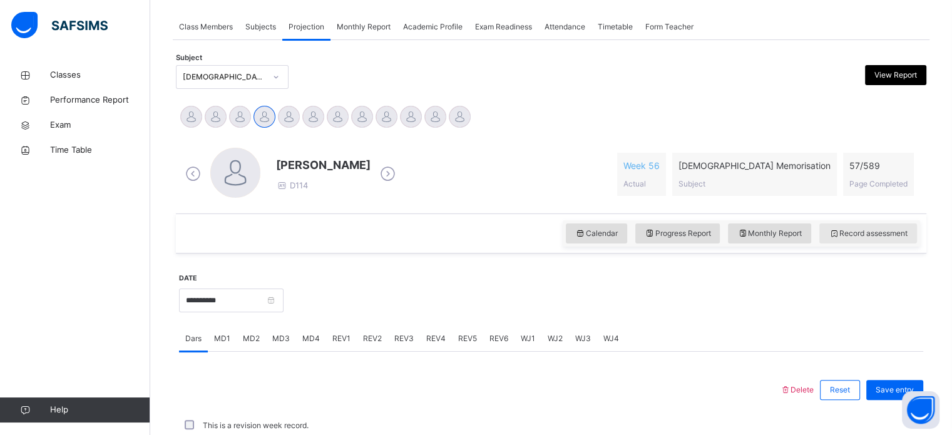
scroll to position [234, 0]
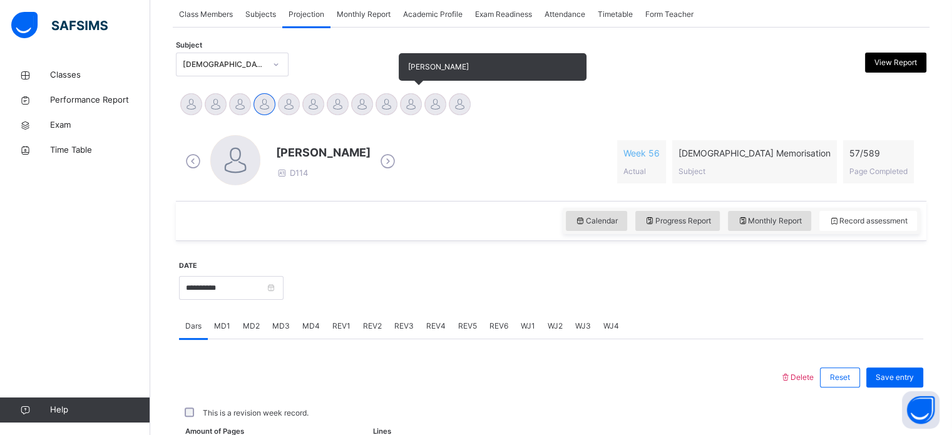
click at [408, 102] on div at bounding box center [411, 104] width 22 height 22
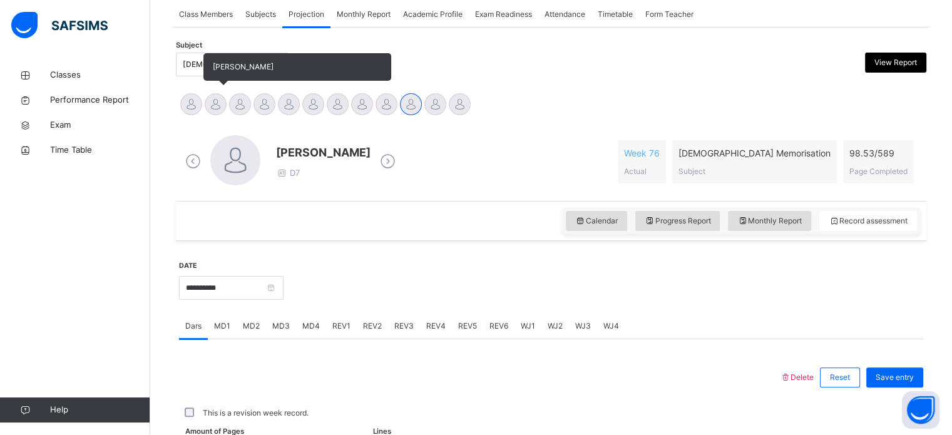
click at [212, 95] on div at bounding box center [216, 104] width 22 height 22
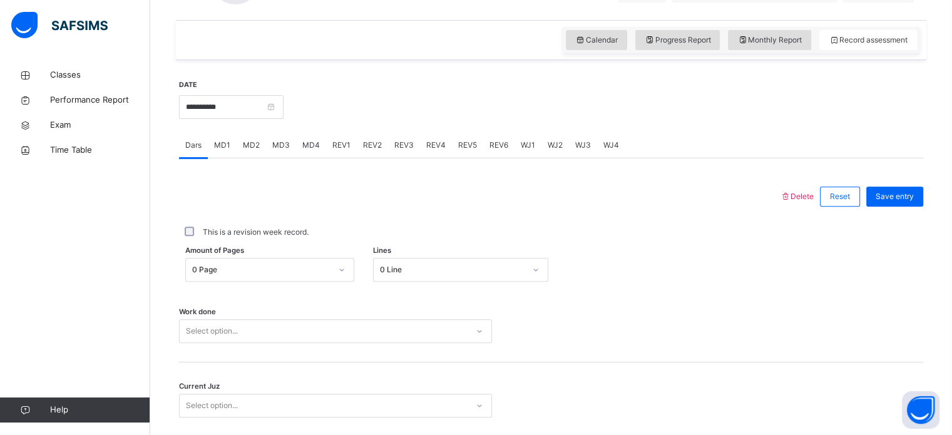
scroll to position [416, 0]
click at [281, 142] on span "MD3" at bounding box center [281, 143] width 18 height 11
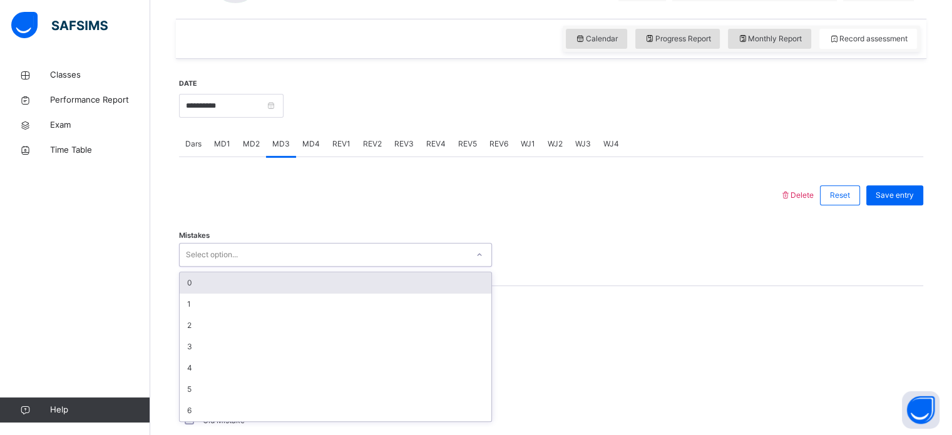
click at [294, 255] on div "Select option..." at bounding box center [324, 254] width 288 height 19
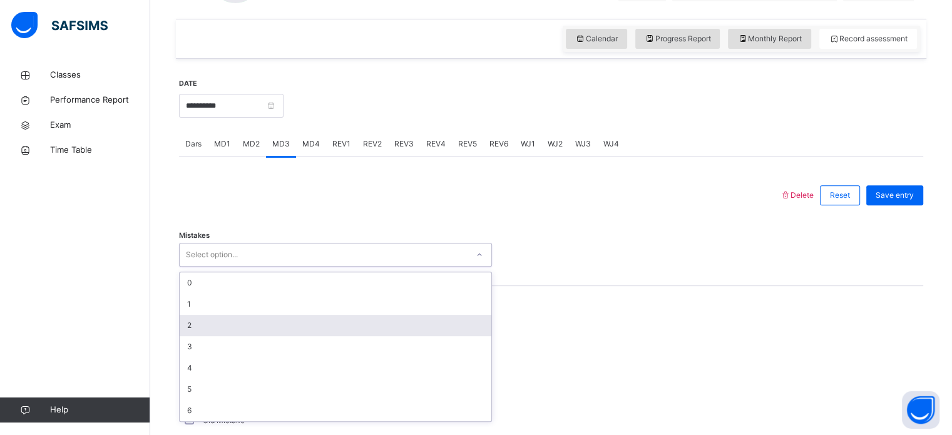
click at [282, 324] on div "2" at bounding box center [336, 325] width 312 height 21
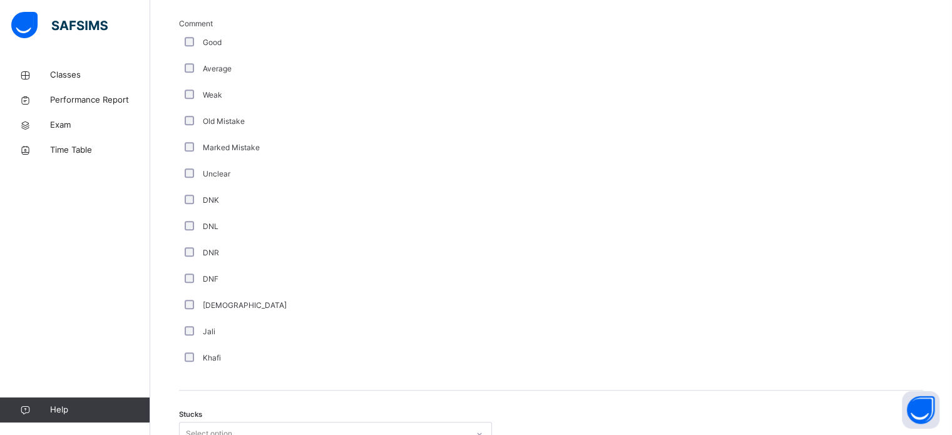
scroll to position [716, 0]
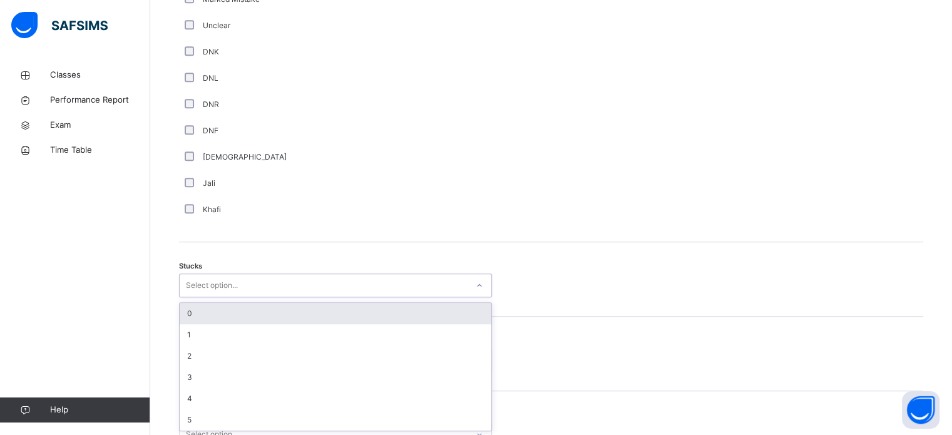
click at [193, 297] on div "option 0 focused, 1 of 6. 6 results available. Use Up and Down to choose option…" at bounding box center [335, 286] width 313 height 24
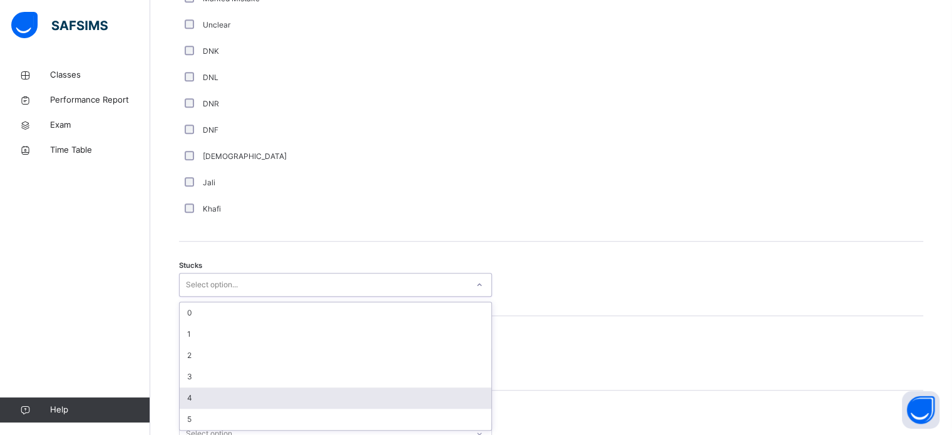
click at [205, 405] on div "4" at bounding box center [336, 398] width 312 height 21
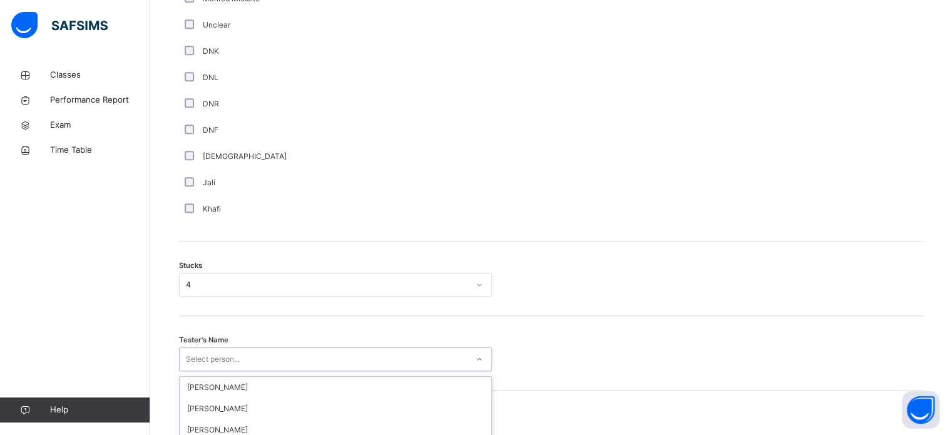
scroll to position [982, 0]
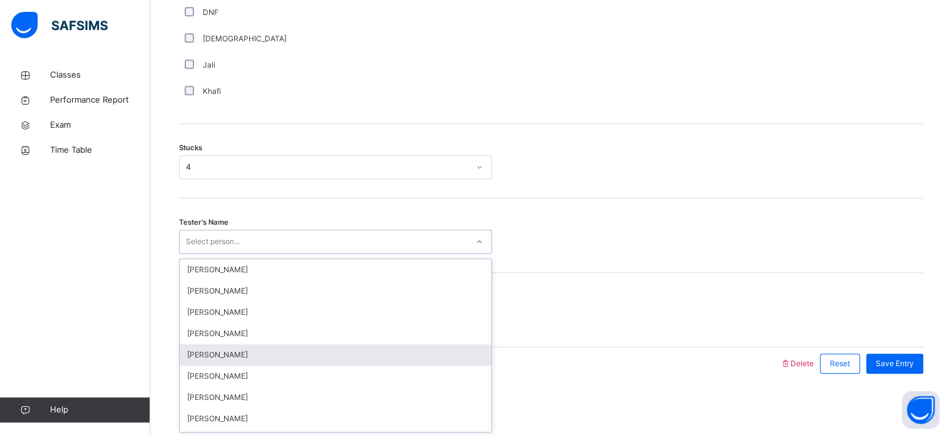
click at [196, 254] on div "option Ayman Amin focused, 5 of 88. 88 results available. Use Up and Down to ch…" at bounding box center [335, 242] width 313 height 24
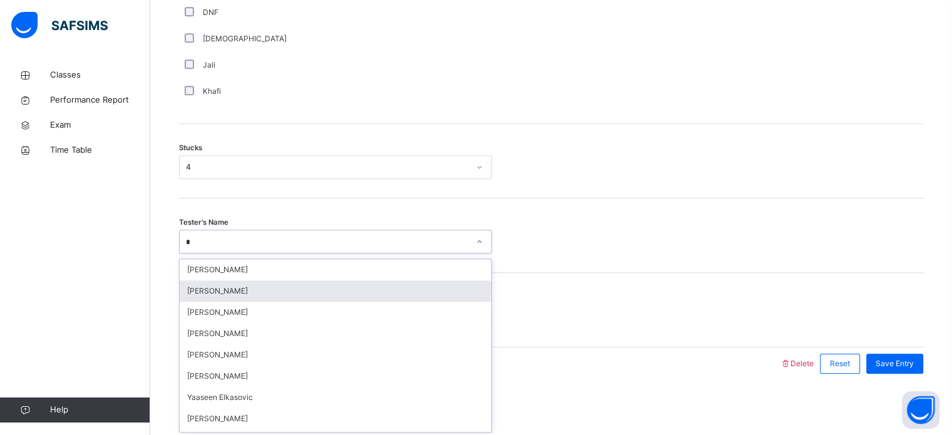
type input "**"
click at [233, 285] on div "Nusaiba Raiha" at bounding box center [336, 290] width 312 height 21
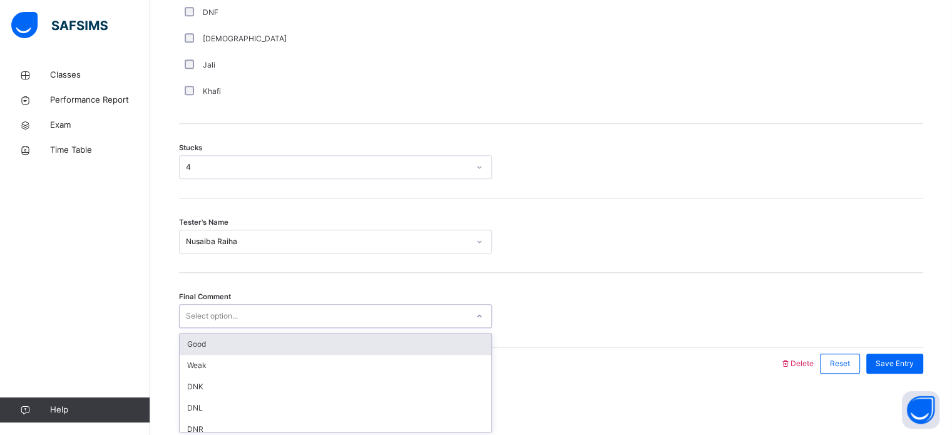
click at [229, 325] on div "Select option..." at bounding box center [335, 316] width 313 height 24
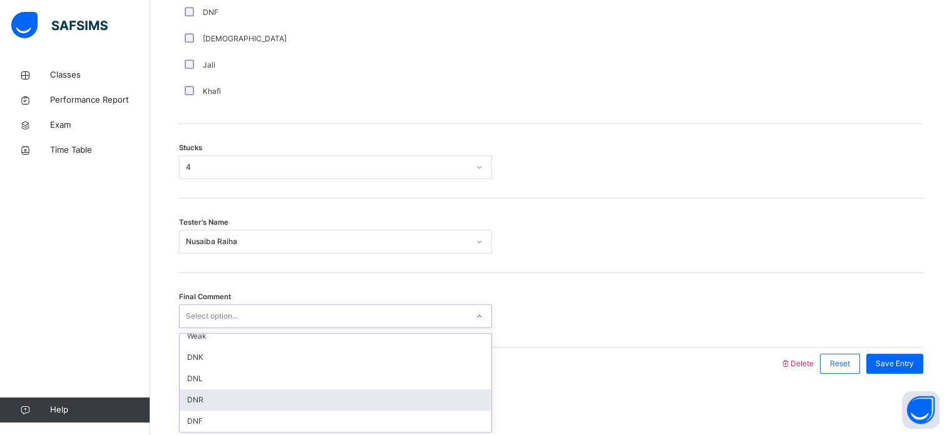
scroll to position [0, 0]
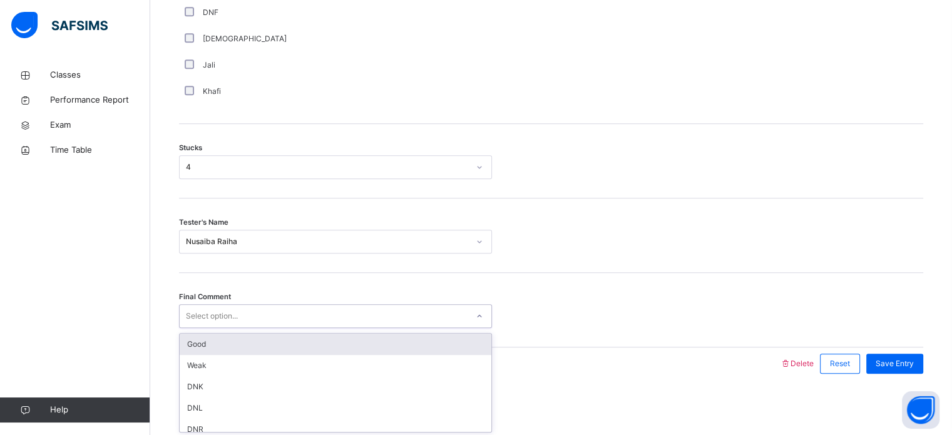
click at [203, 345] on div "Good" at bounding box center [336, 344] width 312 height 21
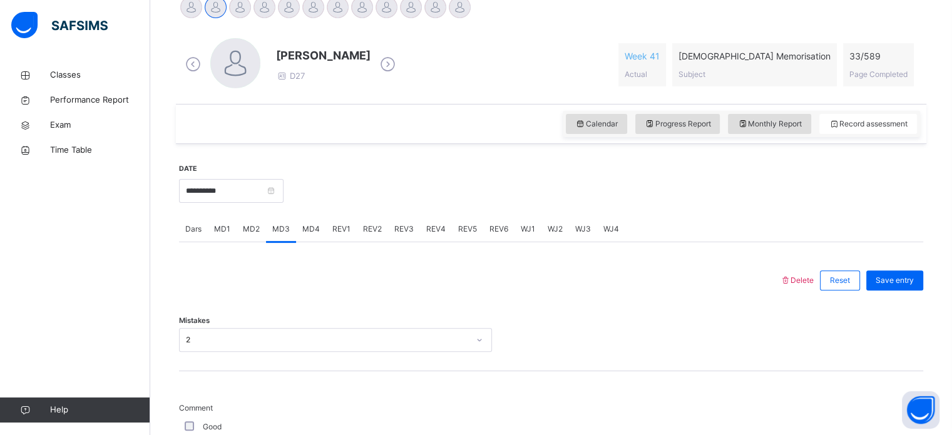
scroll to position [332, 0]
click at [897, 280] on span "Save entry" at bounding box center [895, 278] width 38 height 11
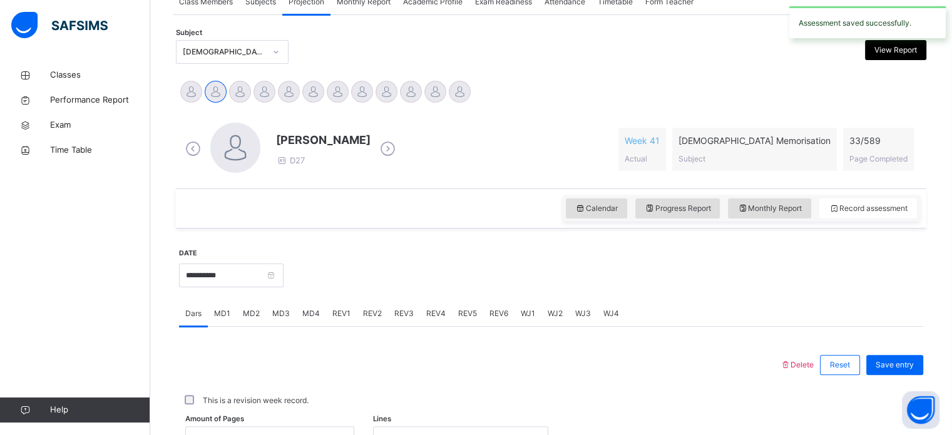
scroll to position [245, 0]
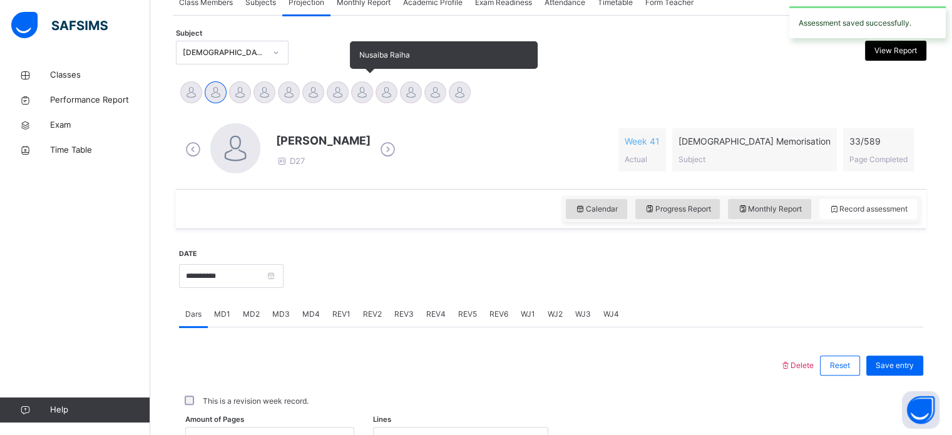
click at [361, 85] on div at bounding box center [362, 92] width 22 height 22
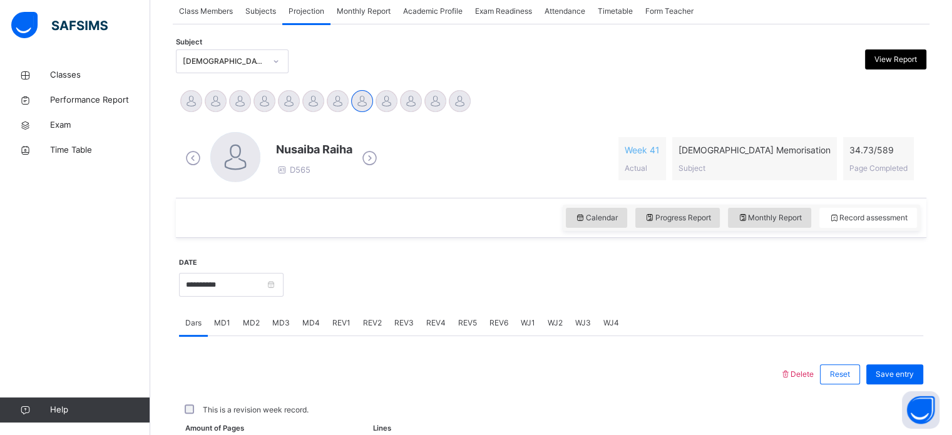
scroll to position [0, 0]
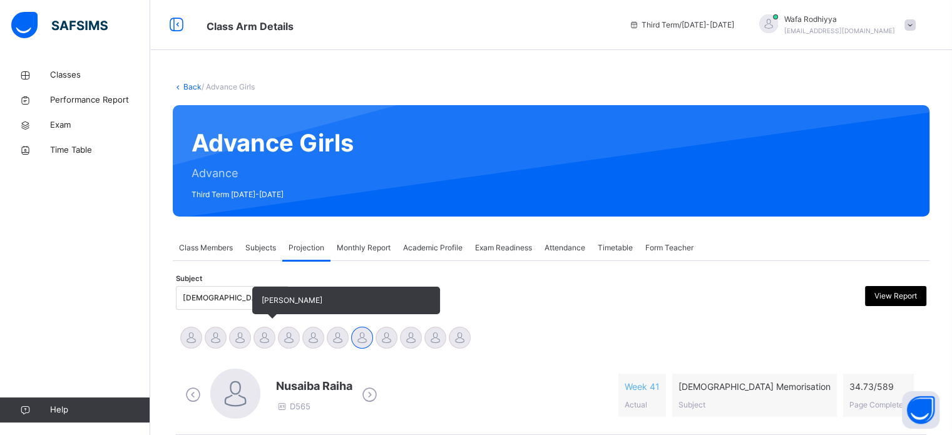
click at [264, 342] on div at bounding box center [265, 338] width 22 height 22
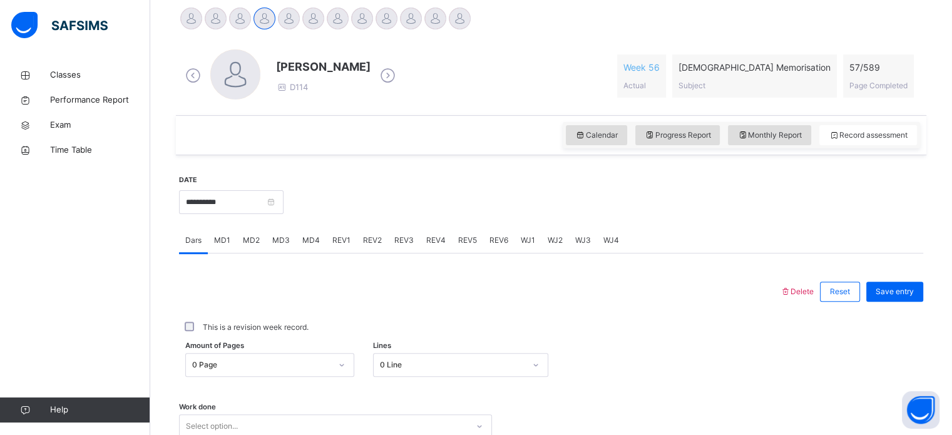
scroll to position [334, 0]
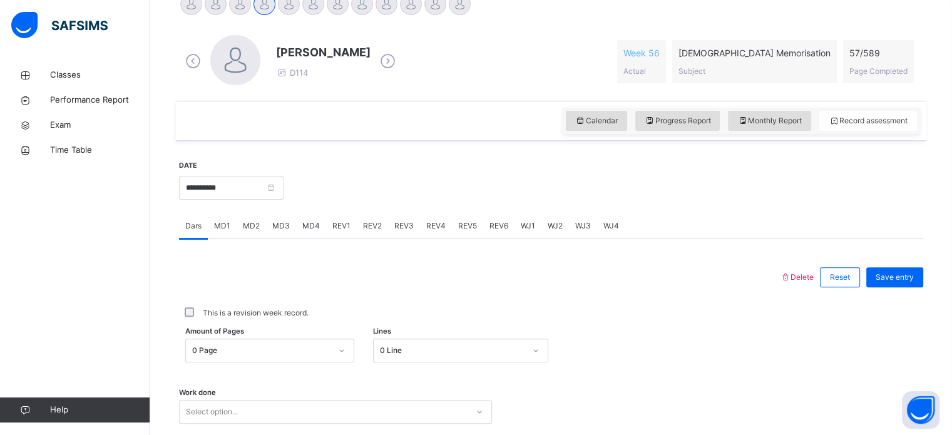
click at [205, 238] on div "Dars" at bounding box center [193, 225] width 29 height 25
click at [237, 229] on div "MD2" at bounding box center [251, 225] width 29 height 25
click at [220, 234] on div "MD1" at bounding box center [222, 225] width 29 height 25
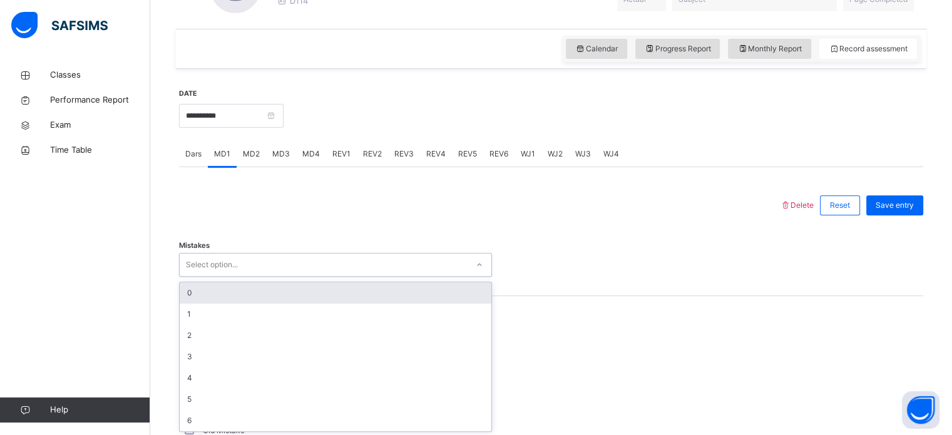
scroll to position [407, 0]
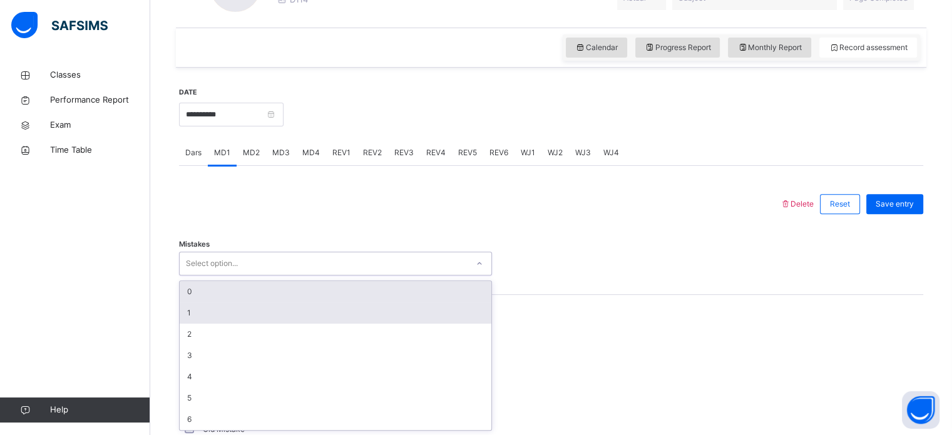
click at [182, 317] on div "1" at bounding box center [336, 312] width 312 height 21
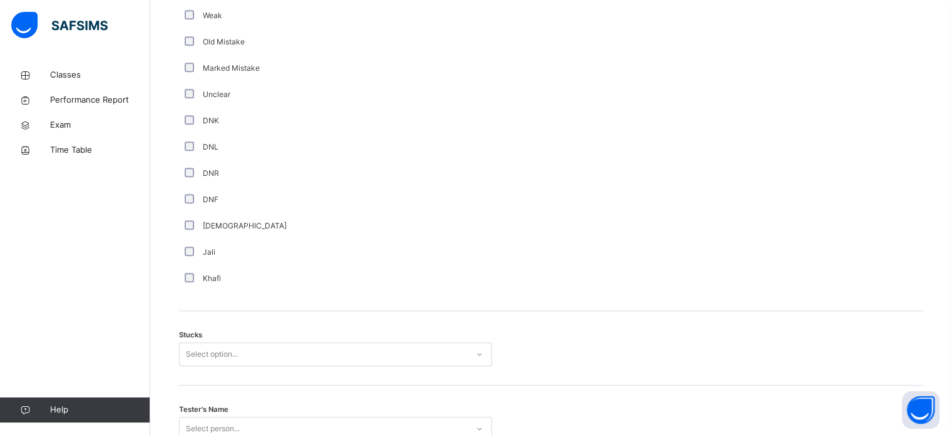
scroll to position [982, 0]
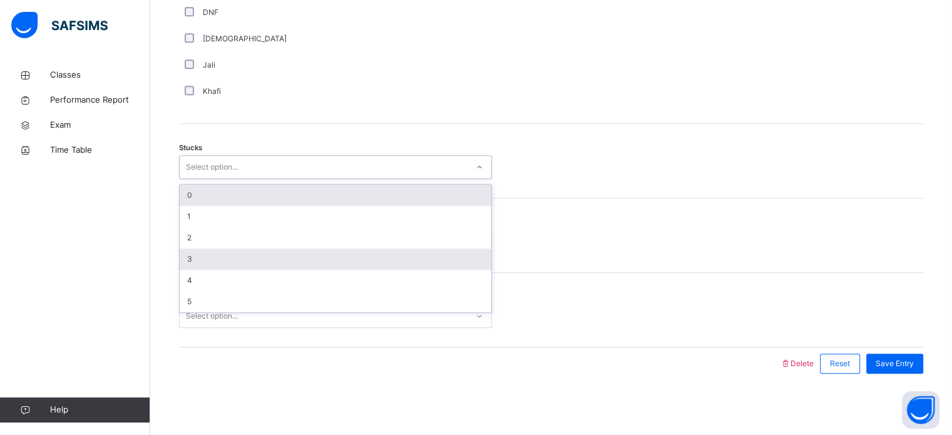
click at [191, 249] on div "3" at bounding box center [336, 259] width 312 height 21
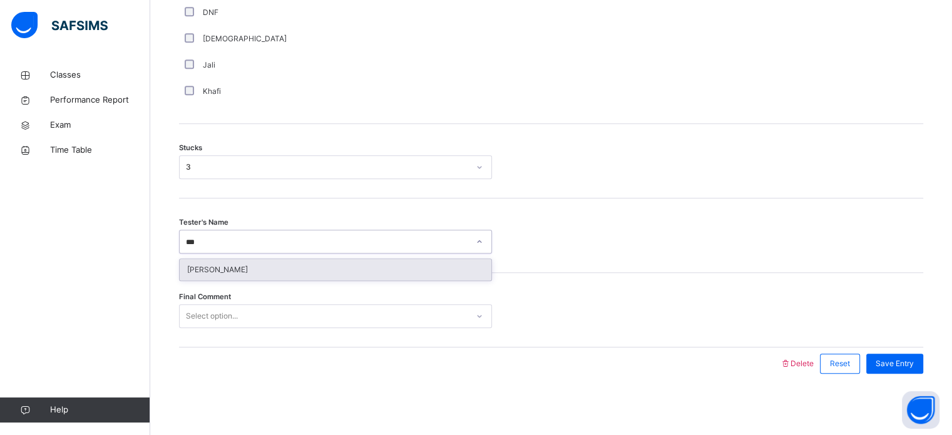
type input "****"
click at [383, 276] on div "[PERSON_NAME]" at bounding box center [336, 269] width 312 height 21
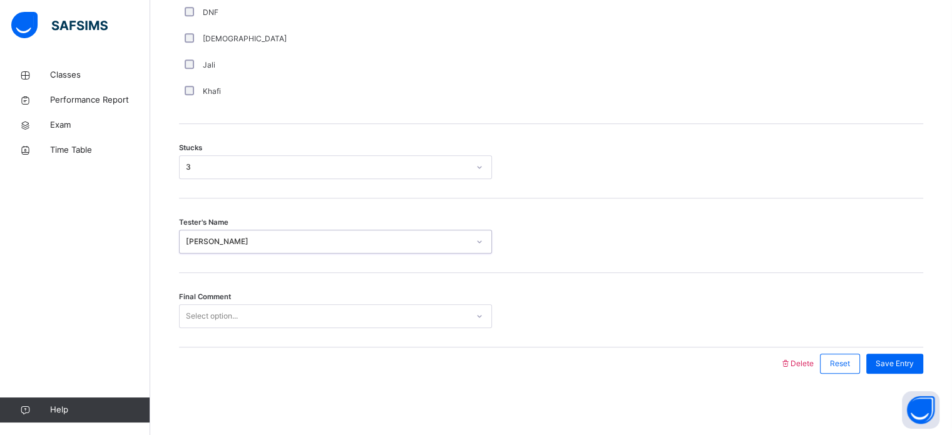
click at [331, 344] on div "Final Comment Select option..." at bounding box center [551, 310] width 744 height 75
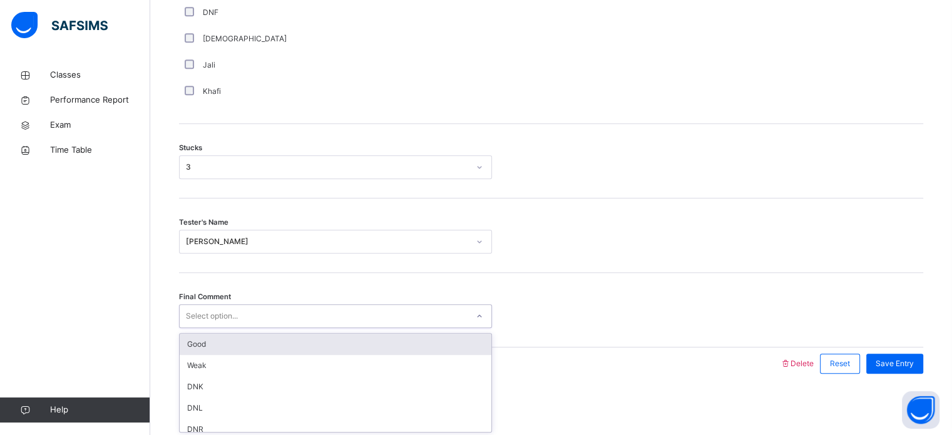
click at [240, 342] on div "Good" at bounding box center [336, 344] width 312 height 21
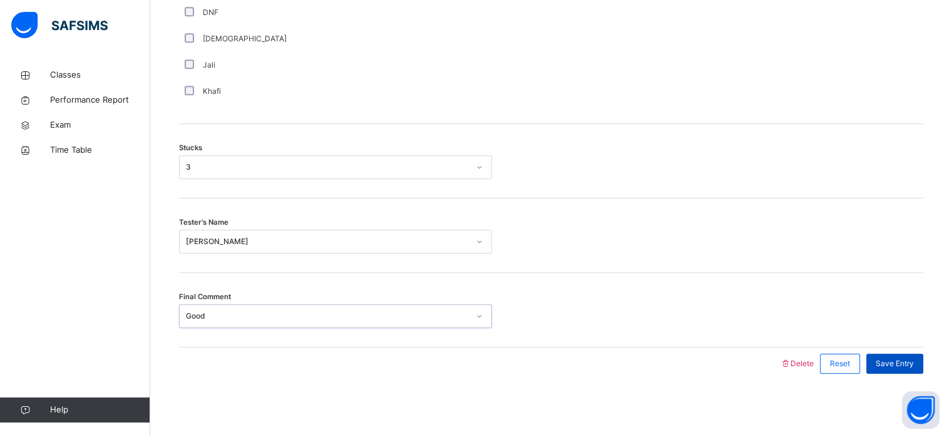
click at [902, 365] on span "Save Entry" at bounding box center [895, 363] width 38 height 11
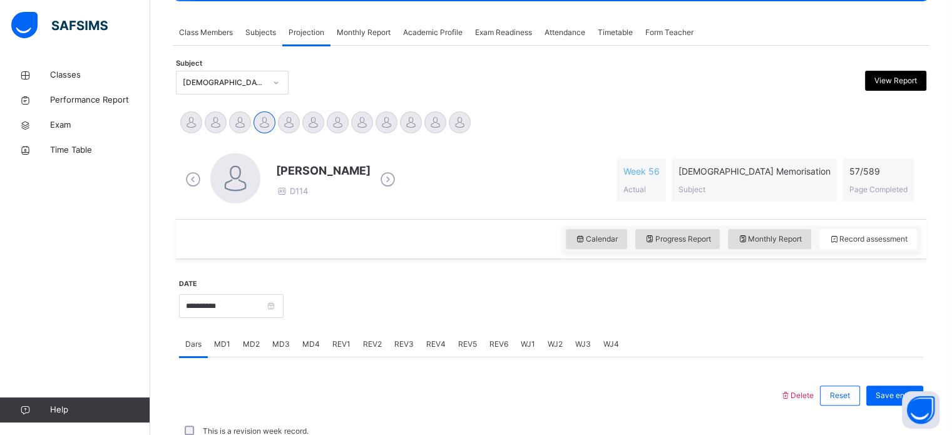
scroll to position [185, 0]
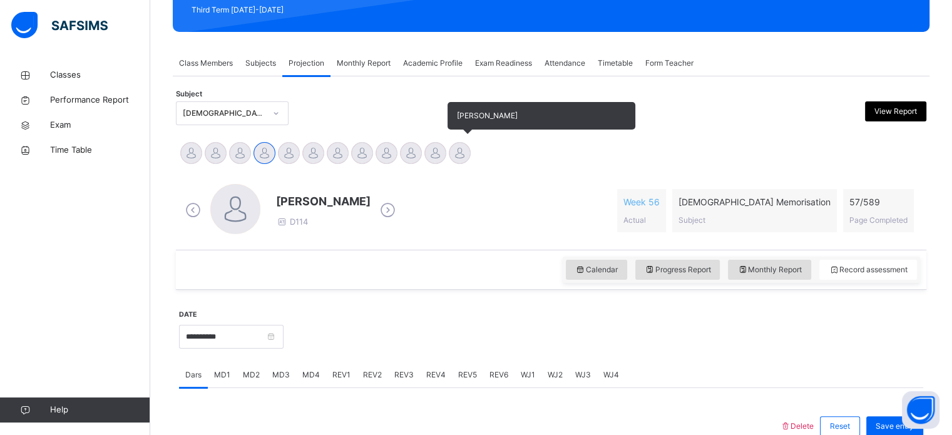
click at [458, 160] on div at bounding box center [460, 153] width 22 height 22
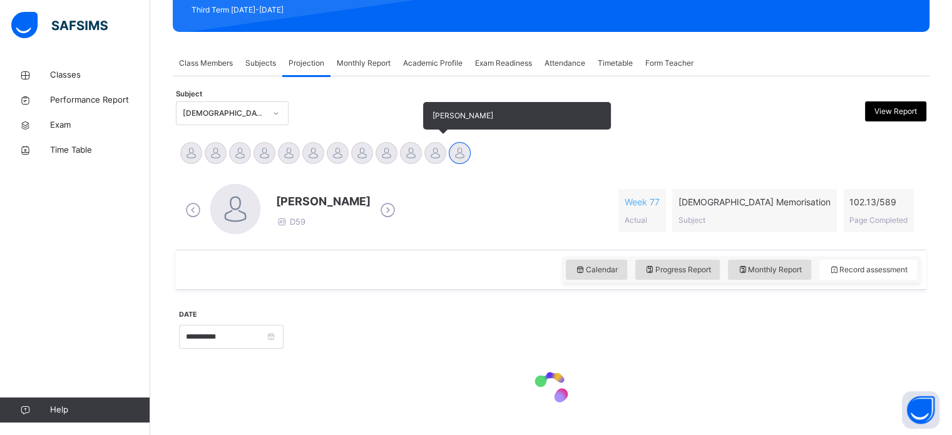
click at [439, 145] on div at bounding box center [435, 153] width 22 height 22
click at [403, 155] on div at bounding box center [411, 153] width 22 height 22
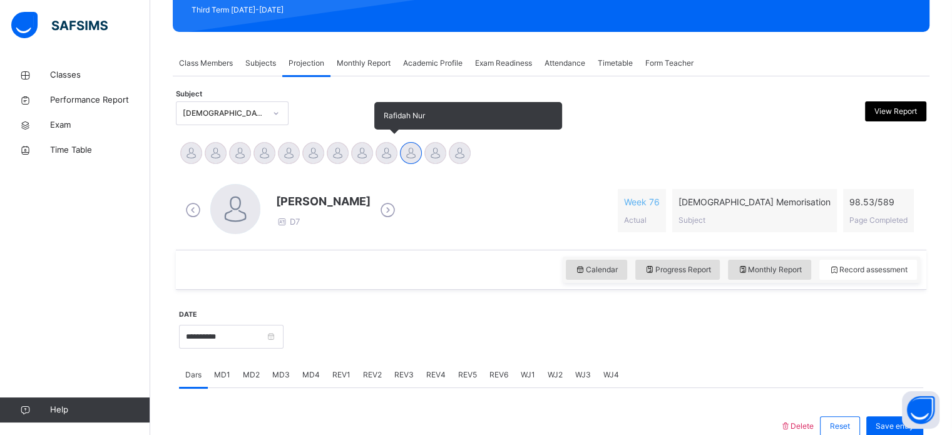
click at [376, 155] on div at bounding box center [387, 153] width 22 height 22
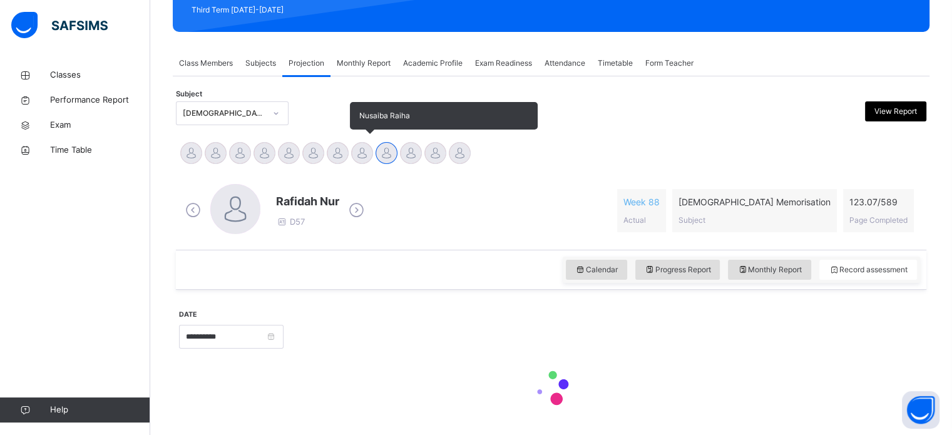
click at [354, 158] on div at bounding box center [362, 153] width 22 height 22
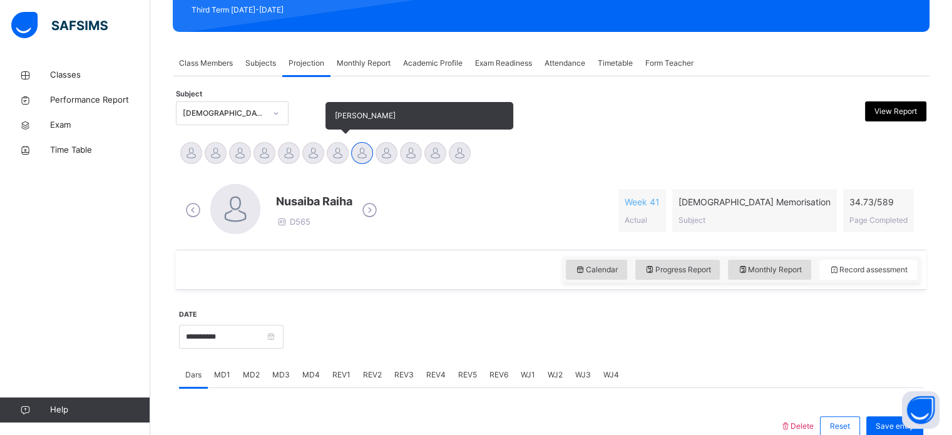
click at [334, 157] on div at bounding box center [338, 153] width 22 height 22
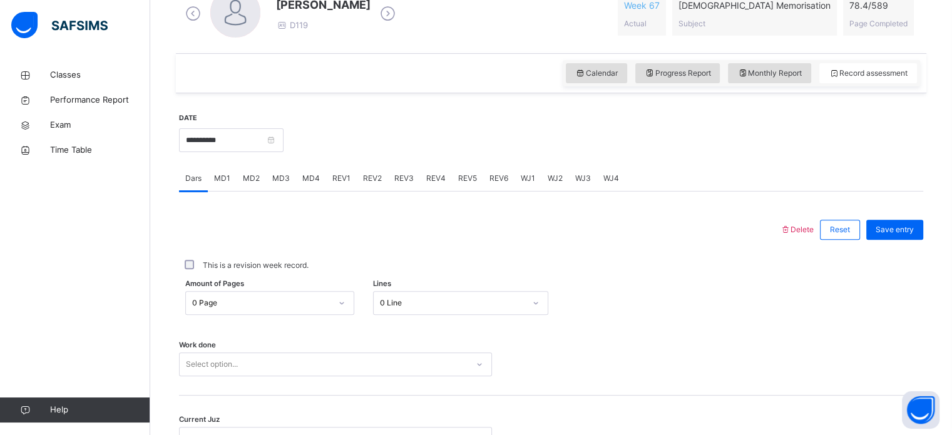
scroll to position [409, 0]
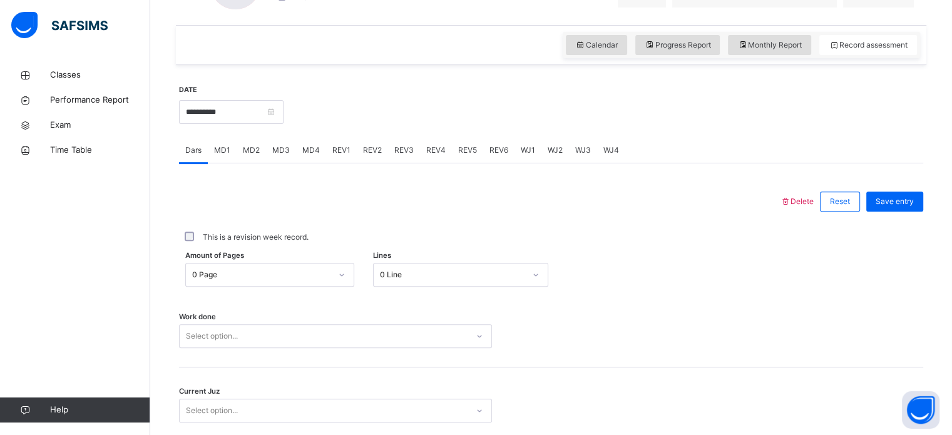
click at [543, 153] on div "WJ2" at bounding box center [556, 150] width 28 height 25
click at [521, 151] on span "WJ1" at bounding box center [528, 150] width 14 height 11
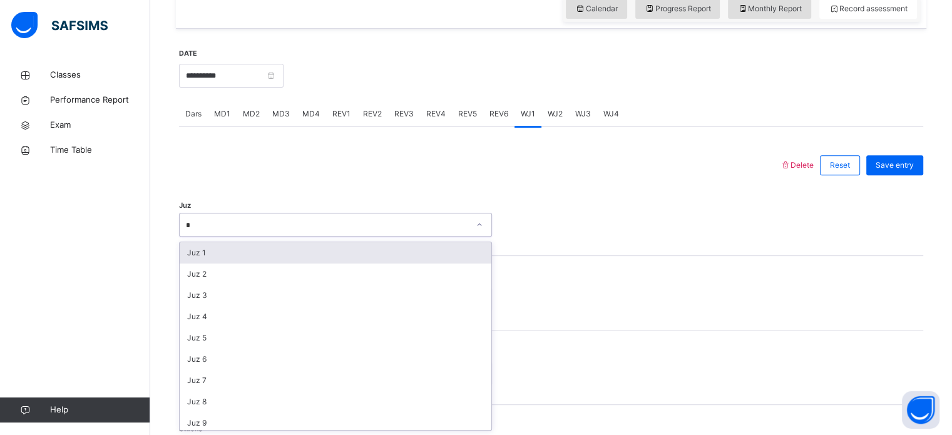
type input "**"
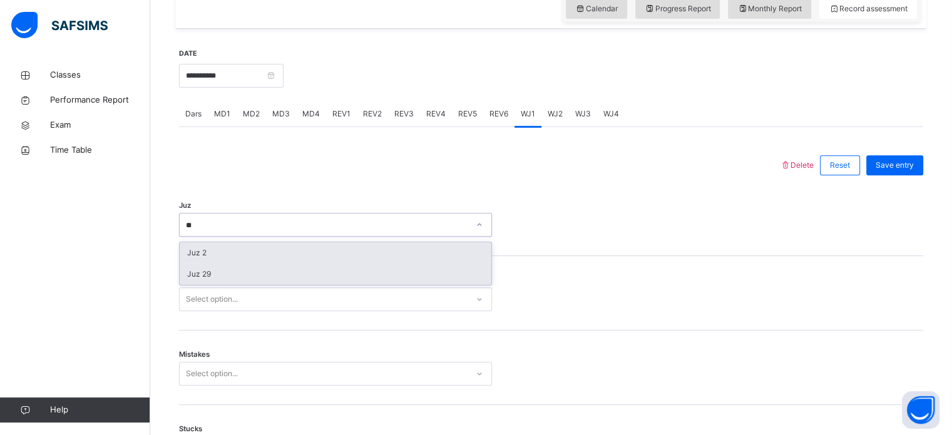
click at [188, 277] on div "Juz 29" at bounding box center [336, 274] width 312 height 21
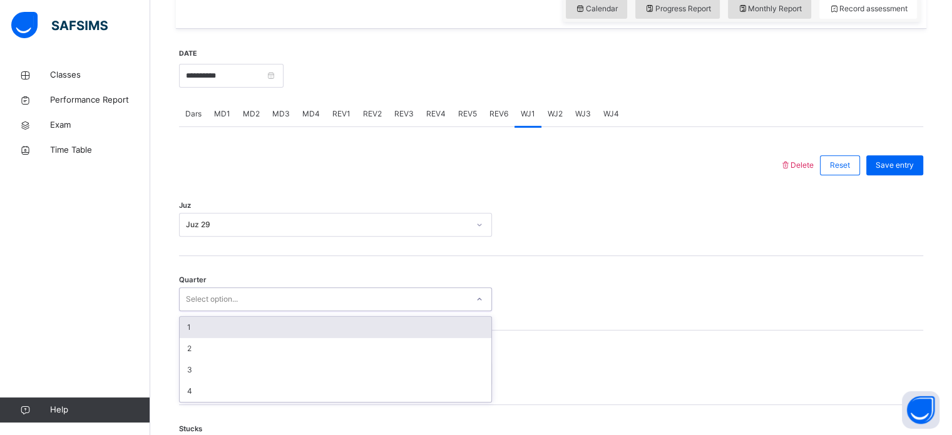
click at [182, 331] on div "1" at bounding box center [336, 327] width 312 height 21
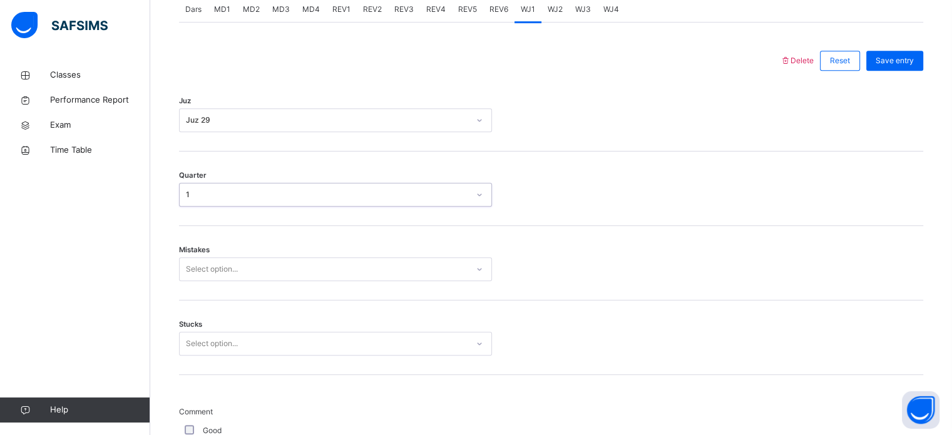
scroll to position [619, 0]
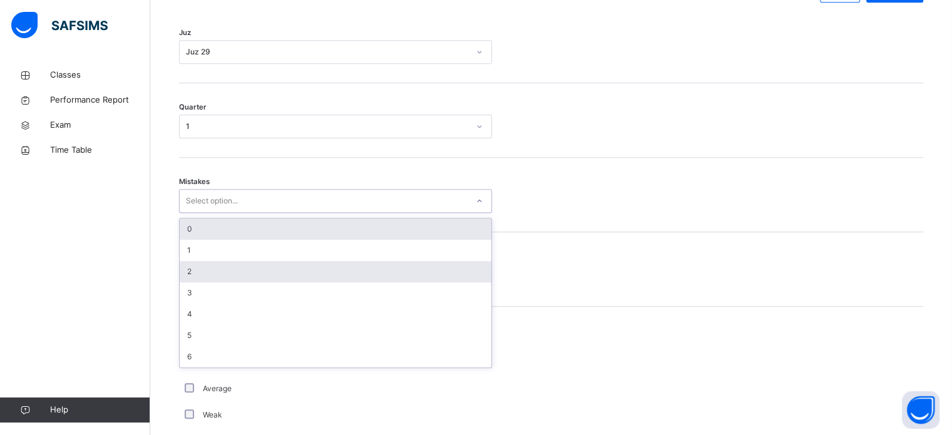
click at [187, 275] on div "2" at bounding box center [336, 271] width 312 height 21
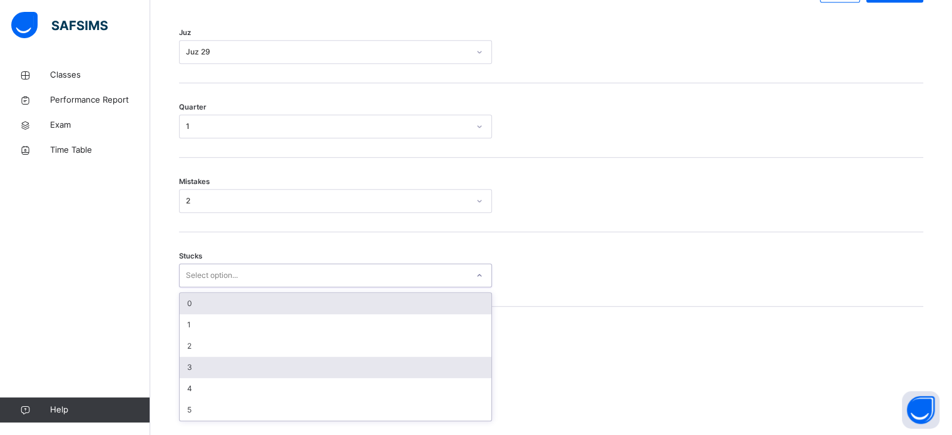
click at [188, 370] on div "3" at bounding box center [336, 367] width 312 height 21
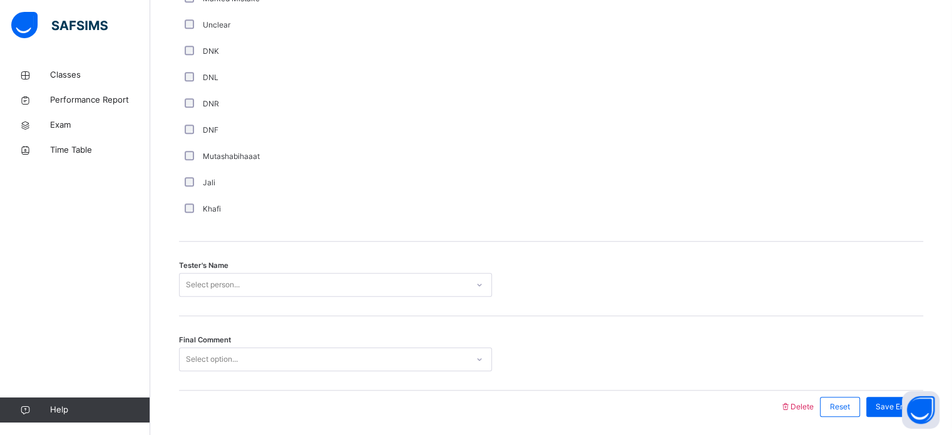
scroll to position [1131, 0]
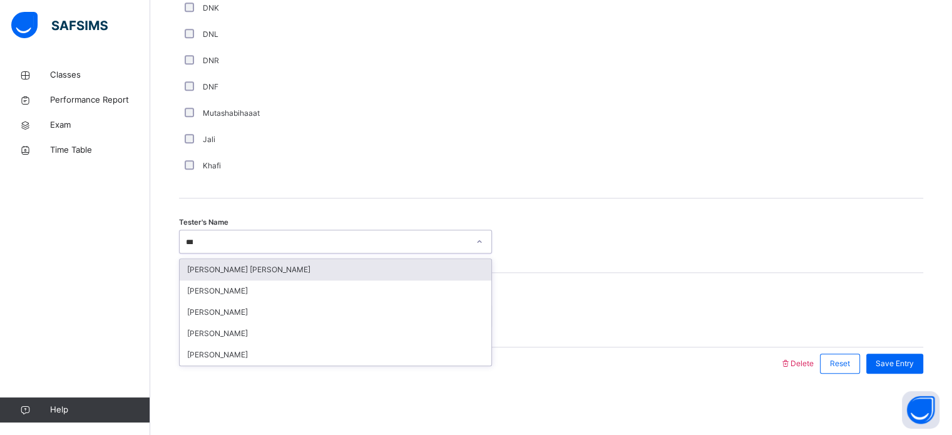
type input "****"
click at [189, 268] on div "[PERSON_NAME]" at bounding box center [336, 269] width 312 height 21
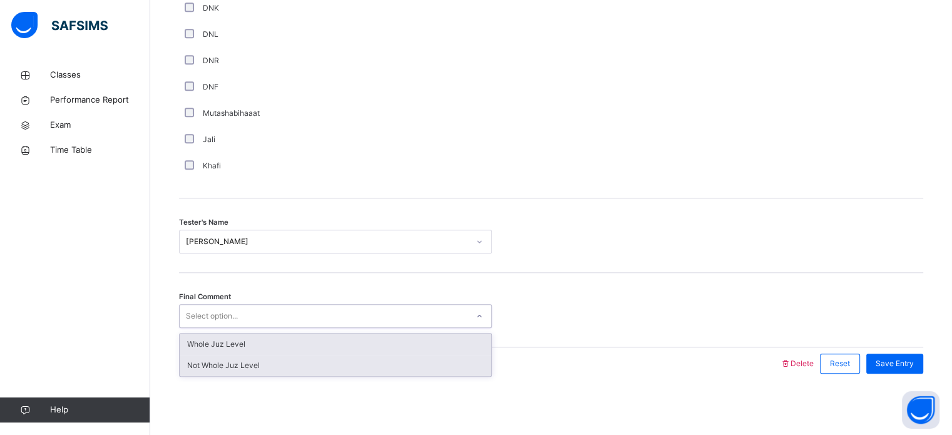
click at [188, 373] on div "Not Whole Juz Level" at bounding box center [336, 365] width 312 height 21
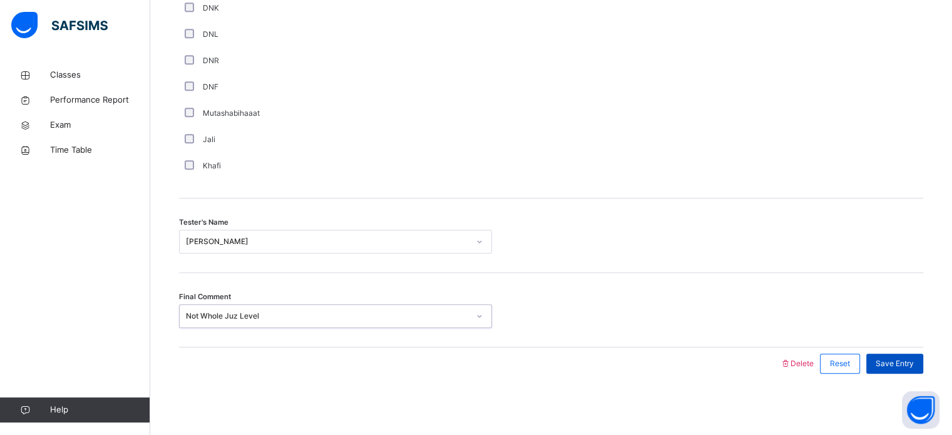
click at [914, 360] on span "Save Entry" at bounding box center [895, 363] width 38 height 11
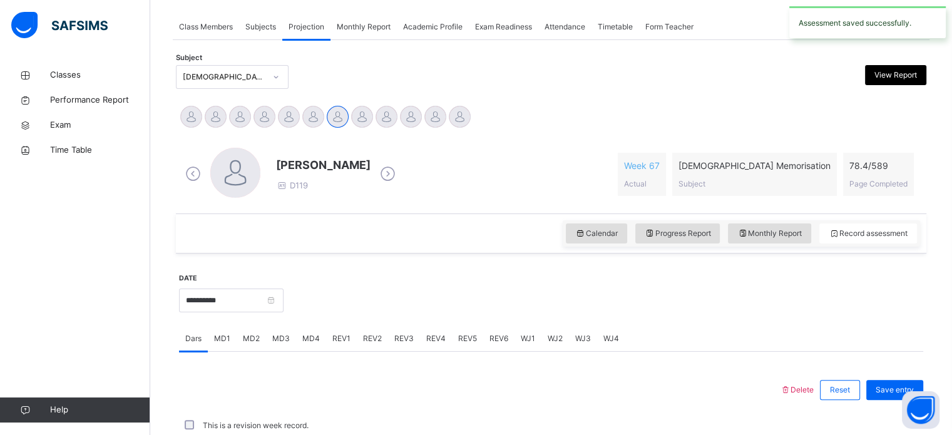
scroll to position [505, 0]
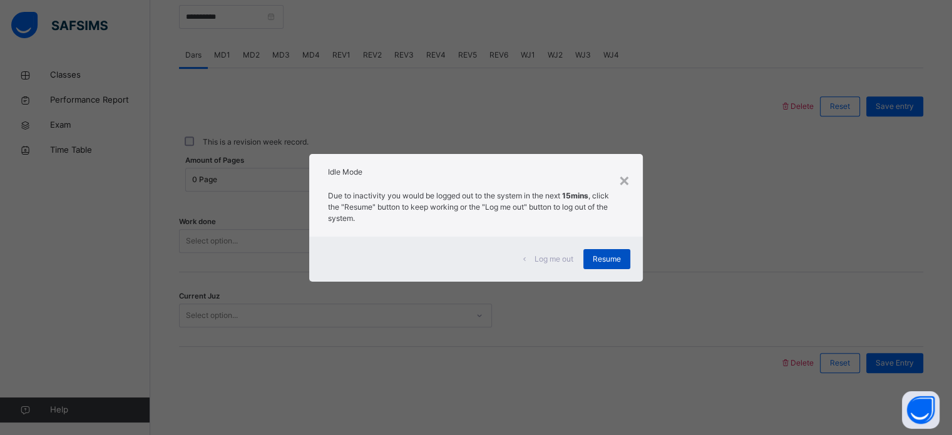
click at [614, 268] on div "Resume" at bounding box center [606, 259] width 47 height 20
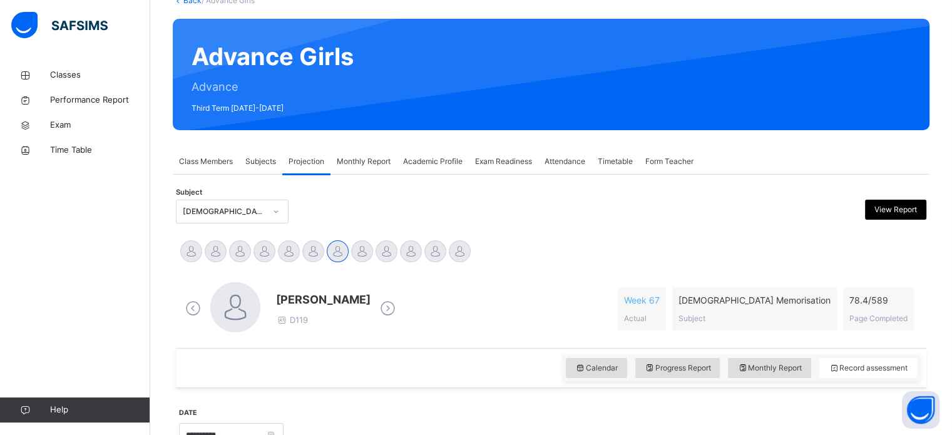
scroll to position [87, 0]
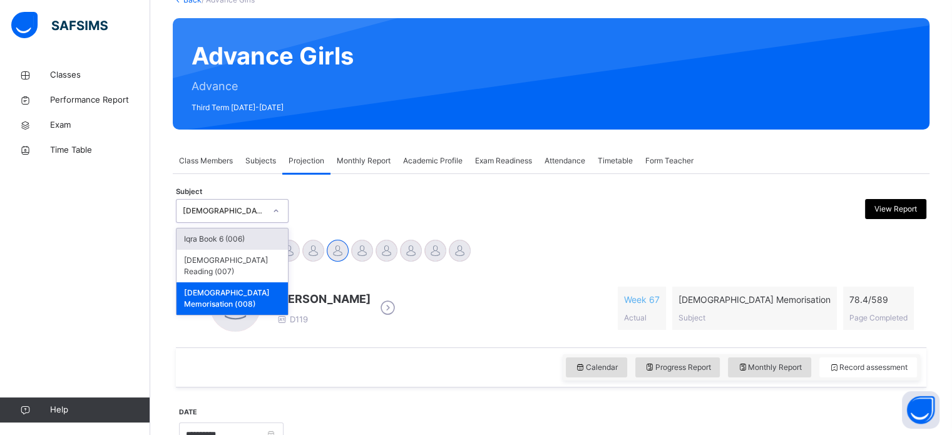
click at [248, 199] on div "Quran Memorisation (008)" at bounding box center [232, 211] width 113 height 24
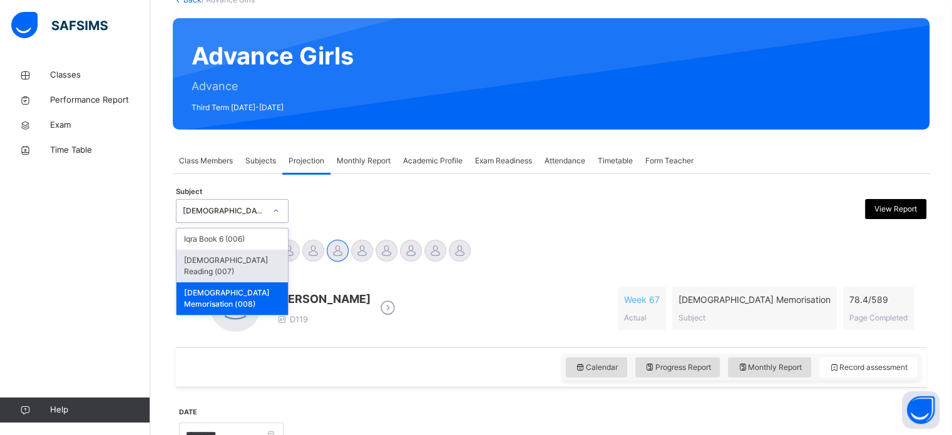
click at [255, 252] on div "Quran Reading (007)" at bounding box center [232, 266] width 111 height 33
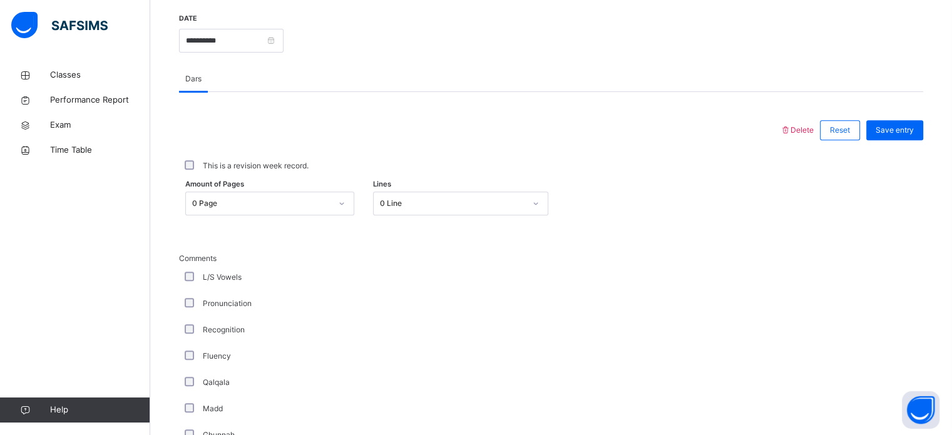
scroll to position [481, 0]
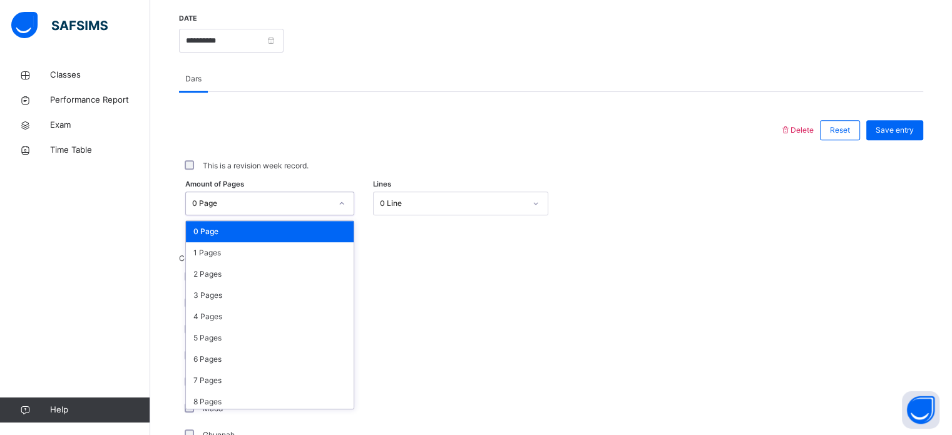
click at [262, 198] on div "0 Page" at bounding box center [261, 203] width 139 height 11
drag, startPoint x: 253, startPoint y: 237, endPoint x: 253, endPoint y: 255, distance: 18.8
click at [253, 255] on div "0 Page 1 Pages 2 Pages 3 Pages 4 Pages 5 Pages 6 Pages 7 Pages 8 Pages 9 Pages …" at bounding box center [270, 315] width 168 height 188
drag, startPoint x: 253, startPoint y: 255, endPoint x: 285, endPoint y: 260, distance: 32.8
click at [285, 260] on div "1 Pages" at bounding box center [270, 252] width 168 height 21
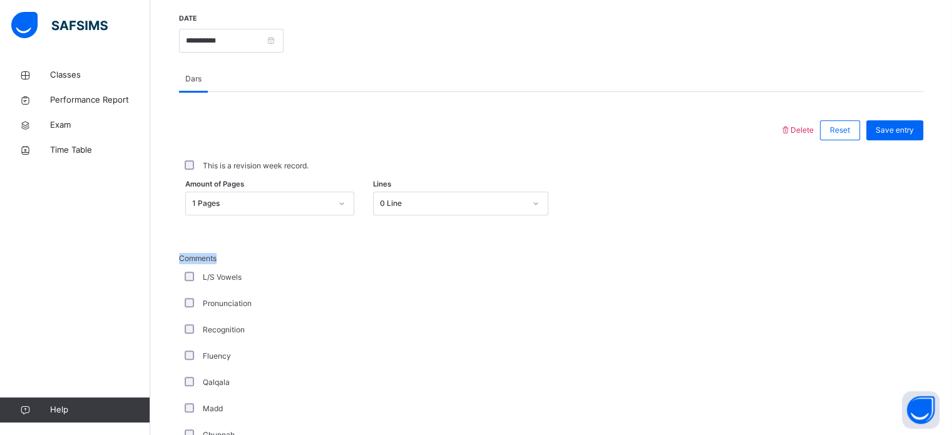
drag, startPoint x: 285, startPoint y: 260, endPoint x: 461, endPoint y: 205, distance: 183.8
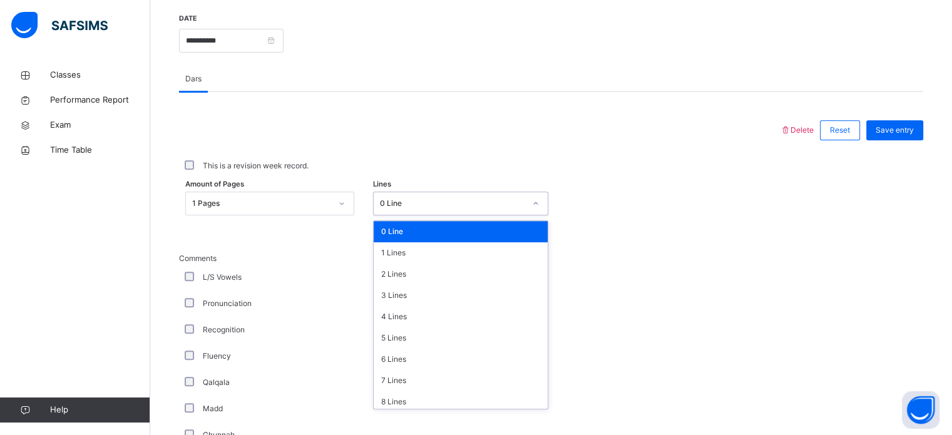
click at [461, 205] on div "0 Line" at bounding box center [452, 203] width 145 height 11
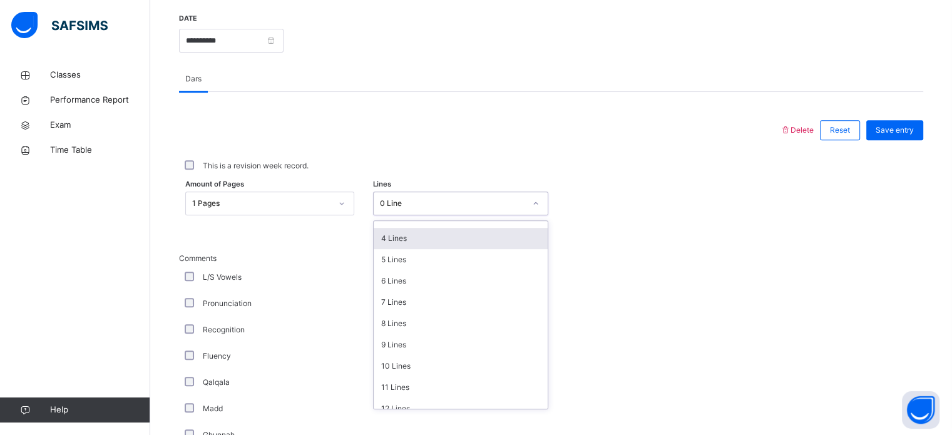
scroll to position [100, 0]
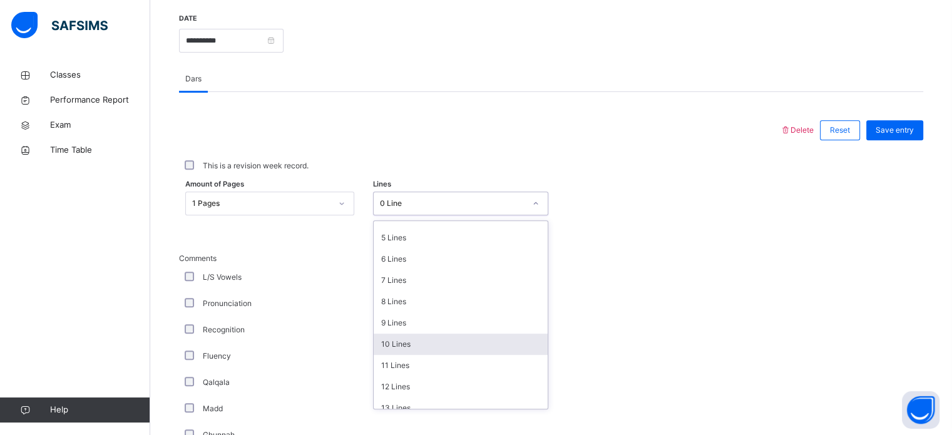
click at [459, 344] on div "10 Lines" at bounding box center [461, 344] width 174 height 21
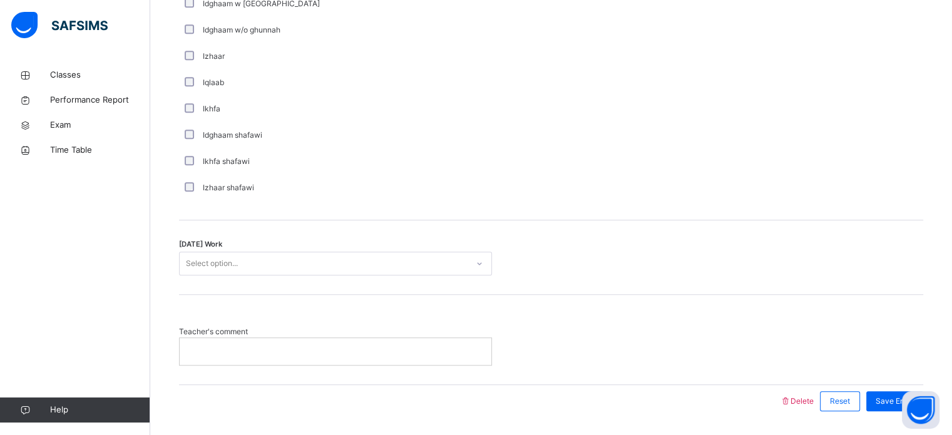
scroll to position [939, 0]
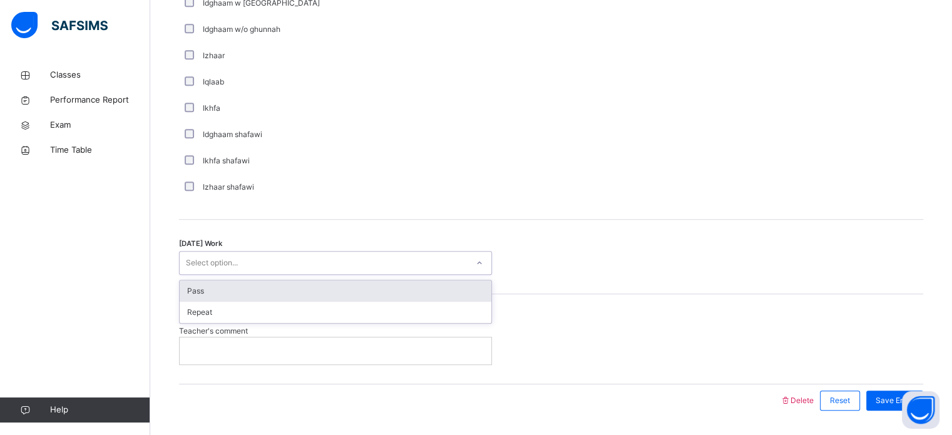
drag, startPoint x: 220, startPoint y: 254, endPoint x: 220, endPoint y: 290, distance: 35.7
click at [220, 275] on div "option Pass focused, 1 of 2. 2 results available. Use Up and Down to choose opt…" at bounding box center [335, 263] width 313 height 24
drag, startPoint x: 220, startPoint y: 290, endPoint x: 230, endPoint y: 293, distance: 9.9
click at [230, 293] on div "Pass" at bounding box center [336, 290] width 312 height 21
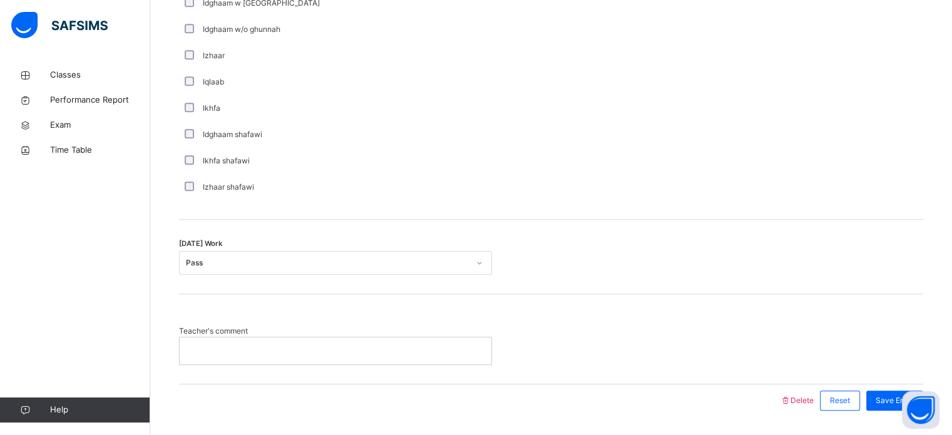
click at [230, 294] on div "Teacher's comment" at bounding box center [551, 339] width 744 height 90
click at [232, 347] on p at bounding box center [335, 350] width 293 height 11
click at [232, 347] on p "**********" at bounding box center [335, 350] width 293 height 11
click at [438, 345] on p "**********" at bounding box center [335, 350] width 293 height 11
click at [253, 355] on p "**********" at bounding box center [335, 350] width 293 height 11
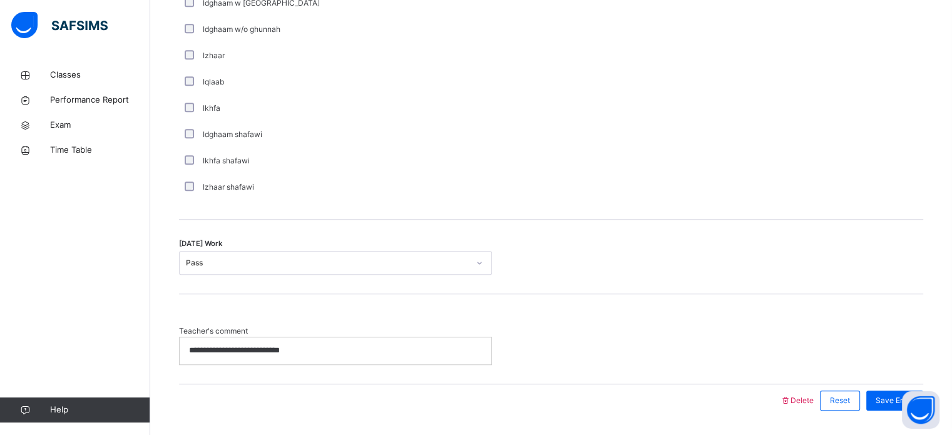
click at [403, 345] on p "**********" at bounding box center [335, 350] width 293 height 11
click at [887, 391] on div "Save Entry" at bounding box center [894, 401] width 57 height 20
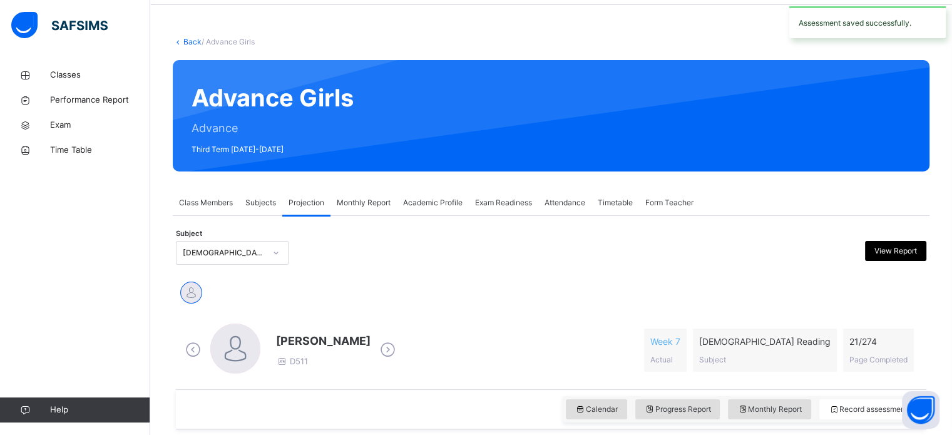
scroll to position [0, 0]
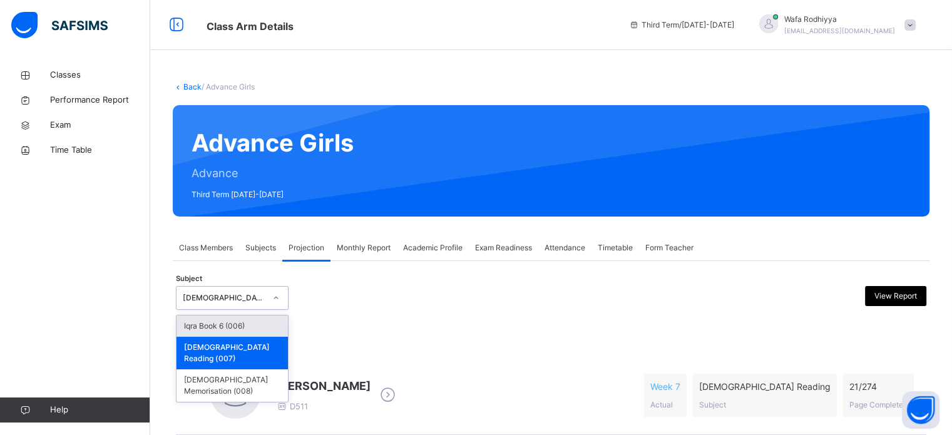
click at [239, 295] on div "Quran Reading (007)" at bounding box center [224, 297] width 83 height 11
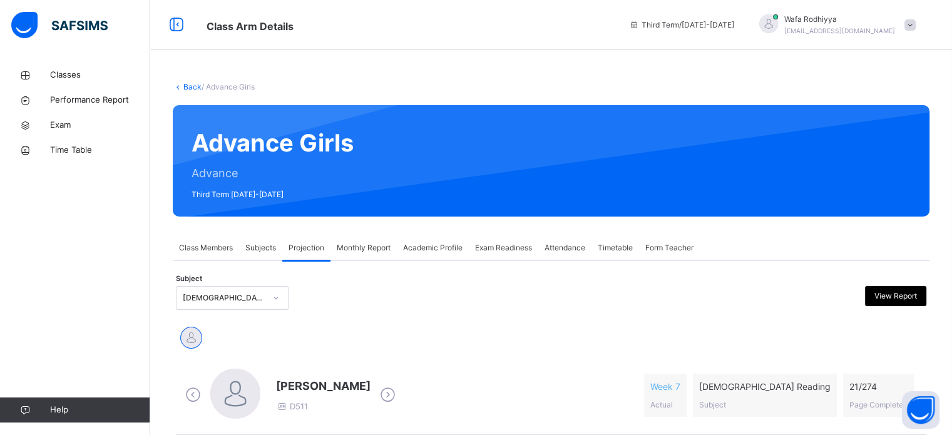
click at [232, 382] on div at bounding box center [235, 394] width 50 height 50
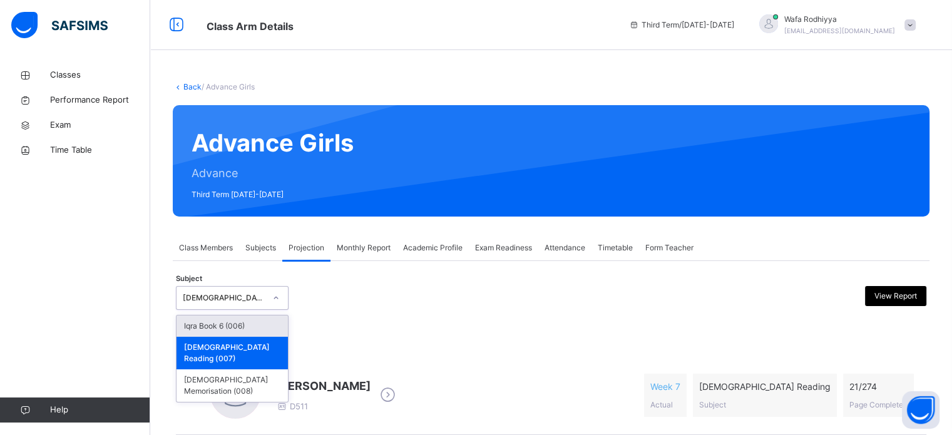
click at [229, 304] on div "Quran Reading (007)" at bounding box center [221, 298] width 88 height 19
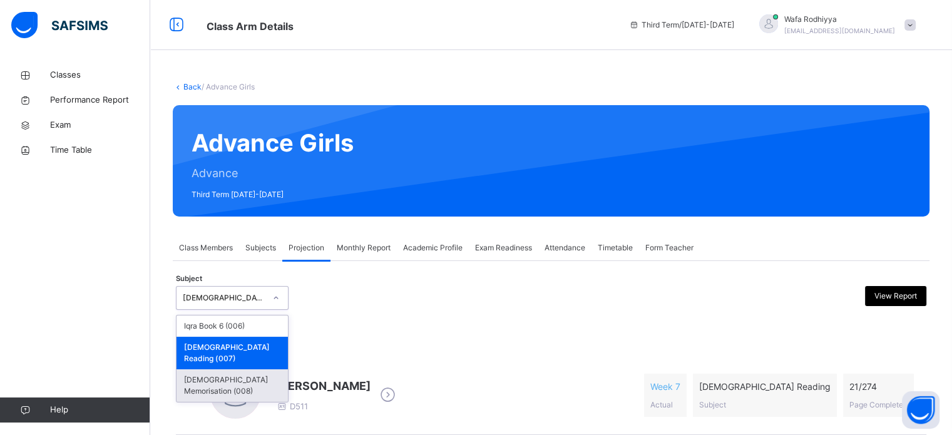
click at [266, 378] on div "Quran Memorisation (008)" at bounding box center [232, 385] width 111 height 33
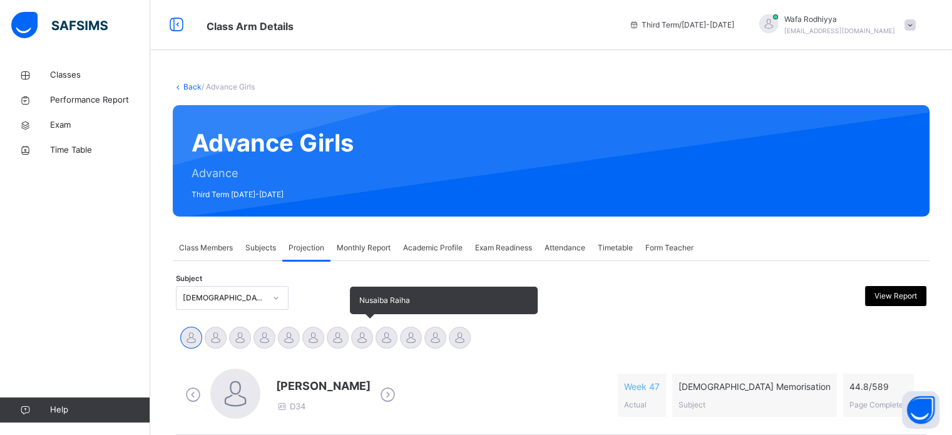
click at [352, 339] on div at bounding box center [362, 338] width 22 height 22
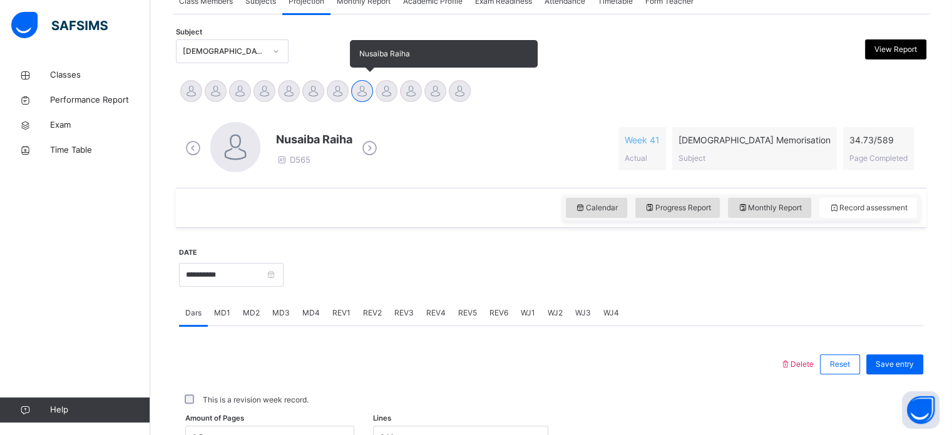
scroll to position [275, 0]
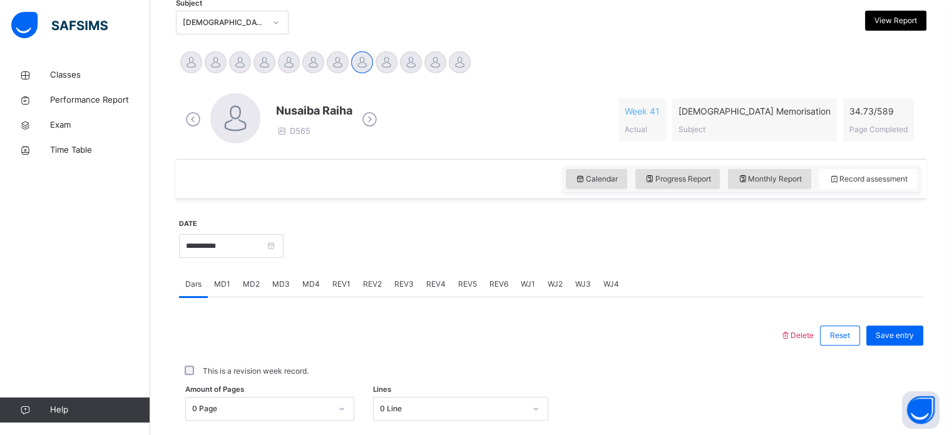
click at [316, 282] on span "MD4" at bounding box center [311, 284] width 18 height 11
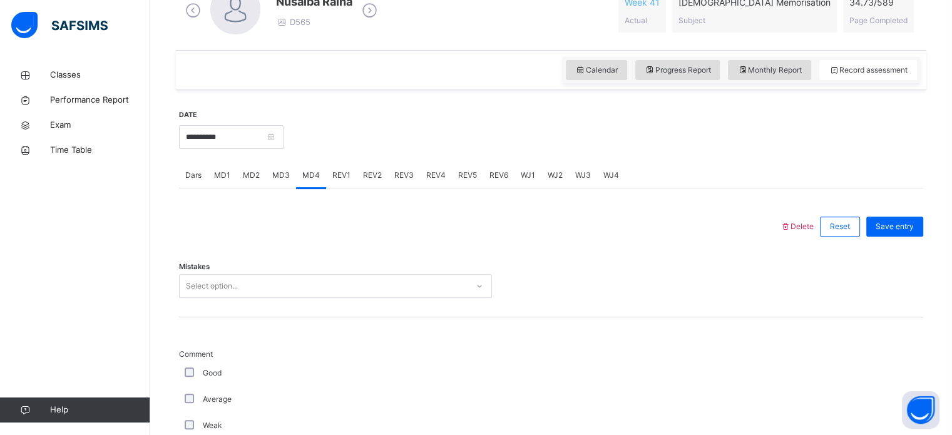
scroll to position [401, 0]
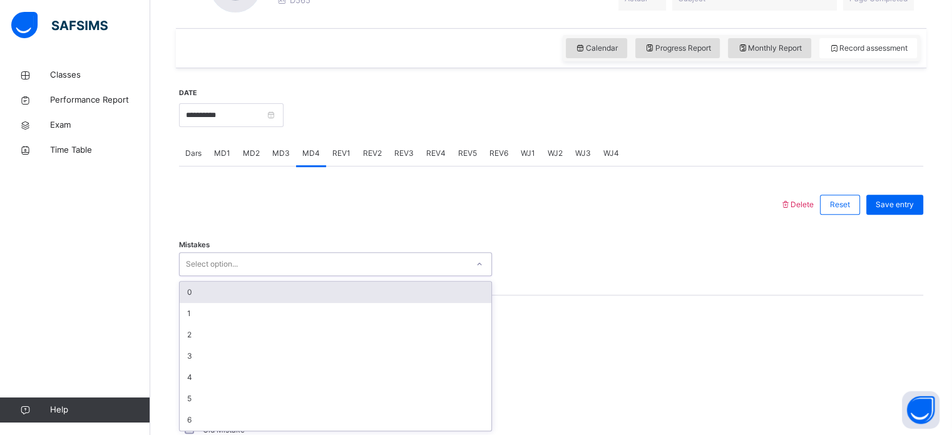
click at [319, 269] on div "Select option..." at bounding box center [324, 264] width 288 height 19
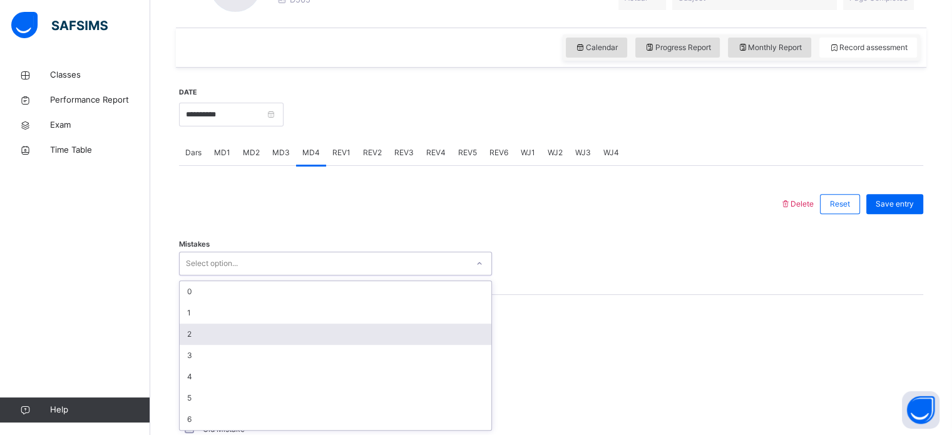
click at [304, 334] on div "2" at bounding box center [336, 334] width 312 height 21
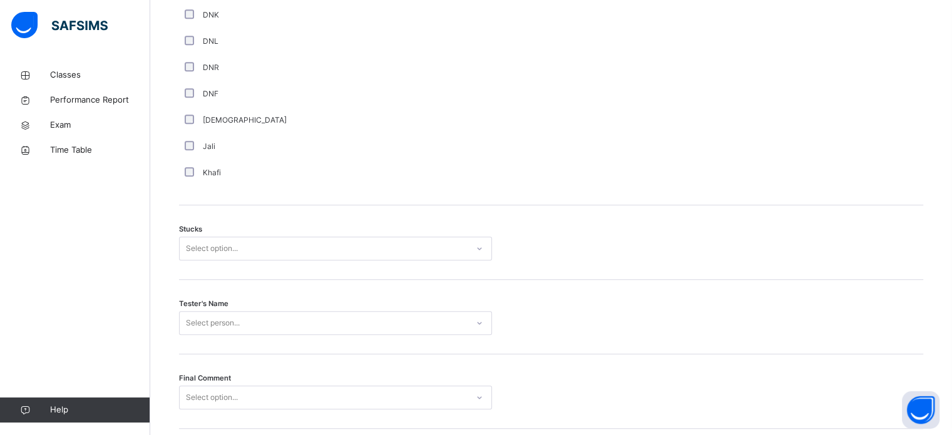
scroll to position [908, 0]
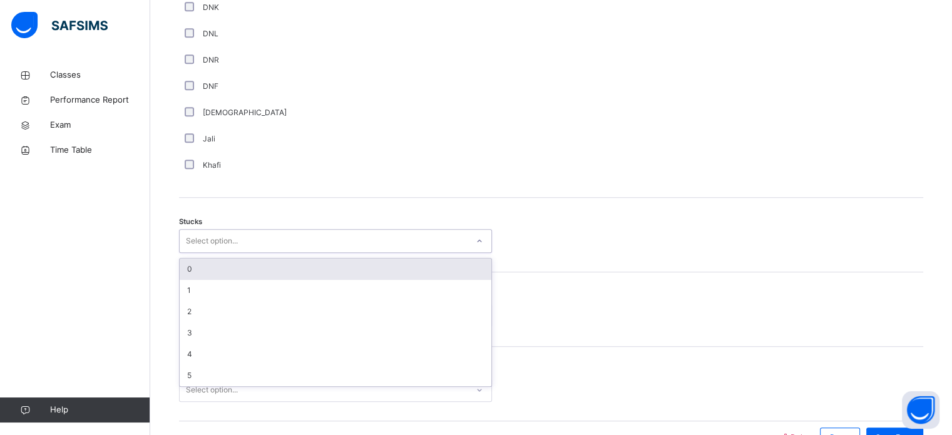
click at [214, 235] on div "Select option..." at bounding box center [212, 241] width 52 height 24
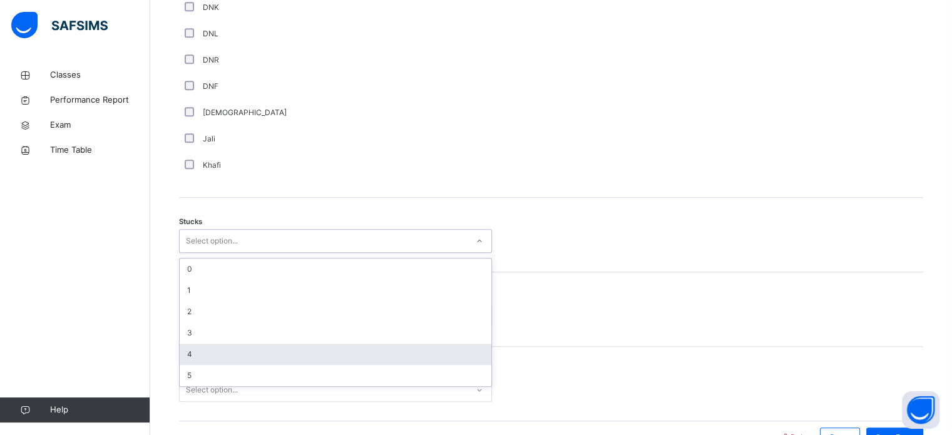
click at [217, 349] on div "4" at bounding box center [336, 354] width 312 height 21
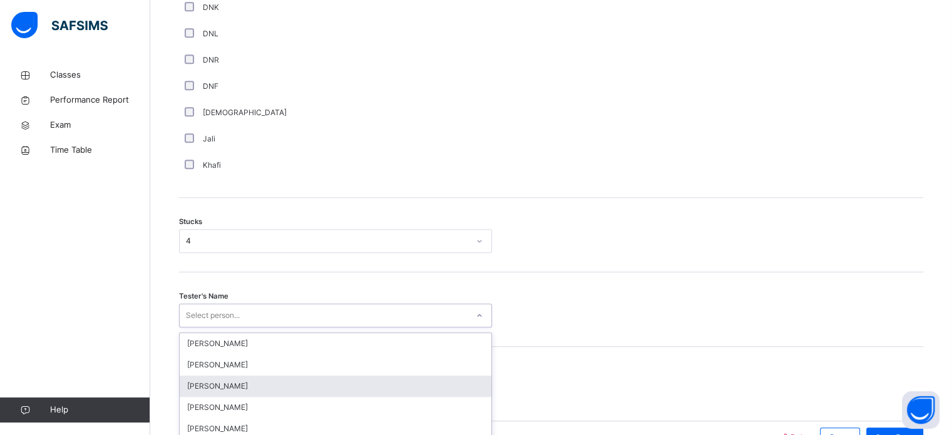
scroll to position [982, 0]
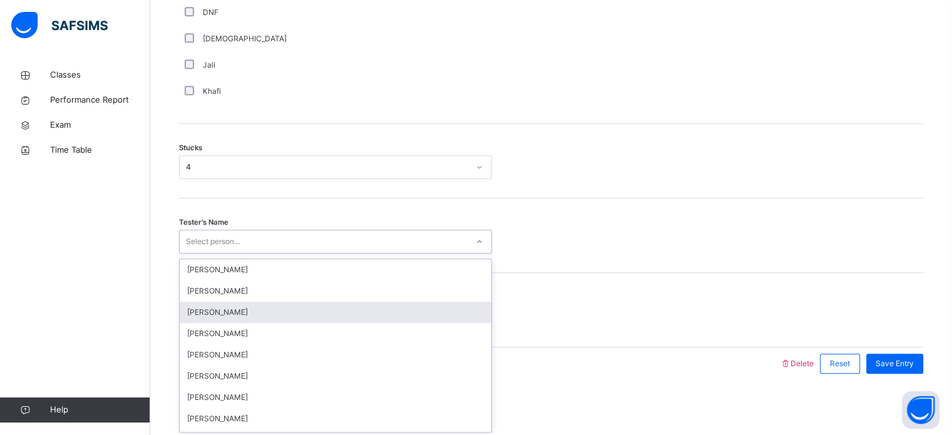
click at [225, 254] on div "option Muhammad Maaz focused, 3 of 88. 88 results available. Use Up and Down to…" at bounding box center [335, 242] width 313 height 24
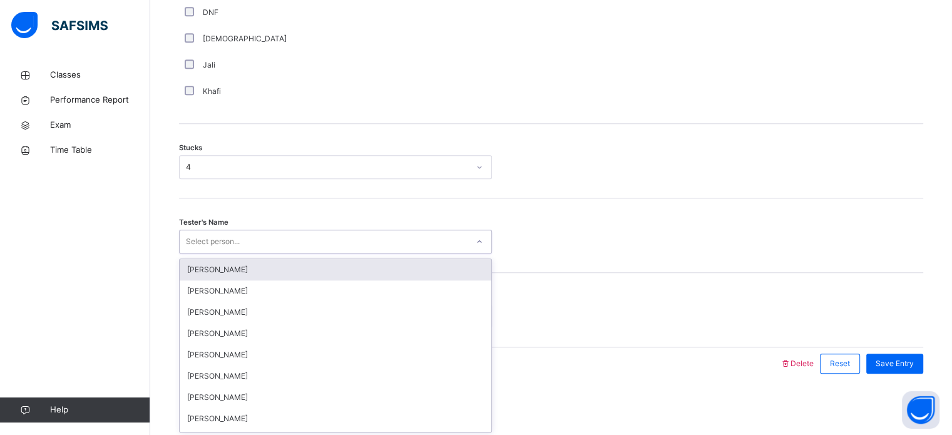
click at [288, 270] on div "[PERSON_NAME]" at bounding box center [336, 269] width 312 height 21
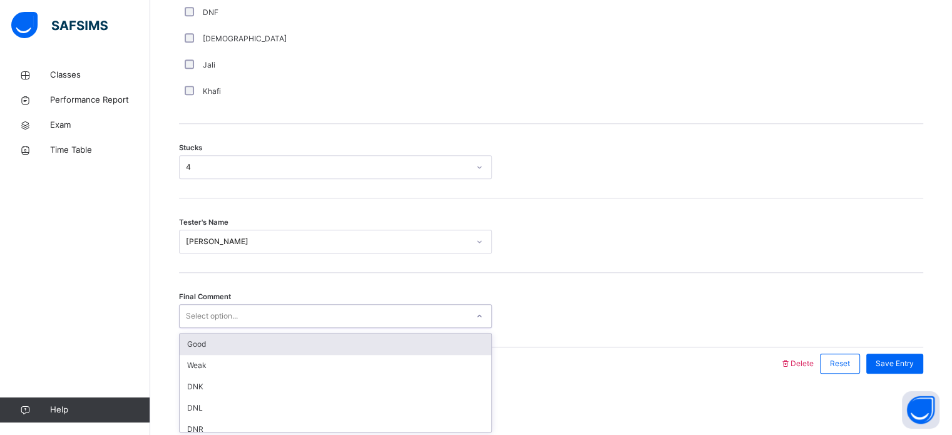
click at [294, 314] on div "Select option..." at bounding box center [324, 316] width 288 height 19
click at [229, 334] on div "Good" at bounding box center [336, 344] width 312 height 21
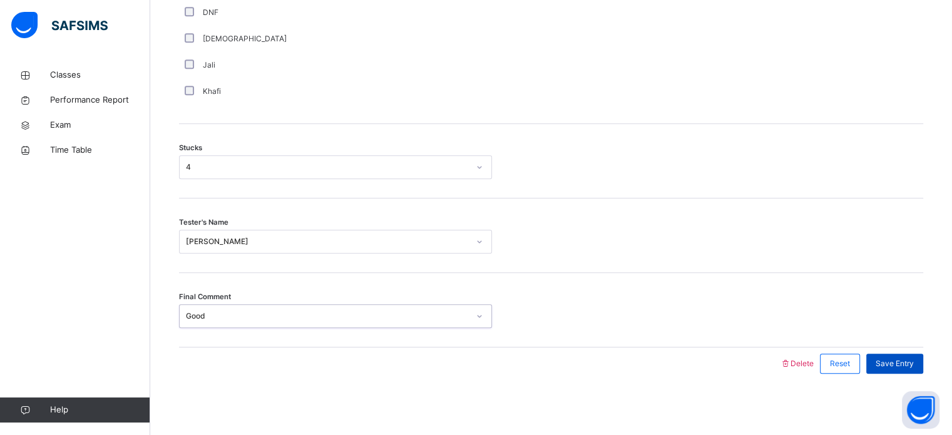
click at [892, 358] on span "Save Entry" at bounding box center [895, 363] width 38 height 11
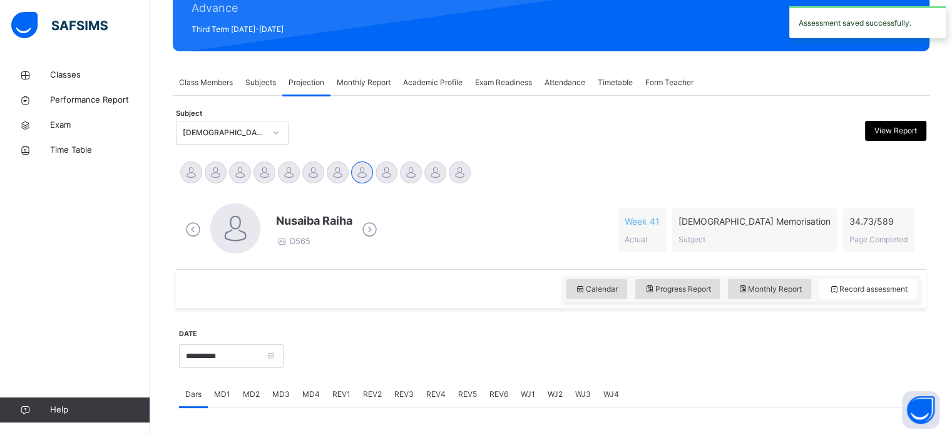
scroll to position [154, 0]
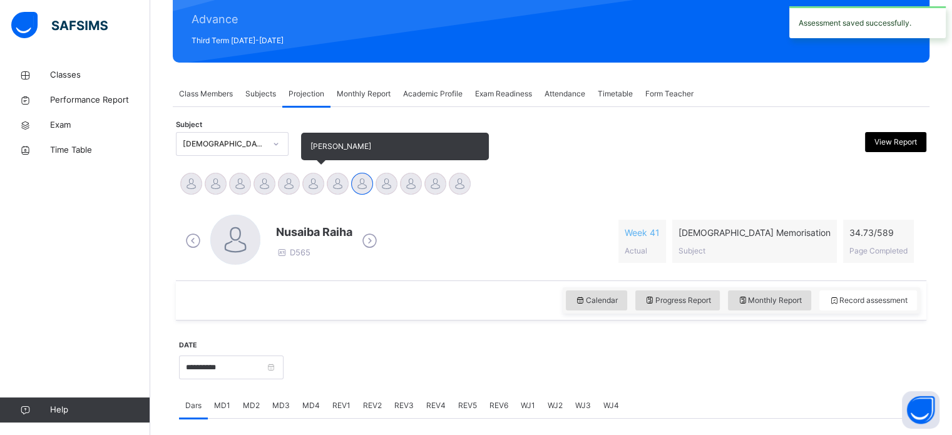
click at [307, 188] on div at bounding box center [313, 184] width 22 height 22
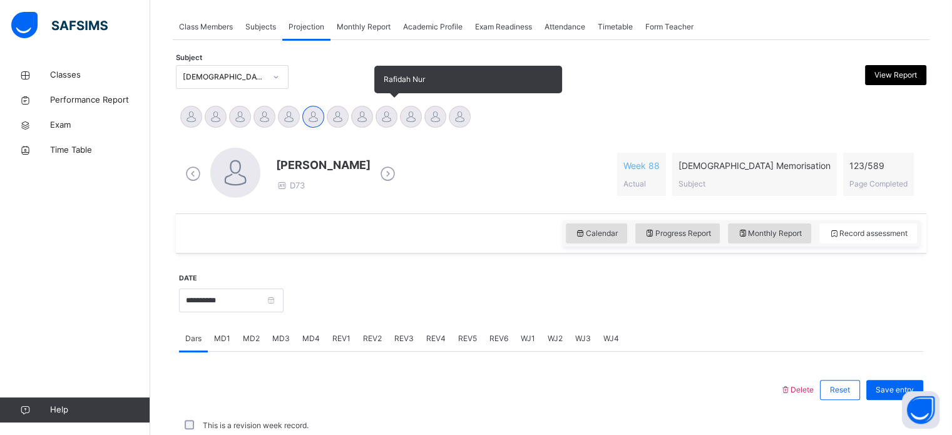
click at [391, 119] on div at bounding box center [387, 117] width 22 height 22
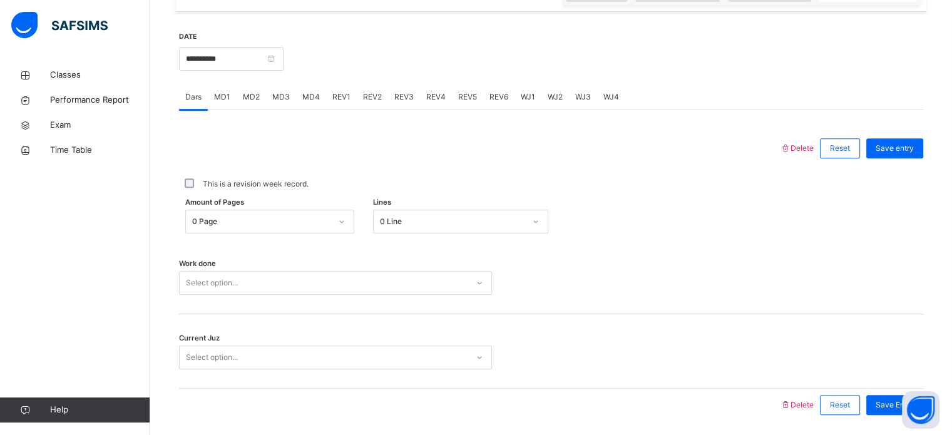
scroll to position [460, 0]
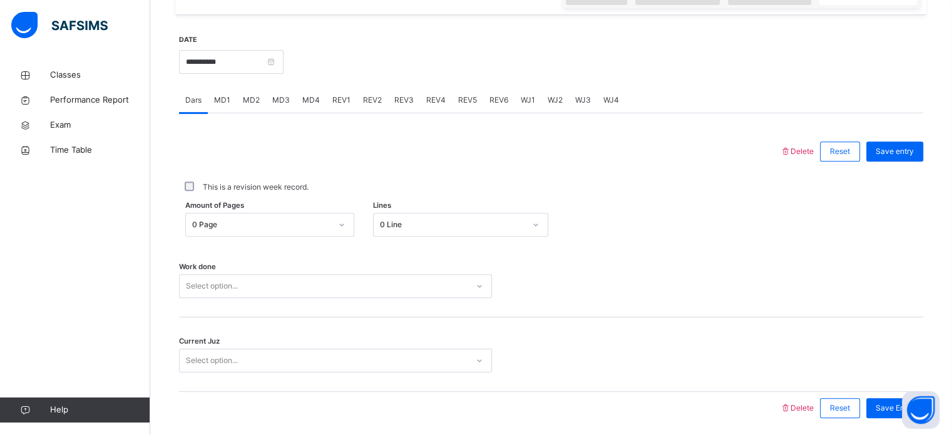
click at [306, 98] on span "MD4" at bounding box center [311, 100] width 18 height 11
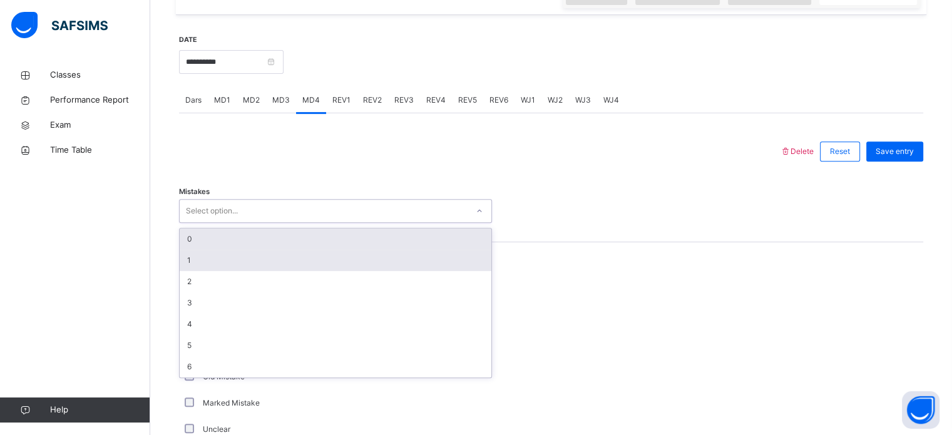
click at [188, 259] on div "1" at bounding box center [336, 260] width 312 height 21
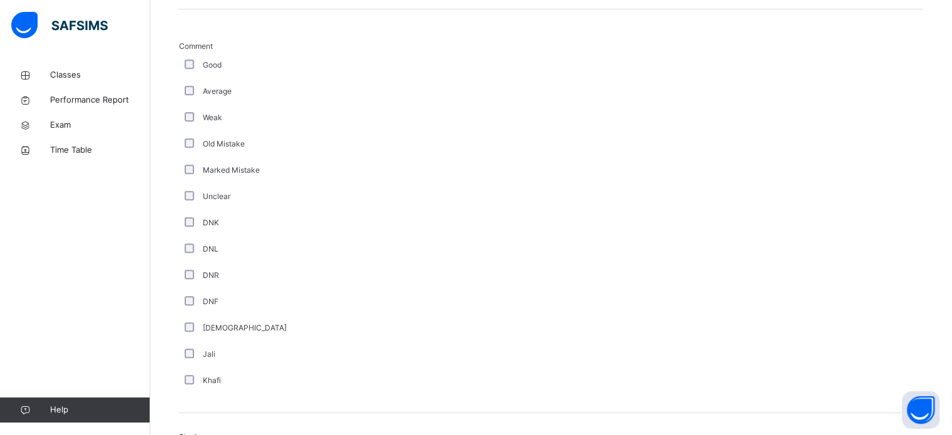
scroll to position [982, 0]
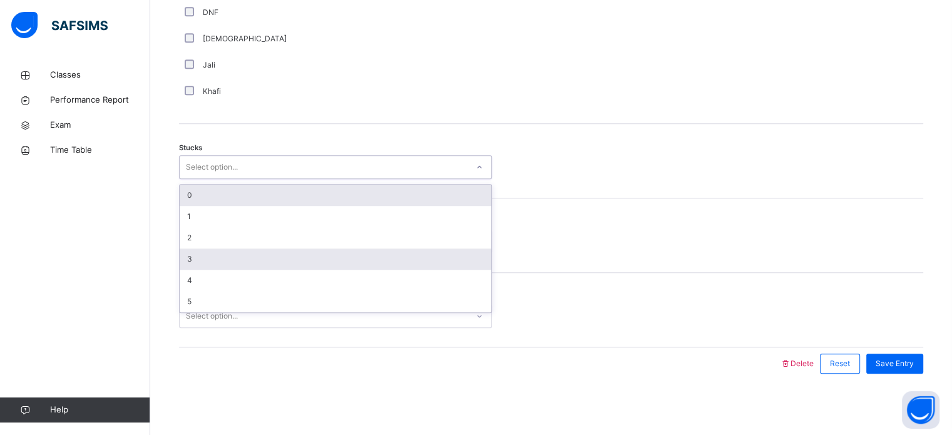
click at [192, 251] on div "3" at bounding box center [336, 259] width 312 height 21
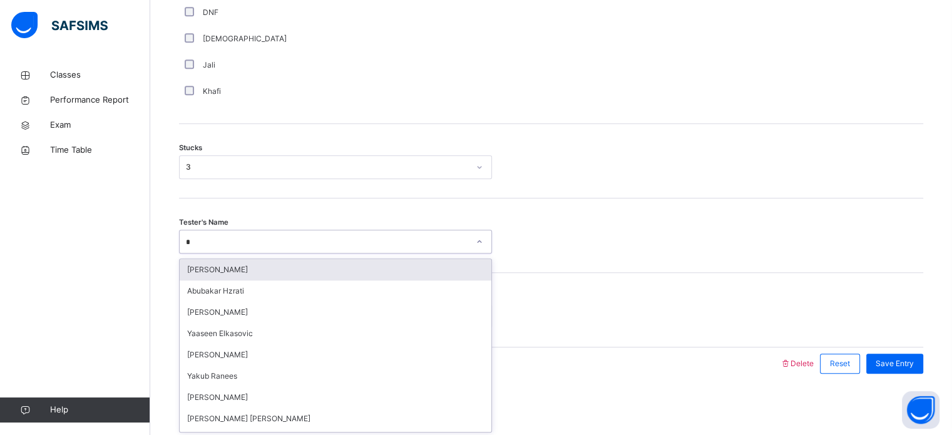
type input "**"
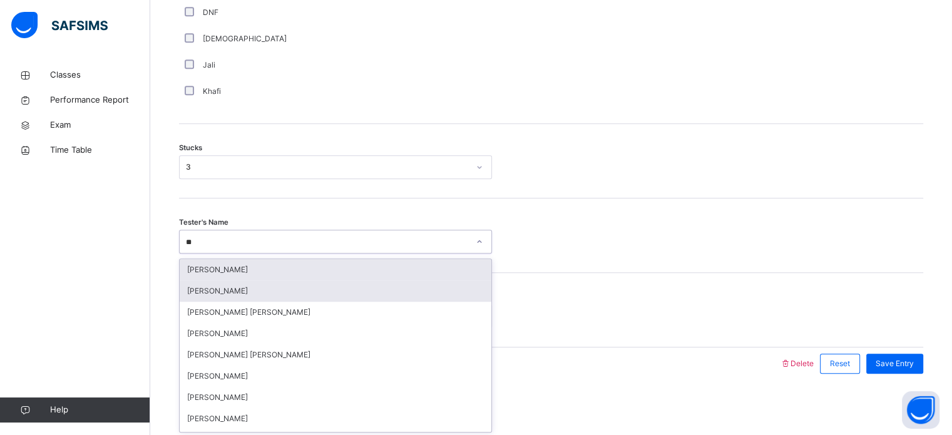
click at [246, 291] on div "[PERSON_NAME]" at bounding box center [336, 290] width 312 height 21
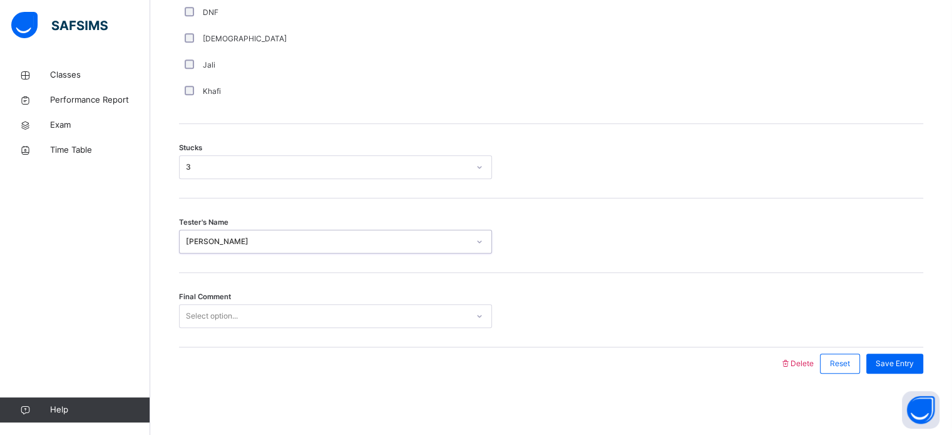
click at [258, 289] on div "Final Comment Select option..." at bounding box center [551, 310] width 744 height 75
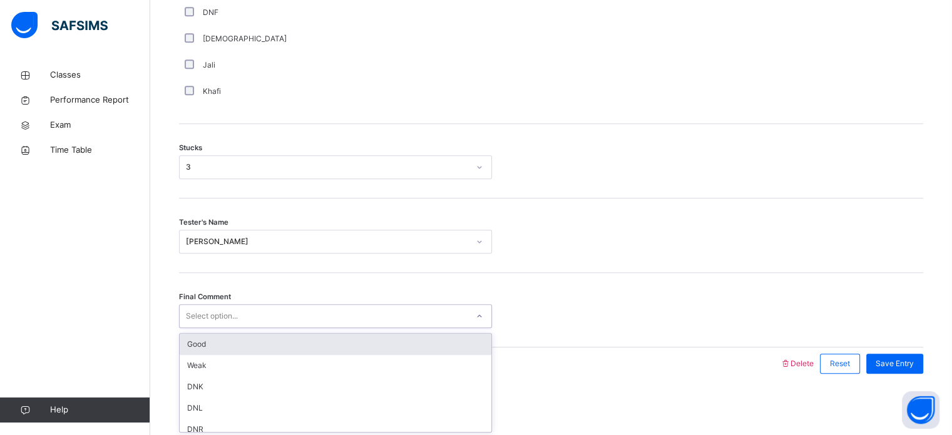
click at [243, 351] on div "Good" at bounding box center [336, 344] width 312 height 21
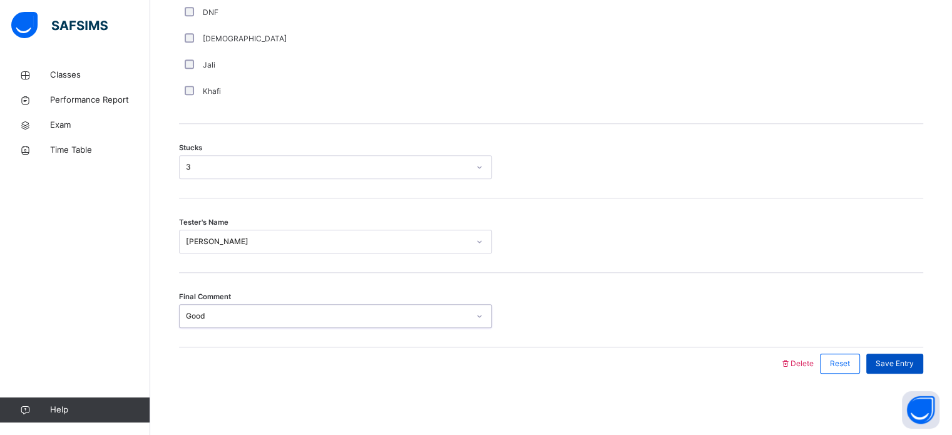
click at [904, 360] on span "Save Entry" at bounding box center [895, 363] width 38 height 11
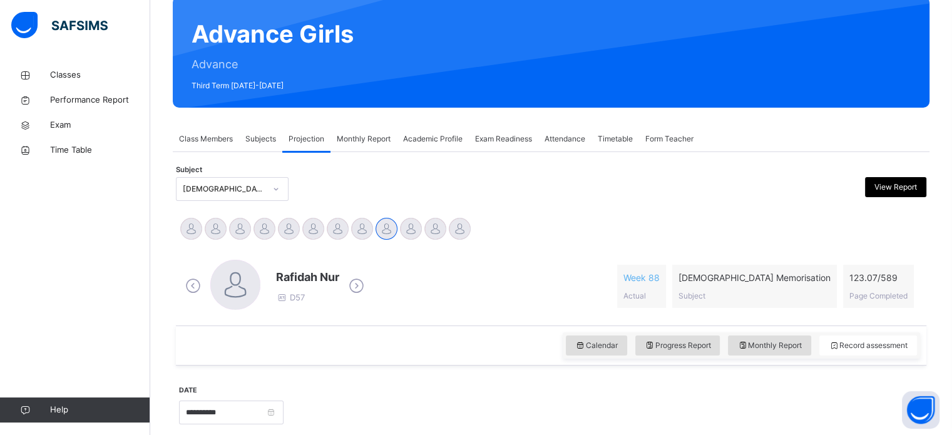
scroll to position [122, 0]
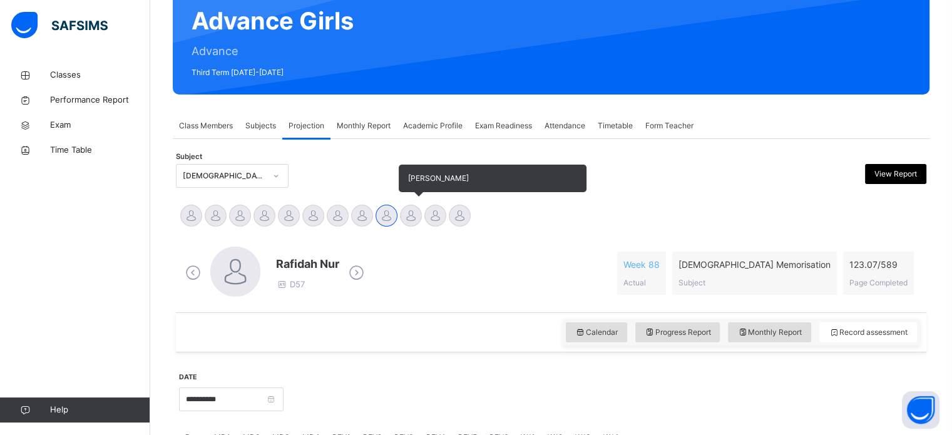
click at [415, 220] on div at bounding box center [411, 216] width 22 height 22
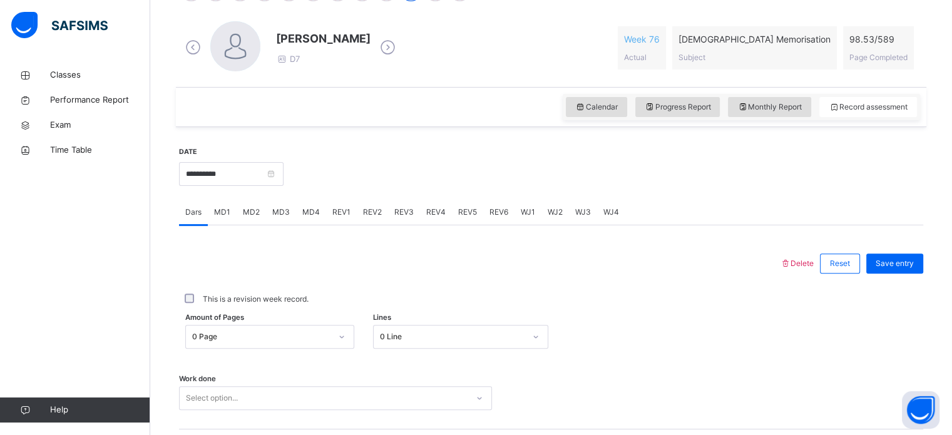
scroll to position [505, 0]
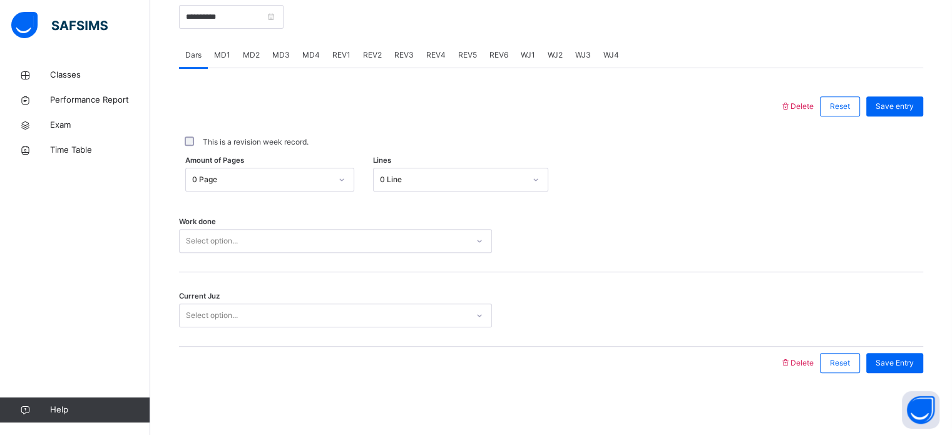
click at [312, 43] on div "MD4" at bounding box center [311, 55] width 30 height 25
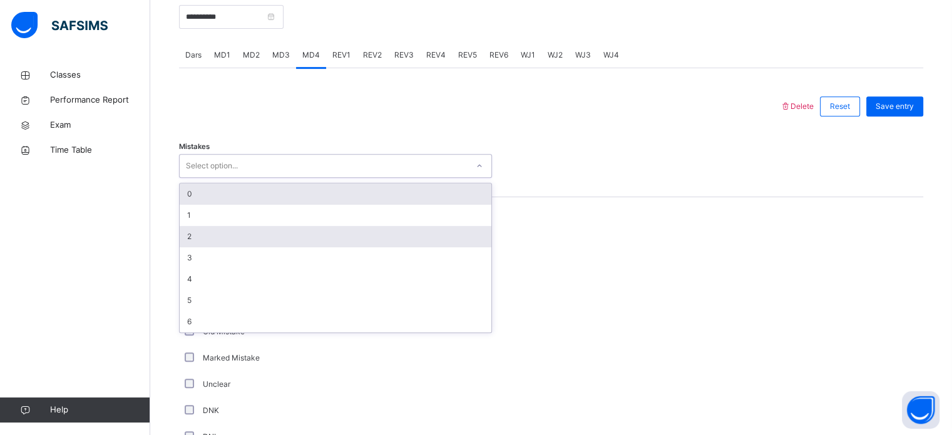
click at [198, 234] on div "2" at bounding box center [336, 236] width 312 height 21
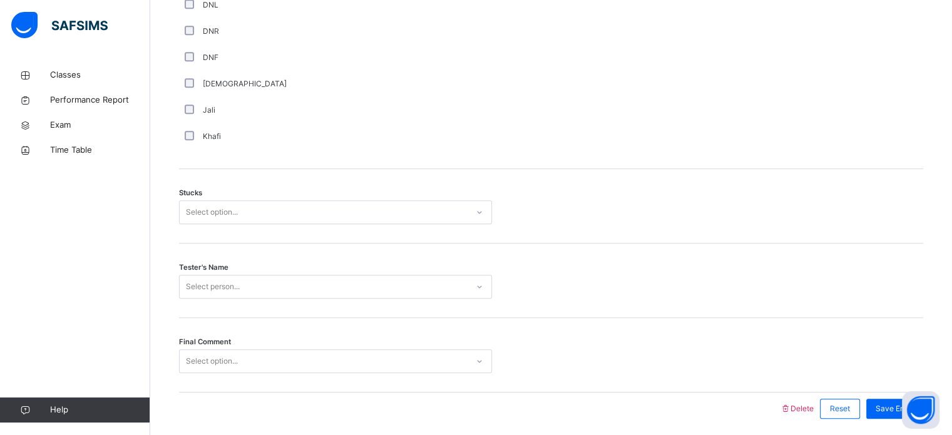
scroll to position [982, 0]
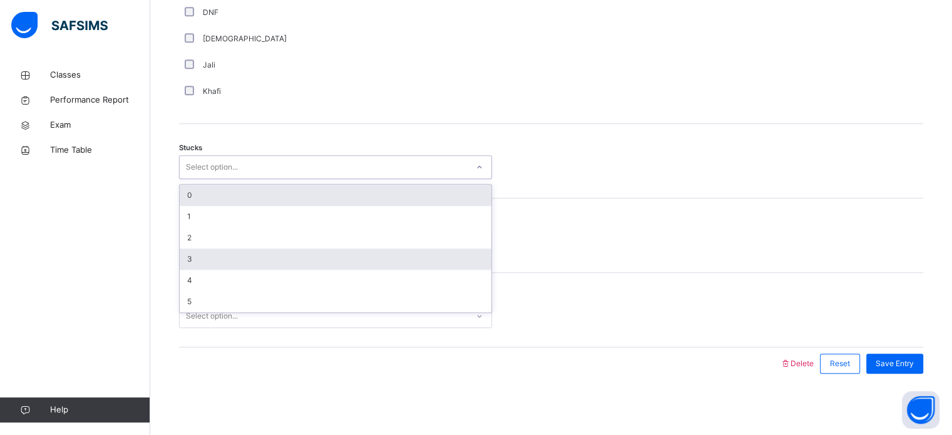
click at [186, 251] on div "3" at bounding box center [336, 259] width 312 height 21
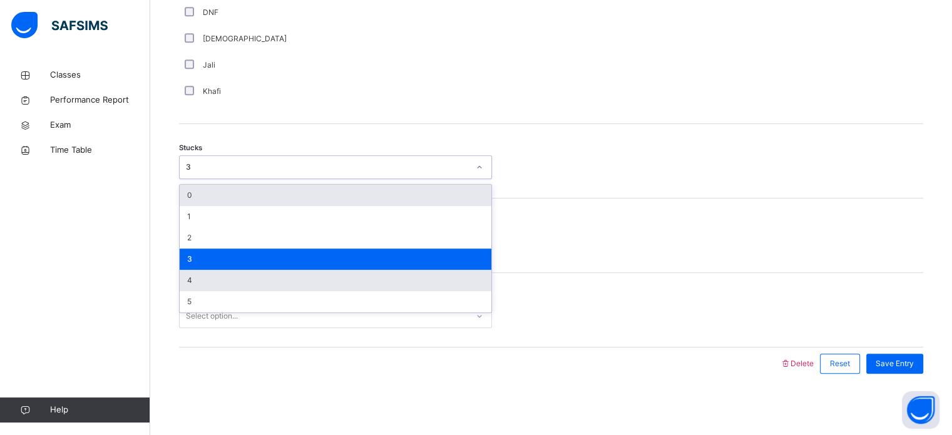
click at [199, 274] on div "4" at bounding box center [336, 280] width 312 height 21
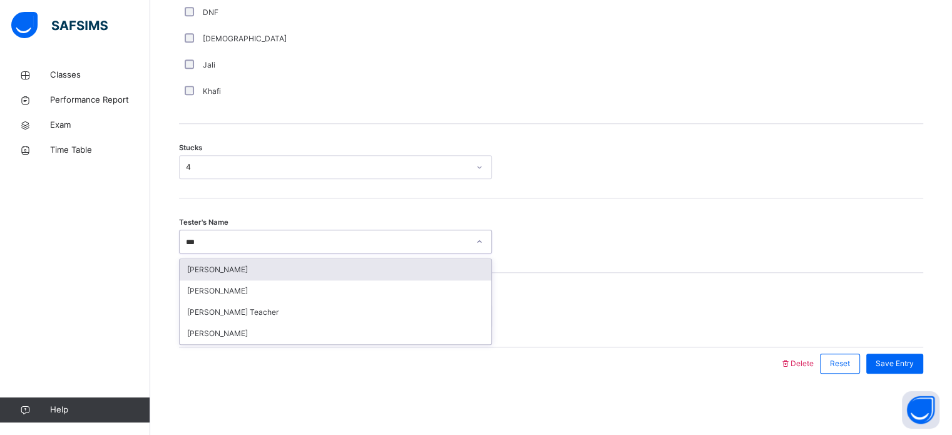
type input "****"
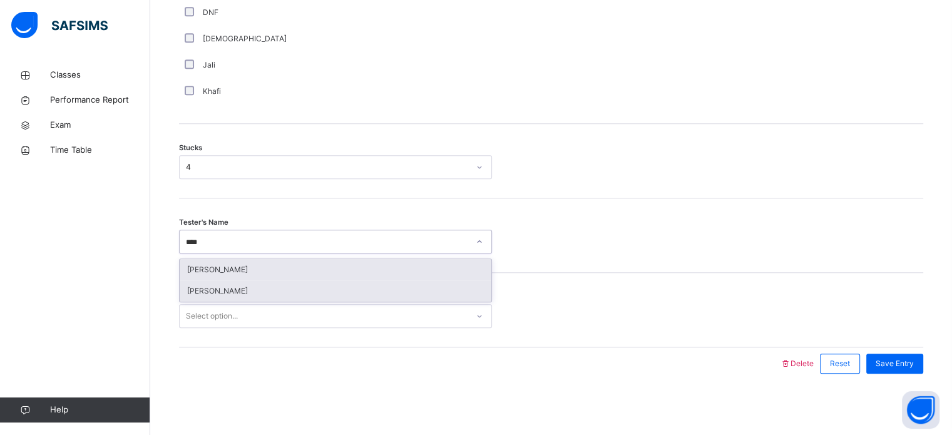
click at [248, 294] on div "[PERSON_NAME]" at bounding box center [336, 290] width 312 height 21
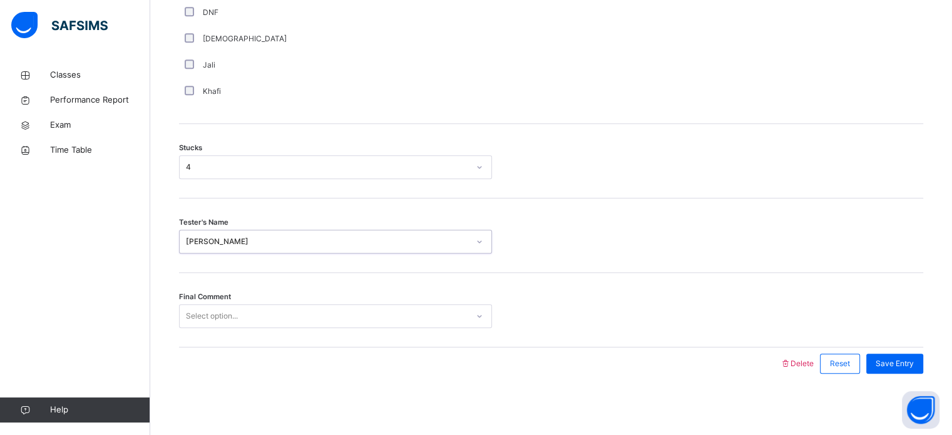
click at [263, 294] on div "Final Comment Select option..." at bounding box center [551, 310] width 744 height 75
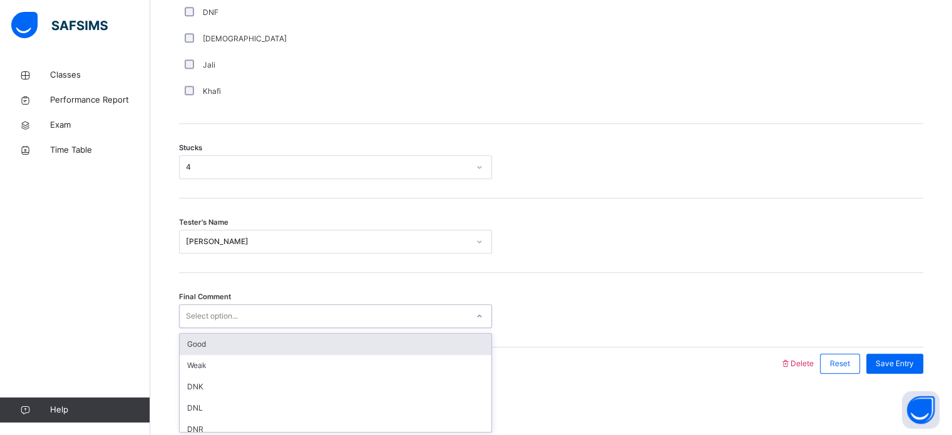
click at [245, 346] on div "Good" at bounding box center [336, 344] width 312 height 21
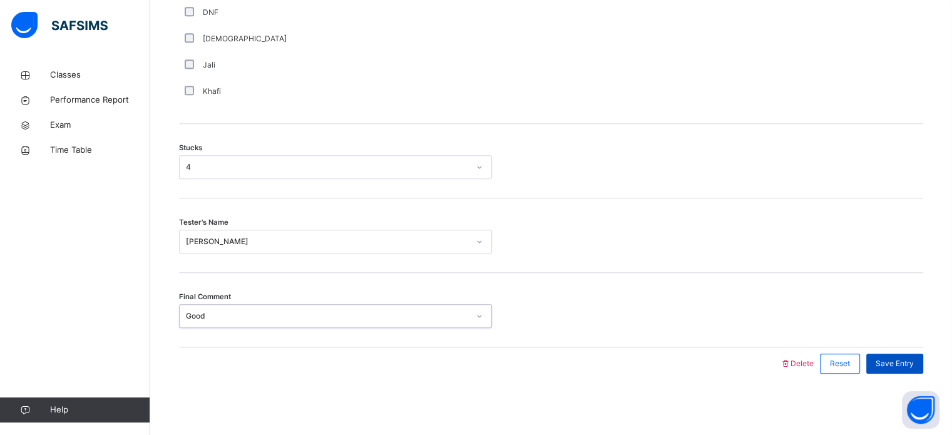
click at [910, 365] on span "Save Entry" at bounding box center [895, 363] width 38 height 11
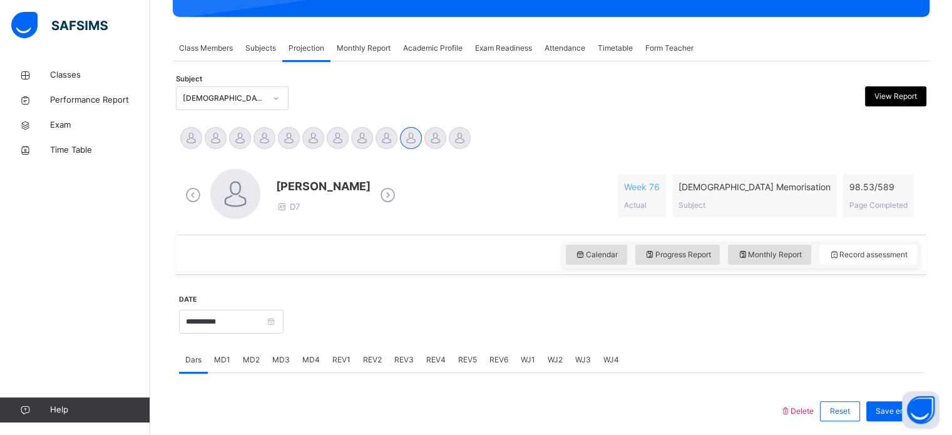
scroll to position [186, 0]
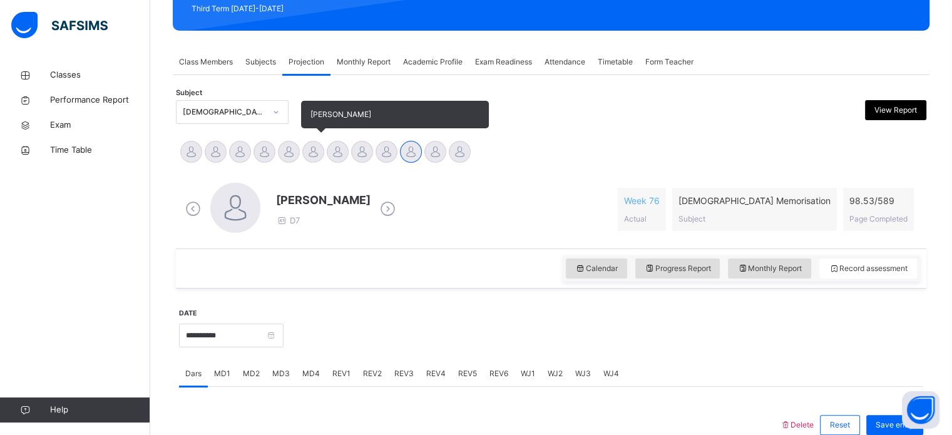
click at [309, 155] on div at bounding box center [313, 152] width 22 height 22
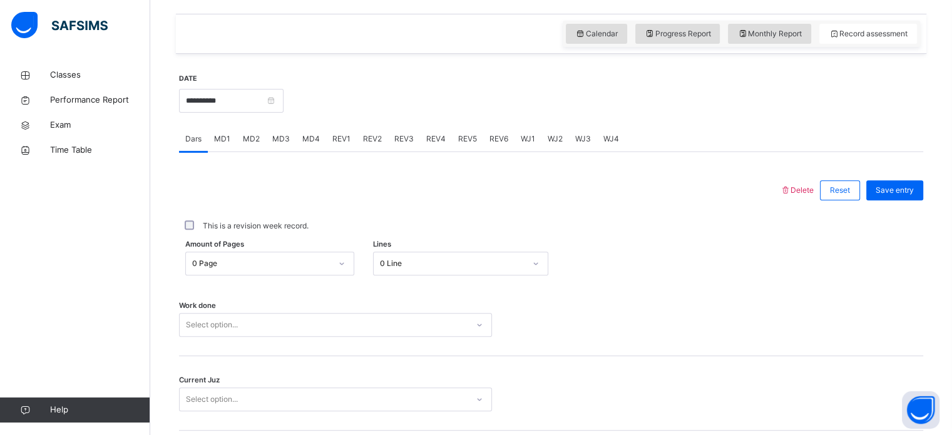
scroll to position [423, 0]
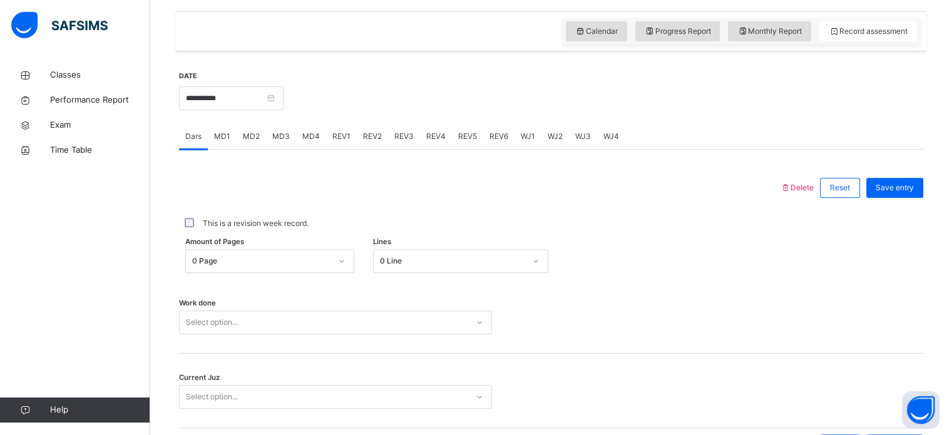
click at [306, 138] on span "MD4" at bounding box center [311, 136] width 18 height 11
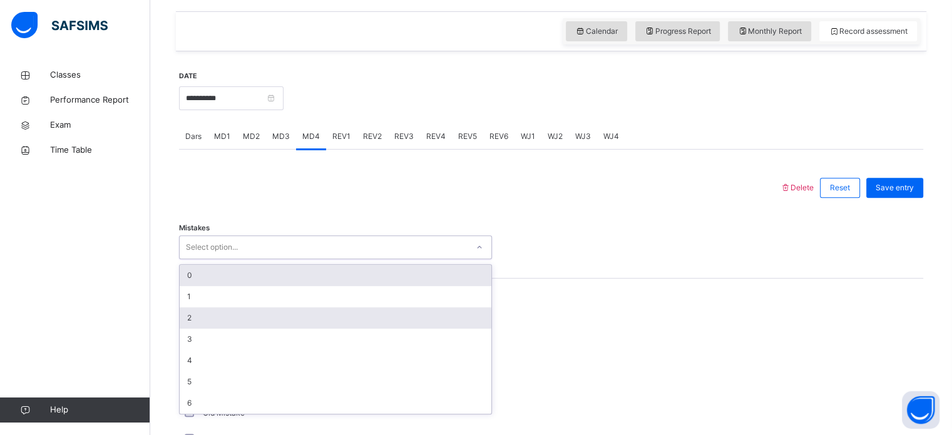
click at [187, 314] on div "2" at bounding box center [336, 317] width 312 height 21
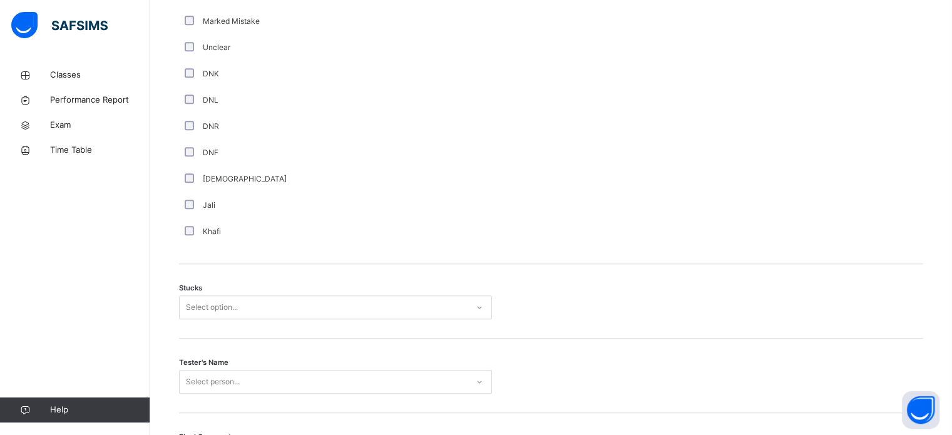
scroll to position [982, 0]
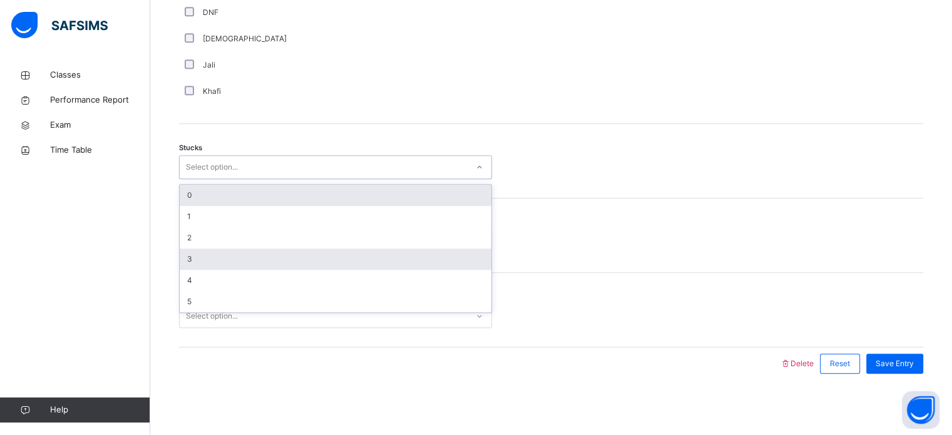
click at [183, 262] on div "3" at bounding box center [336, 259] width 312 height 21
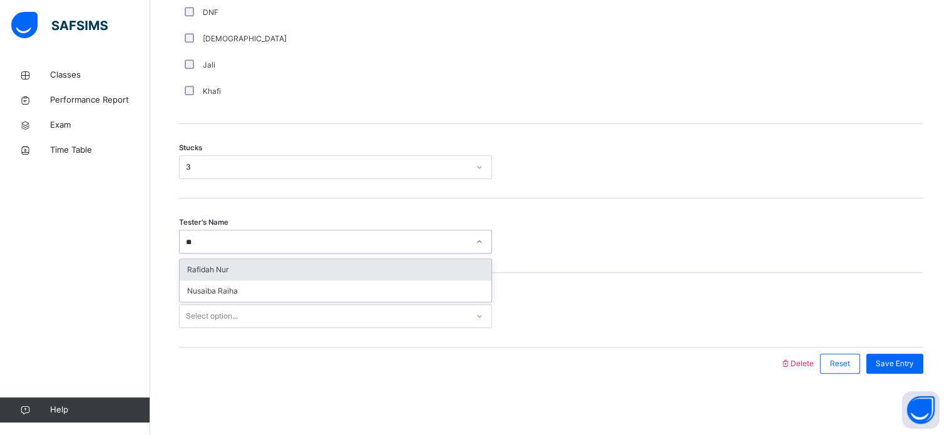
type input "***"
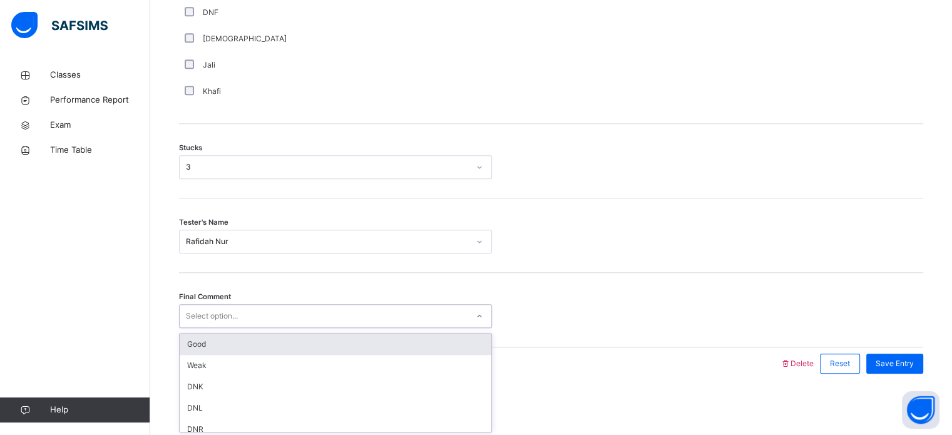
click at [203, 351] on div "Good" at bounding box center [336, 344] width 312 height 21
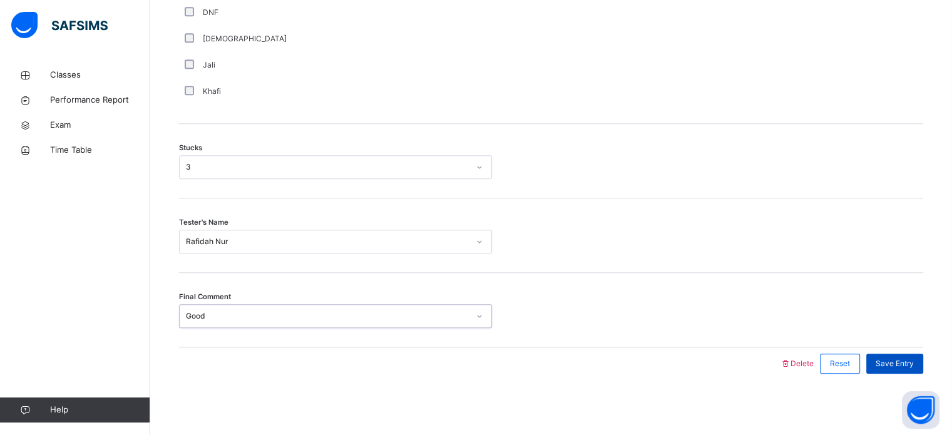
click at [918, 372] on div "Save Entry" at bounding box center [894, 364] width 57 height 20
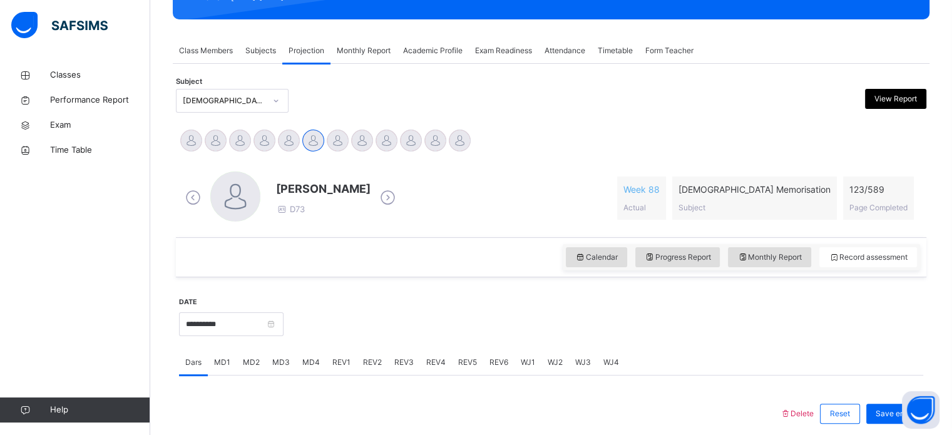
scroll to position [193, 0]
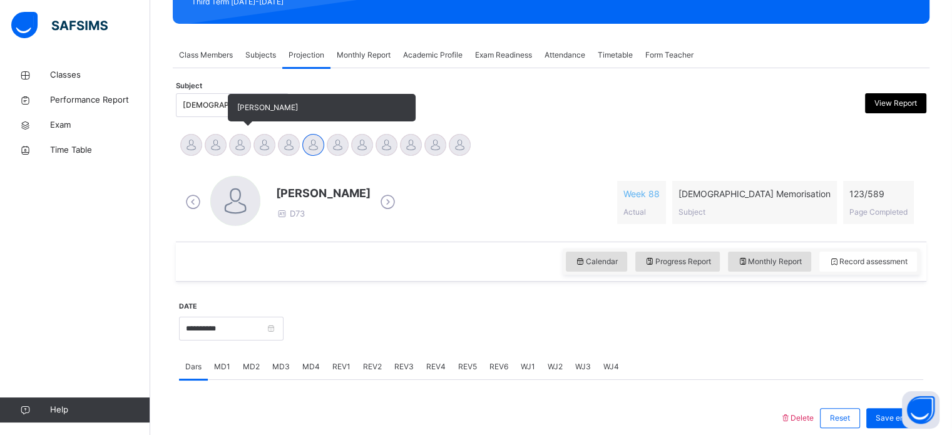
click at [243, 153] on div at bounding box center [240, 145] width 22 height 22
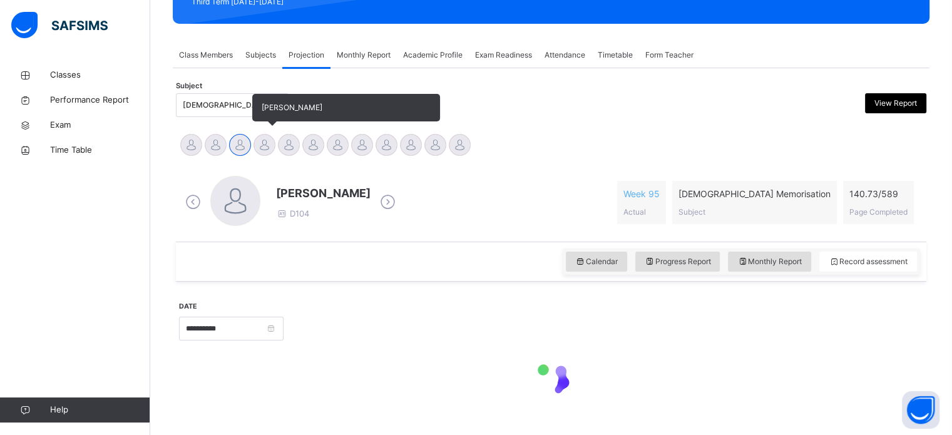
click at [265, 142] on div at bounding box center [265, 145] width 22 height 22
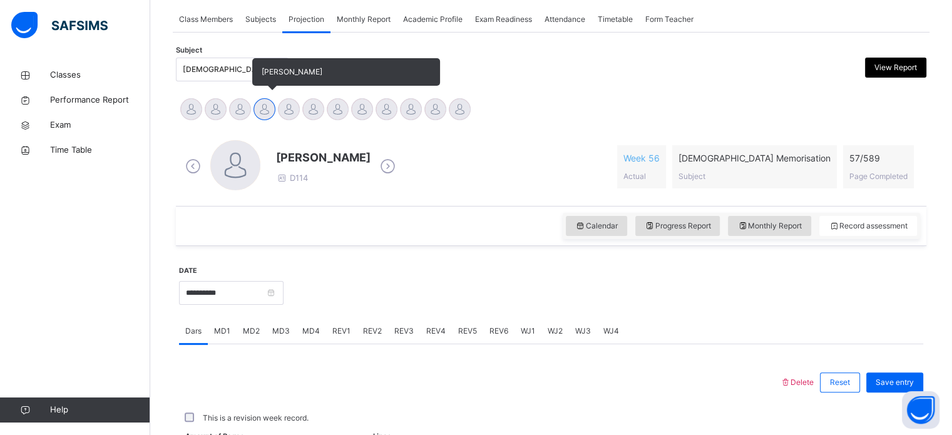
scroll to position [273, 0]
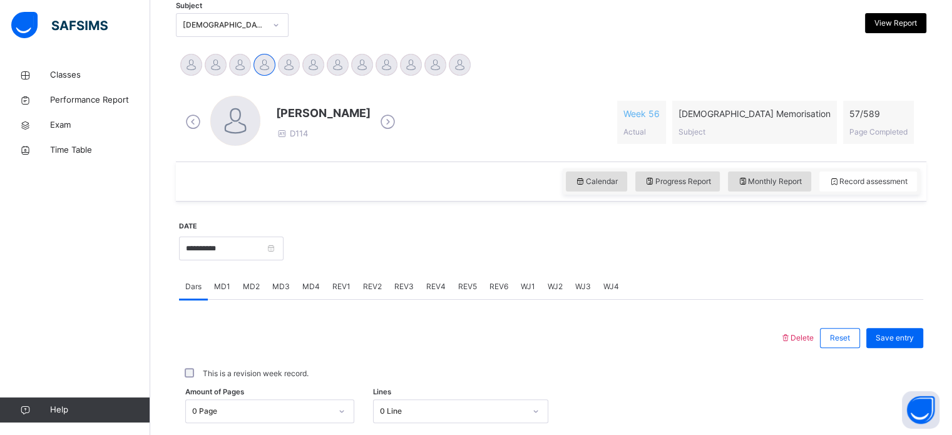
click at [316, 285] on span "MD4" at bounding box center [311, 286] width 18 height 11
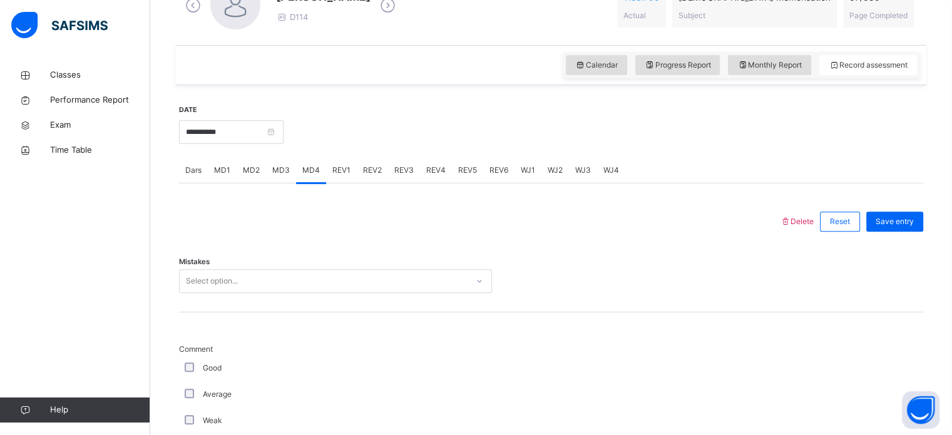
scroll to position [441, 0]
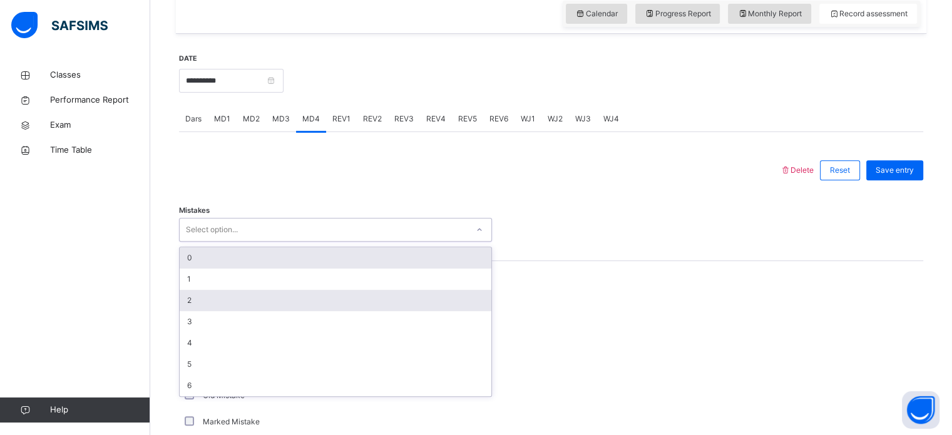
click at [215, 301] on div "2" at bounding box center [336, 300] width 312 height 21
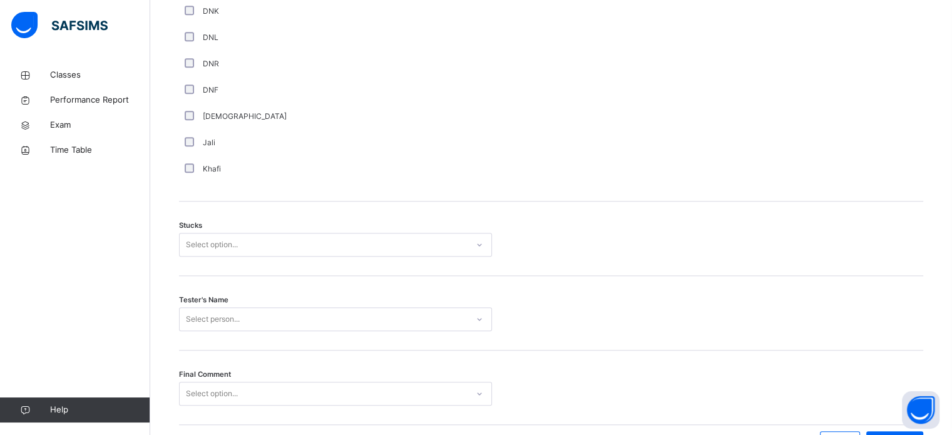
scroll to position [907, 0]
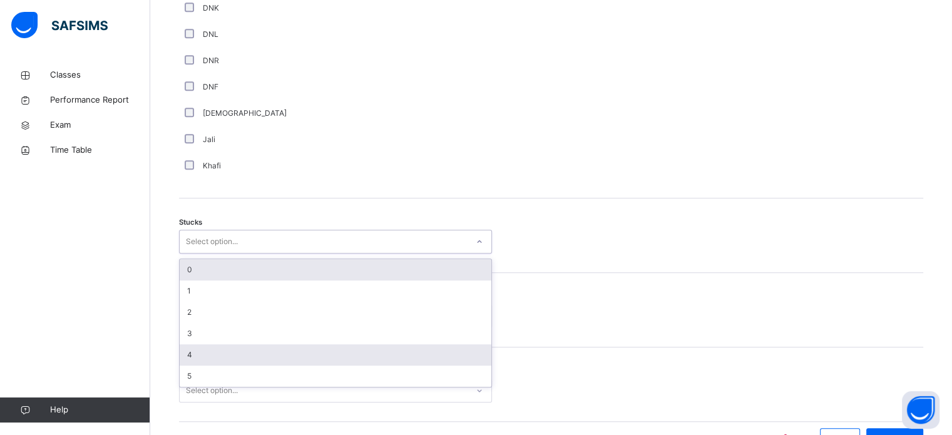
click at [215, 361] on div "4" at bounding box center [336, 354] width 312 height 21
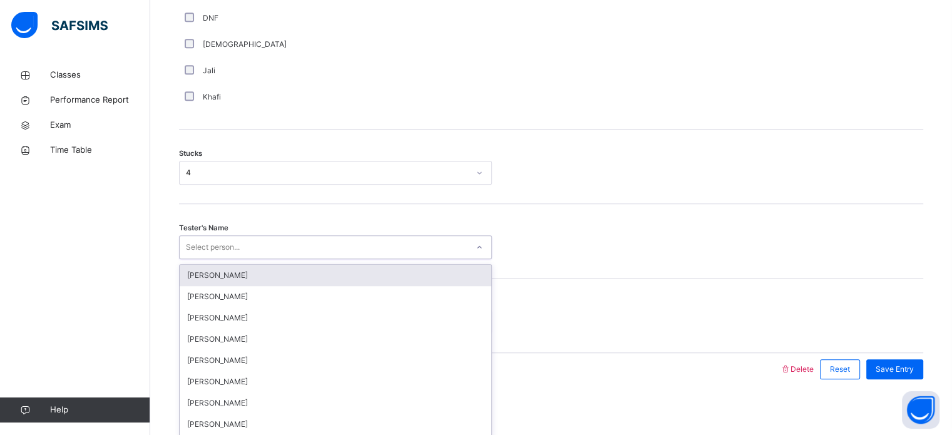
scroll to position [982, 0]
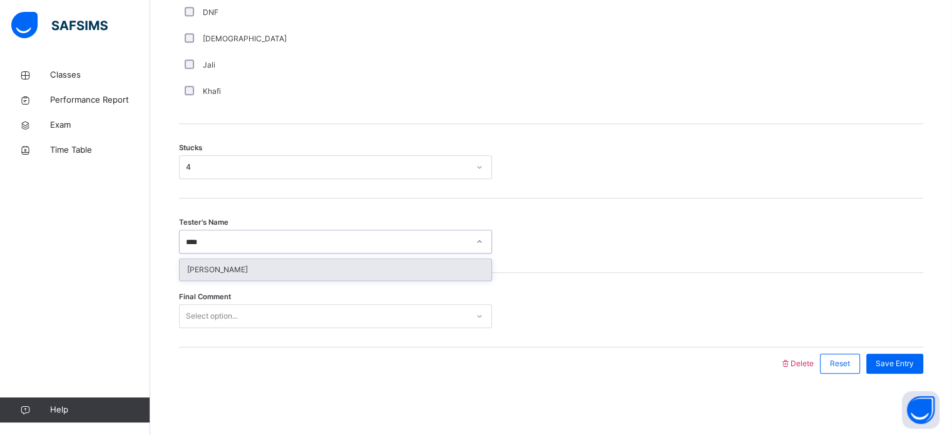
type input "*****"
click at [333, 267] on div "[PERSON_NAME]" at bounding box center [336, 269] width 312 height 21
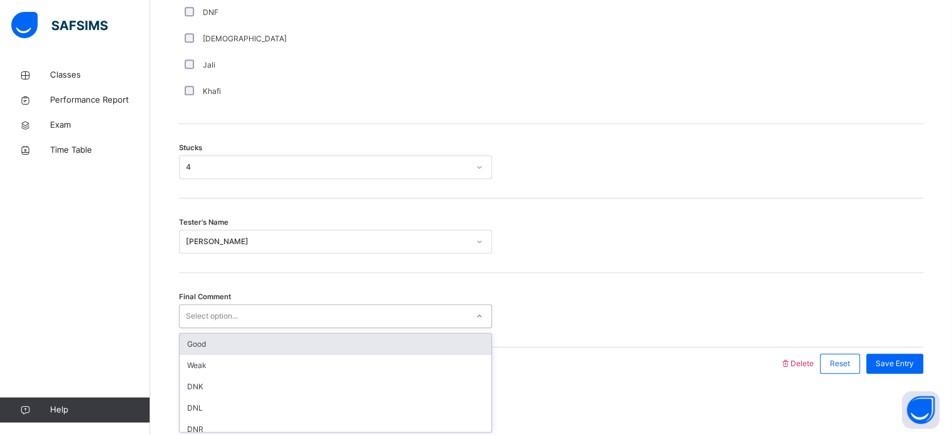
click at [293, 341] on div "Good" at bounding box center [336, 344] width 312 height 21
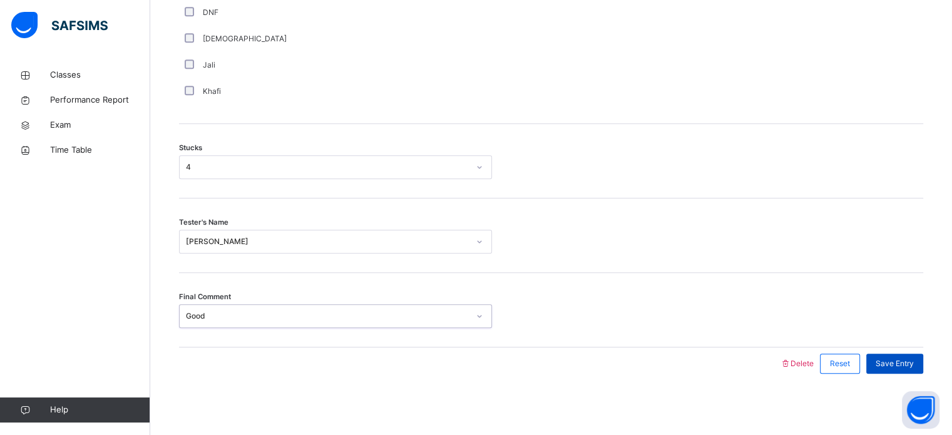
click at [914, 360] on span "Save Entry" at bounding box center [895, 363] width 38 height 11
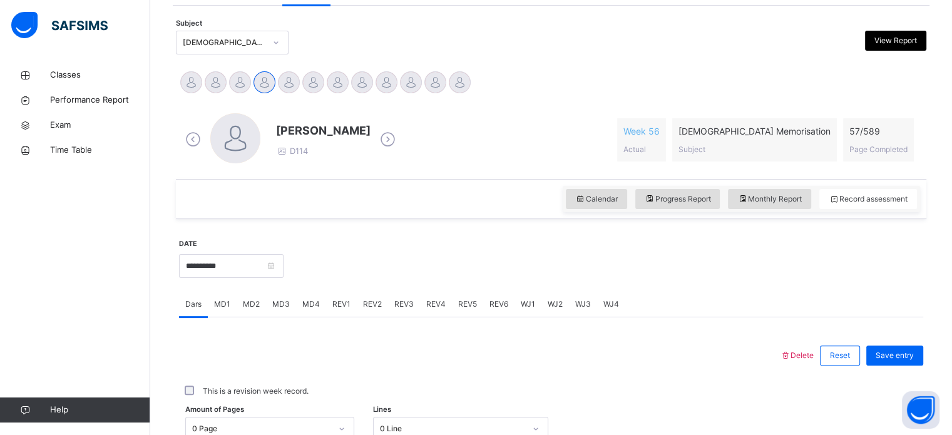
scroll to position [254, 0]
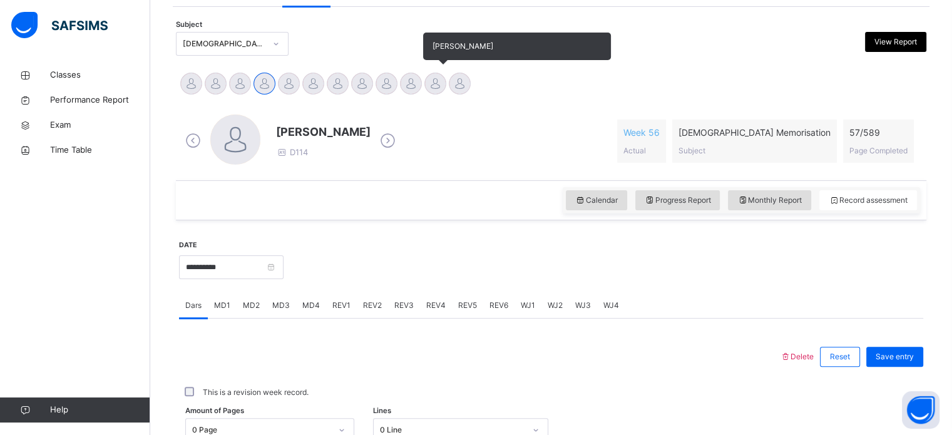
click at [436, 82] on div at bounding box center [435, 84] width 22 height 22
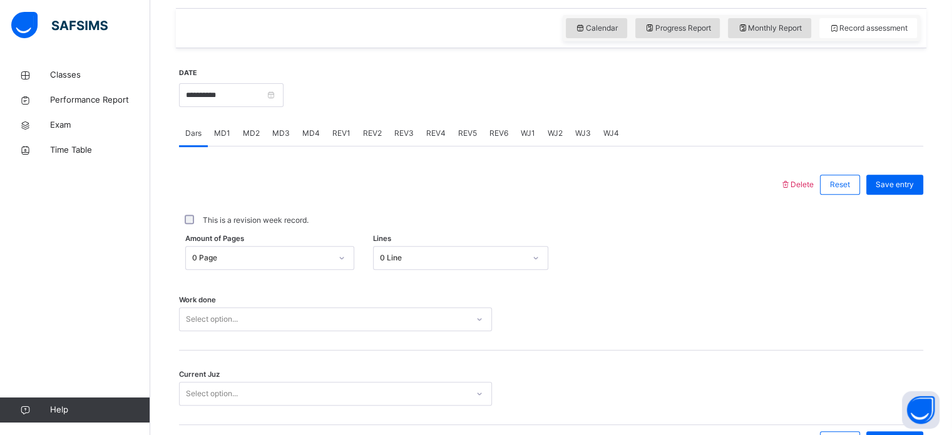
scroll to position [429, 0]
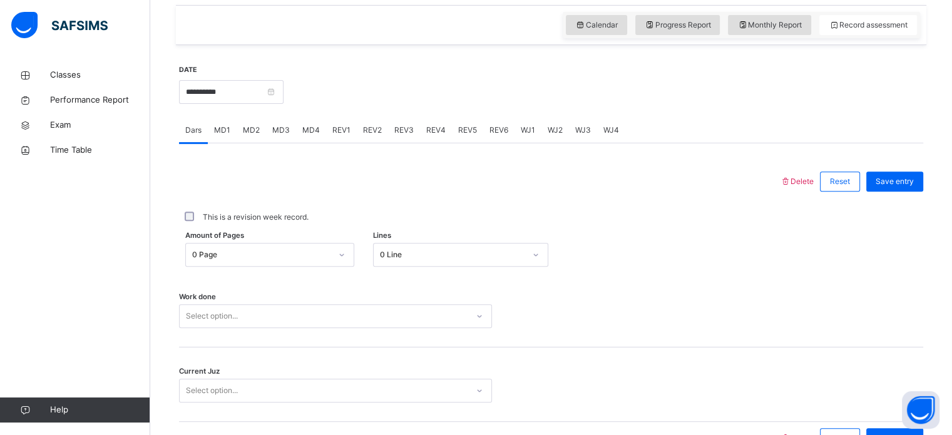
click at [315, 131] on span "MD4" at bounding box center [311, 130] width 18 height 11
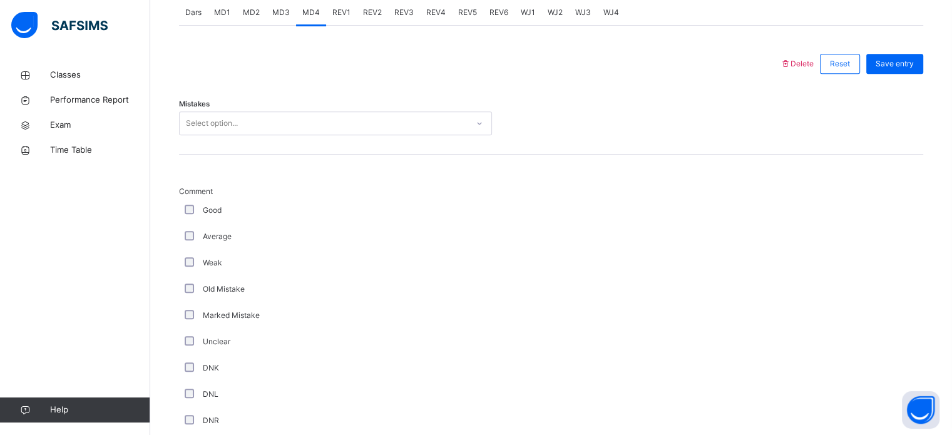
scroll to position [555, 0]
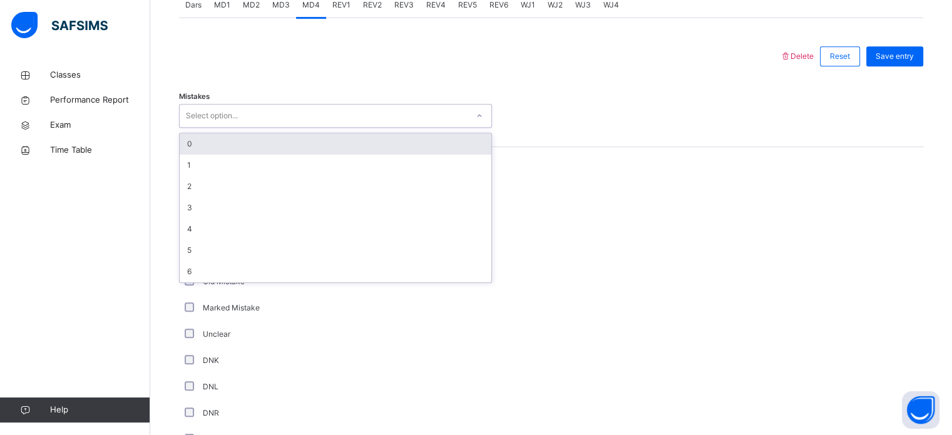
click at [314, 119] on div "Select option..." at bounding box center [324, 115] width 288 height 19
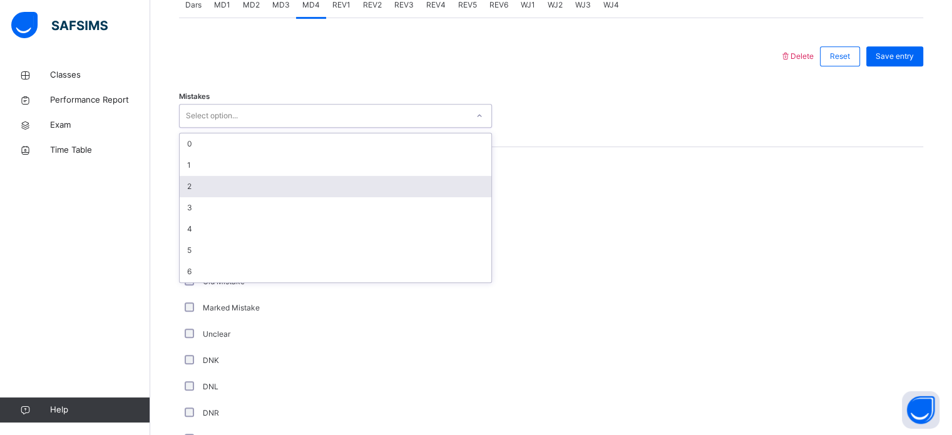
click at [323, 185] on div "2" at bounding box center [336, 186] width 312 height 21
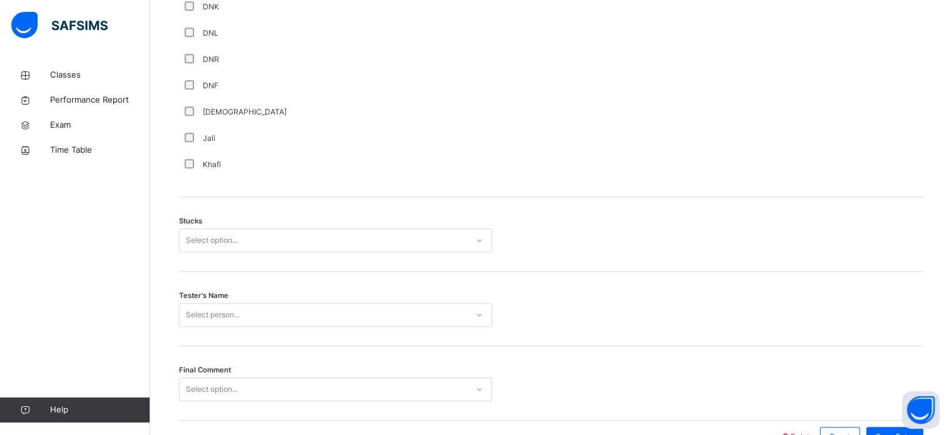
scroll to position [930, 0]
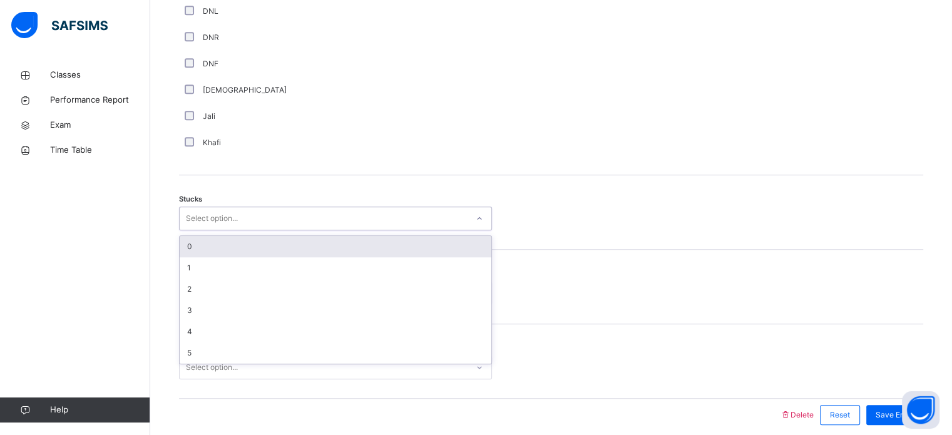
click at [288, 222] on div "Select option..." at bounding box center [324, 218] width 288 height 19
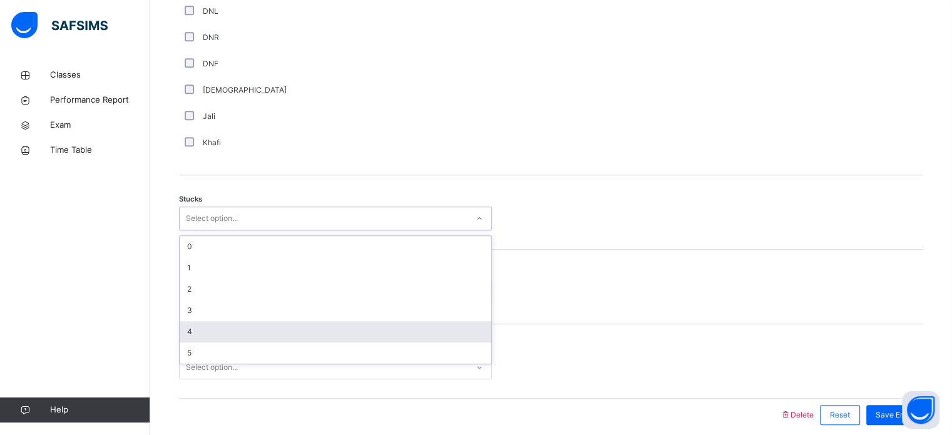
click at [257, 323] on div "4" at bounding box center [336, 331] width 312 height 21
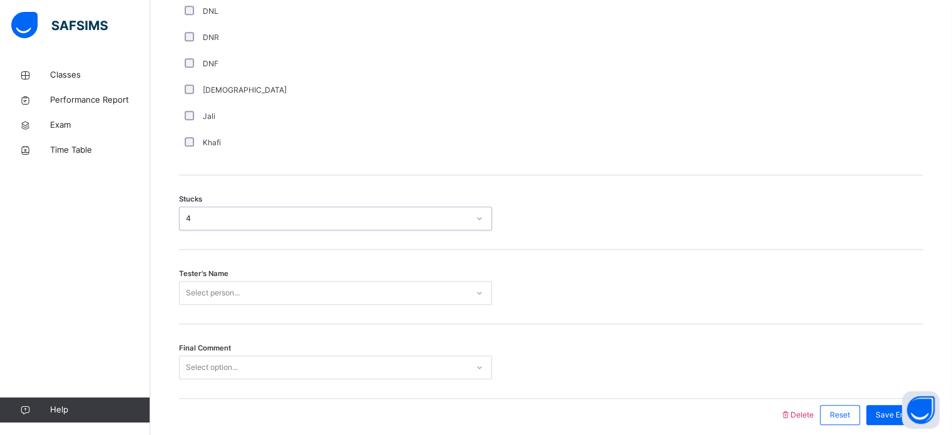
scroll to position [982, 0]
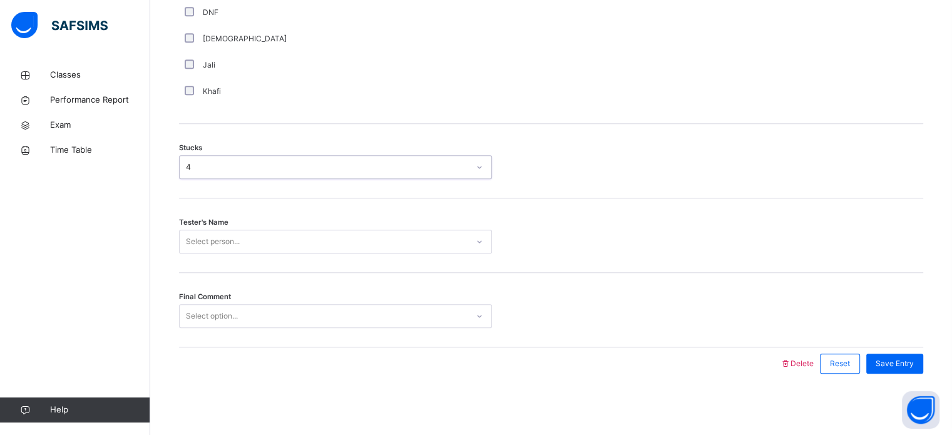
click at [267, 254] on div "Select person..." at bounding box center [335, 242] width 313 height 24
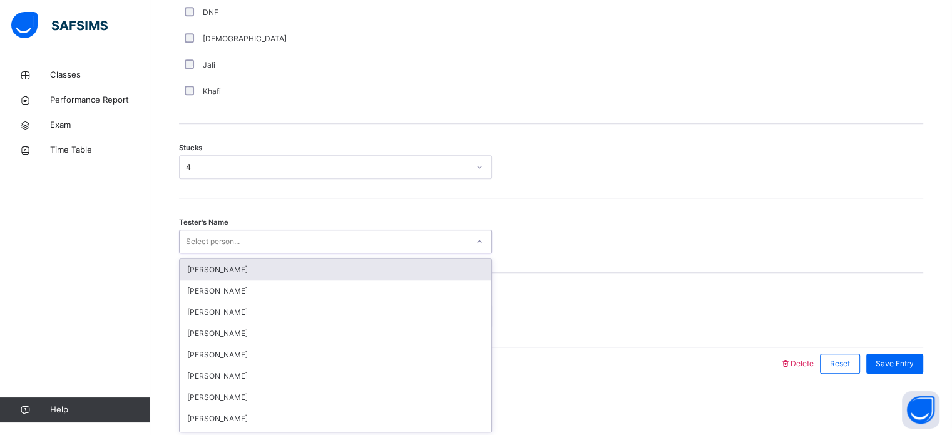
click at [284, 268] on div "[PERSON_NAME]" at bounding box center [336, 269] width 312 height 21
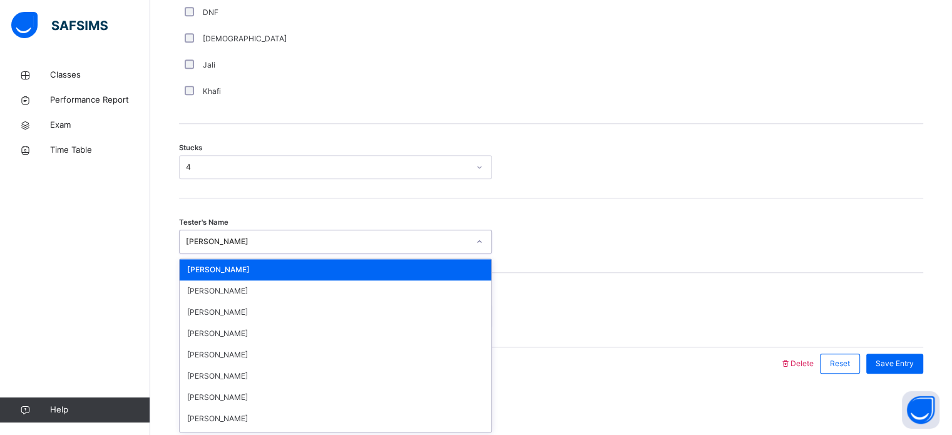
click at [286, 234] on div "[PERSON_NAME]" at bounding box center [324, 241] width 288 height 19
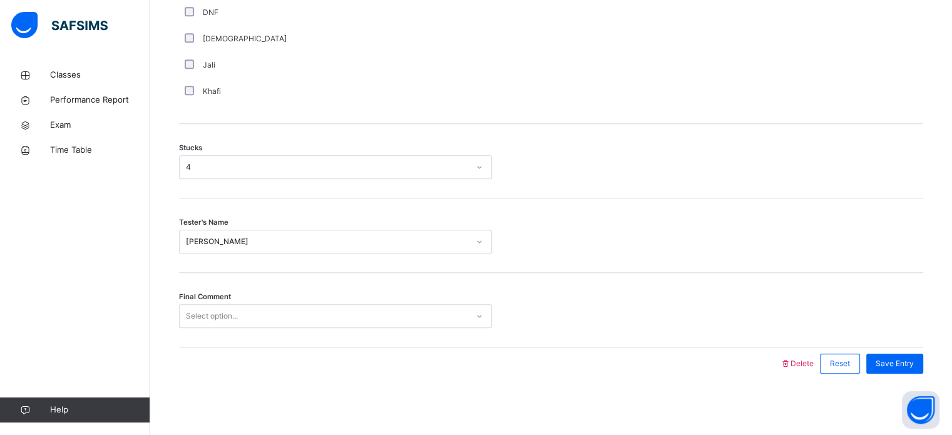
click at [400, 209] on div "Tester's Name Mariha Binte Mamun" at bounding box center [551, 235] width 744 height 75
click at [362, 327] on div "Final Comment Select option..." at bounding box center [551, 310] width 744 height 75
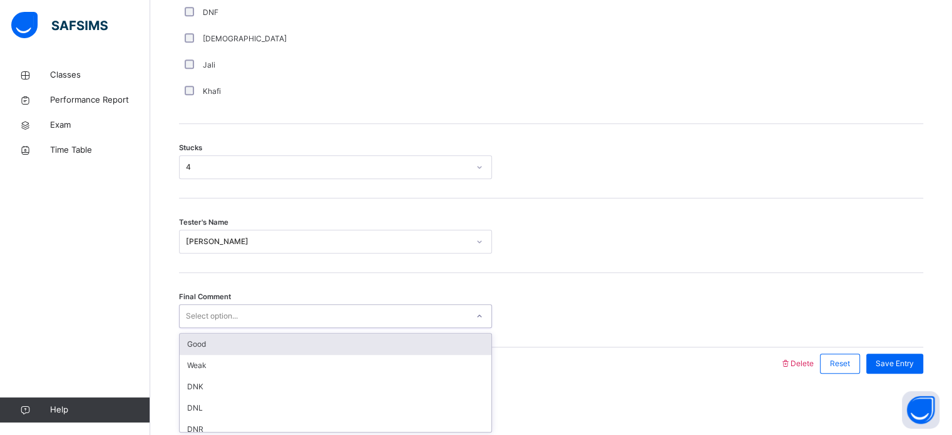
click at [362, 322] on div "Select option..." at bounding box center [324, 316] width 288 height 19
click at [367, 334] on div "Good" at bounding box center [336, 344] width 312 height 21
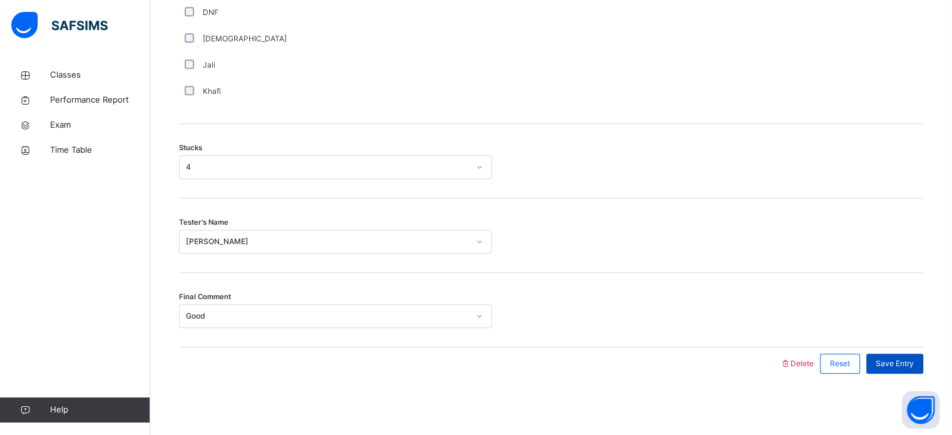
click at [914, 358] on span "Save Entry" at bounding box center [895, 363] width 38 height 11
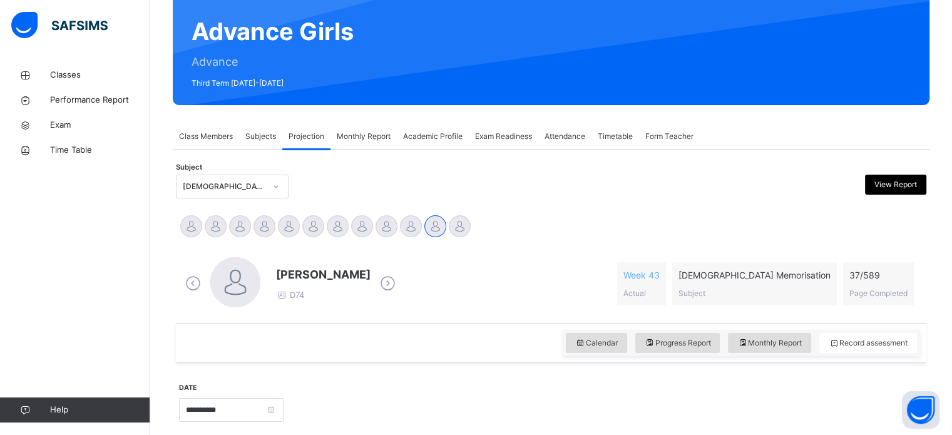
scroll to position [107, 0]
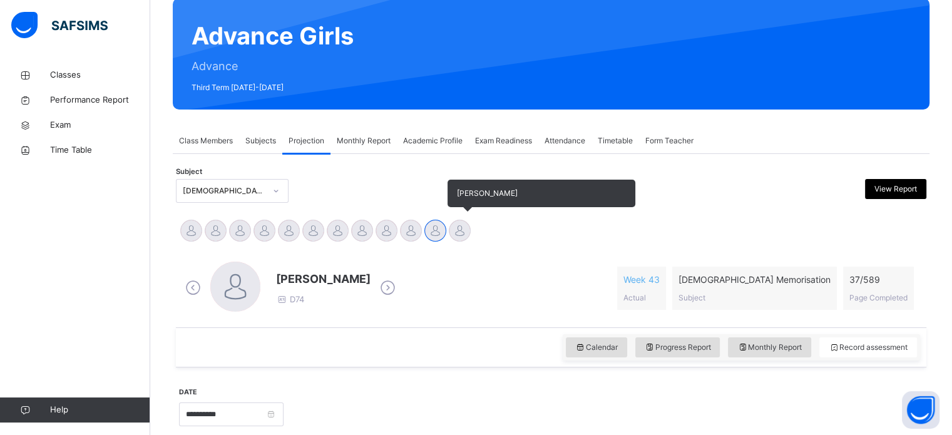
click at [463, 239] on div at bounding box center [460, 231] width 22 height 22
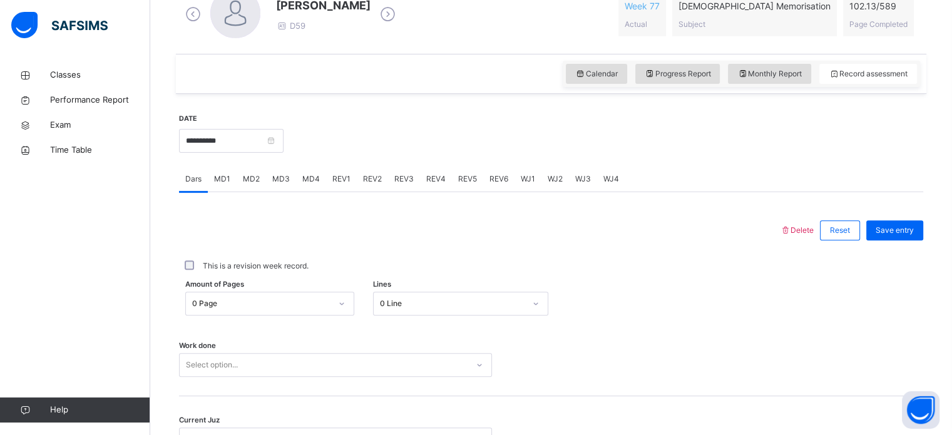
scroll to position [381, 0]
click at [303, 173] on span "MD4" at bounding box center [311, 178] width 18 height 11
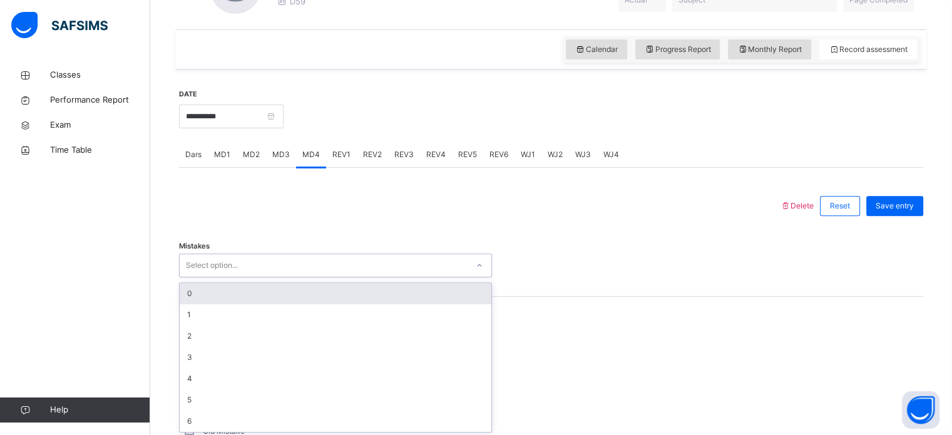
scroll to position [407, 0]
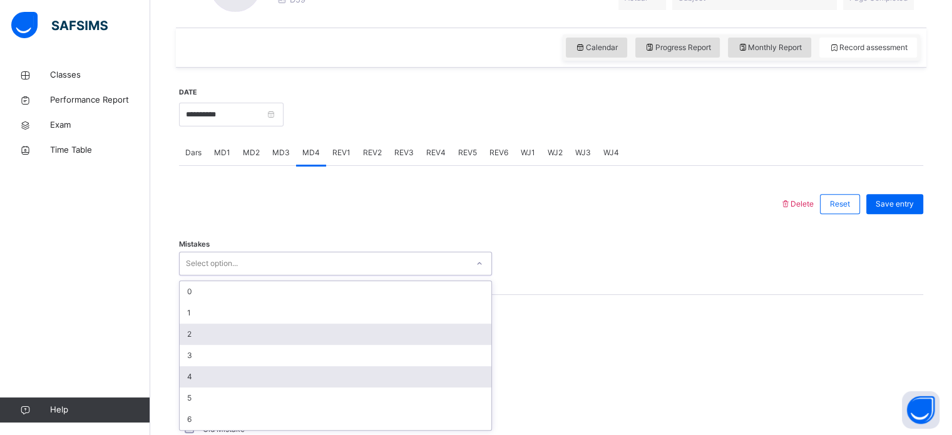
drag, startPoint x: 244, startPoint y: 288, endPoint x: 227, endPoint y: 378, distance: 91.1
click at [227, 275] on div "option 2 focused, 3 of 7. 7 results available. Use Up and Down to choose option…" at bounding box center [335, 264] width 313 height 24
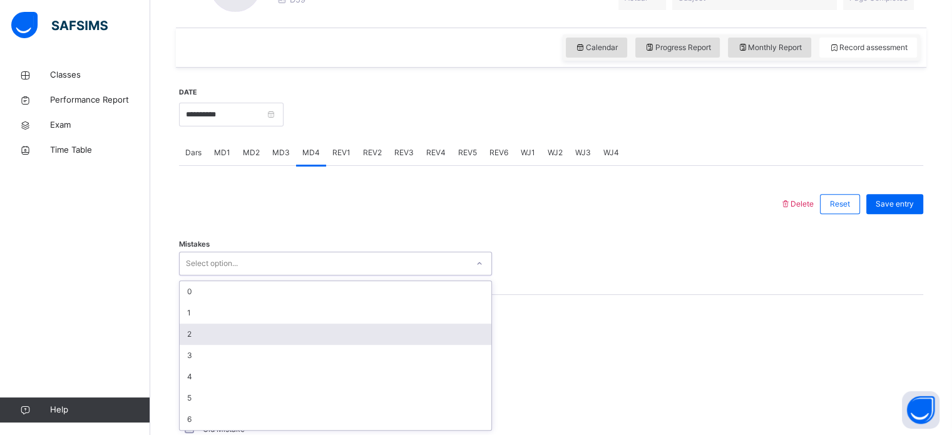
click at [194, 338] on div "2" at bounding box center [336, 334] width 312 height 21
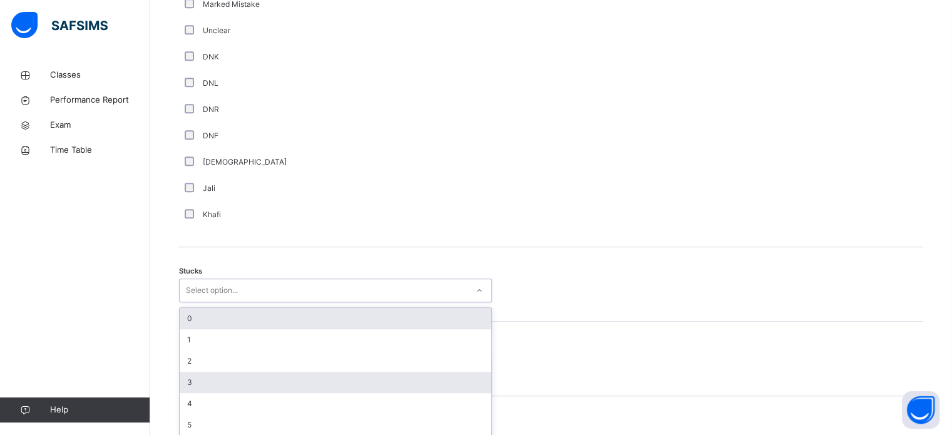
scroll to position [864, 0]
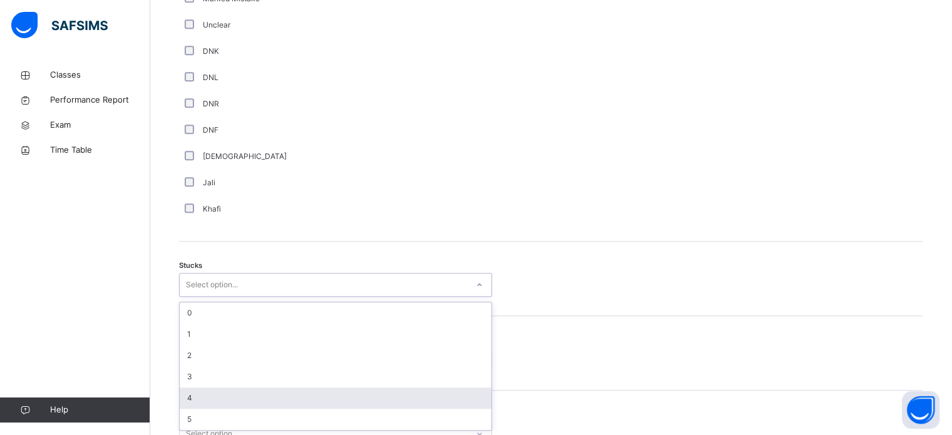
drag, startPoint x: 220, startPoint y: 346, endPoint x: 200, endPoint y: 386, distance: 44.8
click at [200, 297] on div "option 4 focused, 5 of 6. 6 results available. Use Up and Down to choose option…" at bounding box center [335, 285] width 313 height 24
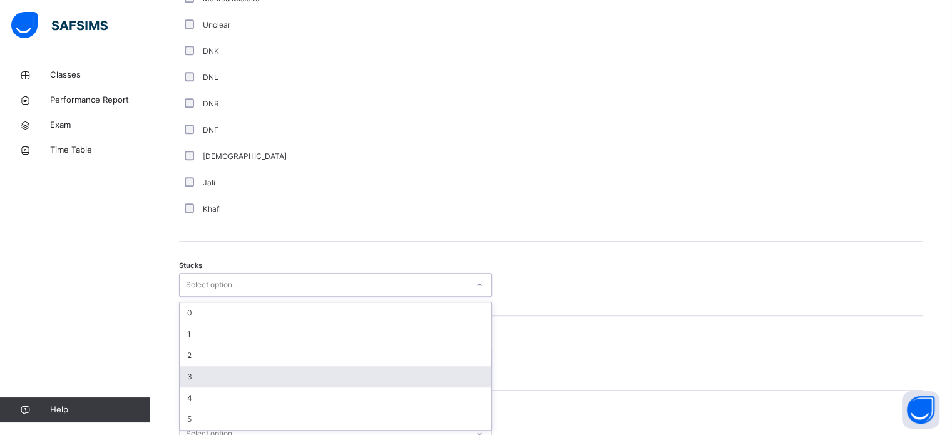
click at [200, 384] on div "3" at bounding box center [336, 376] width 312 height 21
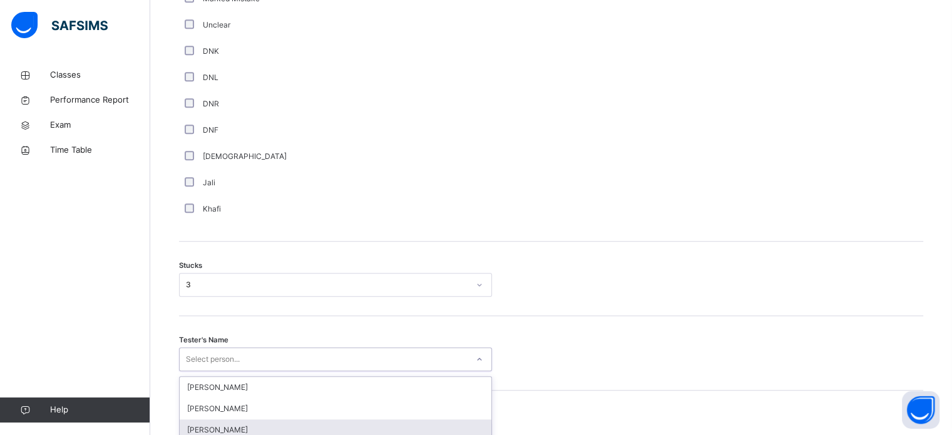
scroll to position [982, 0]
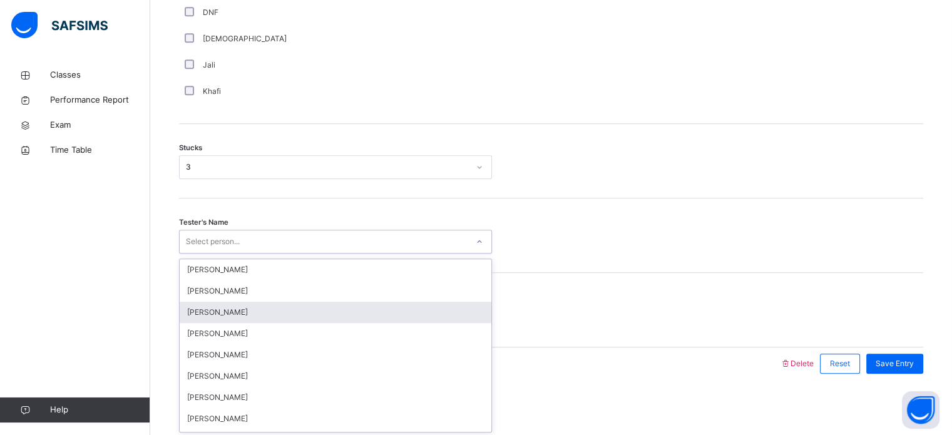
click at [224, 254] on div "option Muhammad Maaz focused, 3 of 88. 88 results available. Use Up and Down to…" at bounding box center [335, 242] width 313 height 24
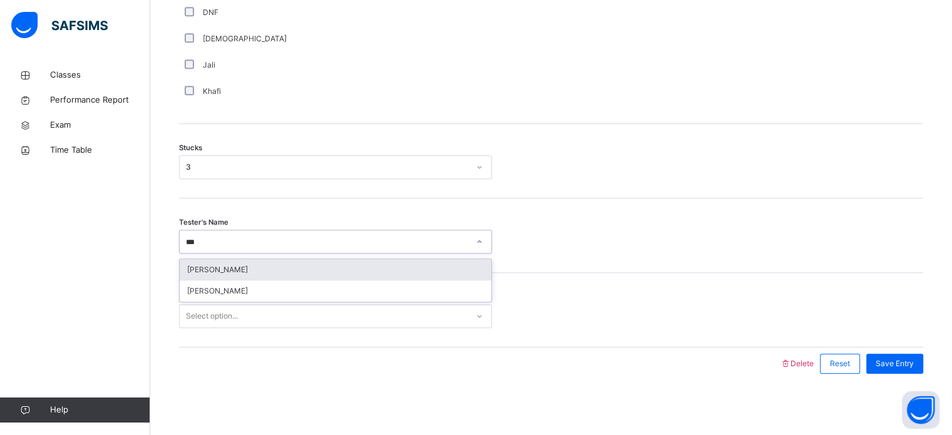
type input "****"
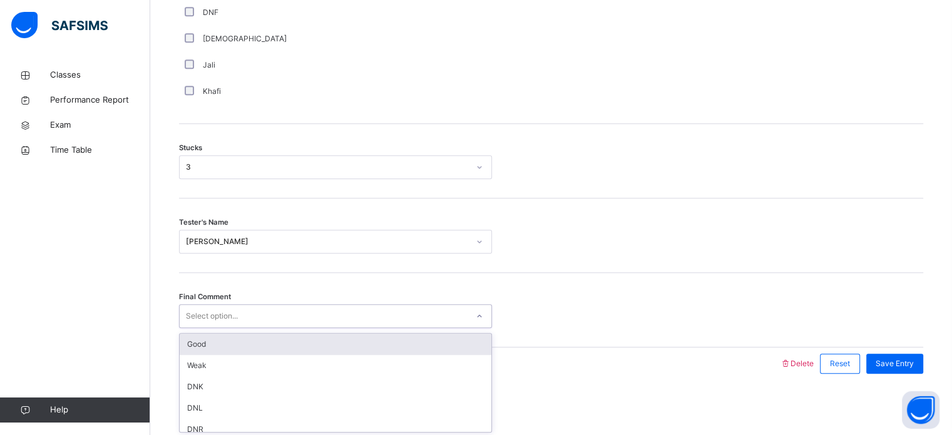
click at [224, 311] on div "Select option..." at bounding box center [212, 316] width 52 height 24
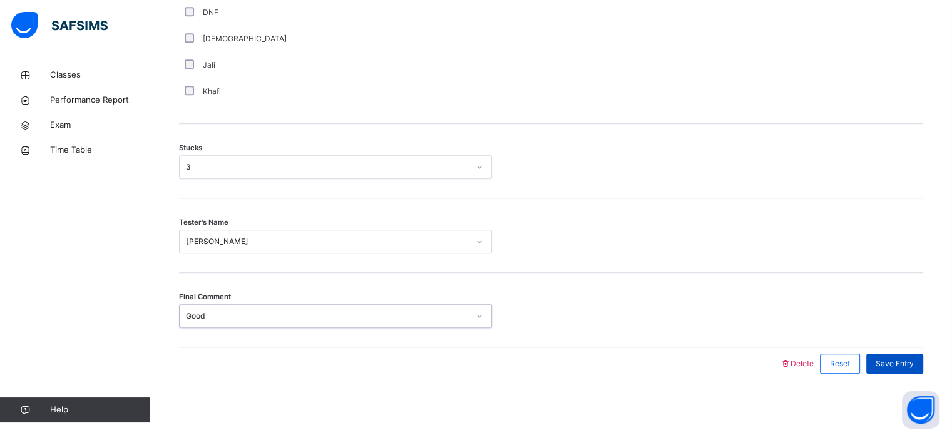
click at [907, 359] on span "Save Entry" at bounding box center [895, 363] width 38 height 11
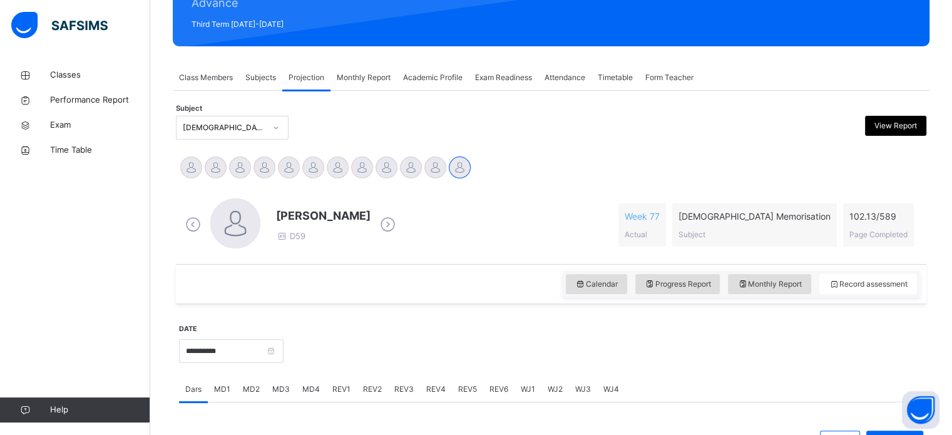
scroll to position [170, 0]
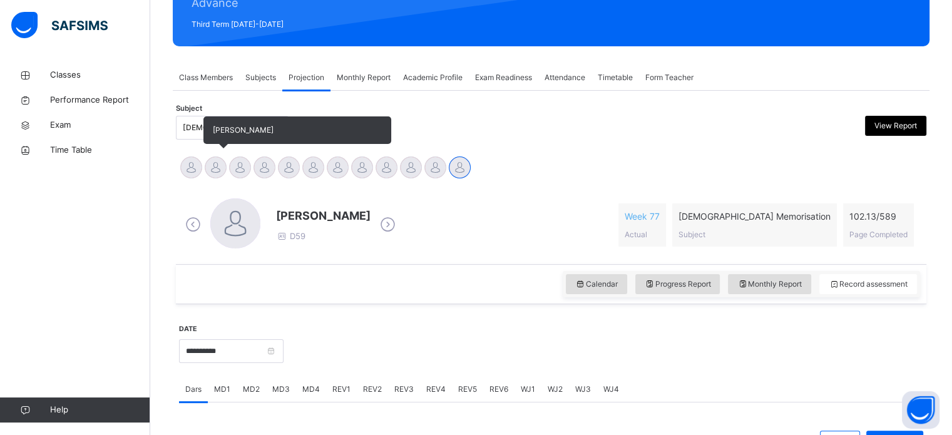
click at [213, 170] on div at bounding box center [216, 168] width 22 height 22
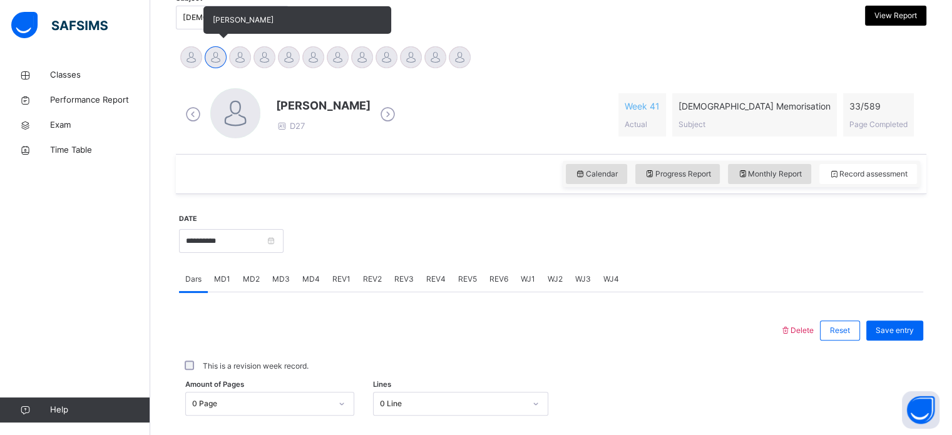
scroll to position [317, 0]
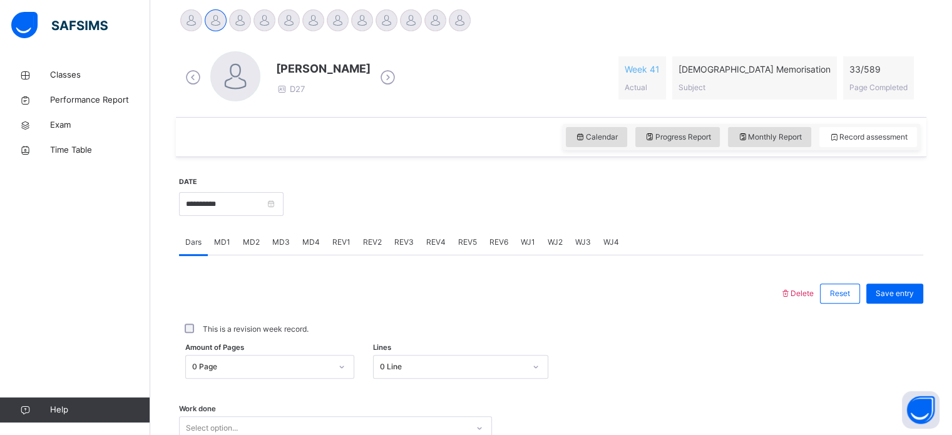
click at [255, 245] on span "MD2" at bounding box center [251, 242] width 17 height 11
click at [284, 244] on span "MD3" at bounding box center [281, 242] width 18 height 11
click at [343, 246] on span "REV1" at bounding box center [341, 242] width 18 height 11
click at [306, 245] on span "MD4" at bounding box center [311, 242] width 18 height 11
click at [373, 247] on span "REV2" at bounding box center [372, 242] width 19 height 11
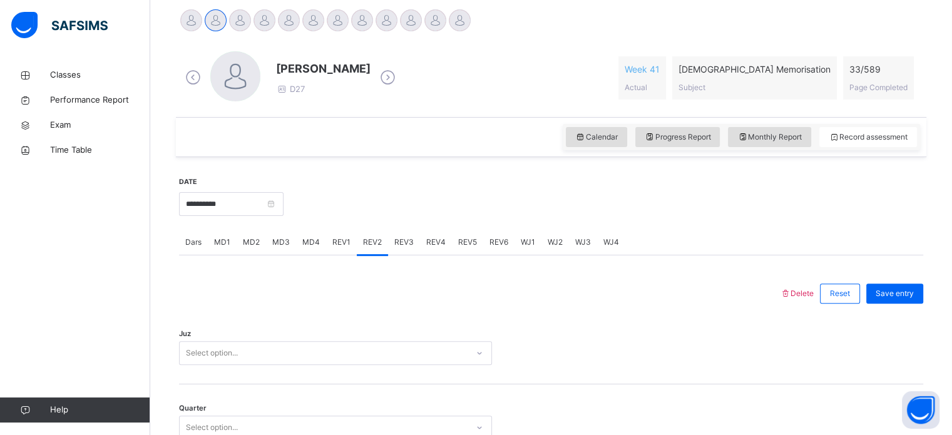
click at [338, 250] on div "REV1" at bounding box center [341, 242] width 31 height 25
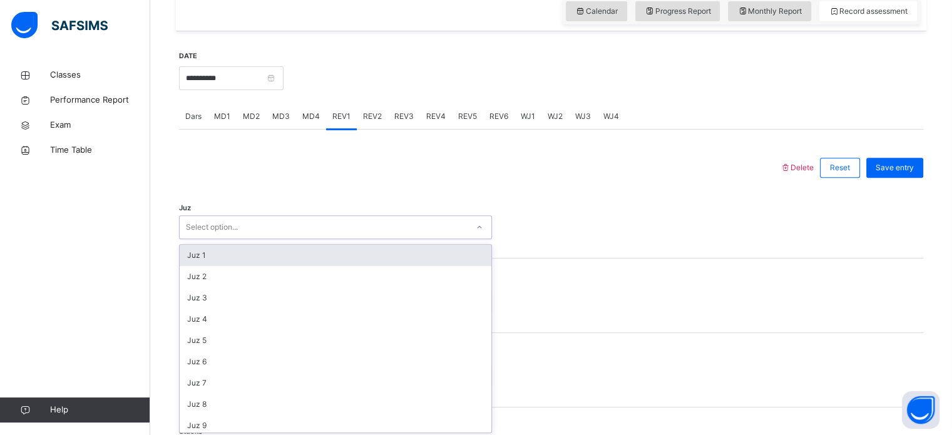
scroll to position [446, 0]
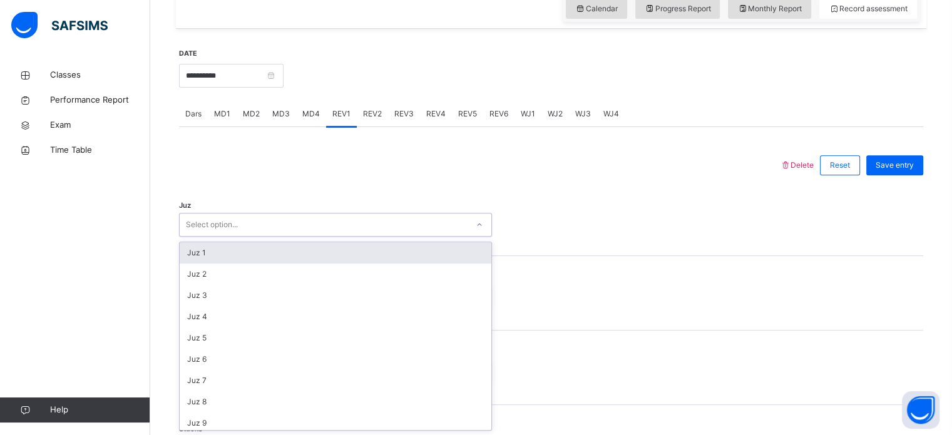
click at [372, 105] on div "REV2" at bounding box center [372, 113] width 31 height 25
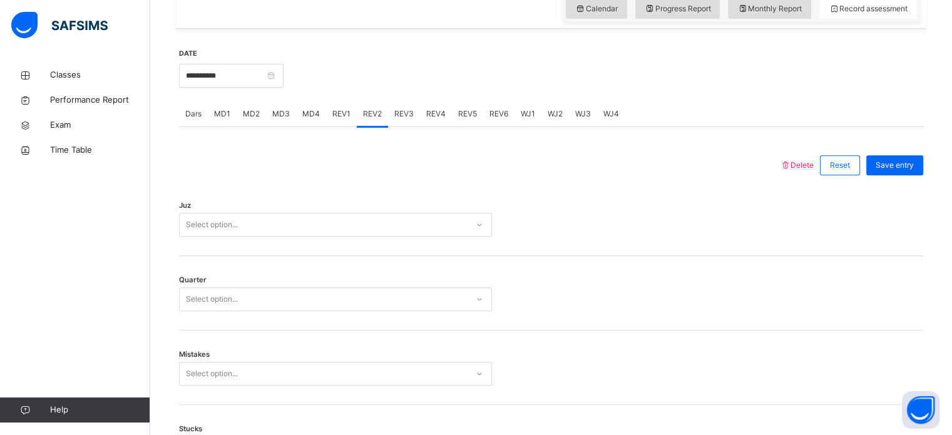
click at [412, 120] on div "REV3" at bounding box center [404, 113] width 32 height 25
click at [427, 118] on span "REV4" at bounding box center [435, 113] width 19 height 11
click at [371, 119] on span "REV2" at bounding box center [372, 113] width 19 height 11
click at [332, 124] on div "REV1" at bounding box center [341, 113] width 31 height 25
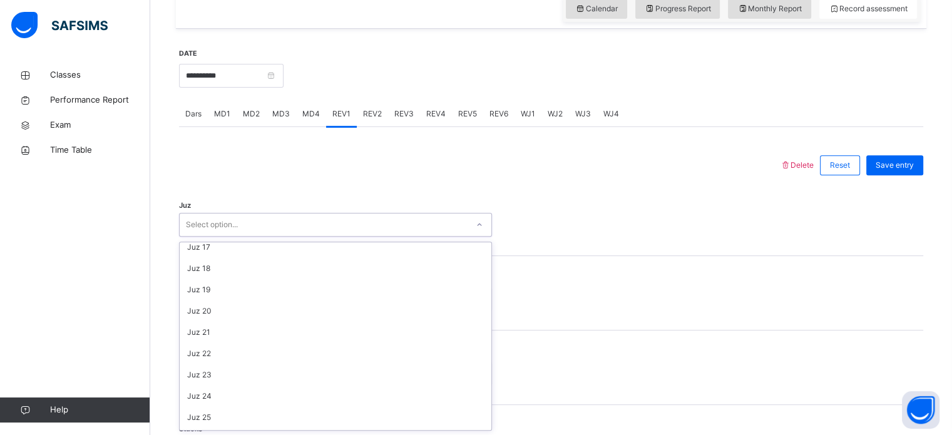
scroll to position [451, 0]
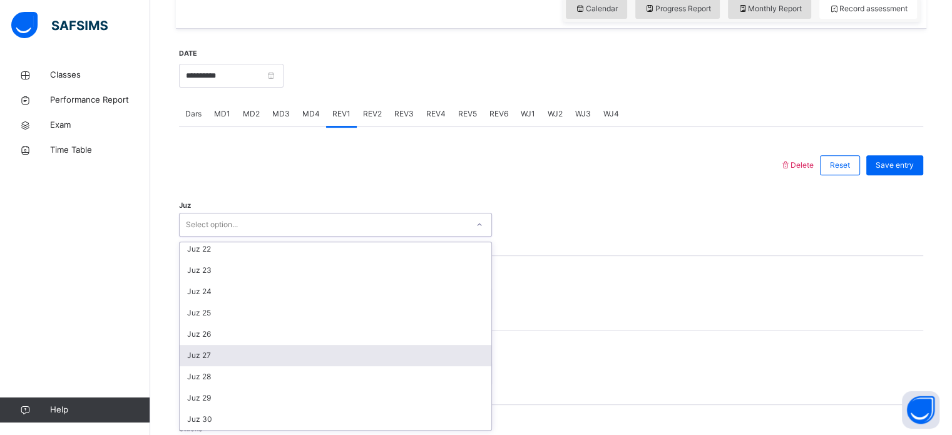
click at [214, 356] on div "Juz 27" at bounding box center [336, 355] width 312 height 21
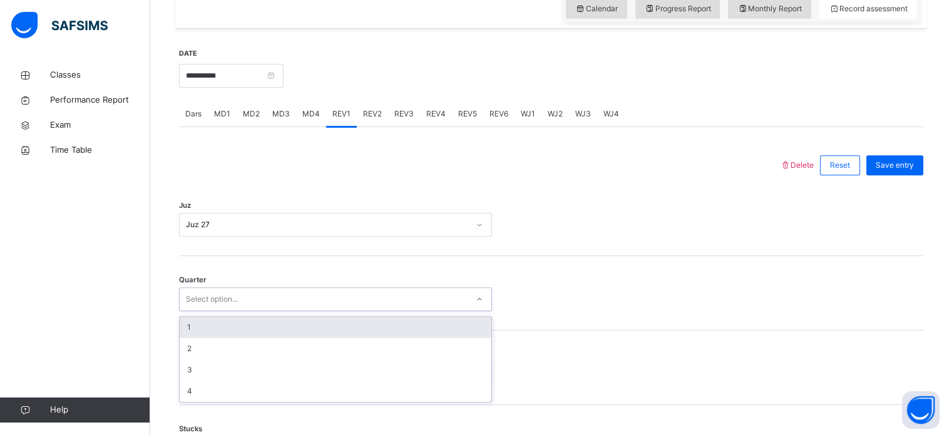
click at [244, 327] on div "1" at bounding box center [336, 327] width 312 height 21
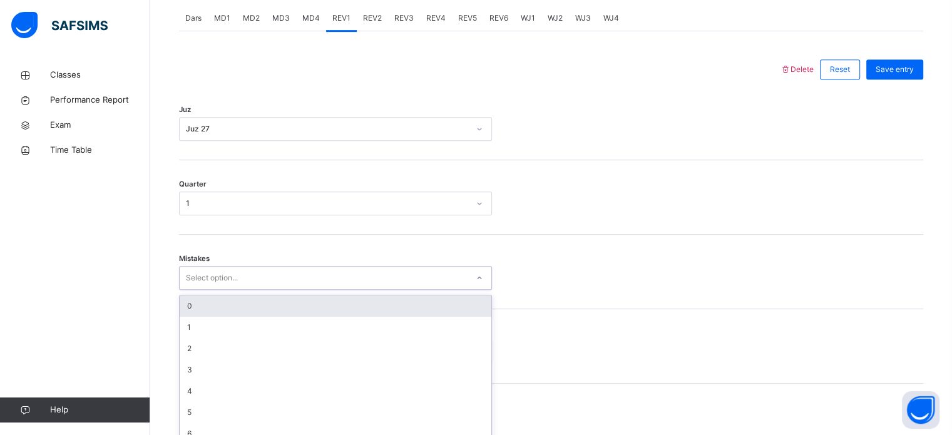
scroll to position [556, 0]
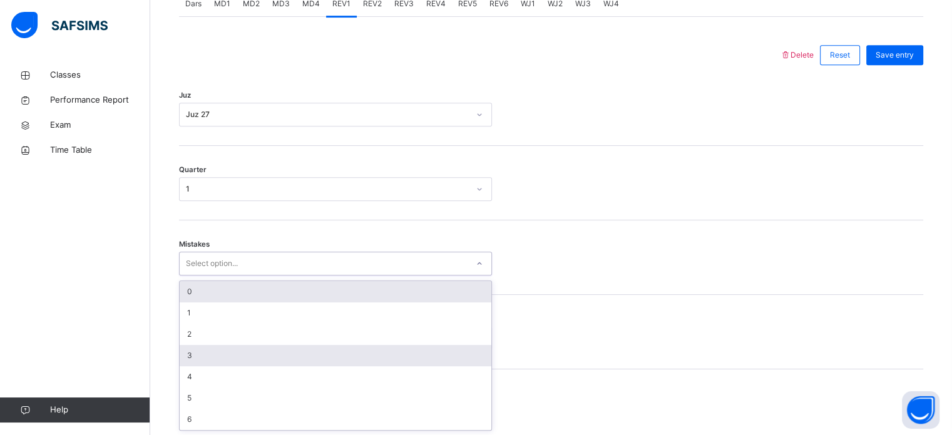
click at [220, 346] on div "3" at bounding box center [336, 355] width 312 height 21
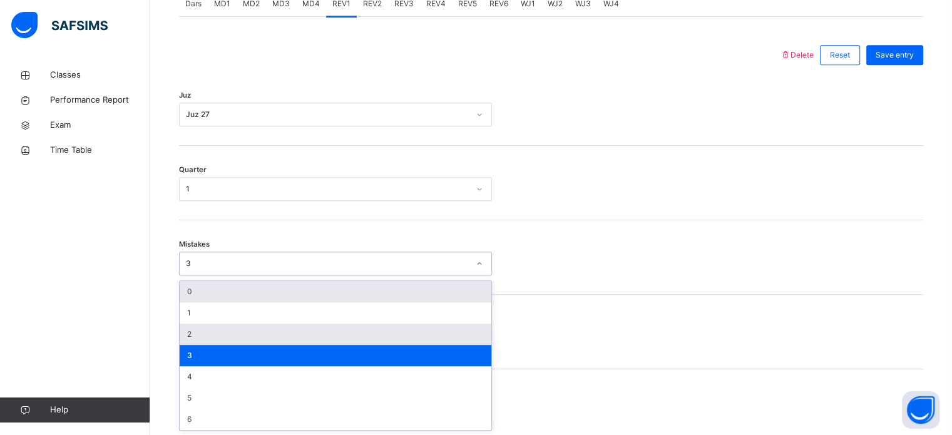
click at [254, 337] on div "2" at bounding box center [336, 334] width 312 height 21
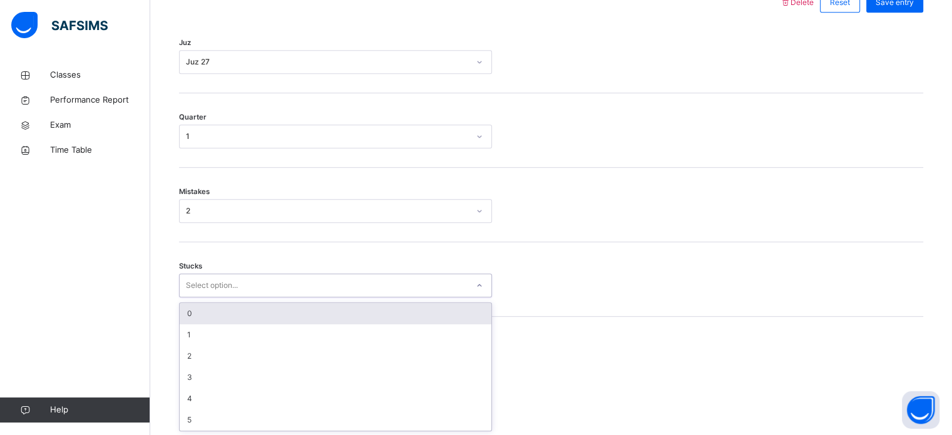
scroll to position [609, 0]
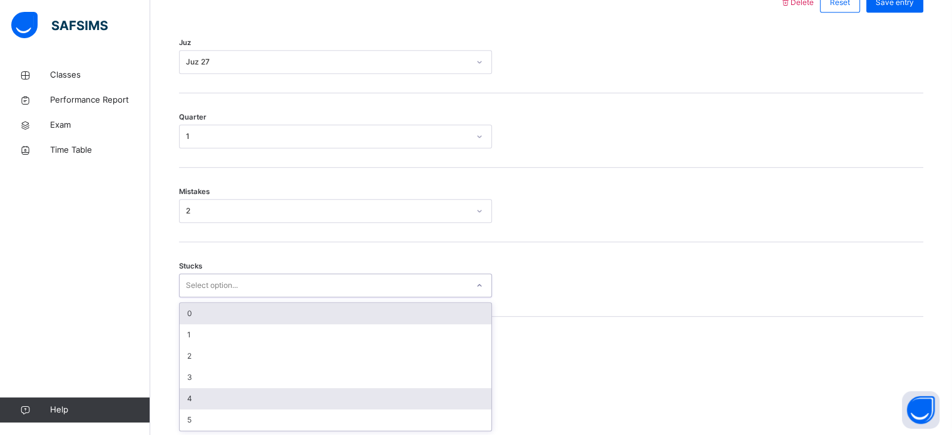
click at [228, 399] on div "4" at bounding box center [336, 398] width 312 height 21
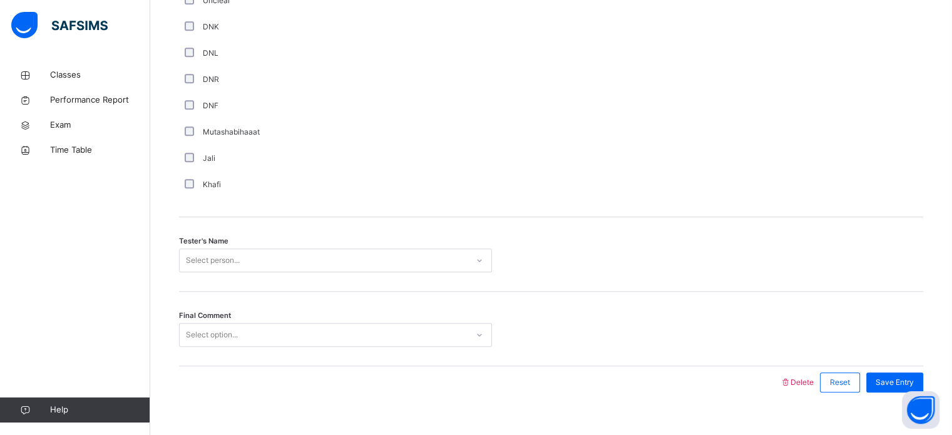
scroll to position [1116, 0]
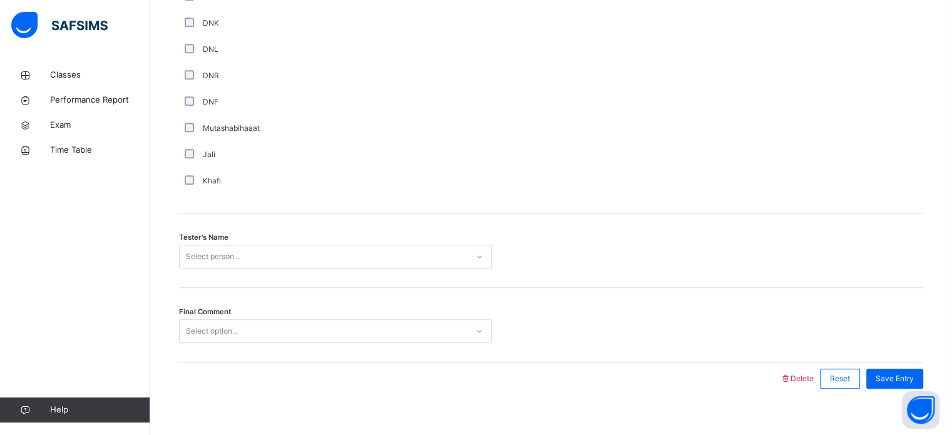
click at [201, 123] on div "Mutashabihaaat" at bounding box center [335, 128] width 307 height 11
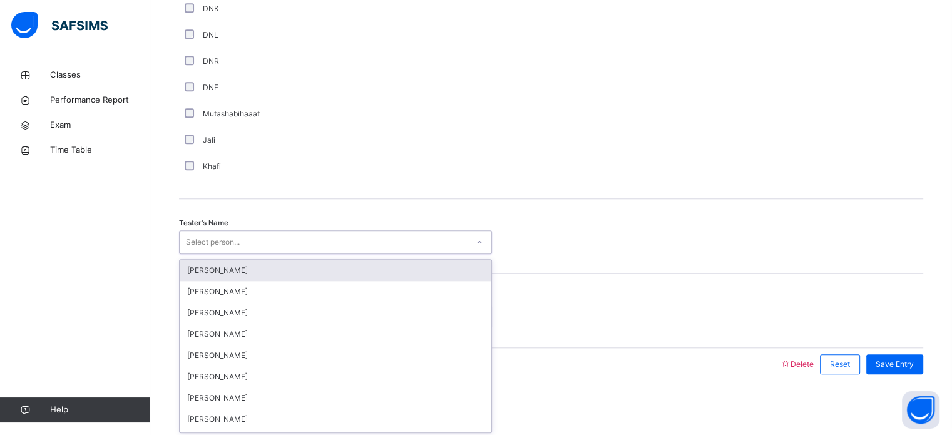
scroll to position [1131, 0]
type input "***"
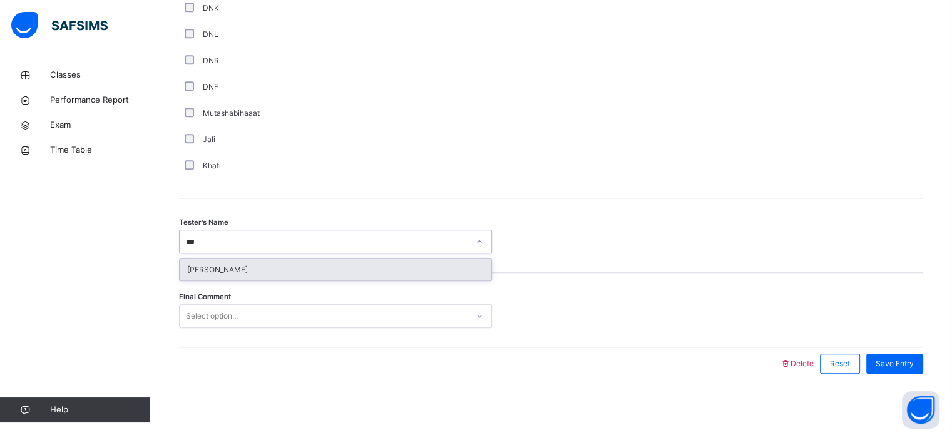
click at [411, 264] on div "[PERSON_NAME]" at bounding box center [336, 269] width 312 height 21
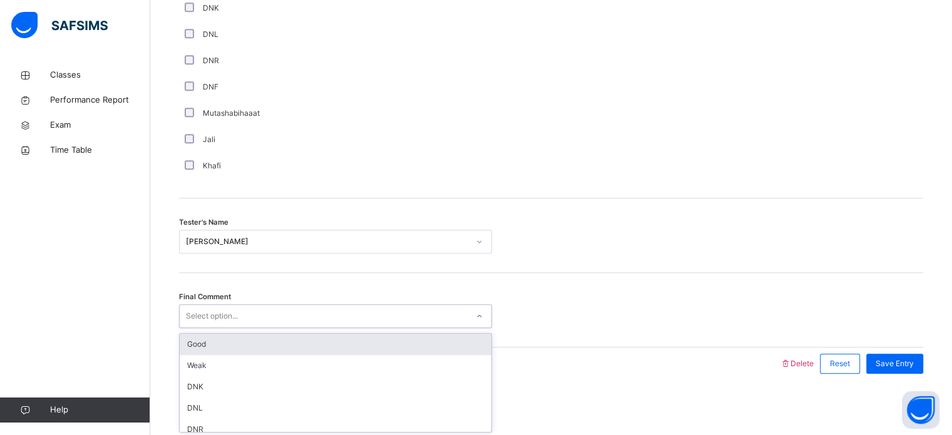
click at [349, 347] on div "Good" at bounding box center [336, 344] width 312 height 21
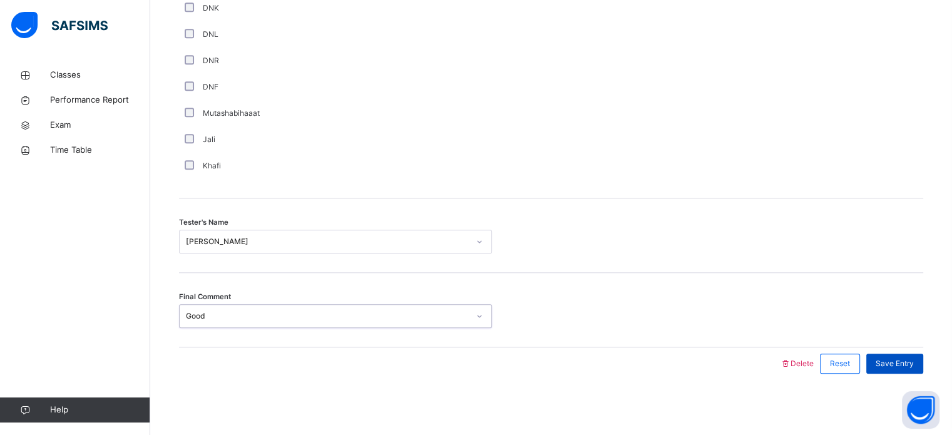
click at [913, 361] on span "Save Entry" at bounding box center [895, 363] width 38 height 11
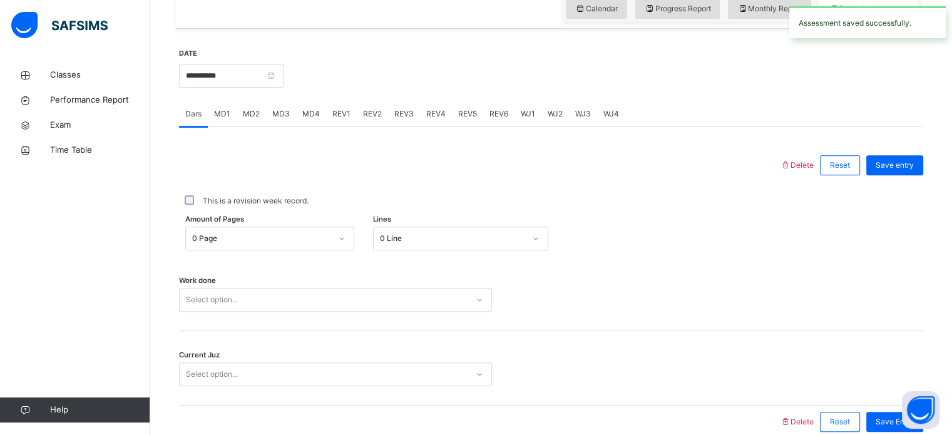
scroll to position [411, 0]
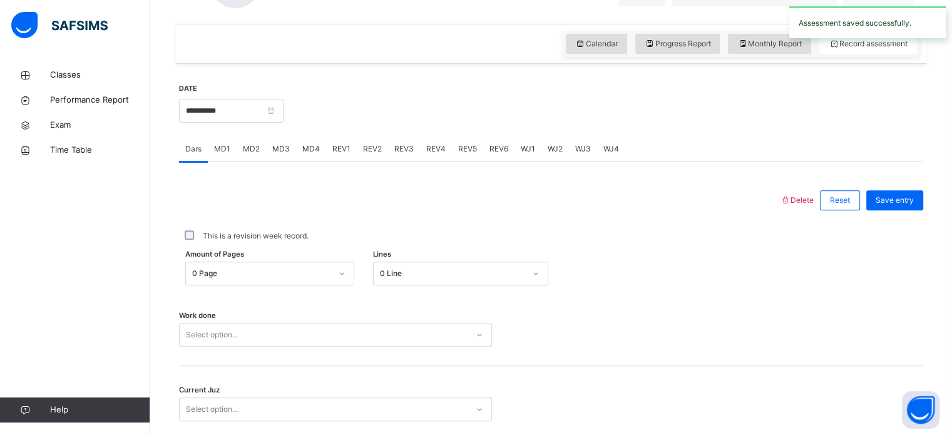
click at [315, 154] on div "MD4" at bounding box center [311, 148] width 30 height 25
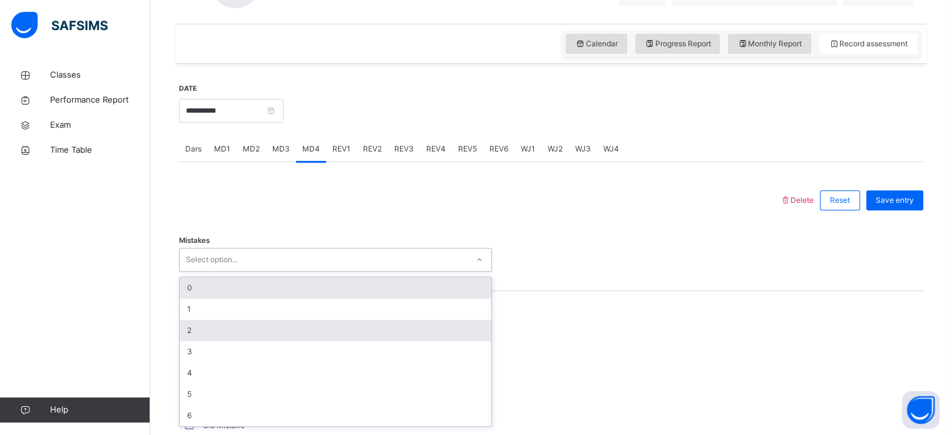
click at [231, 338] on div "2" at bounding box center [336, 330] width 312 height 21
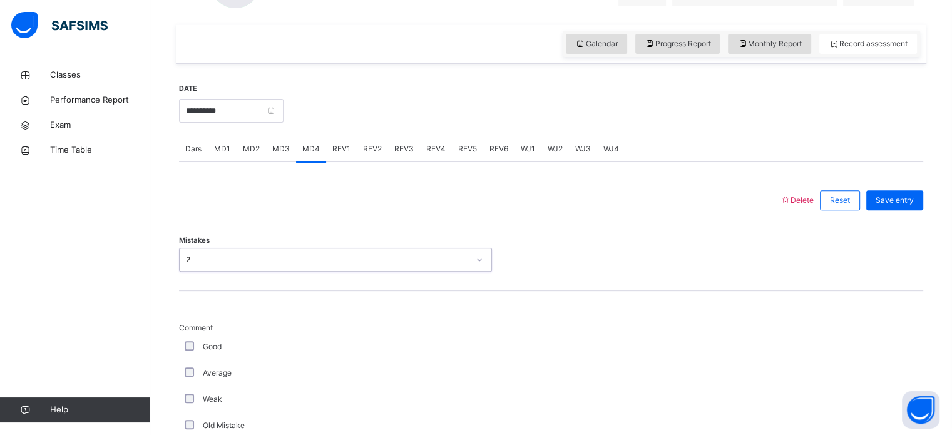
click at [187, 358] on div "Good" at bounding box center [335, 347] width 313 height 26
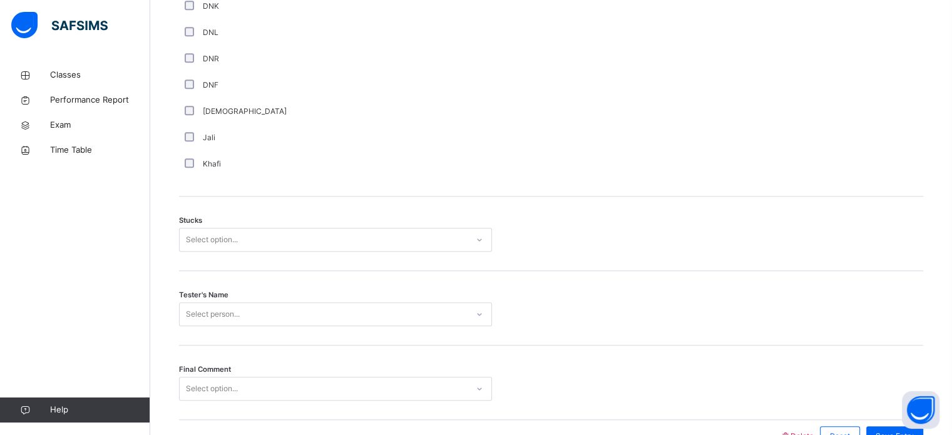
scroll to position [982, 0]
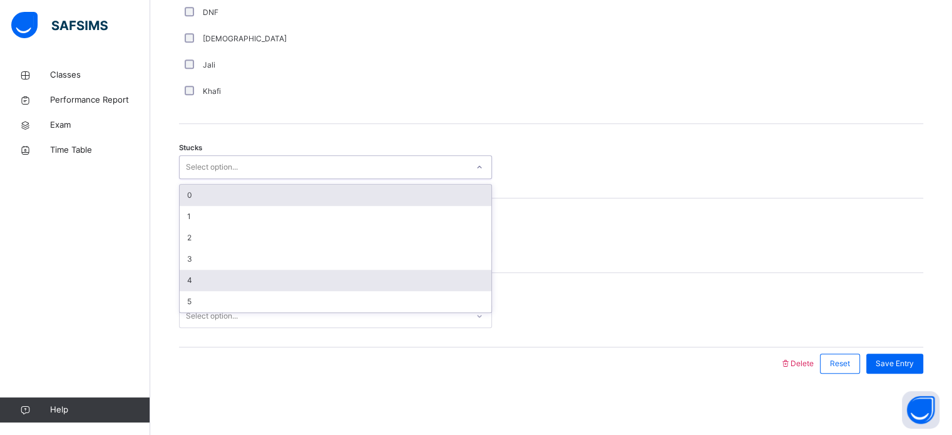
click at [202, 280] on div "4" at bounding box center [336, 280] width 312 height 21
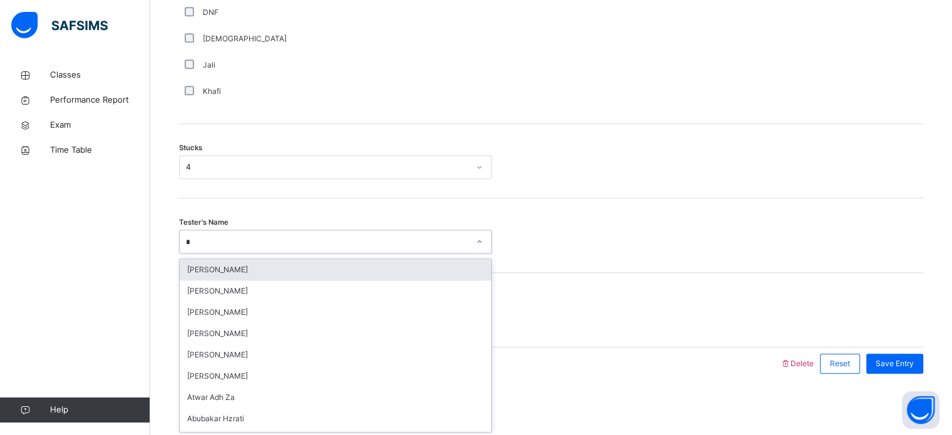
type input "**"
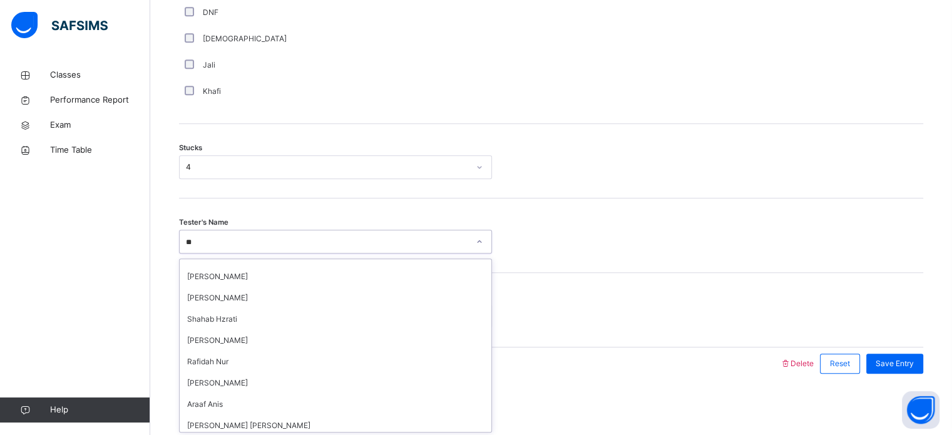
scroll to position [106, 0]
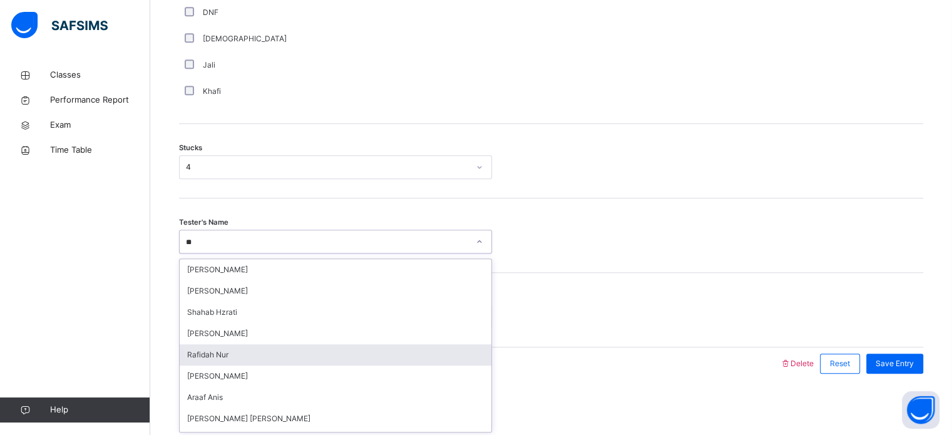
click at [227, 348] on div "Rafidah Nur" at bounding box center [336, 354] width 312 height 21
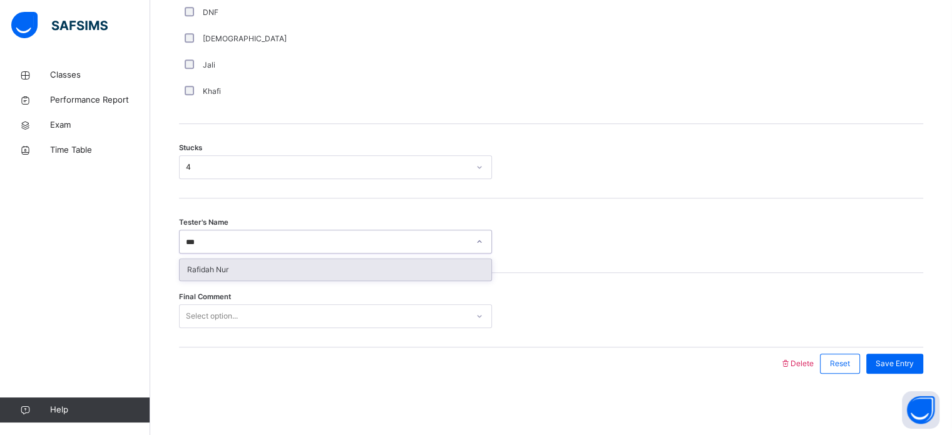
scroll to position [0, 0]
type input "****"
click at [389, 270] on div "Rafidah Nur" at bounding box center [336, 269] width 312 height 21
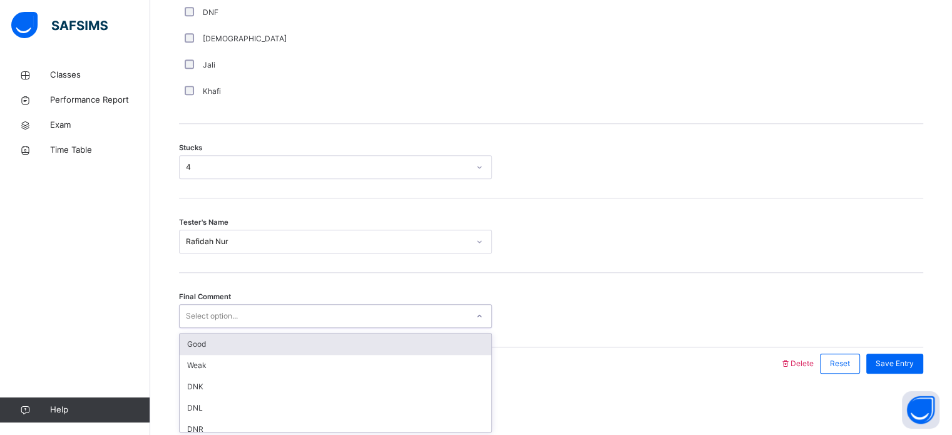
click at [336, 344] on div "Good" at bounding box center [336, 344] width 312 height 21
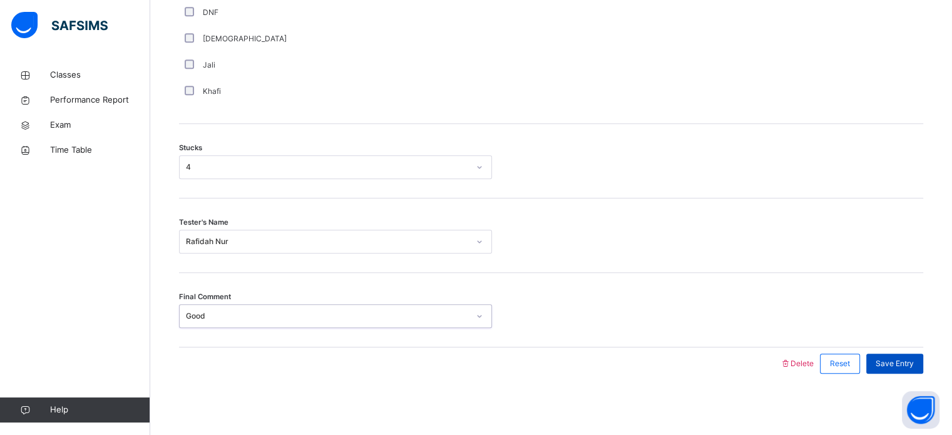
click at [914, 367] on span "Save Entry" at bounding box center [895, 363] width 38 height 11
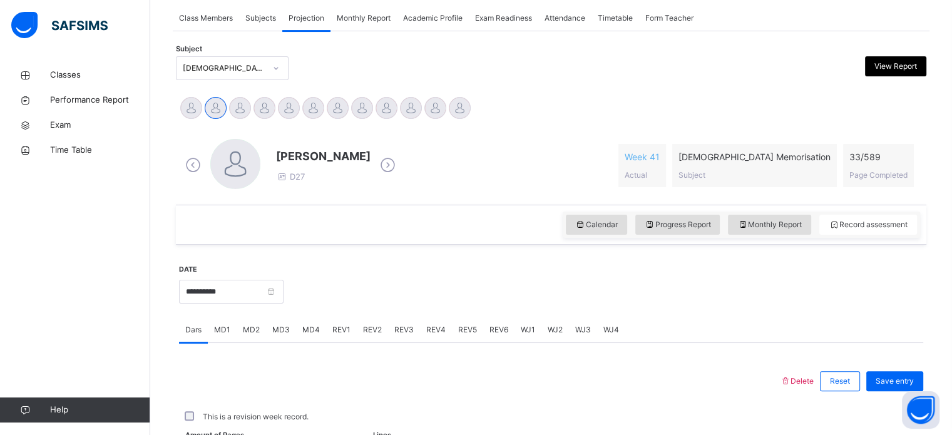
scroll to position [229, 0]
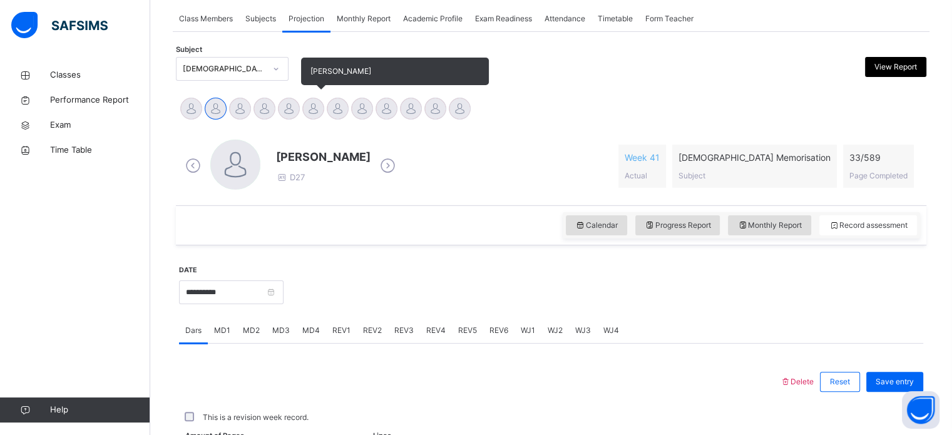
click at [323, 110] on div at bounding box center [313, 109] width 22 height 22
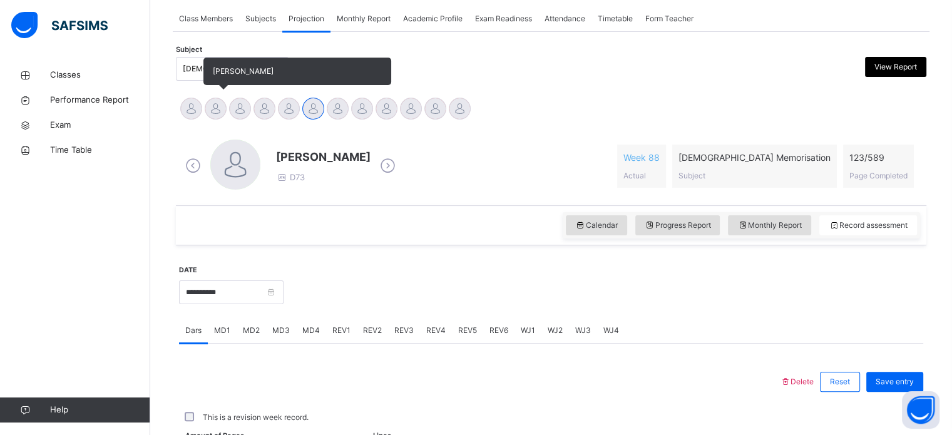
click at [208, 110] on div at bounding box center [216, 109] width 22 height 22
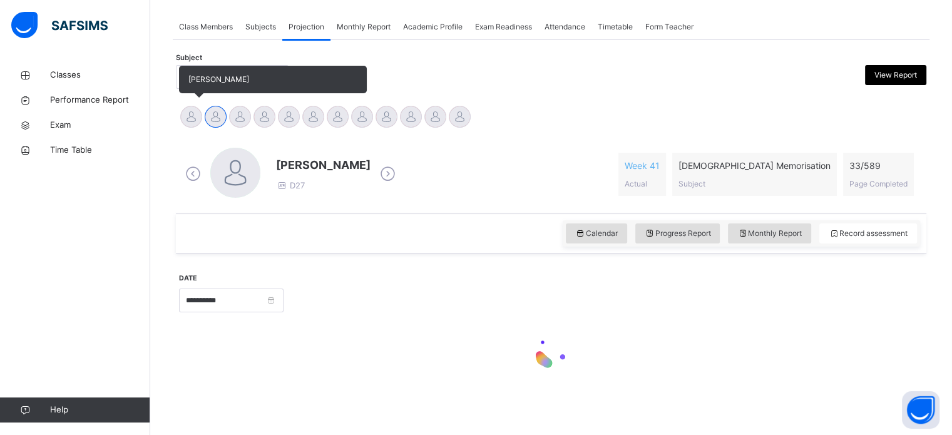
click at [183, 118] on div at bounding box center [191, 117] width 22 height 22
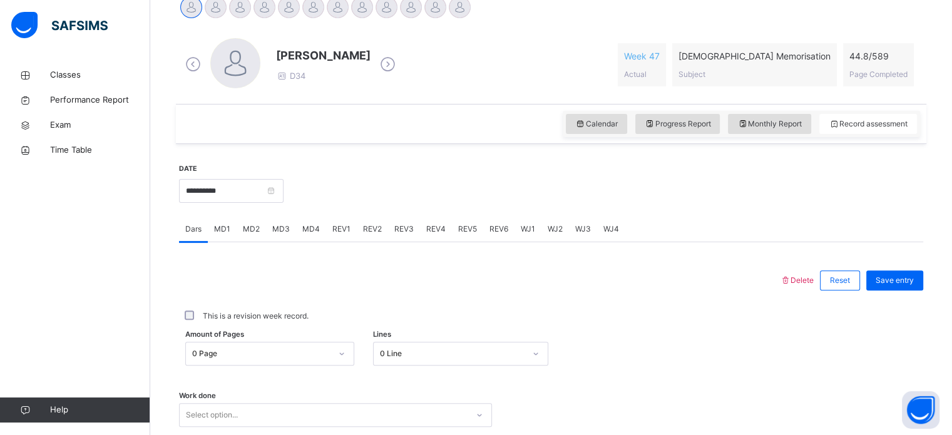
scroll to position [333, 0]
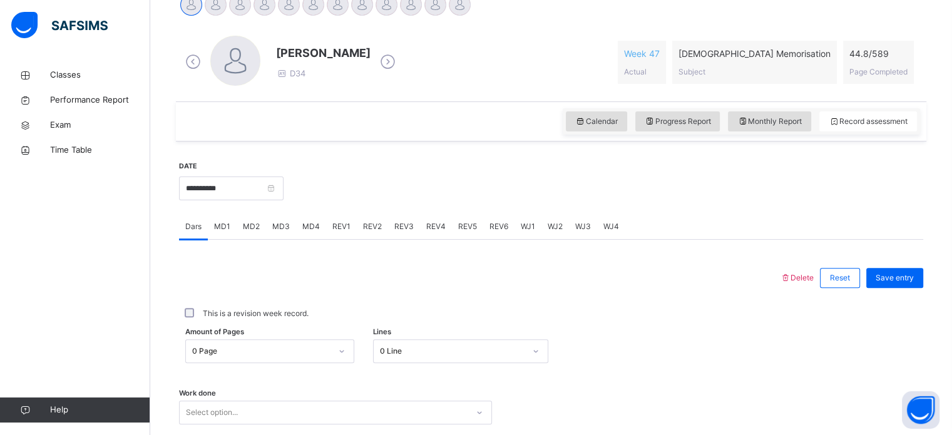
click at [302, 218] on div "MD4" at bounding box center [311, 226] width 30 height 25
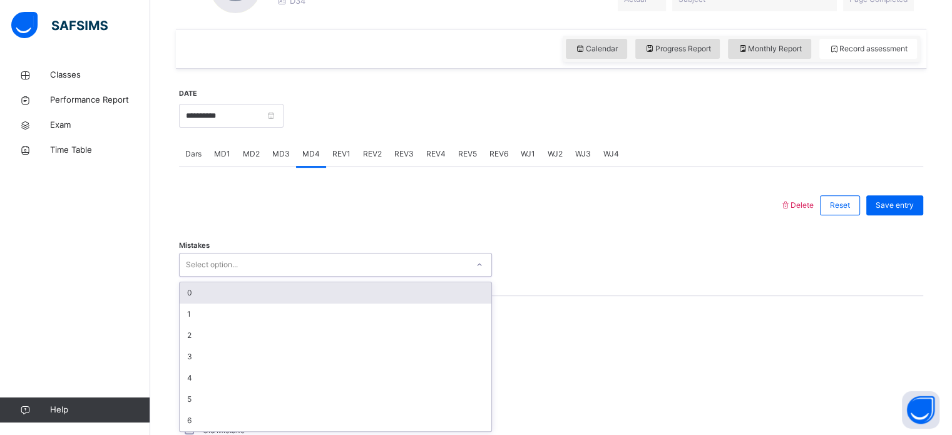
scroll to position [407, 0]
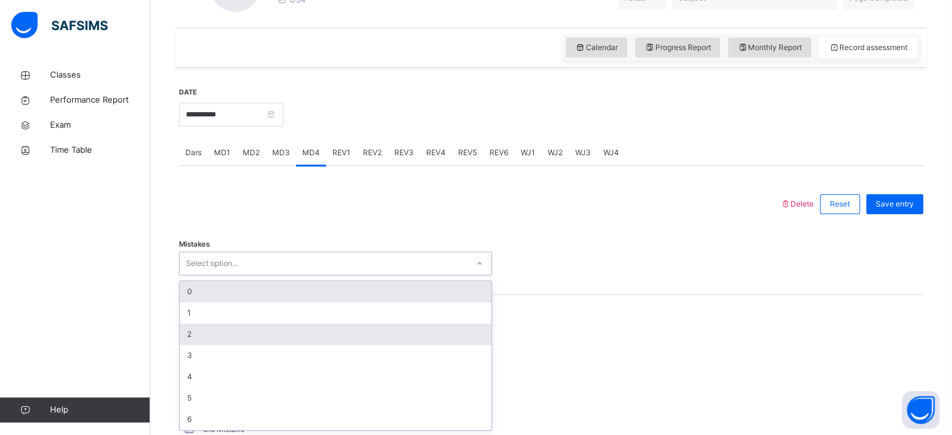
click at [195, 336] on div "2" at bounding box center [336, 334] width 312 height 21
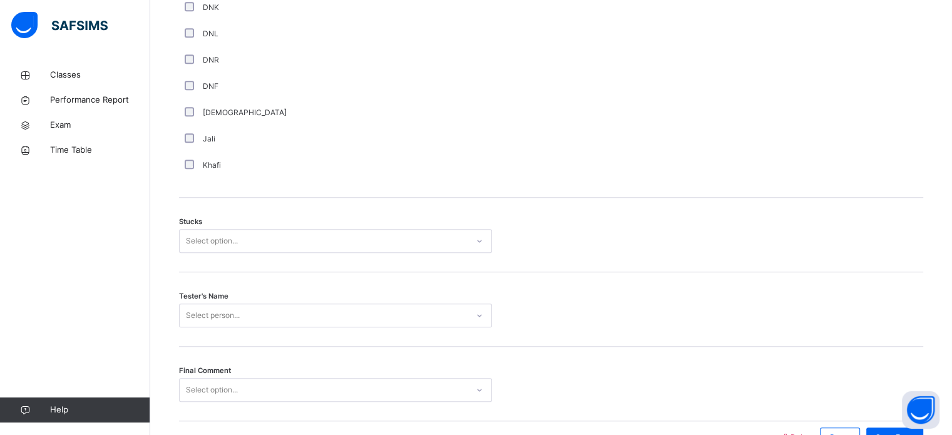
scroll to position [982, 0]
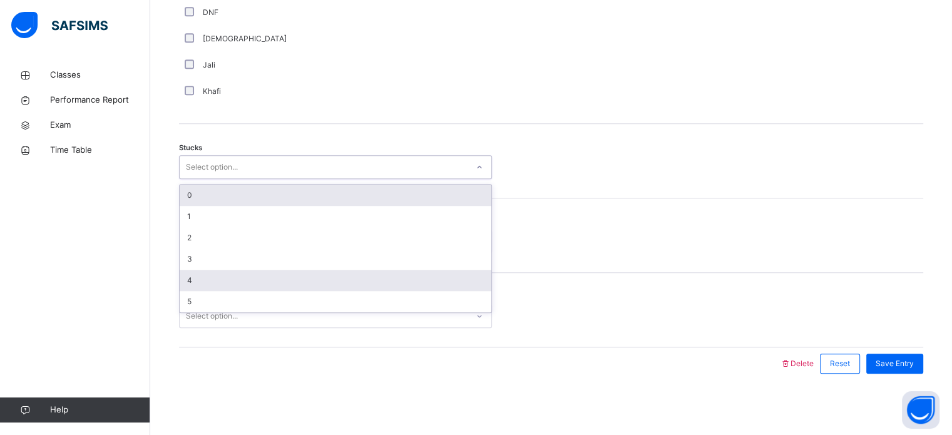
click at [189, 280] on div "4" at bounding box center [336, 280] width 312 height 21
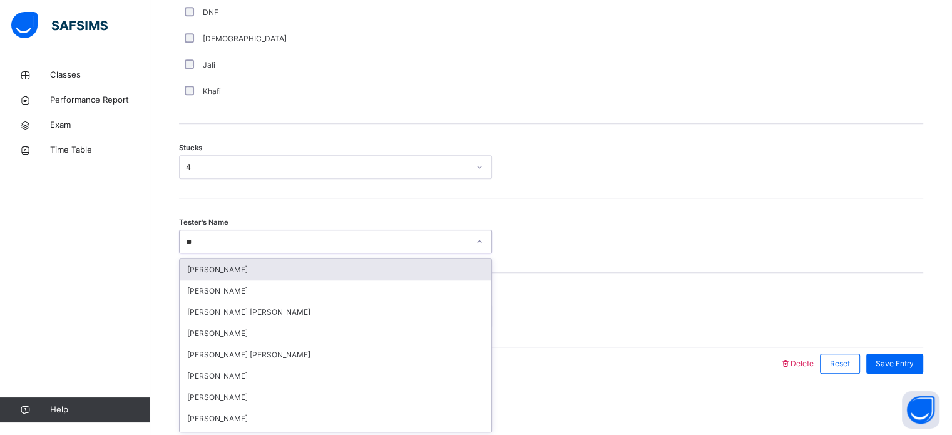
type input "***"
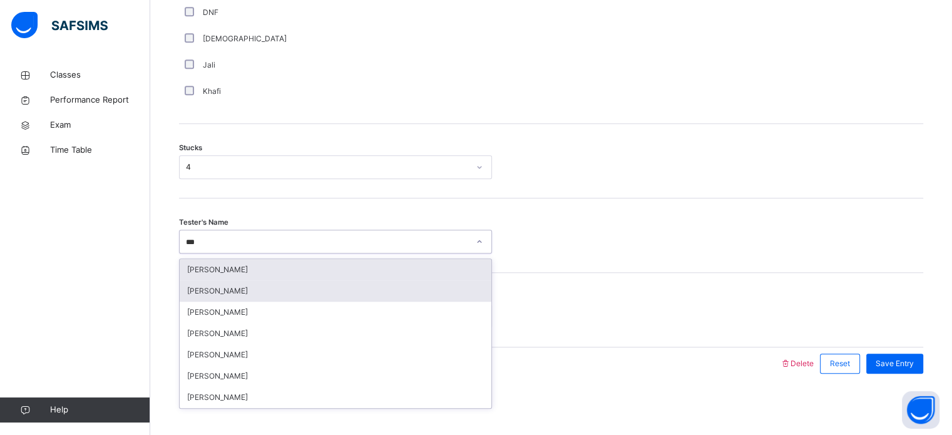
click at [203, 292] on div "[PERSON_NAME]" at bounding box center [336, 290] width 312 height 21
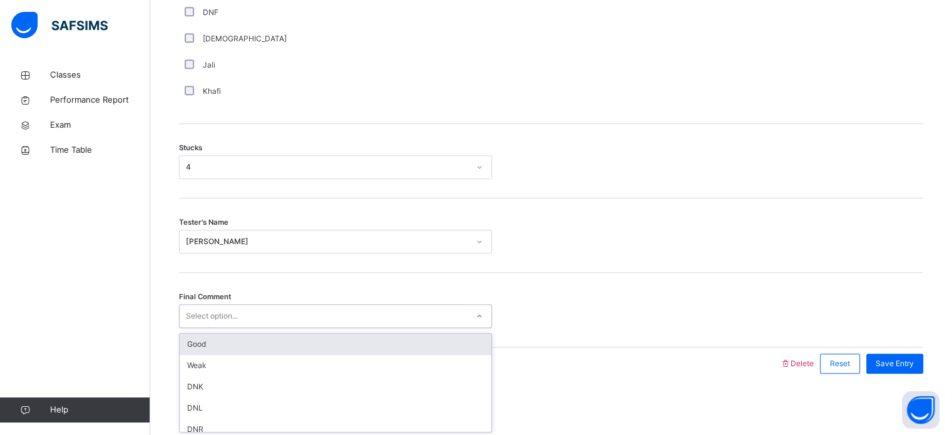
click at [203, 342] on div "Good" at bounding box center [336, 344] width 312 height 21
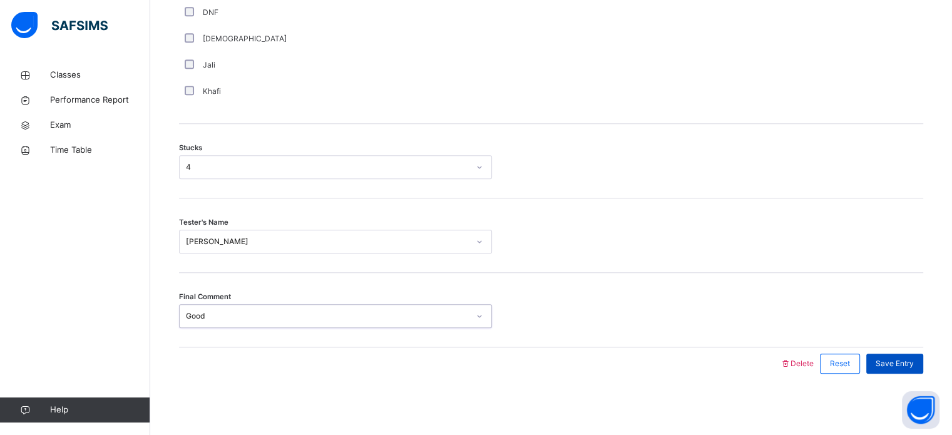
click at [899, 369] on div "Save Entry" at bounding box center [894, 364] width 57 height 20
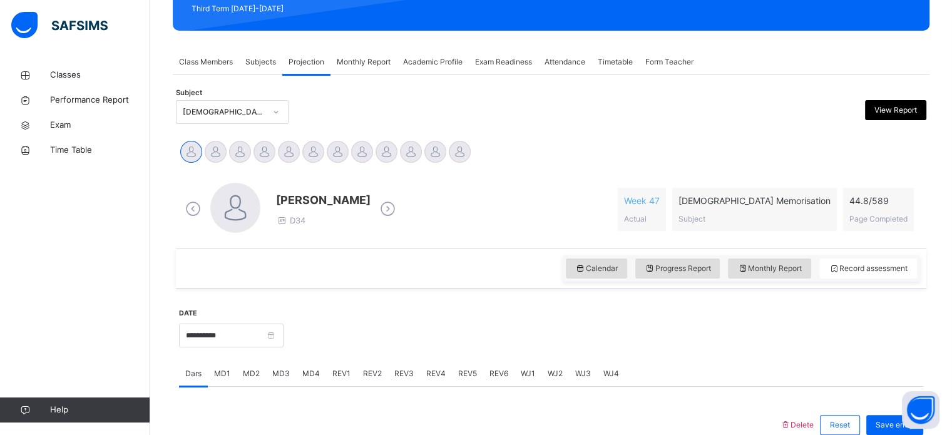
scroll to position [183, 0]
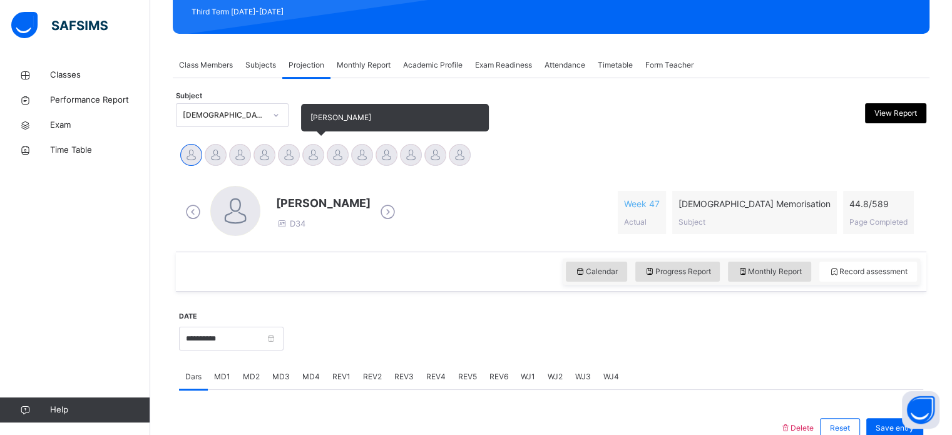
click at [323, 162] on div "[PERSON_NAME]" at bounding box center [313, 157] width 24 height 28
click at [316, 153] on div at bounding box center [313, 155] width 22 height 22
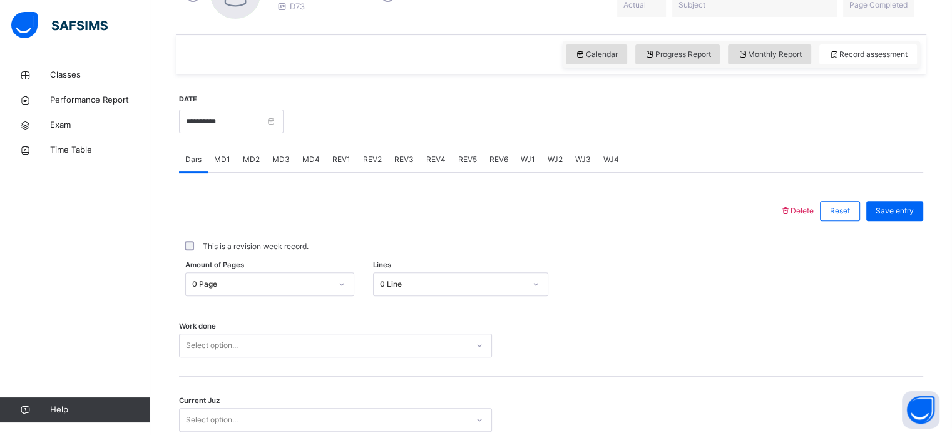
scroll to position [505, 0]
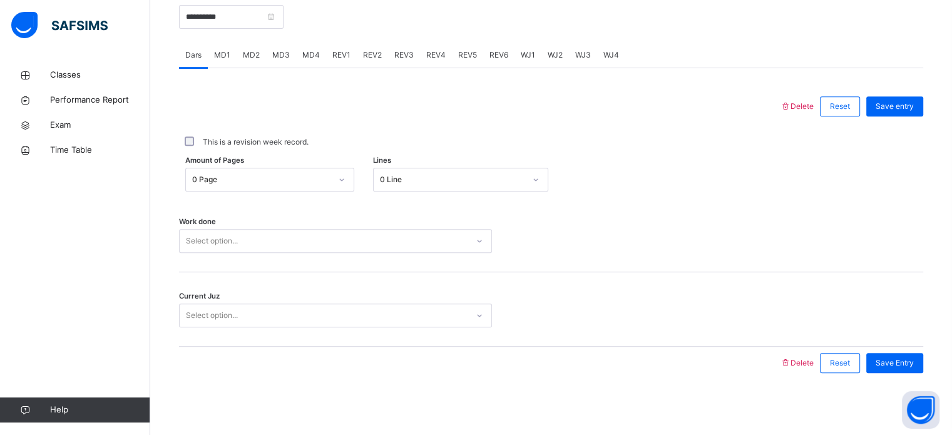
click at [288, 64] on div "MD3" at bounding box center [281, 55] width 30 height 25
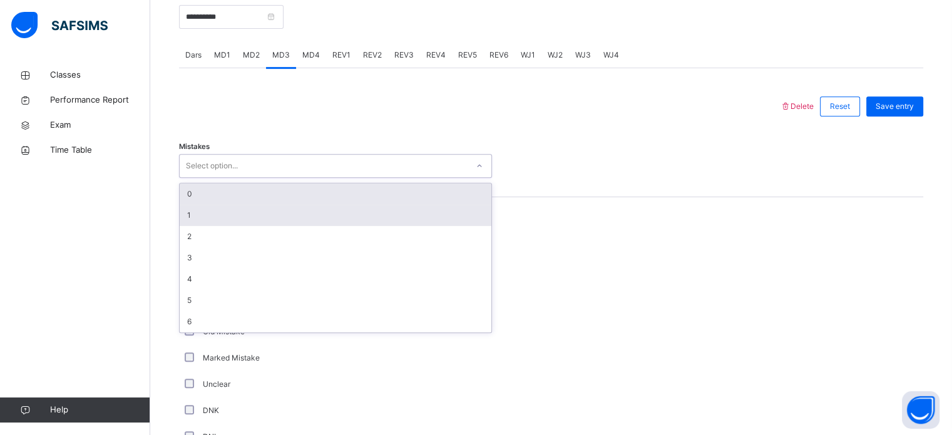
click at [302, 208] on div "1" at bounding box center [336, 215] width 312 height 21
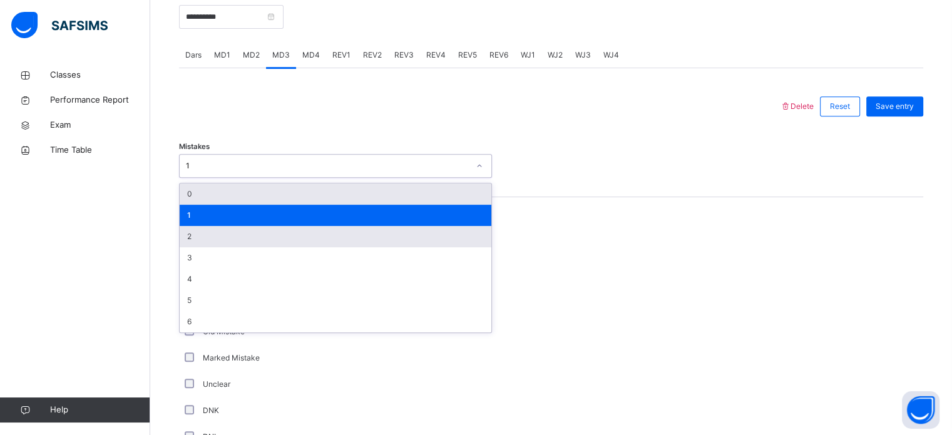
click at [270, 234] on div "2" at bounding box center [336, 236] width 312 height 21
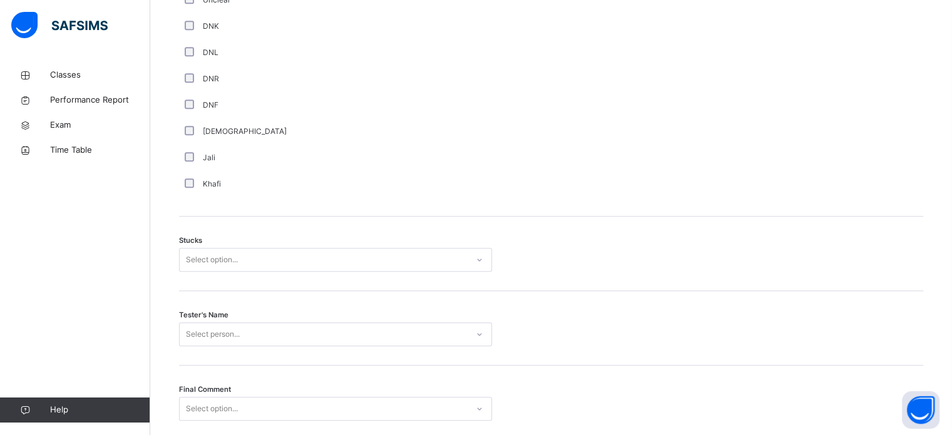
scroll to position [893, 0]
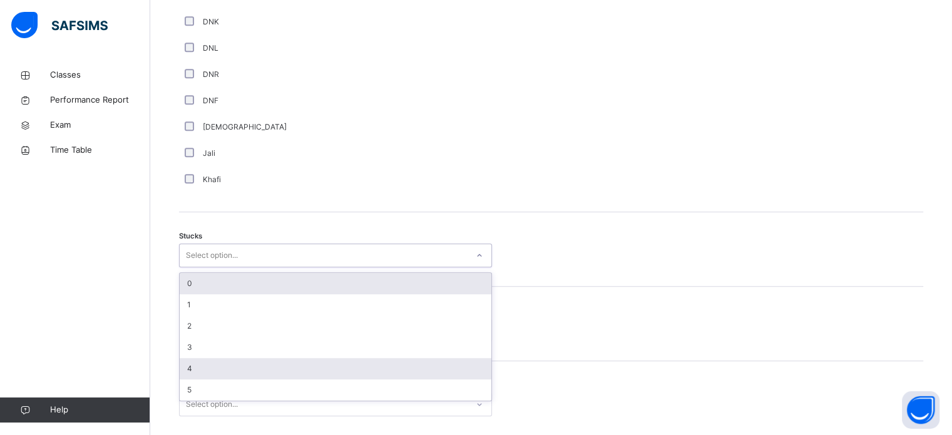
click at [215, 368] on div "4" at bounding box center [336, 368] width 312 height 21
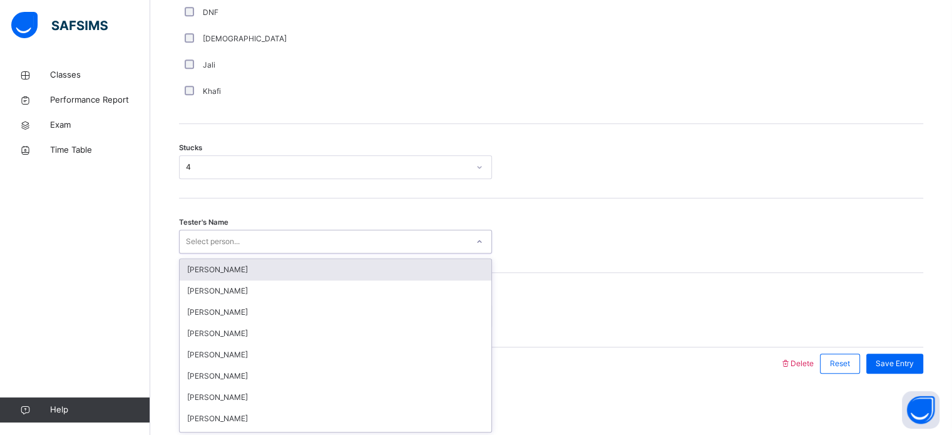
scroll to position [977, 0]
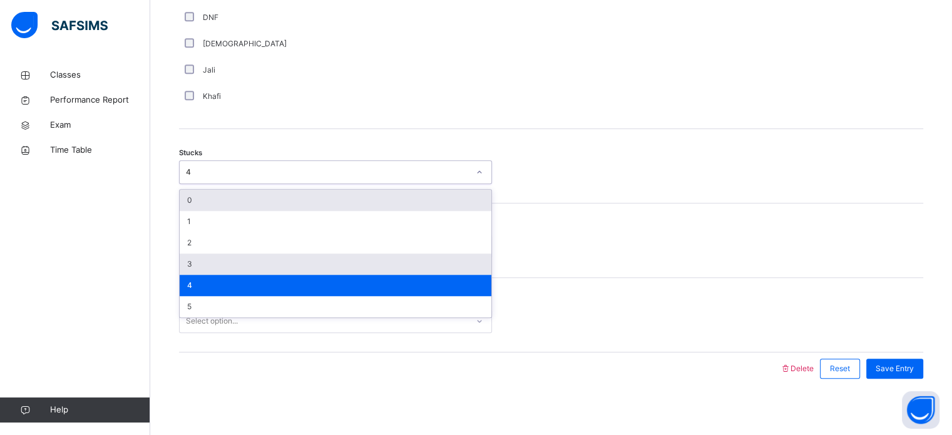
click at [269, 260] on div "3" at bounding box center [336, 264] width 312 height 21
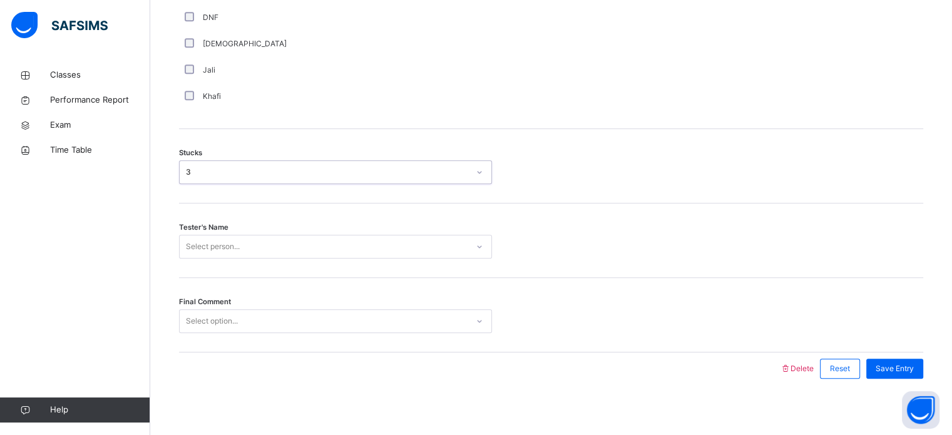
scroll to position [982, 0]
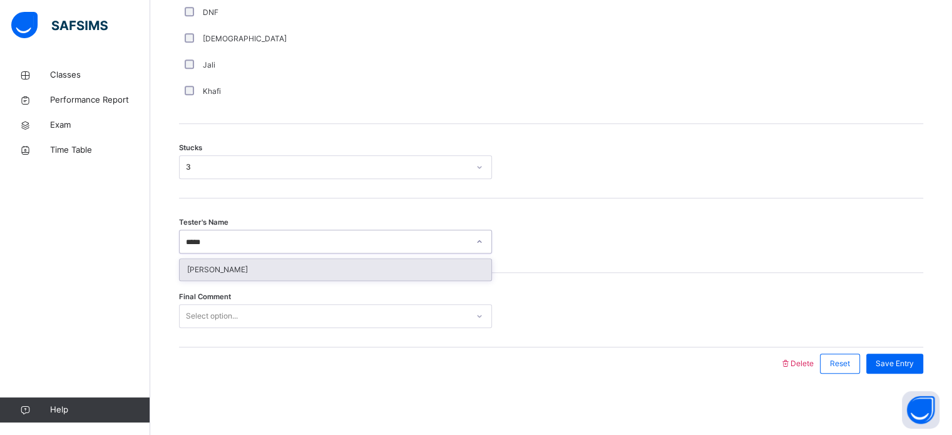
type input "******"
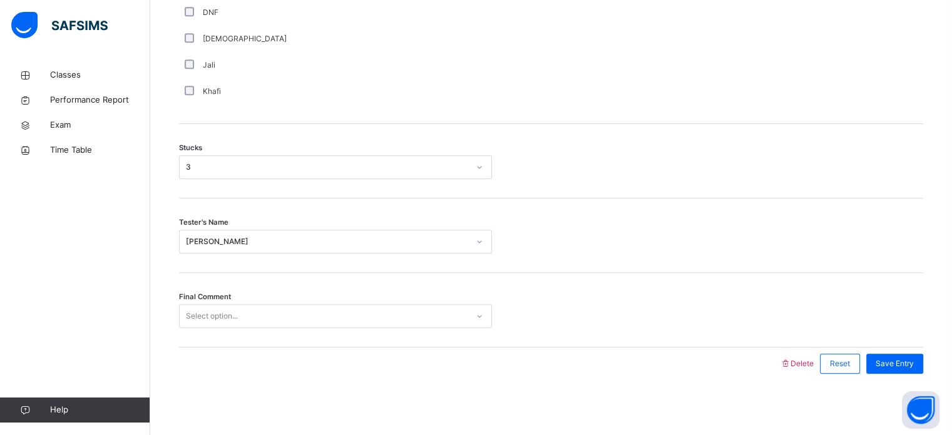
click at [371, 332] on div "Final Comment Select option..." at bounding box center [551, 310] width 744 height 75
click at [366, 326] on div "Select option..." at bounding box center [335, 316] width 313 height 24
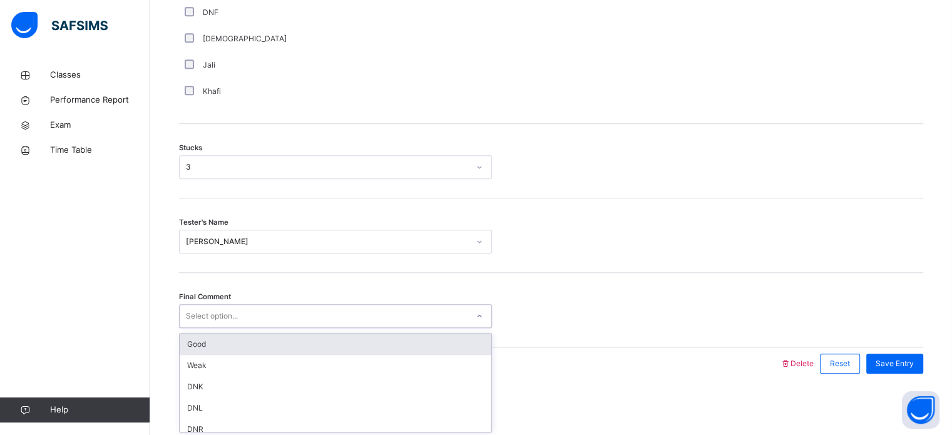
click at [366, 335] on div "Good" at bounding box center [336, 344] width 312 height 21
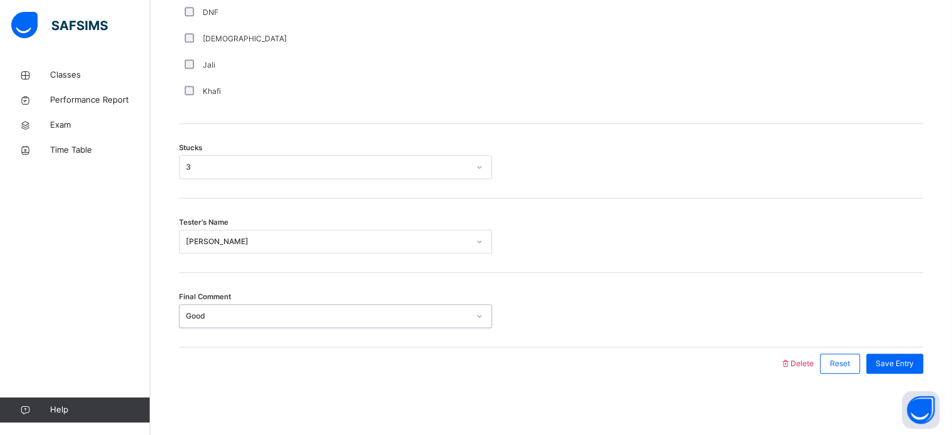
click at [914, 366] on span "Save Entry" at bounding box center [895, 363] width 38 height 11
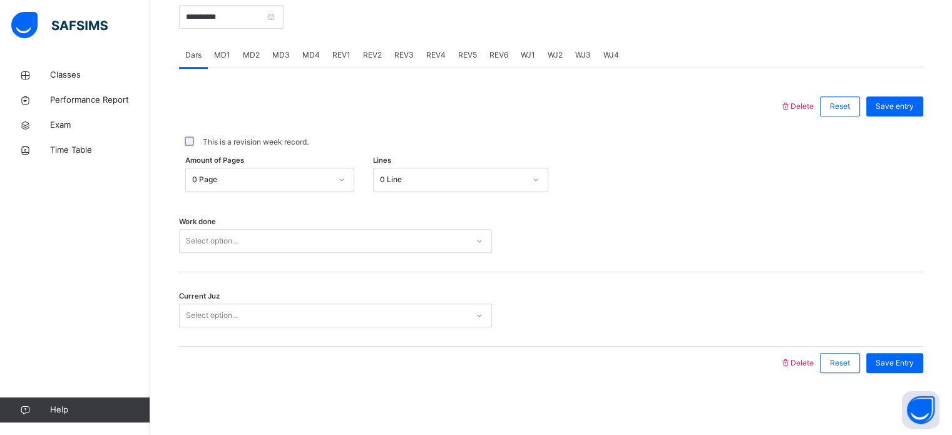
scroll to position [124, 0]
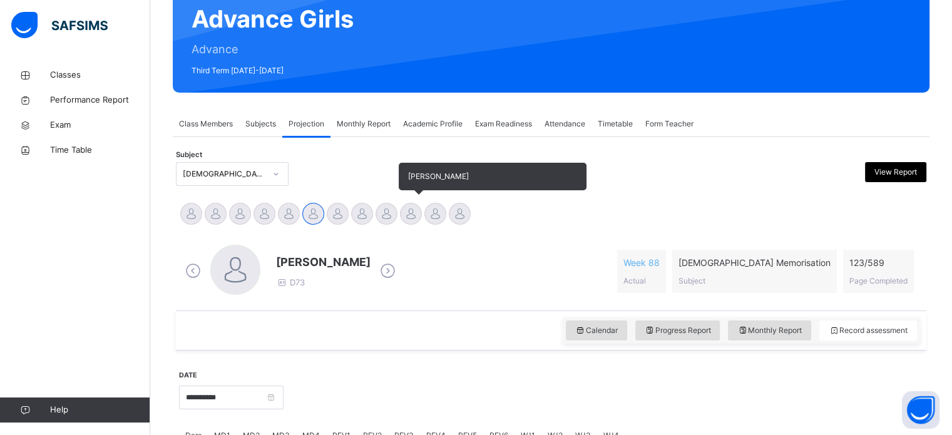
click at [409, 222] on div "[PERSON_NAME]" at bounding box center [411, 216] width 24 height 28
click at [411, 217] on div at bounding box center [411, 214] width 22 height 22
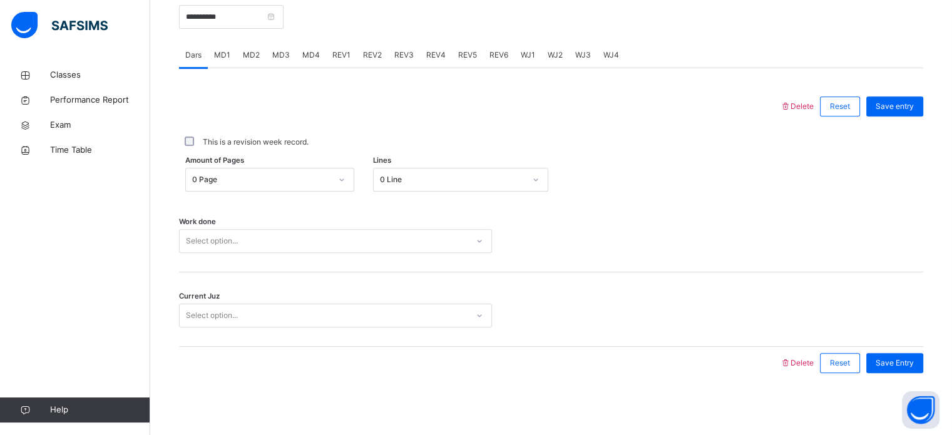
click at [229, 50] on span "MD1" at bounding box center [222, 54] width 16 height 11
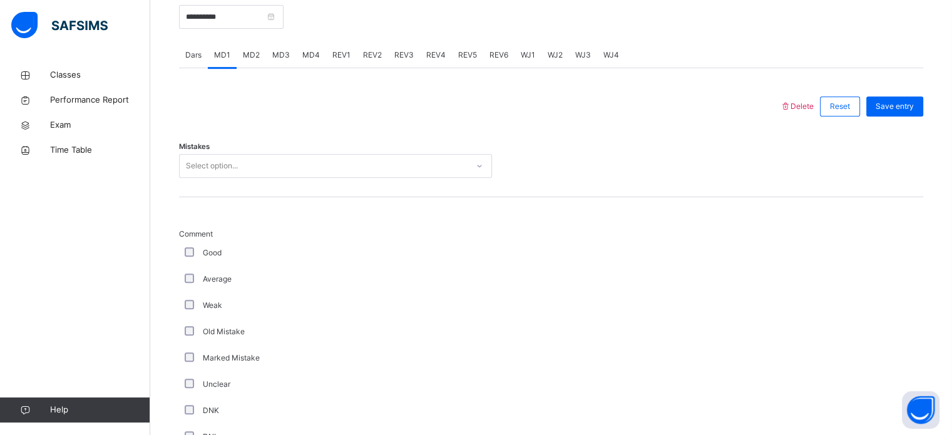
click at [213, 170] on div "Select option..." at bounding box center [212, 166] width 52 height 24
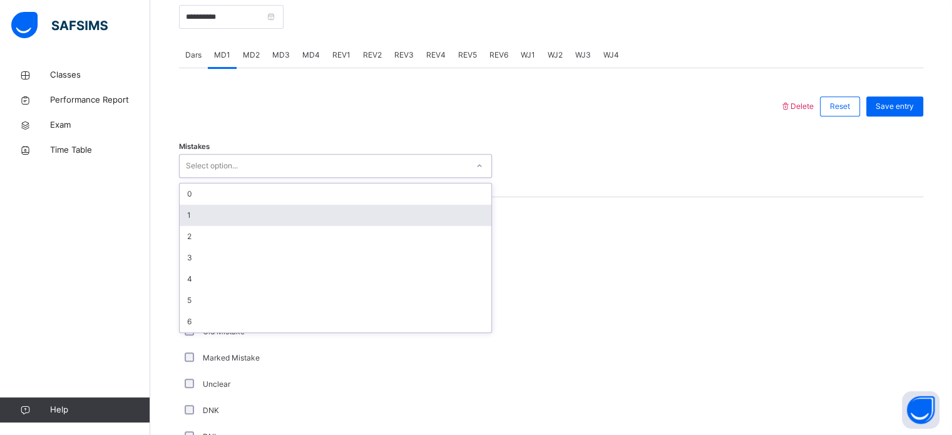
click at [200, 205] on div "1" at bounding box center [336, 215] width 312 height 21
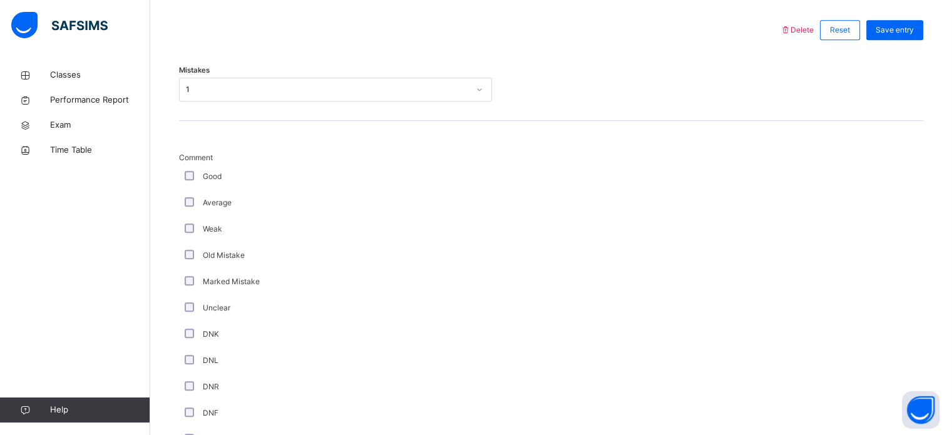
scroll to position [982, 0]
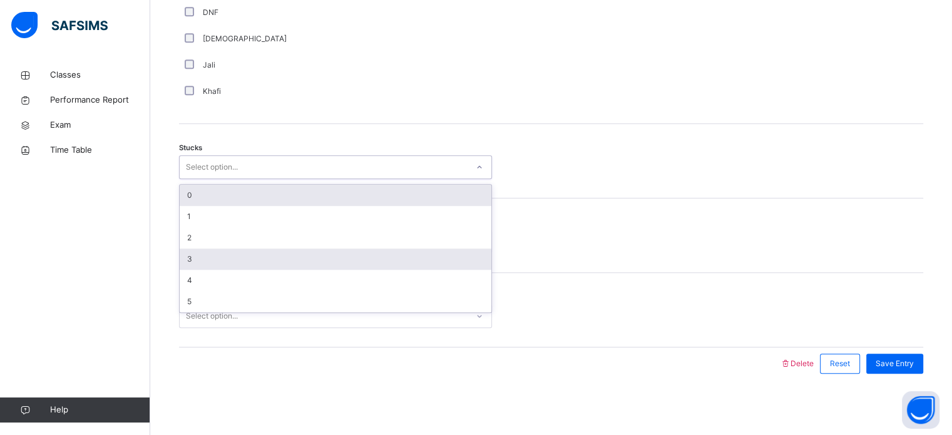
click at [188, 254] on div "3" at bounding box center [336, 259] width 312 height 21
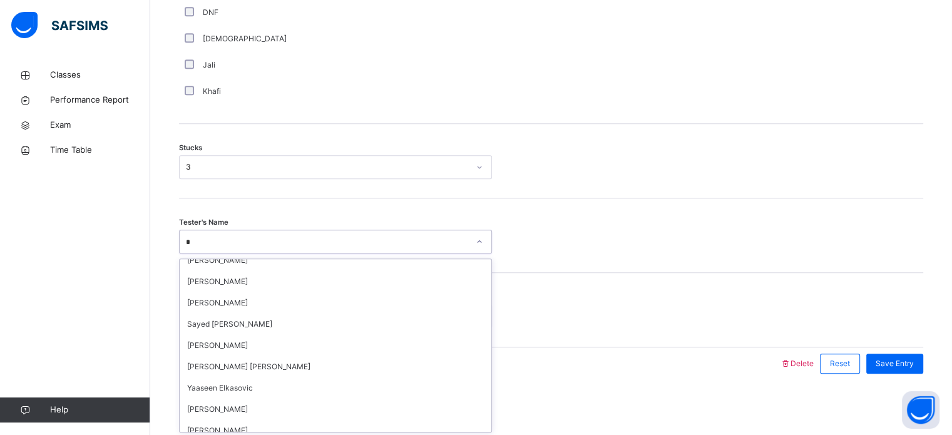
scroll to position [0, 0]
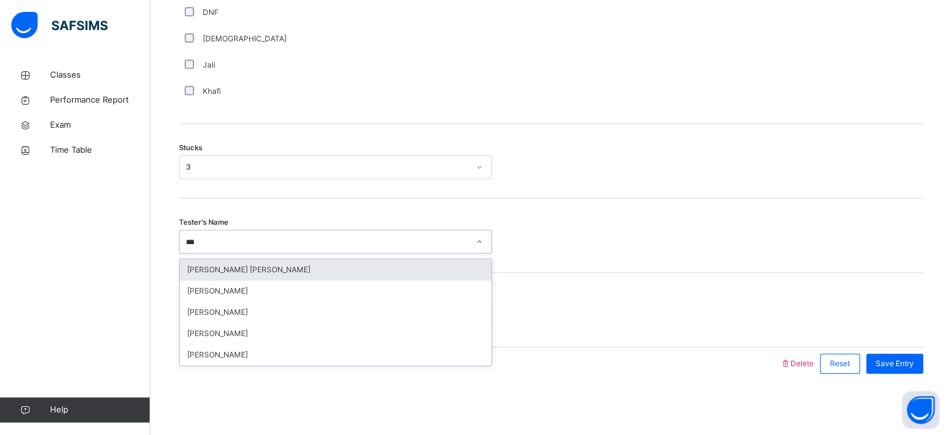
type input "****"
click at [204, 272] on div "[PERSON_NAME]" at bounding box center [336, 269] width 312 height 21
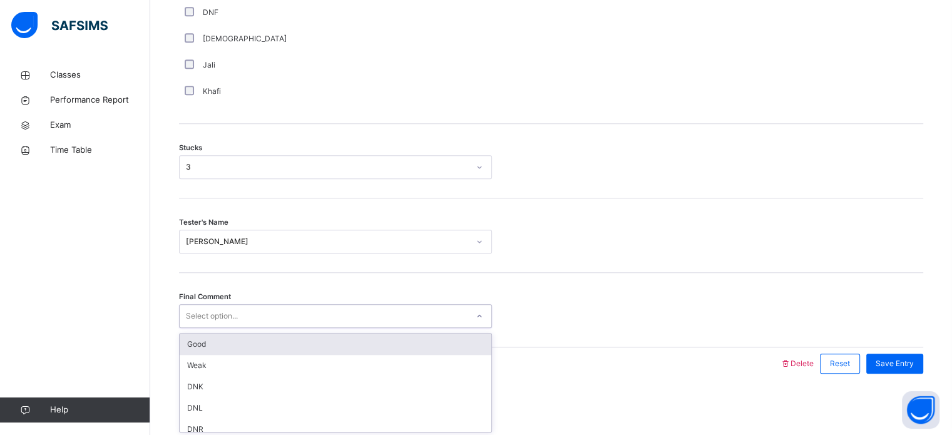
click at [193, 319] on div "Select option..." at bounding box center [335, 316] width 313 height 24
click at [190, 339] on div "Good" at bounding box center [336, 344] width 312 height 21
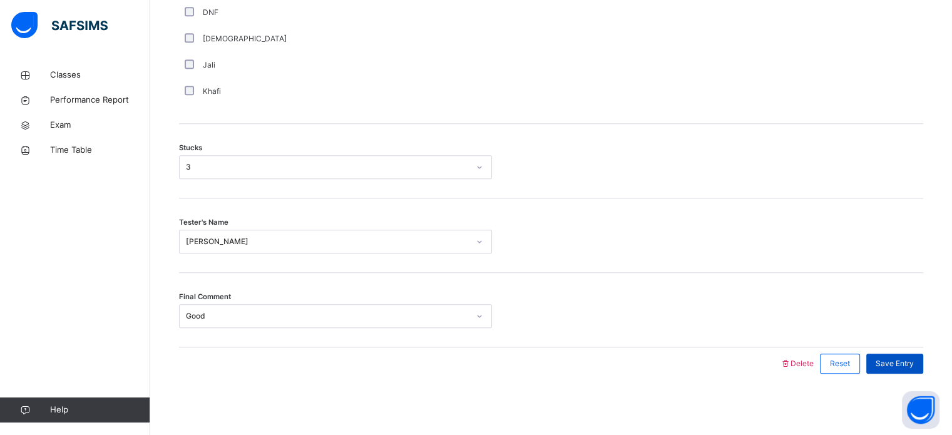
click at [901, 356] on div "Save Entry" at bounding box center [894, 364] width 57 height 20
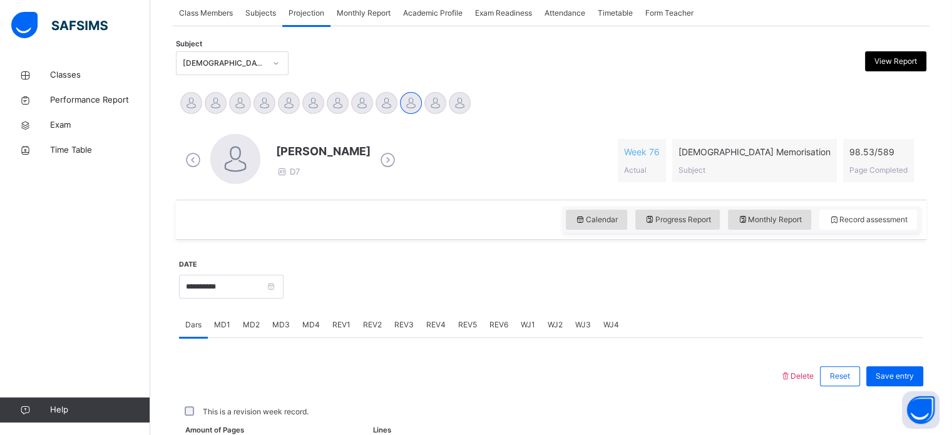
scroll to position [79, 0]
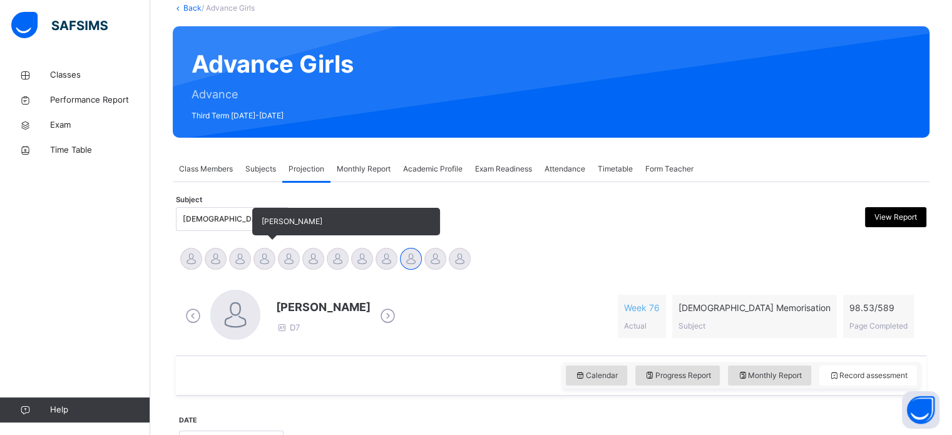
click at [261, 264] on div at bounding box center [265, 259] width 22 height 22
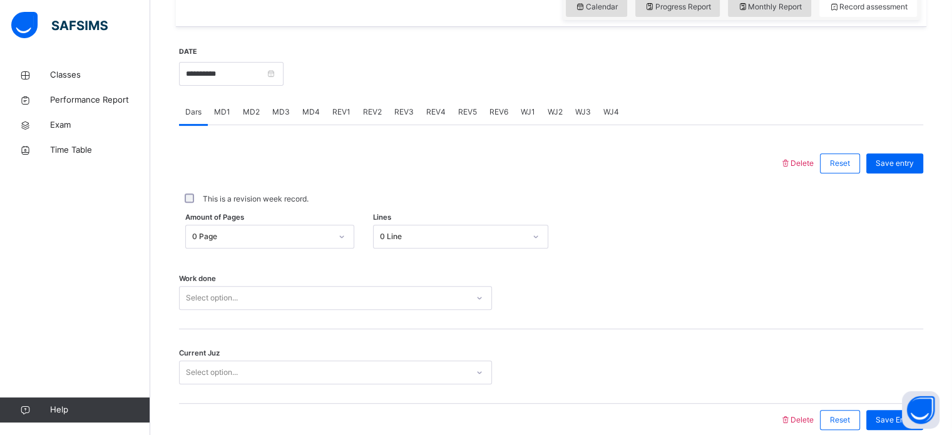
scroll to position [505, 0]
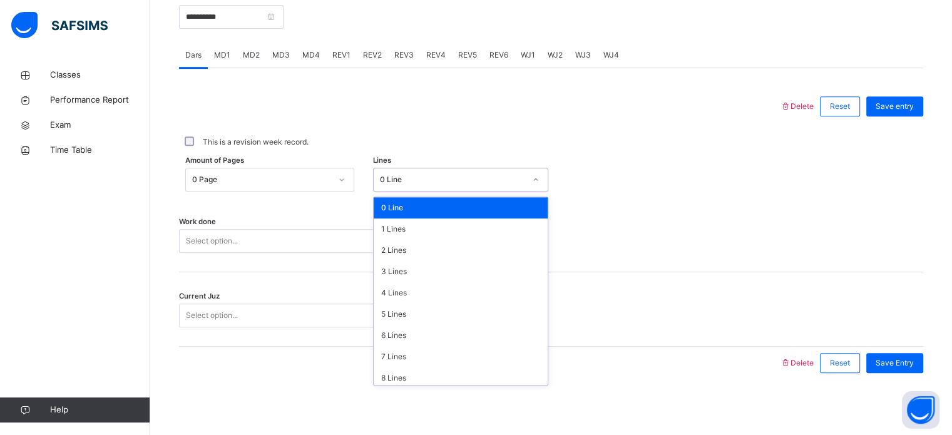
click at [424, 186] on div "0 Line" at bounding box center [449, 179] width 150 height 19
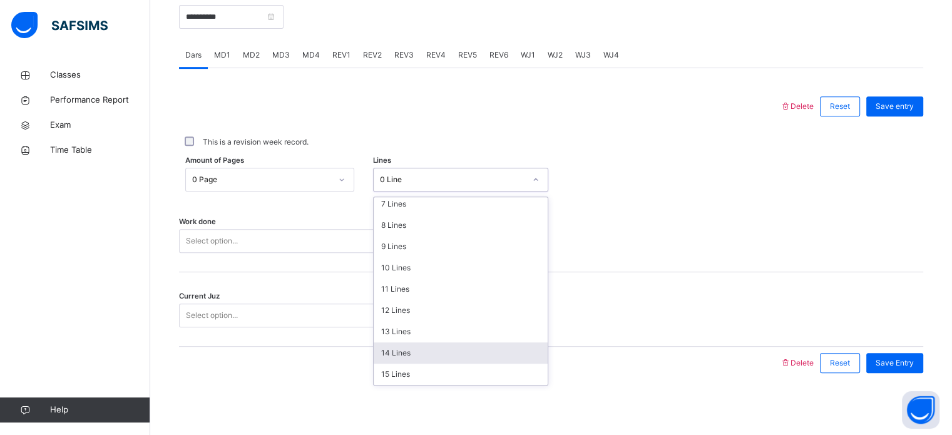
click at [414, 344] on div "14 Lines" at bounding box center [461, 352] width 174 height 21
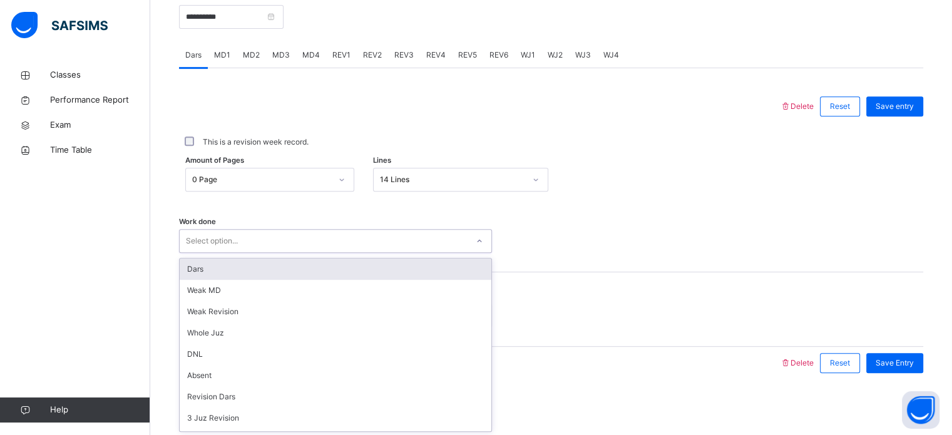
click at [294, 245] on div "Select option..." at bounding box center [324, 241] width 288 height 19
click at [223, 271] on div "Dars" at bounding box center [336, 269] width 312 height 21
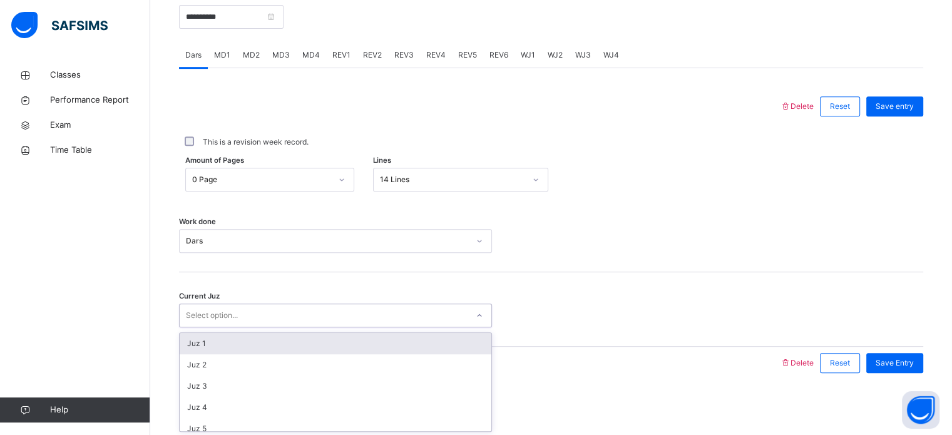
click at [276, 320] on div "Select option..." at bounding box center [324, 315] width 288 height 19
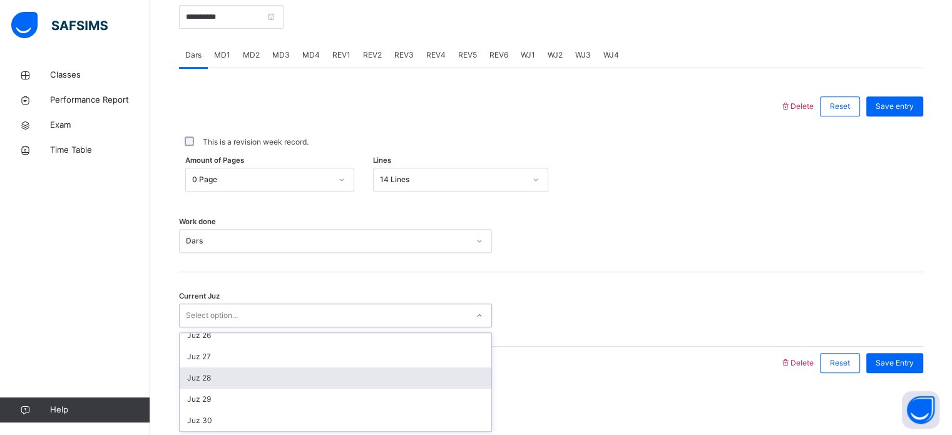
click at [228, 378] on div "Juz 28" at bounding box center [336, 378] width 312 height 21
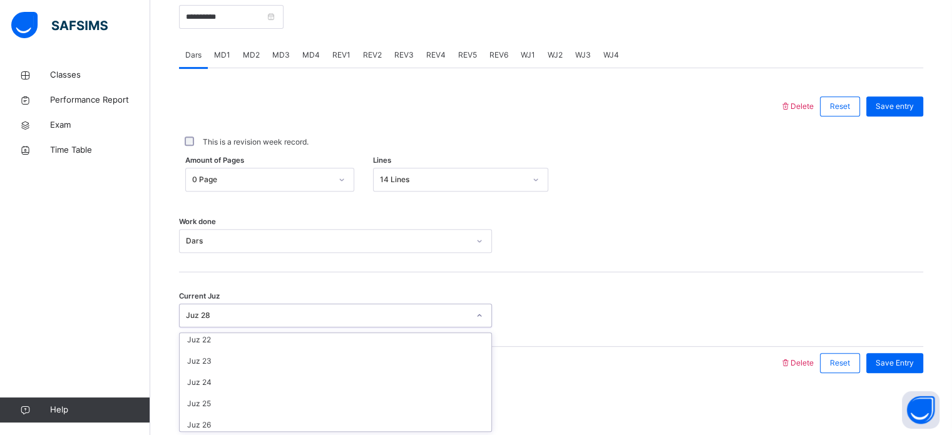
scroll to position [526, 0]
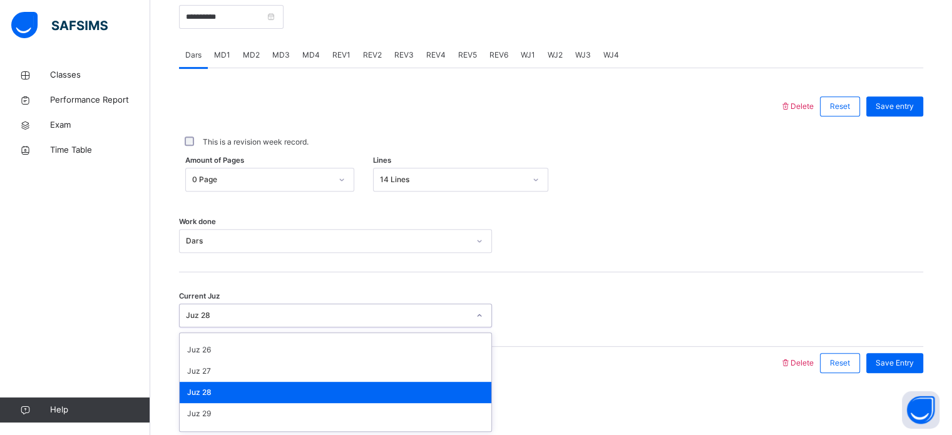
click at [799, 190] on div "Amount of Pages 0 Page Lines 14 Lines" at bounding box center [551, 180] width 744 height 24
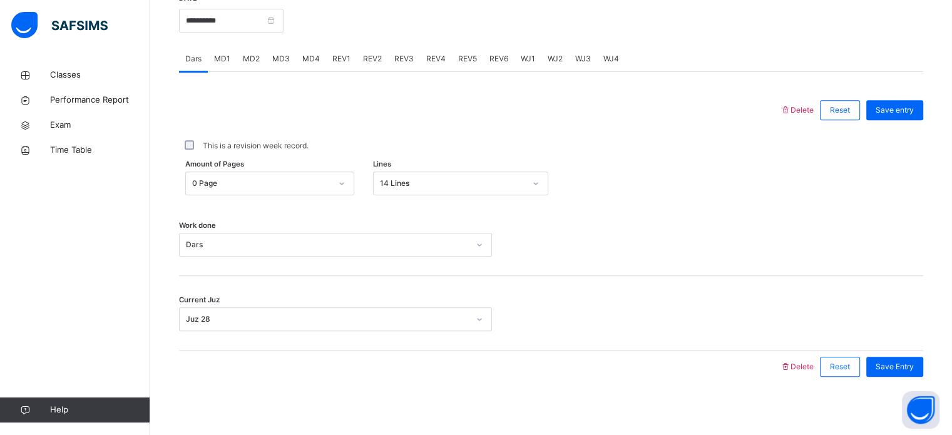
scroll to position [493, 0]
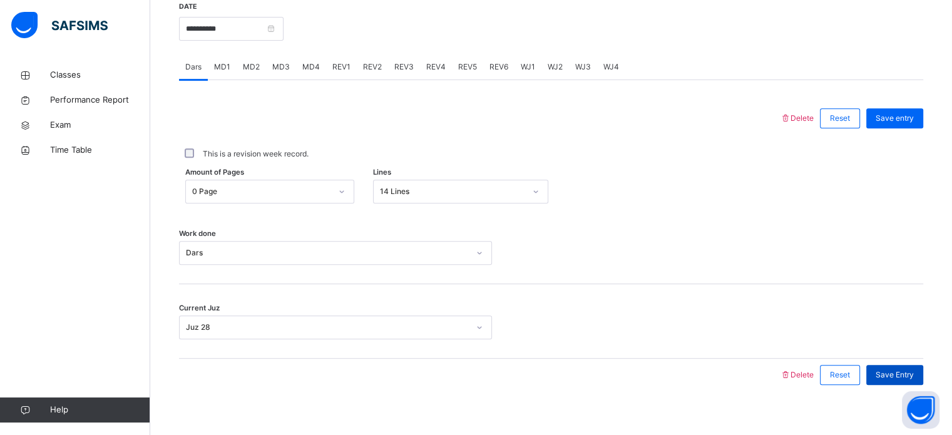
click at [899, 382] on div "Save Entry" at bounding box center [894, 375] width 57 height 20
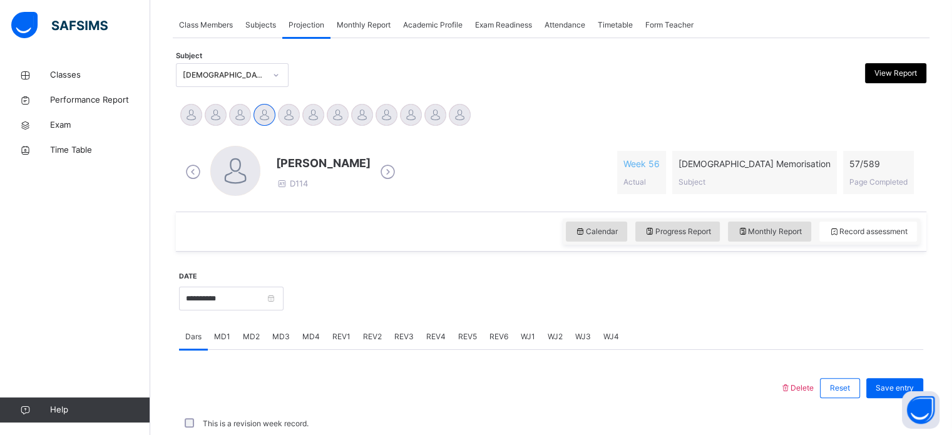
scroll to position [222, 0]
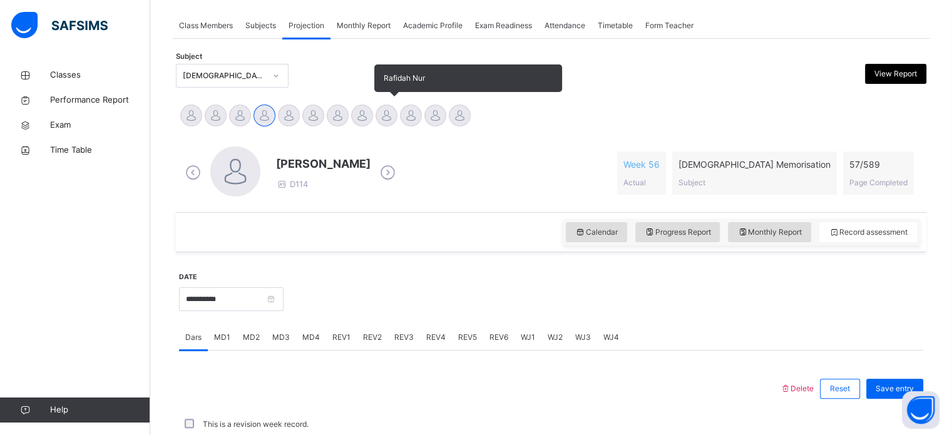
click at [378, 116] on div at bounding box center [387, 116] width 22 height 22
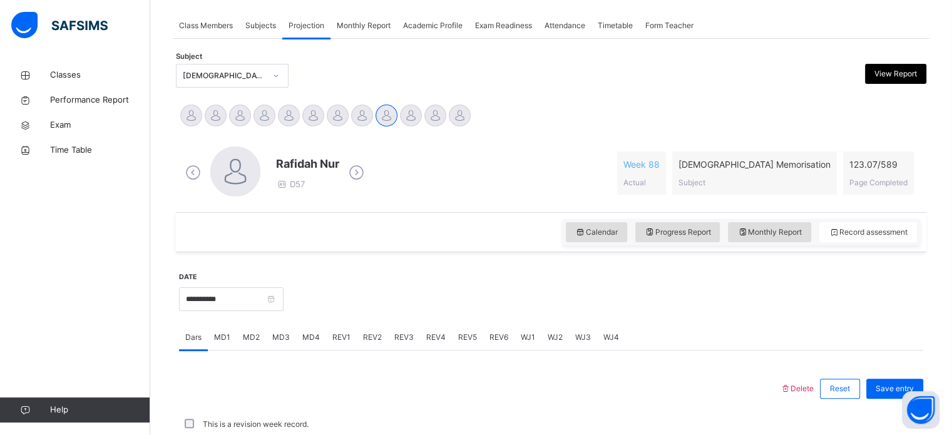
scroll to position [505, 0]
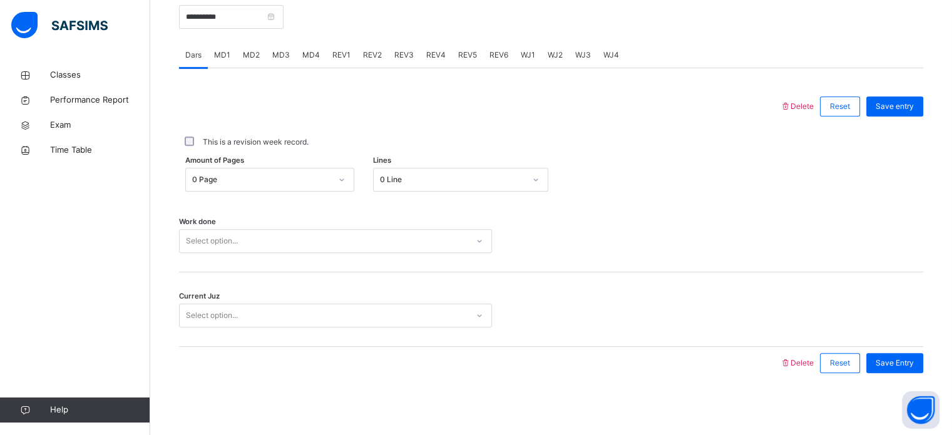
click at [455, 199] on div "Work done Select option..." at bounding box center [551, 235] width 744 height 75
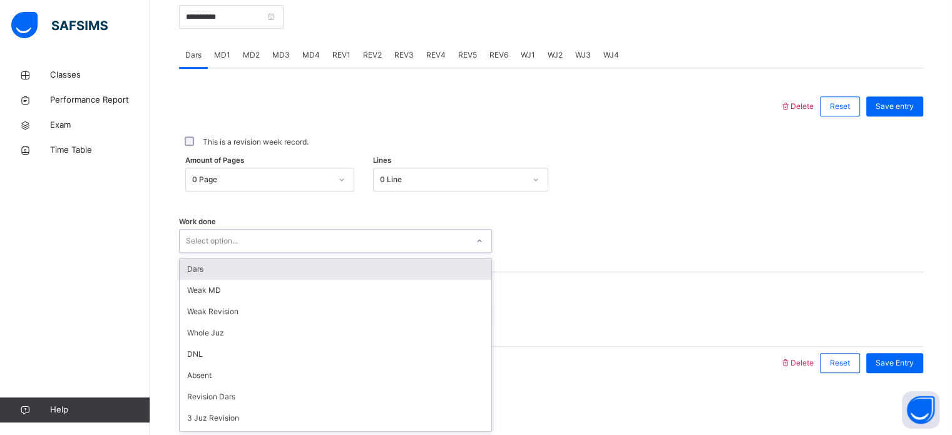
click at [322, 242] on div "Select option..." at bounding box center [324, 241] width 288 height 19
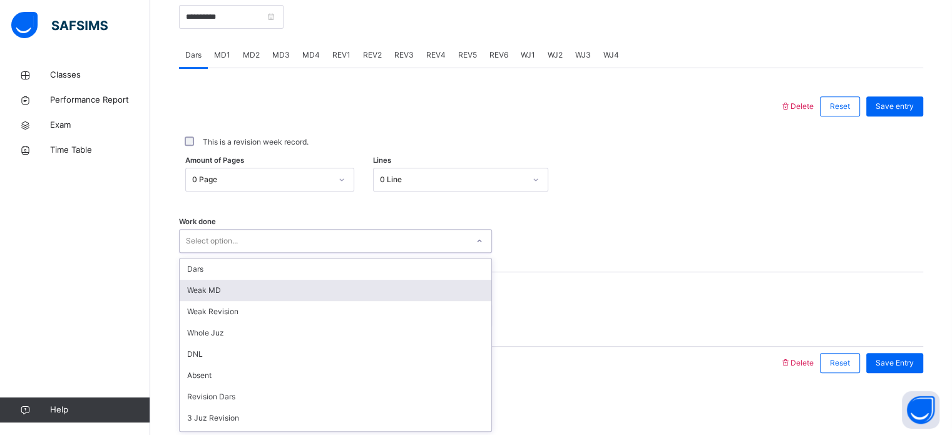
click at [311, 282] on div "Weak MD" at bounding box center [336, 290] width 312 height 21
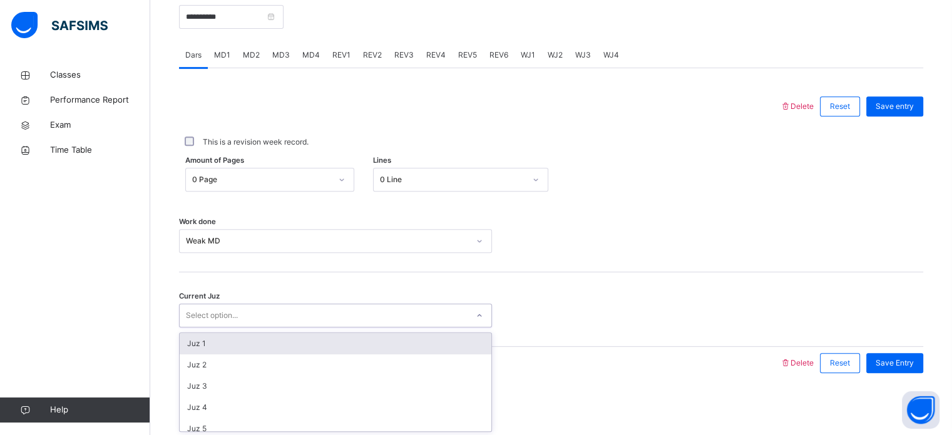
click at [279, 322] on div "Select option..." at bounding box center [324, 315] width 288 height 19
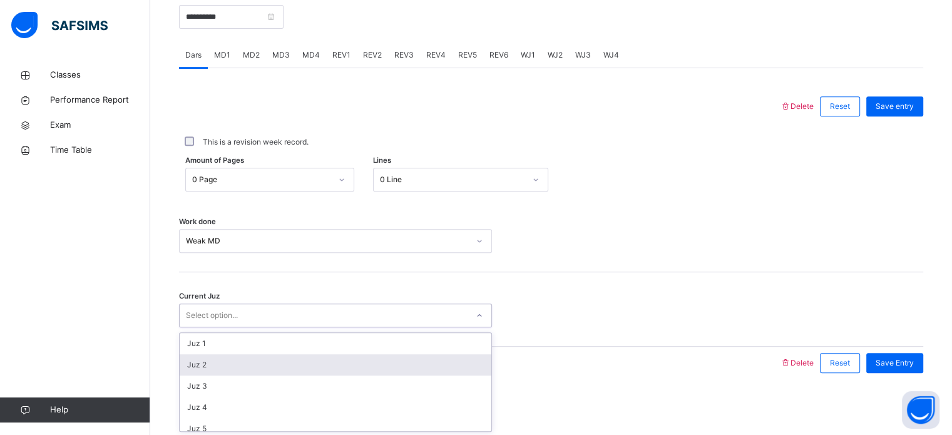
click at [261, 357] on div "Juz 2" at bounding box center [336, 364] width 312 height 21
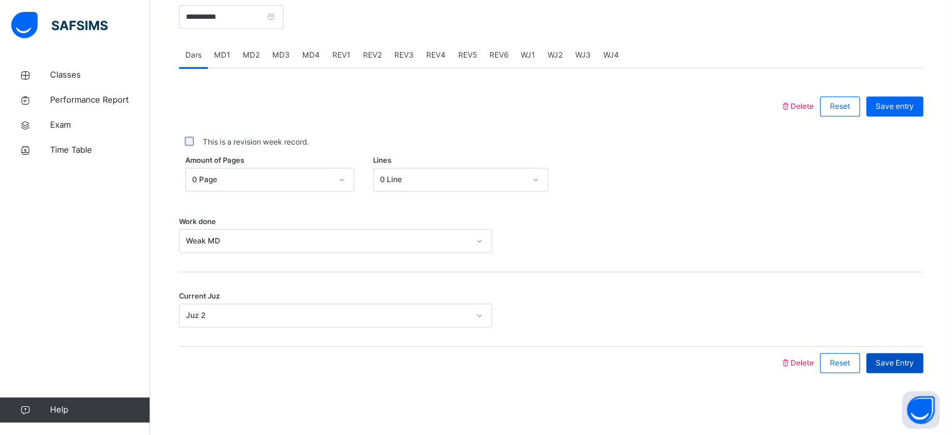
click at [906, 367] on span "Save Entry" at bounding box center [895, 362] width 38 height 11
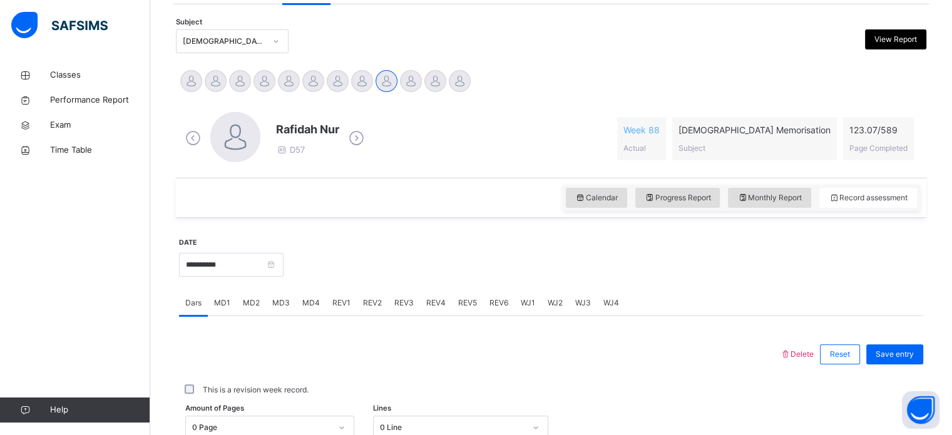
scroll to position [245, 0]
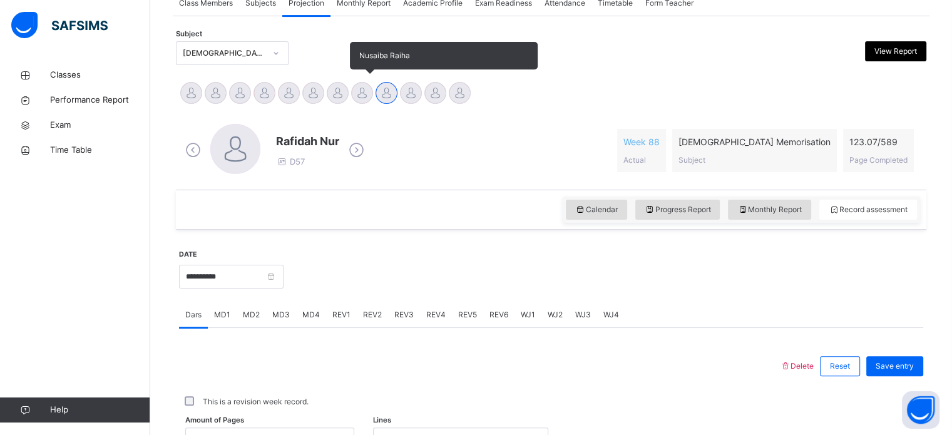
click at [363, 93] on div at bounding box center [362, 93] width 22 height 22
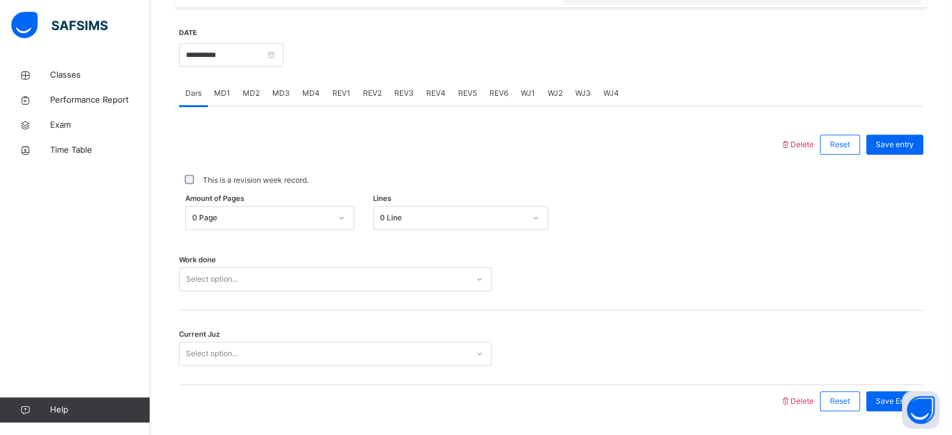
scroll to position [478, 0]
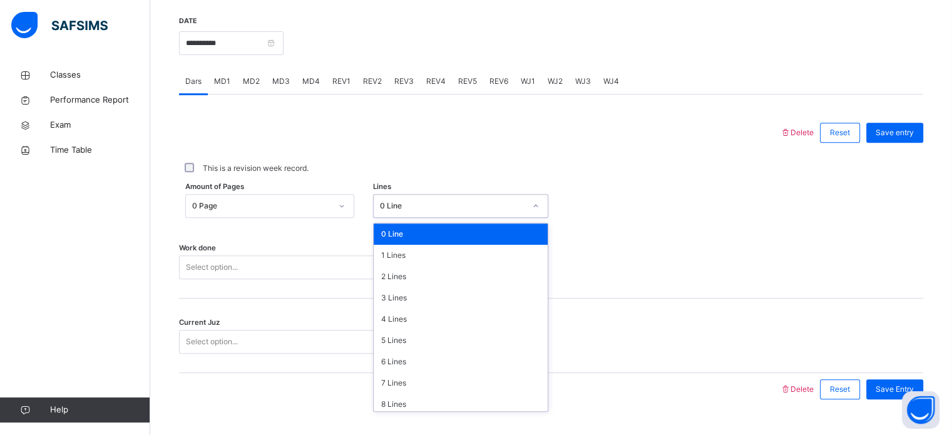
click at [466, 207] on div "0 Line" at bounding box center [452, 205] width 145 height 11
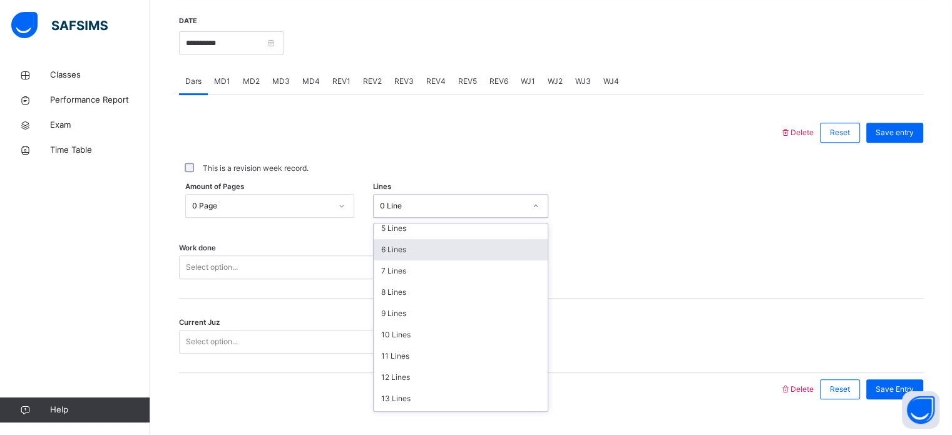
scroll to position [121, 0]
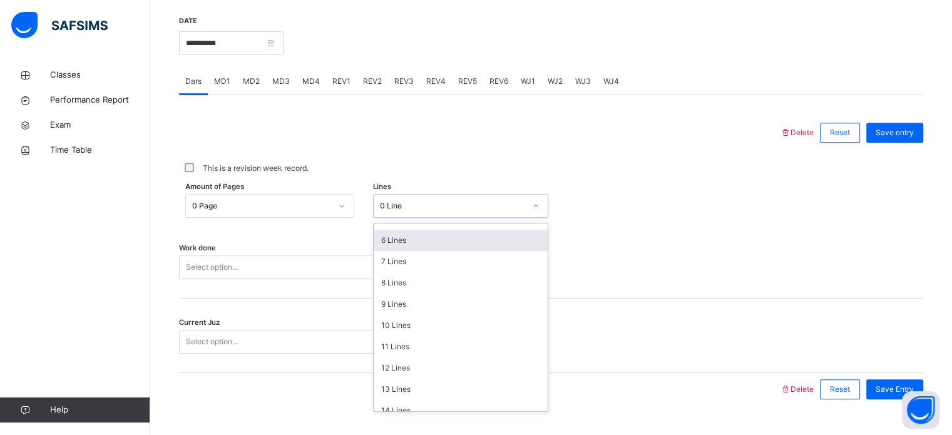
click at [416, 240] on div "6 Lines" at bounding box center [461, 240] width 174 height 21
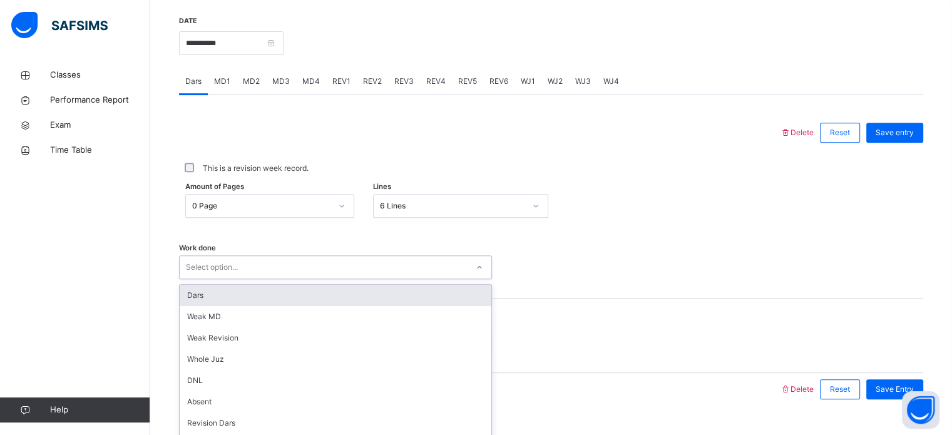
scroll to position [505, 0]
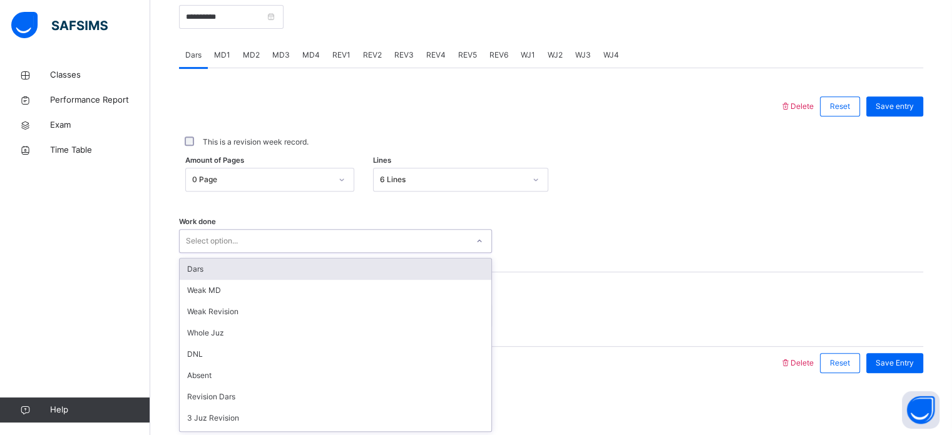
click at [282, 253] on div "option Dars focused, 1 of 14. 14 results available. Use Up and Down to choose o…" at bounding box center [335, 241] width 313 height 24
click at [265, 272] on div "Dars" at bounding box center [336, 269] width 312 height 21
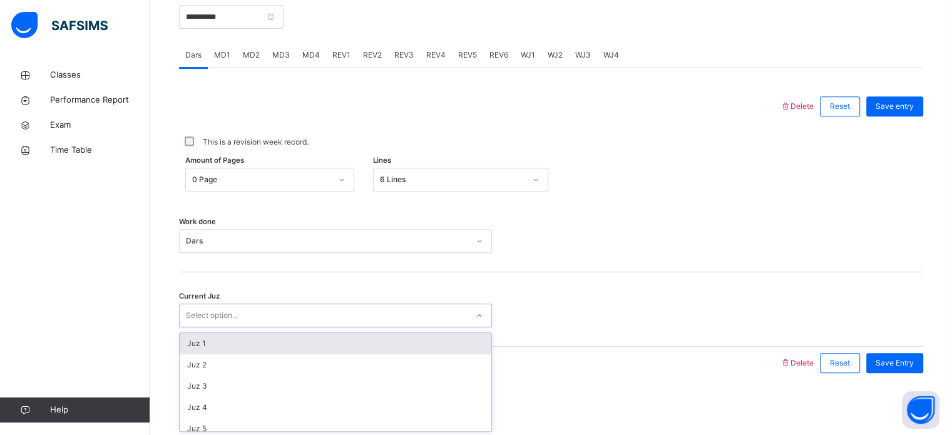
click at [203, 314] on div "Select option..." at bounding box center [212, 316] width 52 height 24
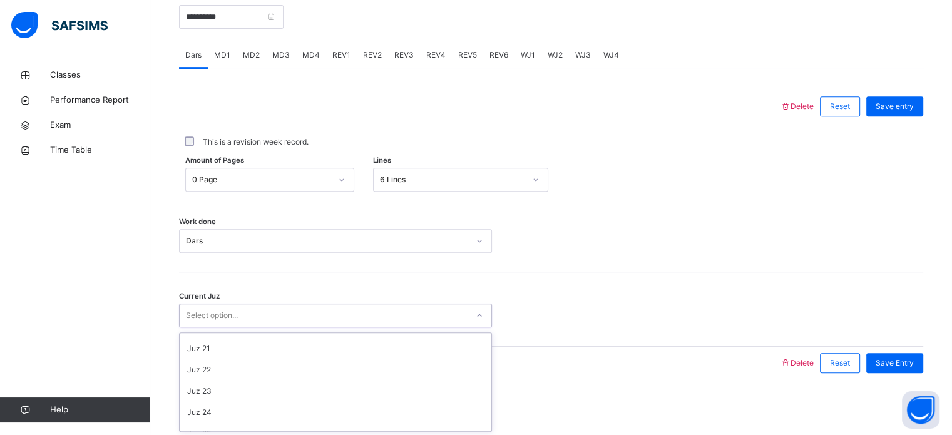
scroll to position [540, 0]
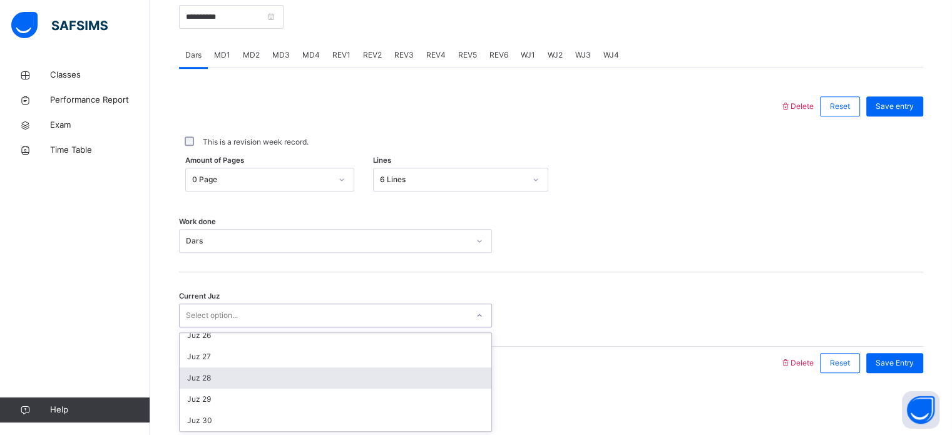
click at [208, 386] on div "Juz 28" at bounding box center [336, 378] width 312 height 21
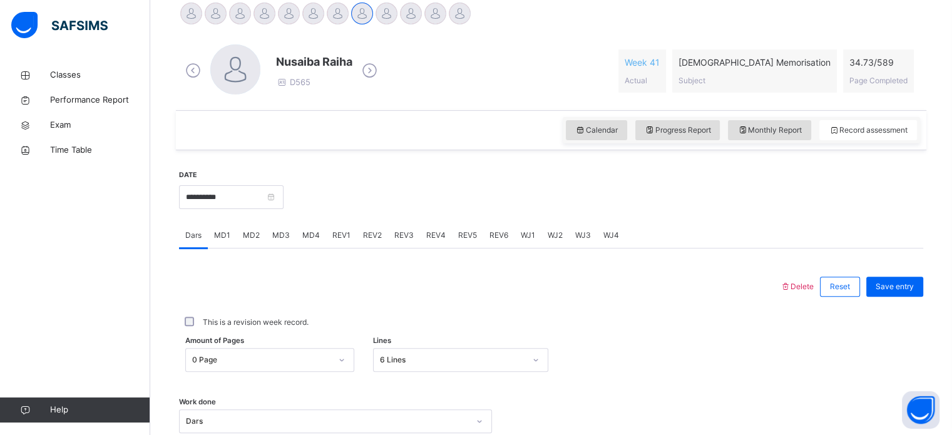
scroll to position [324, 0]
click at [907, 290] on span "Save entry" at bounding box center [895, 287] width 38 height 11
click at [59, 125] on span "Exam" at bounding box center [100, 125] width 100 height 13
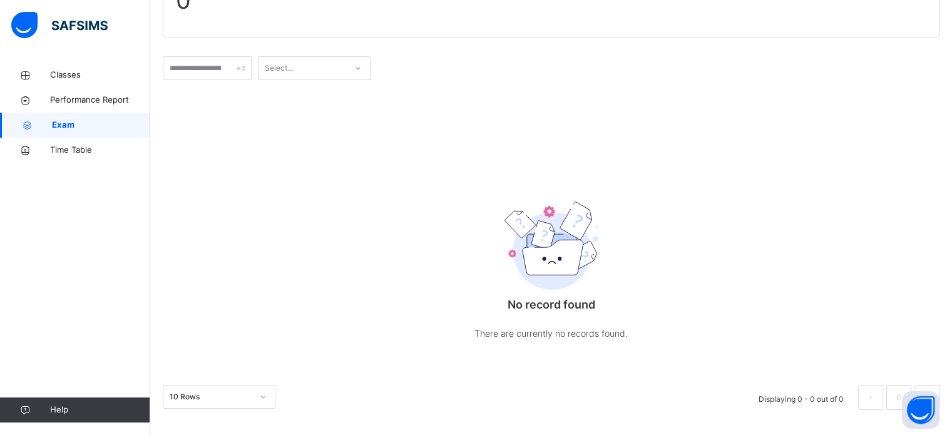
scroll to position [136, 0]
click at [346, 69] on div "Select..." at bounding box center [303, 68] width 88 height 19
click at [78, 76] on span "Classes" at bounding box center [100, 75] width 100 height 13
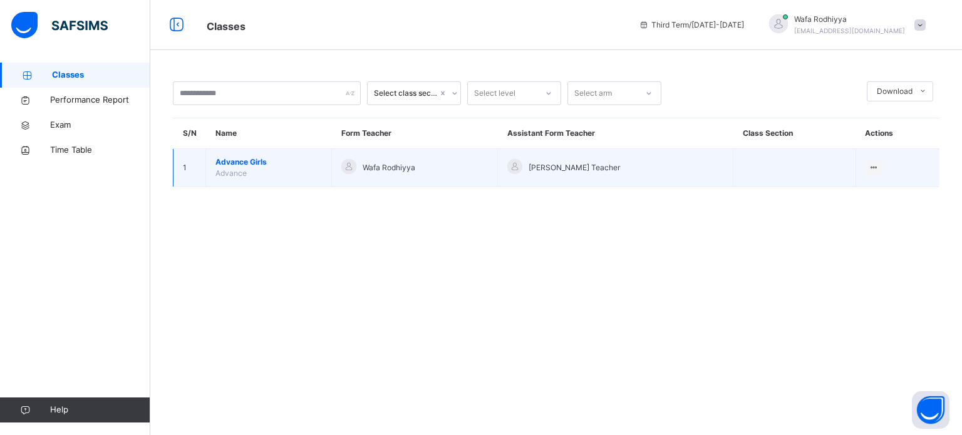
click at [244, 165] on span "Advance Girls" at bounding box center [268, 162] width 106 height 11
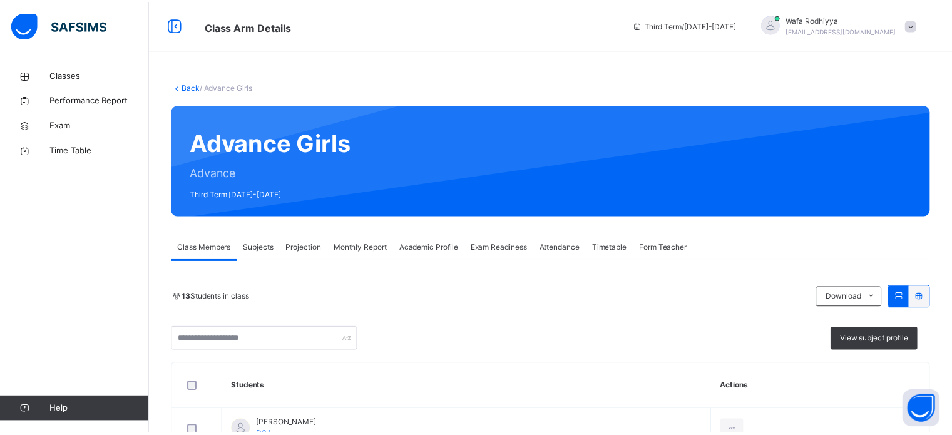
scroll to position [85, 0]
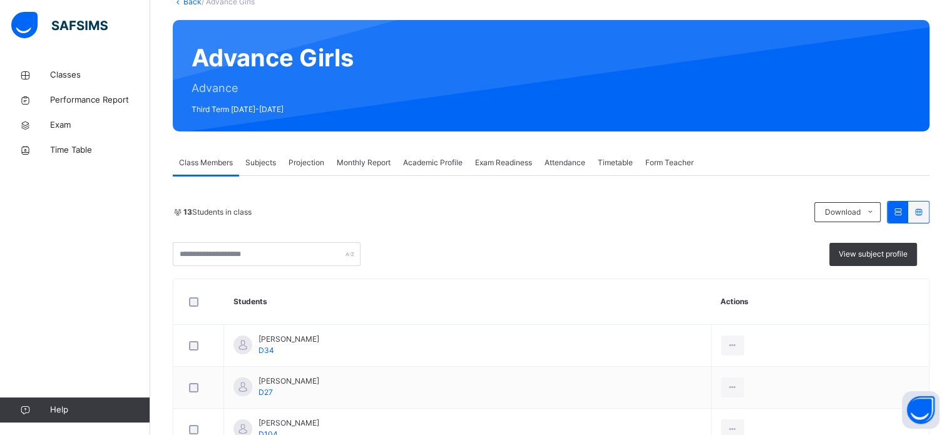
click at [514, 166] on span "Exam Readiness" at bounding box center [503, 162] width 57 height 11
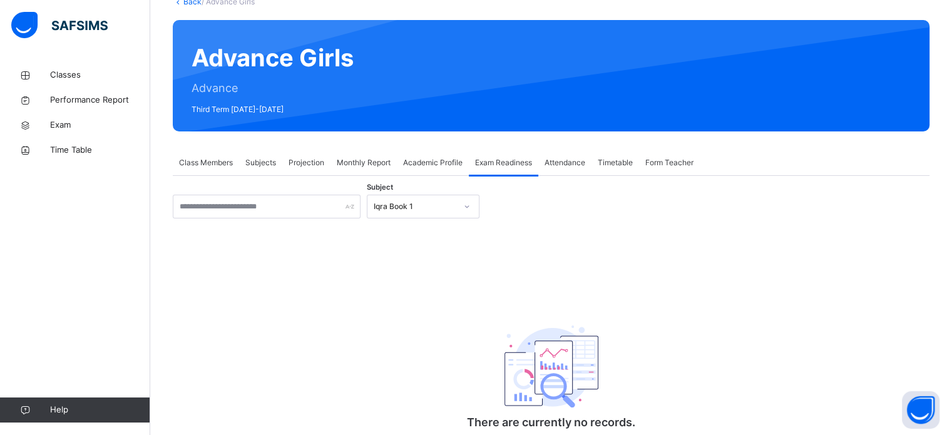
click at [401, 208] on div "Iqra Book 1" at bounding box center [415, 206] width 83 height 11
click at [405, 210] on div "Iqra Book 1" at bounding box center [415, 206] width 83 height 11
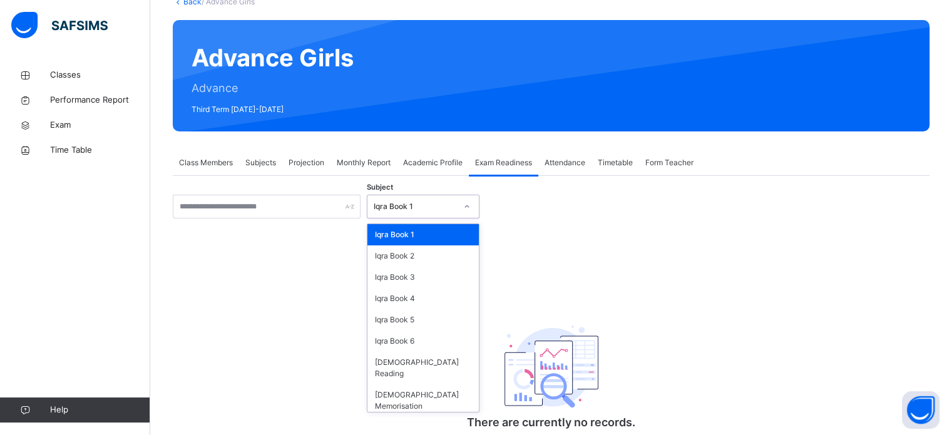
click at [405, 210] on div "Iqra Book 1" at bounding box center [415, 206] width 83 height 11
click at [415, 369] on div "[DEMOGRAPHIC_DATA] Reading" at bounding box center [423, 368] width 111 height 33
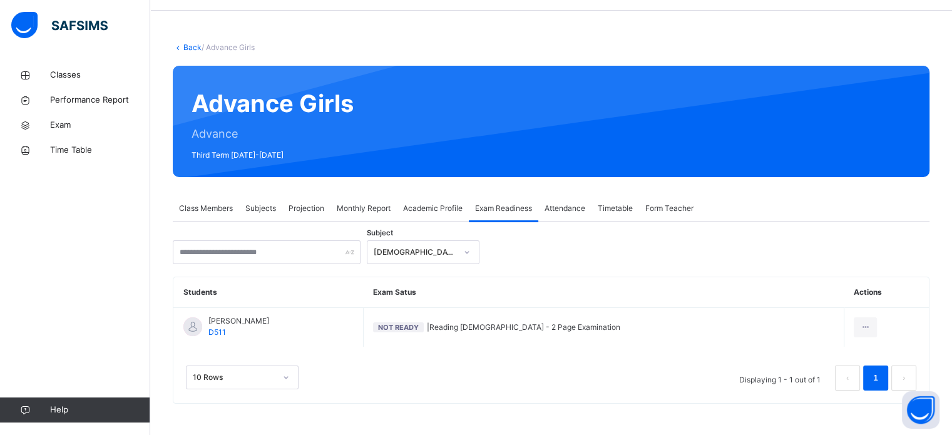
click at [413, 212] on span "Academic Profile" at bounding box center [432, 208] width 59 height 11
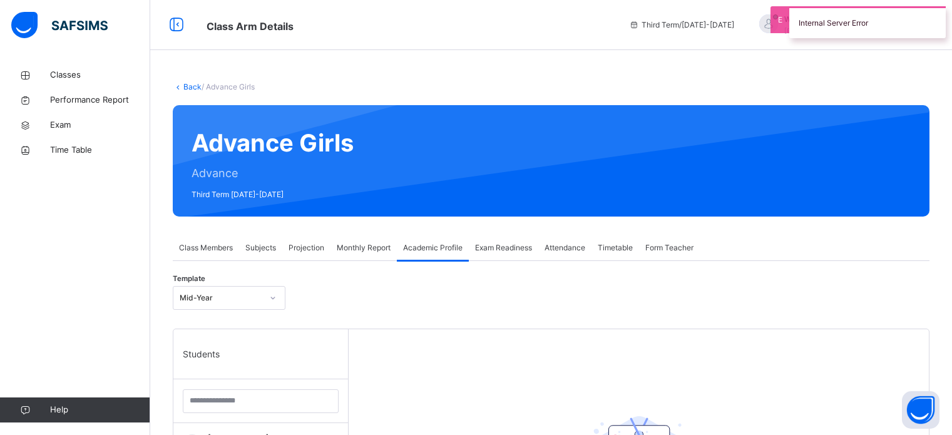
click at [518, 242] on span "Exam Readiness" at bounding box center [503, 247] width 57 height 11
click at [506, 235] on div "Exam Readiness" at bounding box center [503, 247] width 69 height 25
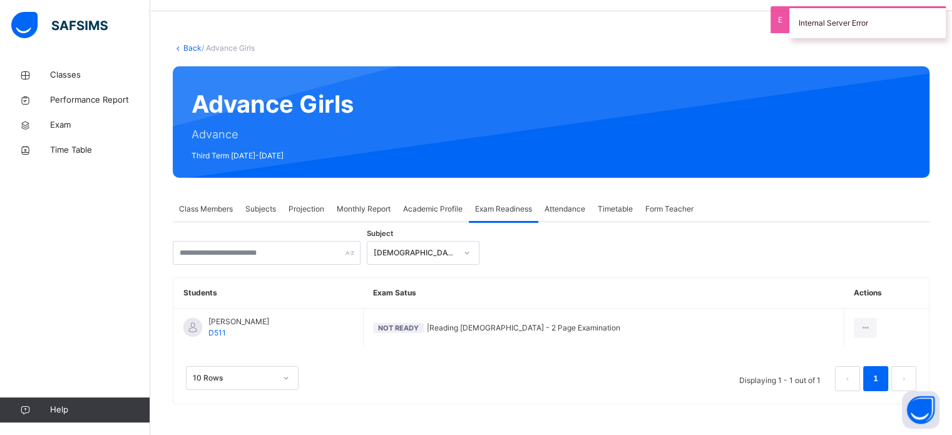
scroll to position [39, 0]
click at [414, 250] on div "[DEMOGRAPHIC_DATA] Reading" at bounding box center [415, 252] width 83 height 11
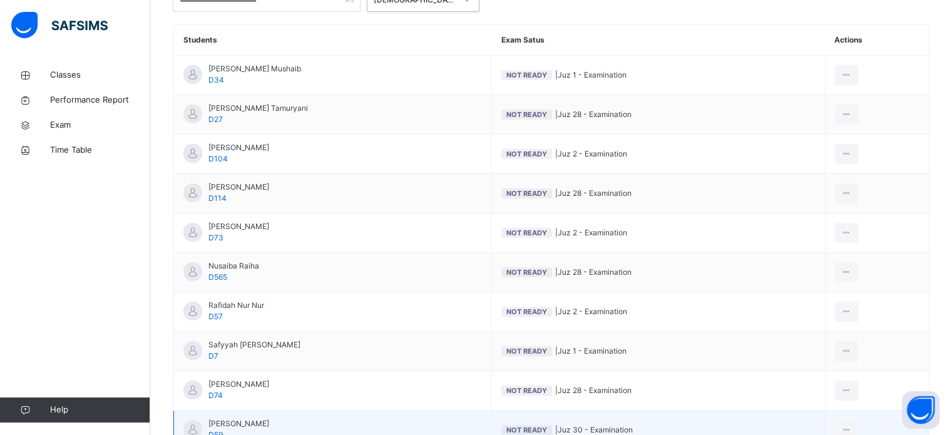
scroll to position [394, 0]
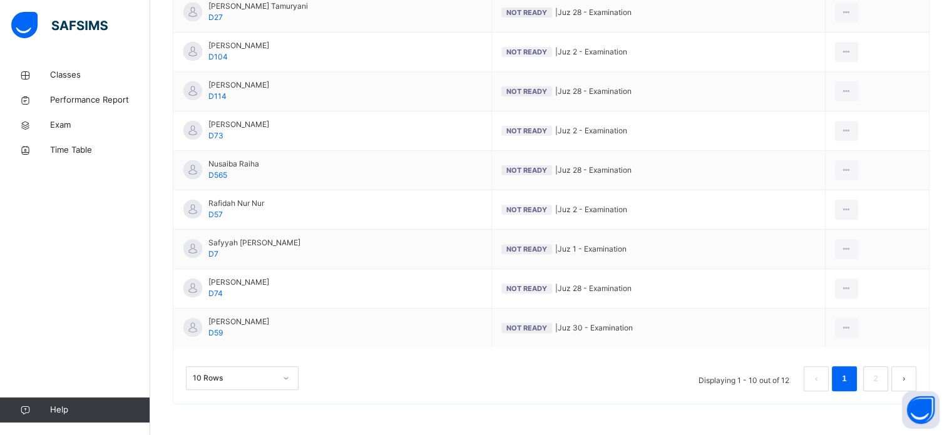
click at [908, 369] on button "next page" at bounding box center [904, 378] width 25 height 25
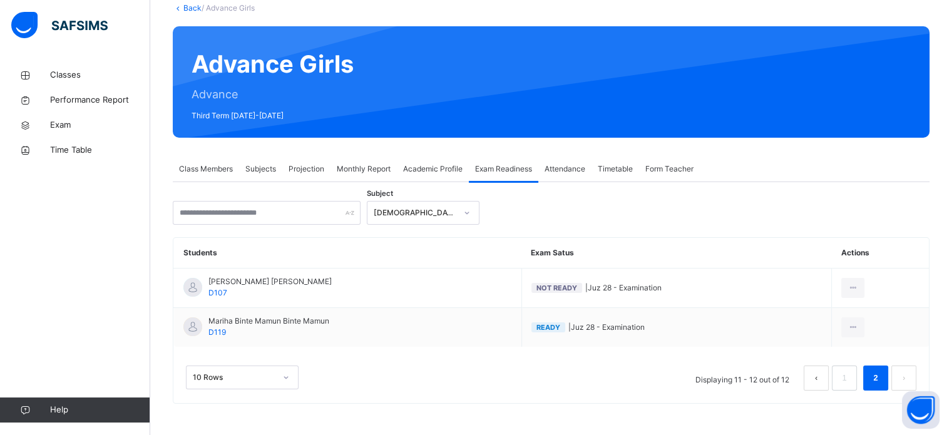
scroll to position [78, 0]
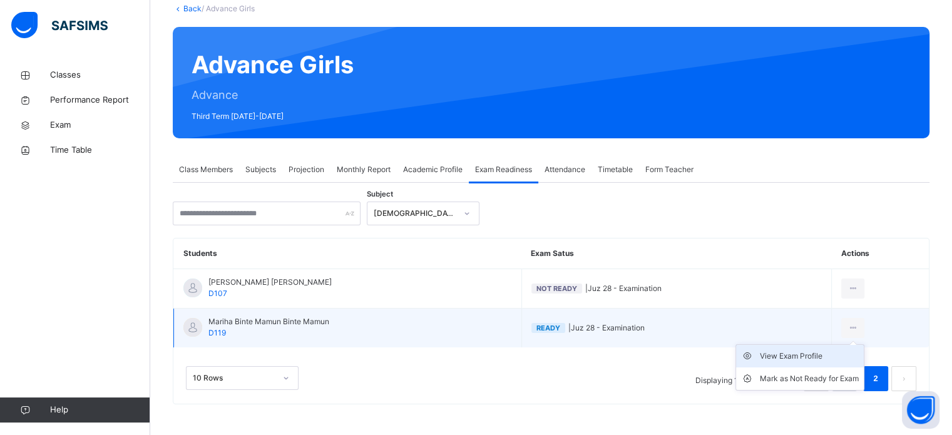
click at [815, 362] on li "View Exam Profile" at bounding box center [800, 356] width 128 height 23
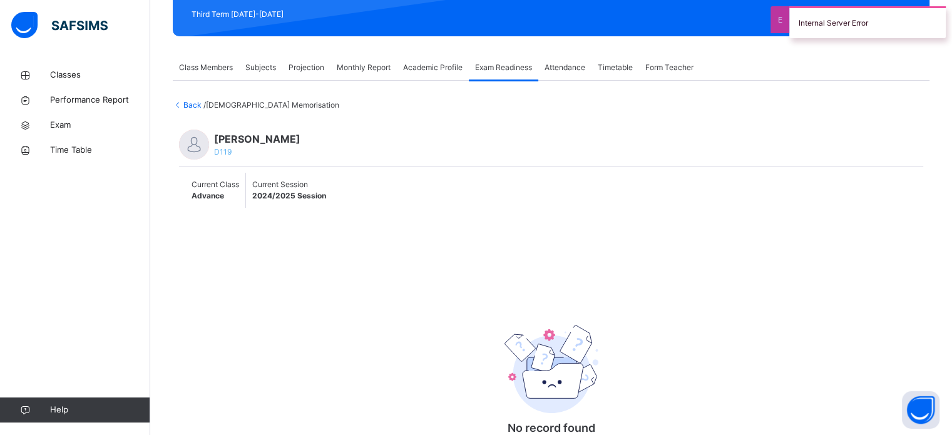
scroll to position [183, 0]
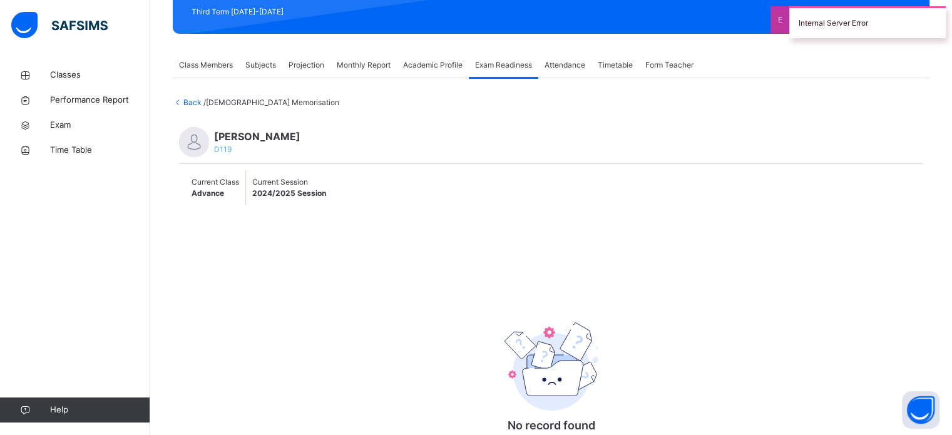
click at [195, 102] on span "Back" at bounding box center [188, 102] width 31 height 9
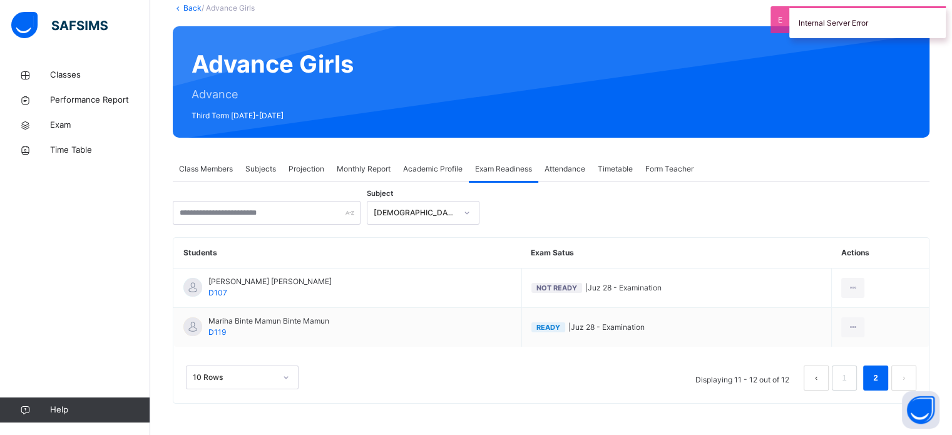
scroll to position [78, 0]
